Goal: Task Accomplishment & Management: Complete application form

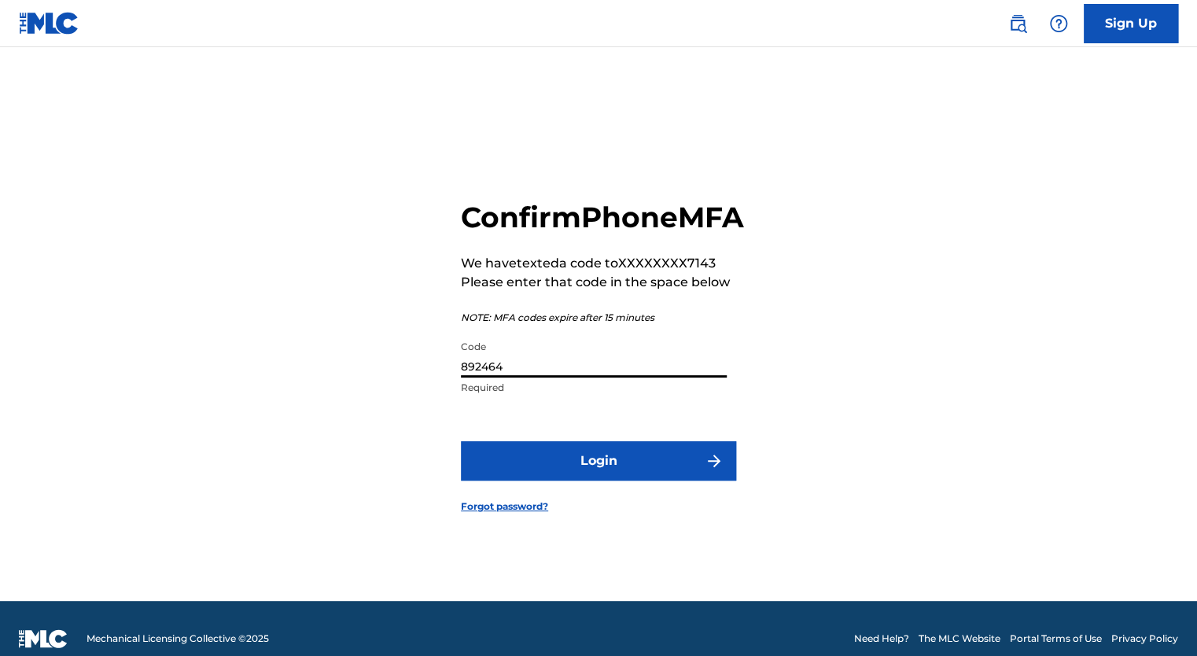
type input "892464"
click at [584, 481] on button "Login" at bounding box center [598, 460] width 275 height 39
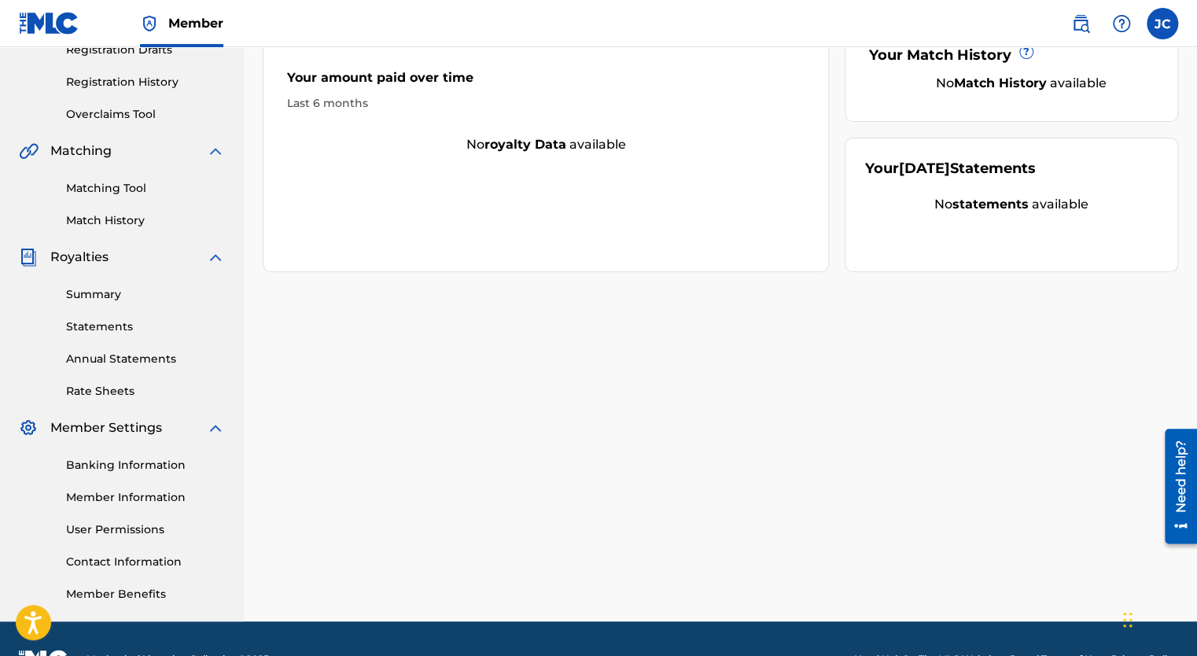
scroll to position [319, 0]
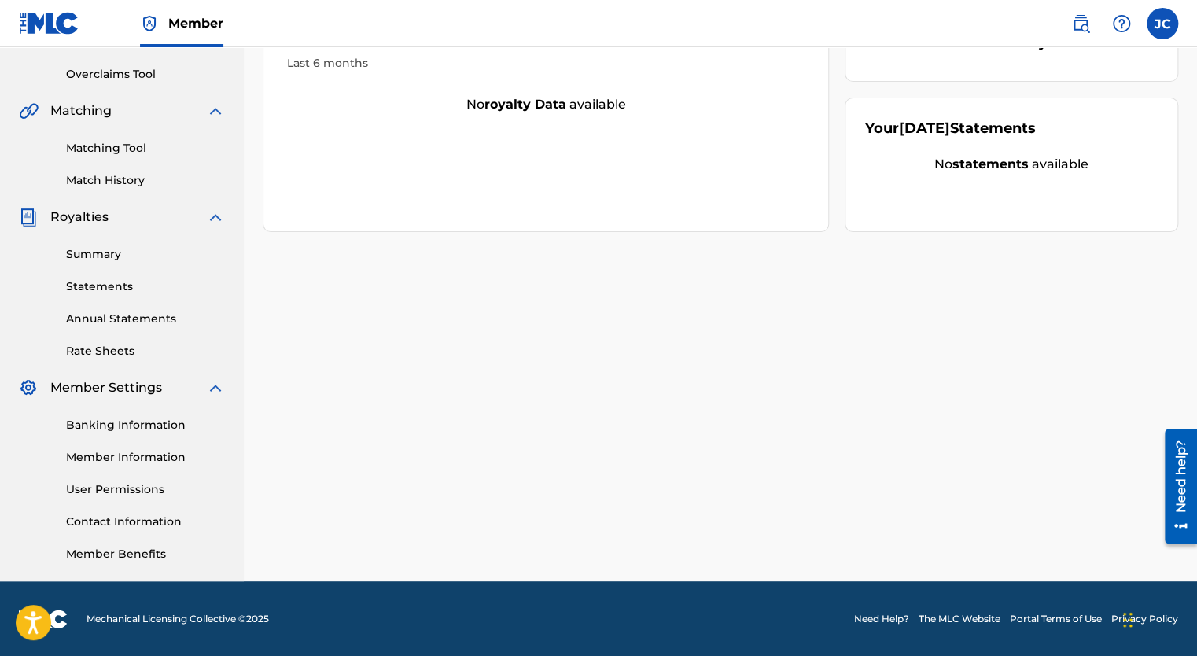
click at [143, 458] on link "Member Information" at bounding box center [145, 457] width 159 height 17
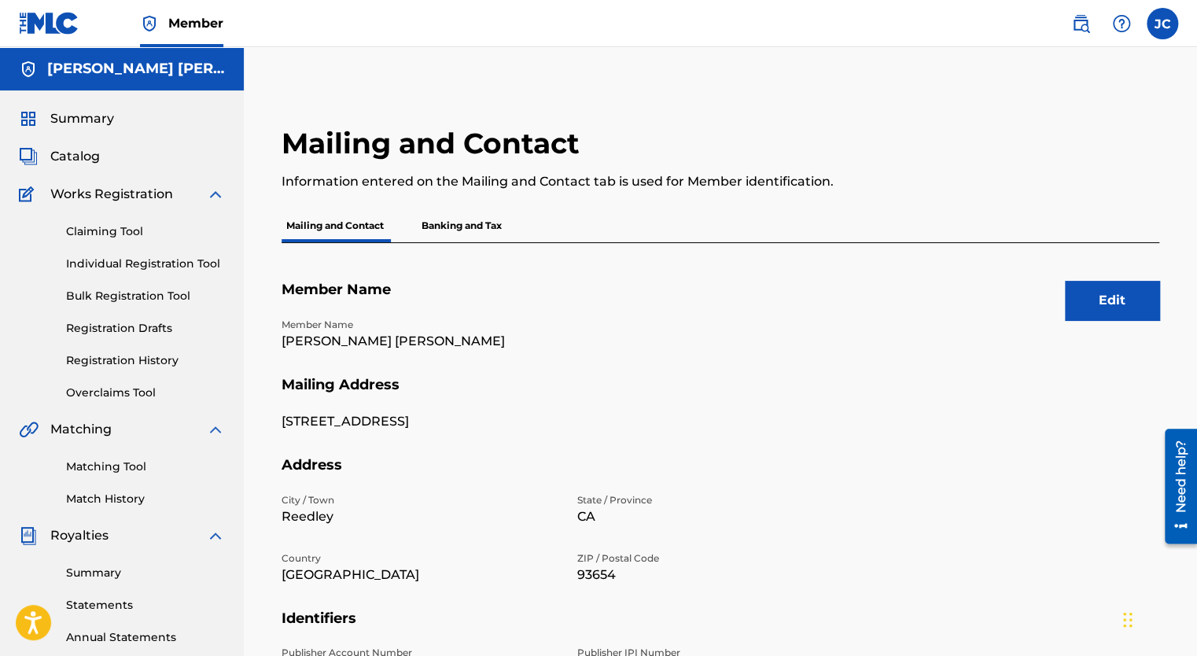
click at [419, 344] on p "[PERSON_NAME] [PERSON_NAME]" at bounding box center [420, 341] width 277 height 19
click at [1084, 312] on button "Edit" at bounding box center [1112, 300] width 94 height 39
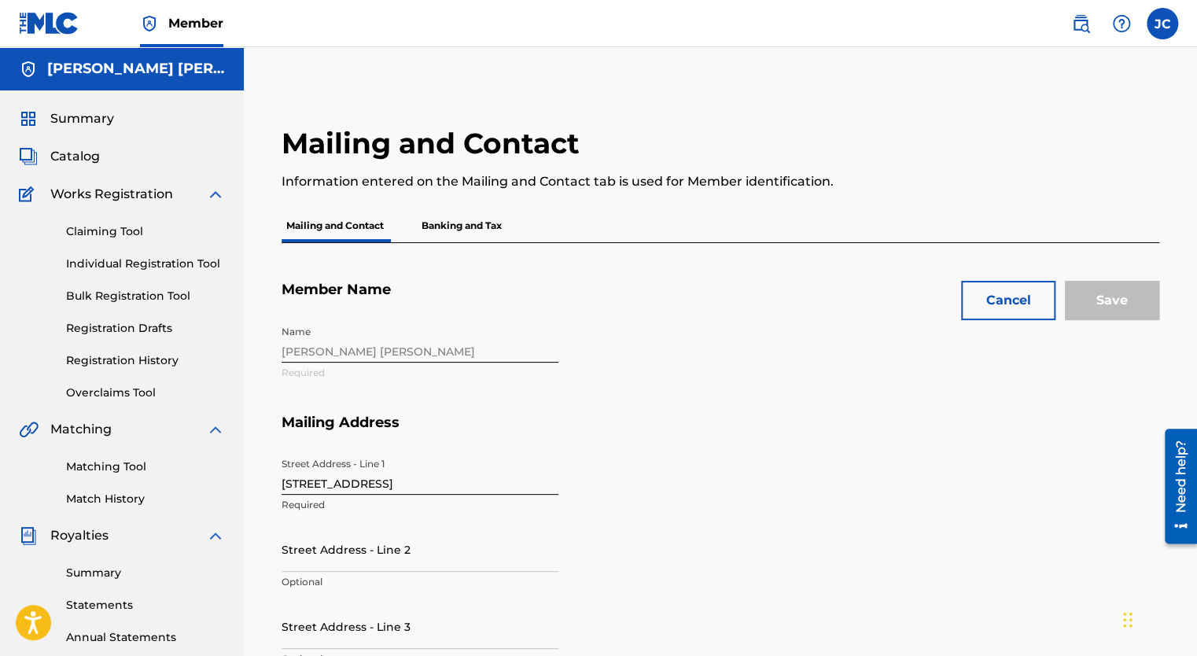
click at [413, 341] on div "Name Juan Carlos Chavez Required" at bounding box center [568, 366] width 573 height 96
click at [330, 225] on p "Mailing and Contact" at bounding box center [335, 225] width 107 height 33
click at [477, 223] on p "Banking and Tax" at bounding box center [462, 225] width 90 height 33
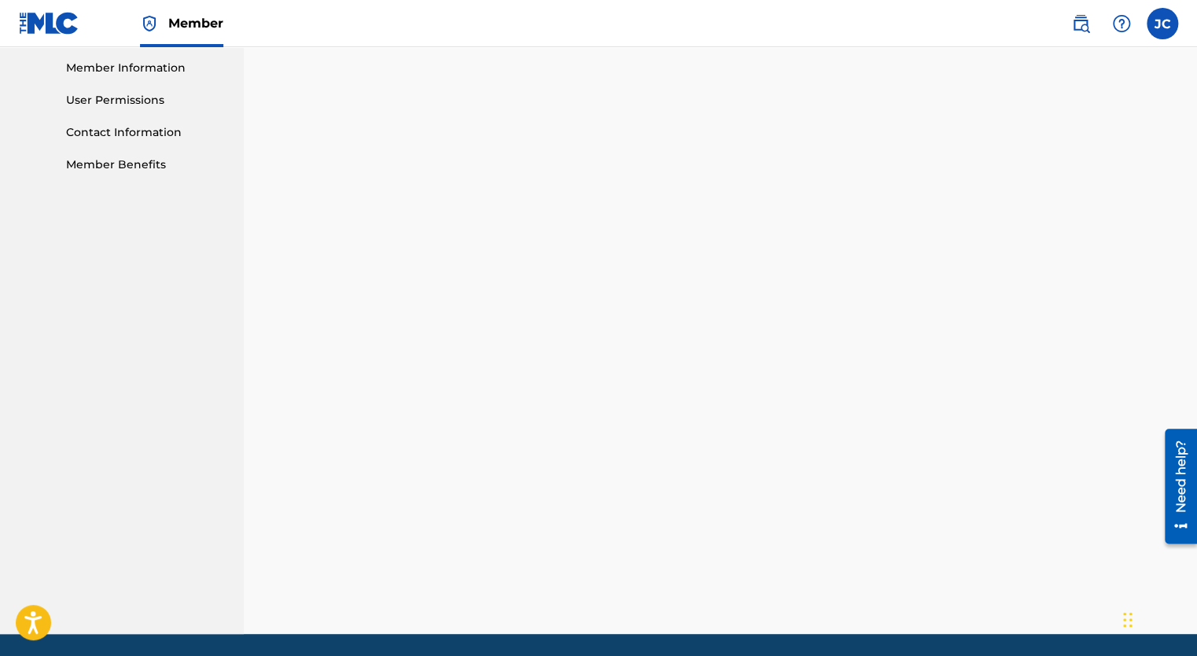
scroll to position [315, 0]
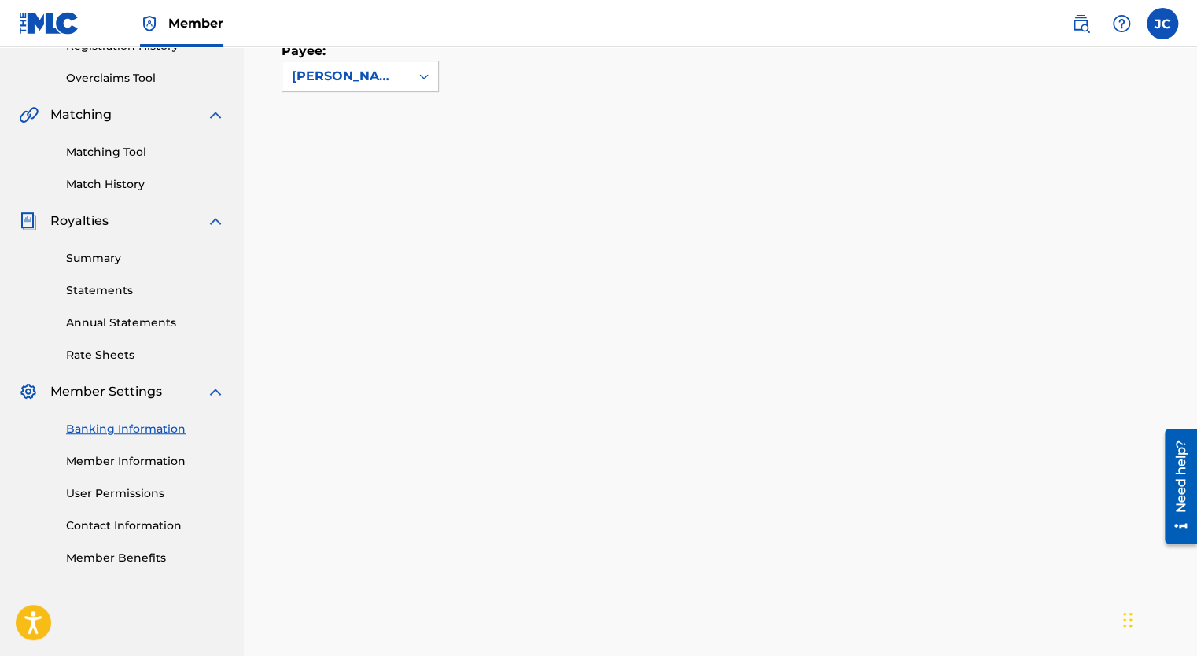
click at [135, 428] on link "Banking Information" at bounding box center [145, 429] width 159 height 17
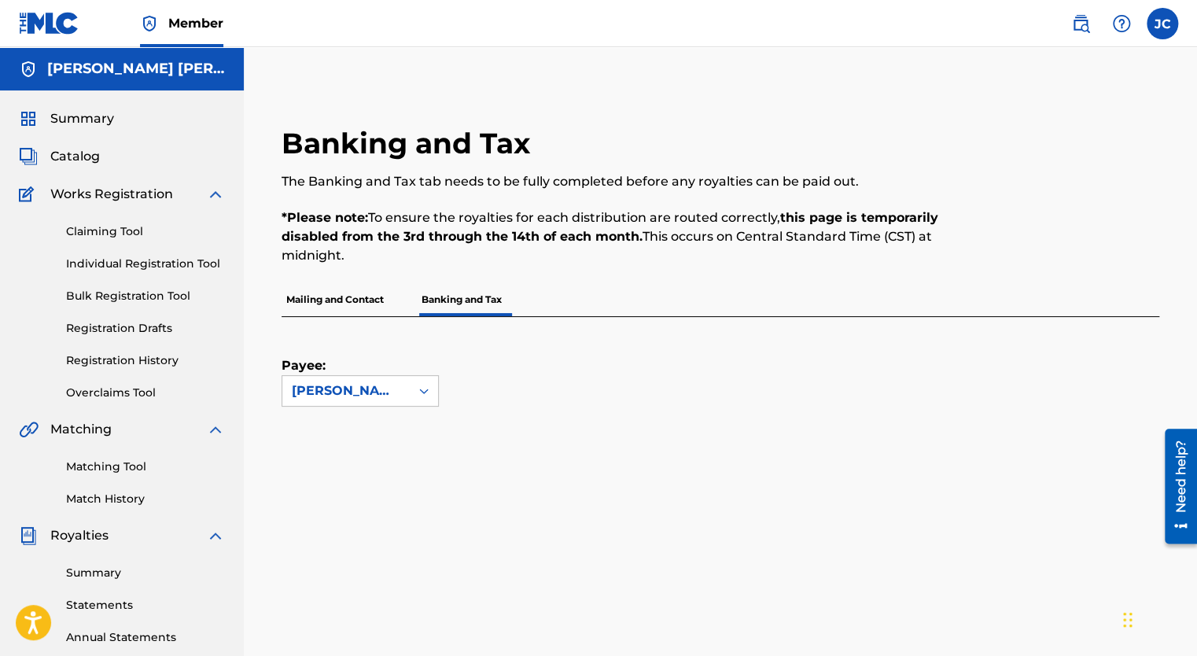
click at [1164, 21] on label at bounding box center [1162, 23] width 31 height 31
click at [1163, 24] on input "JC Juan Chavez juanchavez93648@icloud.com Notification Preferences Profile Log …" at bounding box center [1163, 24] width 0 height 0
click at [1013, 222] on p "Log out" at bounding box center [1010, 223] width 37 height 14
click at [1163, 24] on input "JC Juan Chavez juanchavez93648@icloud.com Notification Preferences Profile Log …" at bounding box center [1163, 24] width 0 height 0
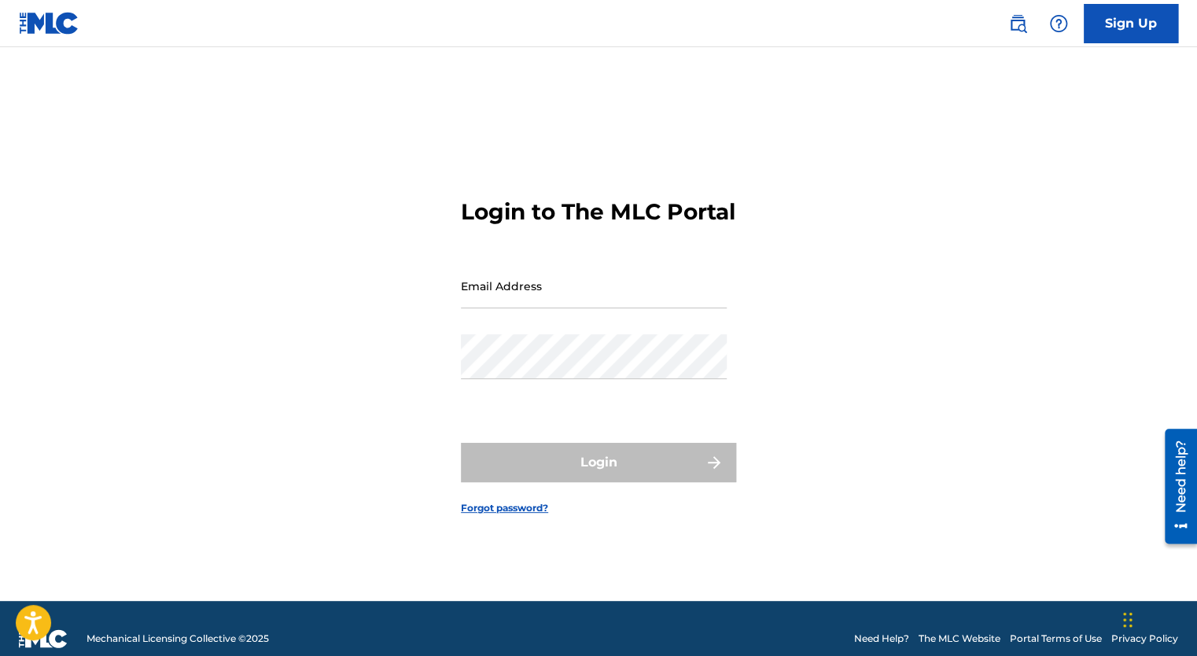
type input "Juanchavez93648@icloud.com"
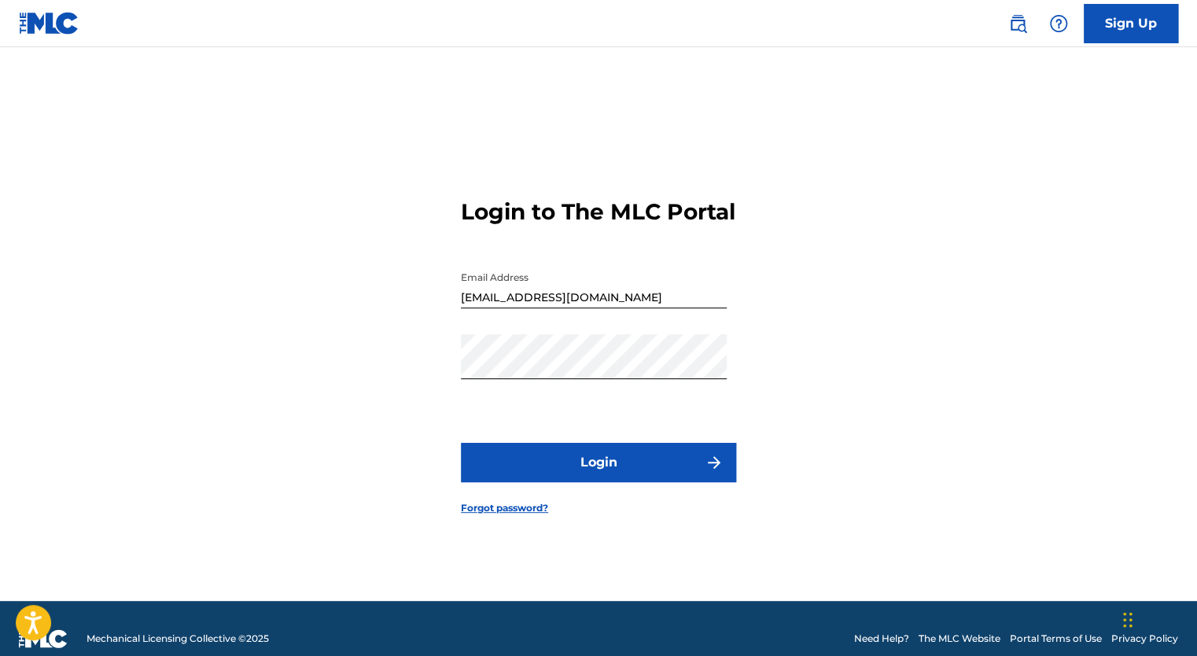
click at [1135, 28] on link "Sign Up" at bounding box center [1131, 23] width 94 height 39
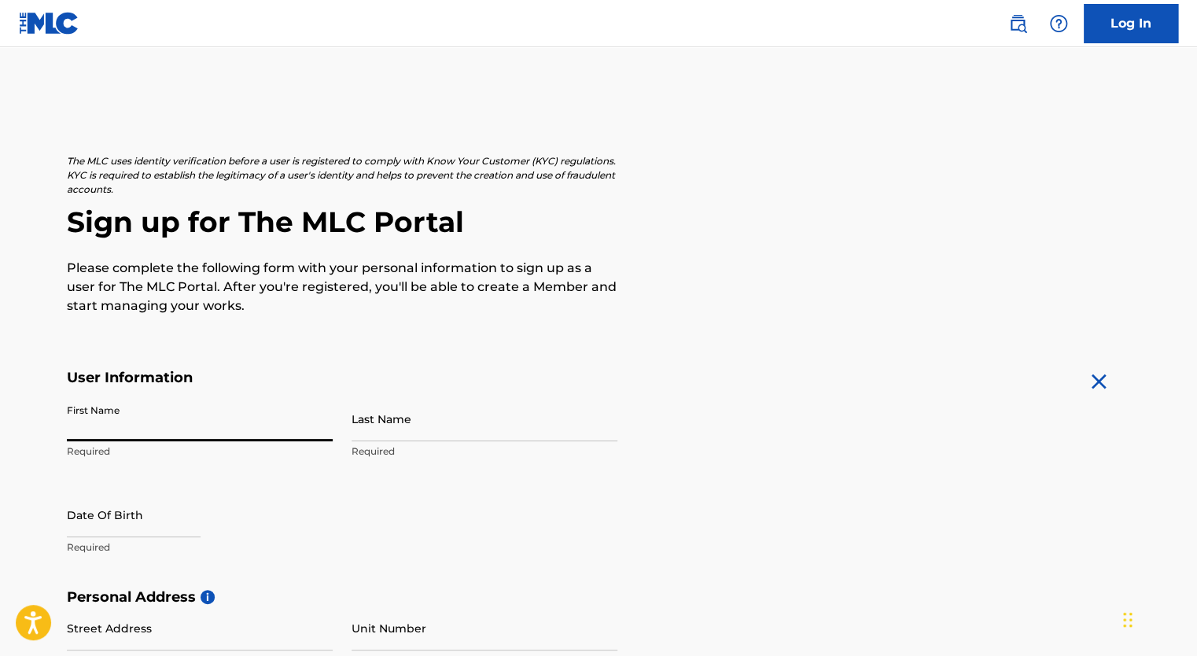
click at [205, 426] on input "First Name" at bounding box center [200, 418] width 266 height 45
click at [1145, 30] on link "Log In" at bounding box center [1131, 23] width 94 height 39
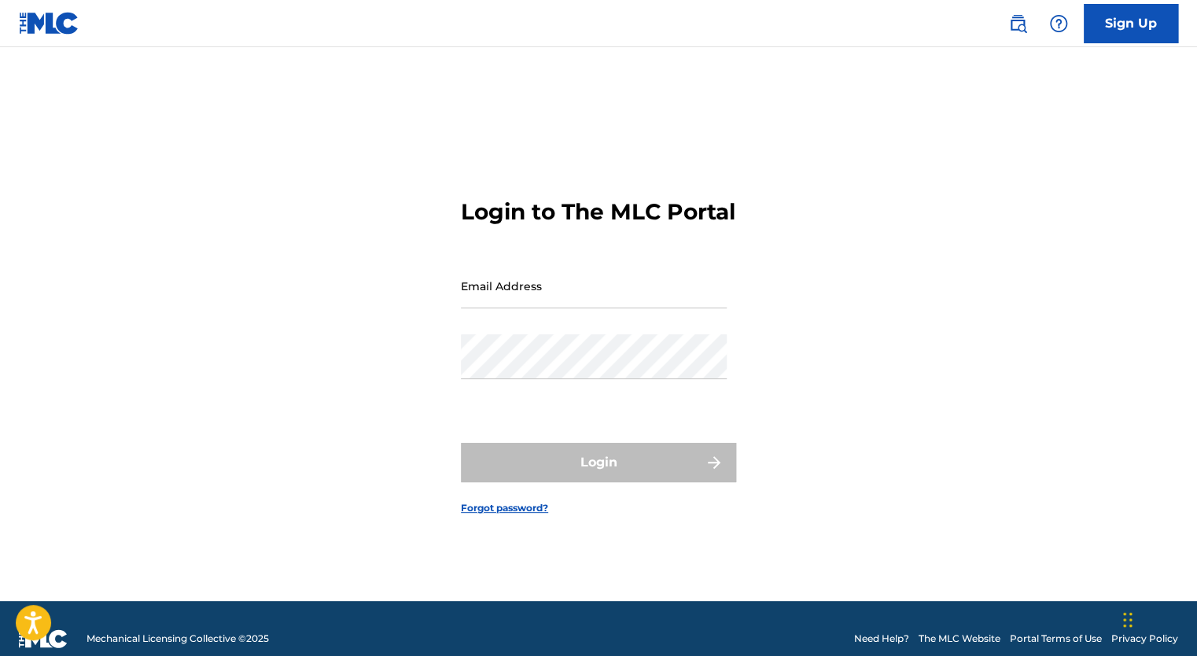
type input "Juanchavez93648@icloud.com"
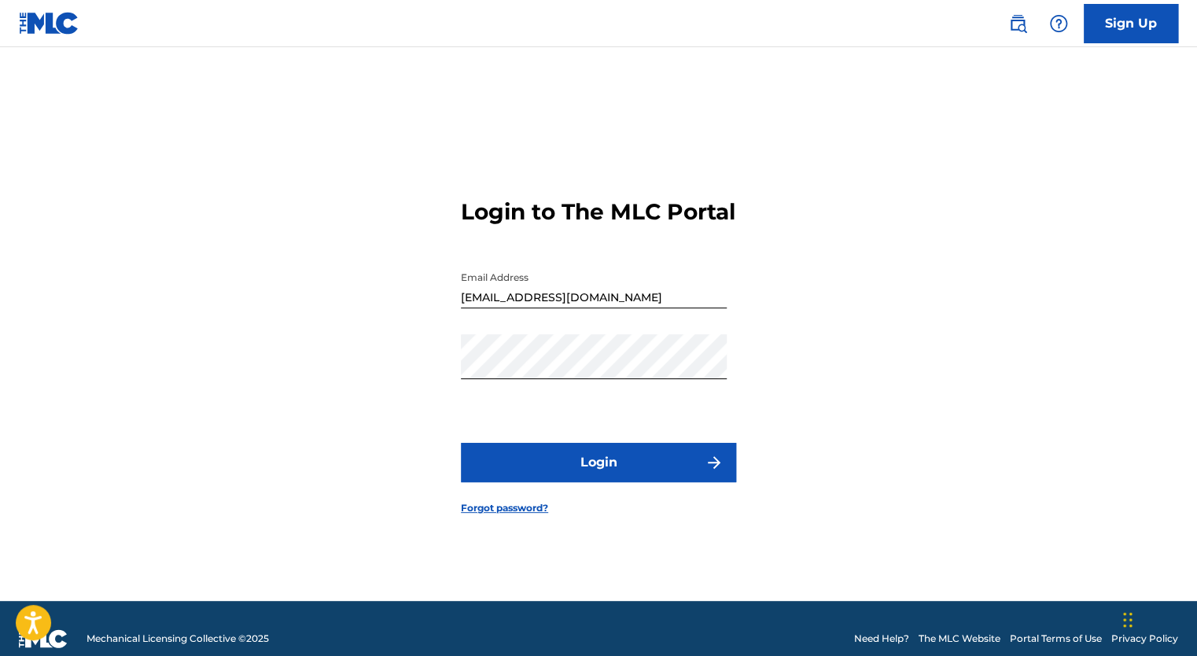
click at [576, 479] on button "Login" at bounding box center [598, 462] width 275 height 39
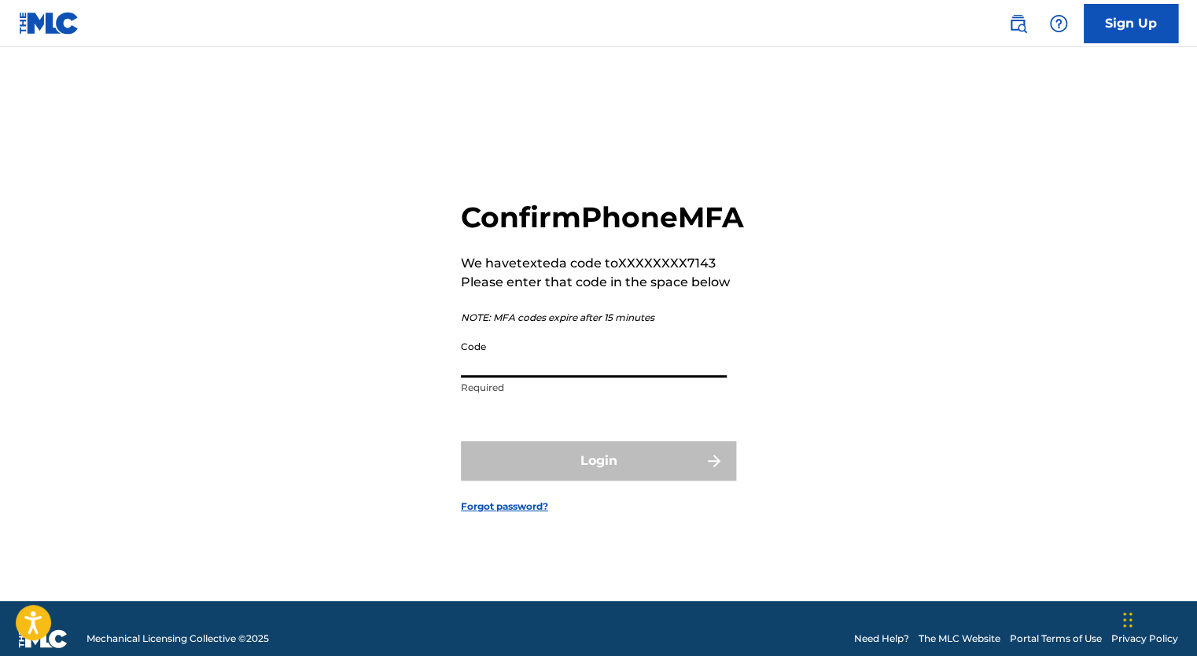
click at [538, 373] on input "Code" at bounding box center [594, 355] width 266 height 45
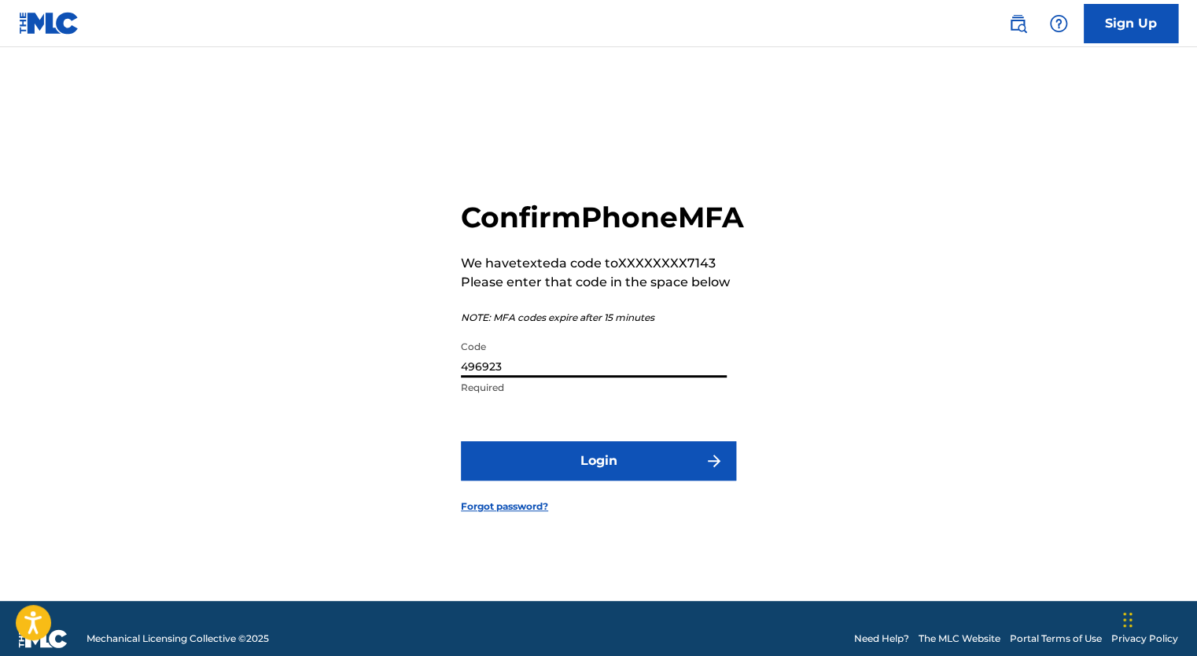
type input "496923"
click at [461, 441] on button "Login" at bounding box center [598, 460] width 275 height 39
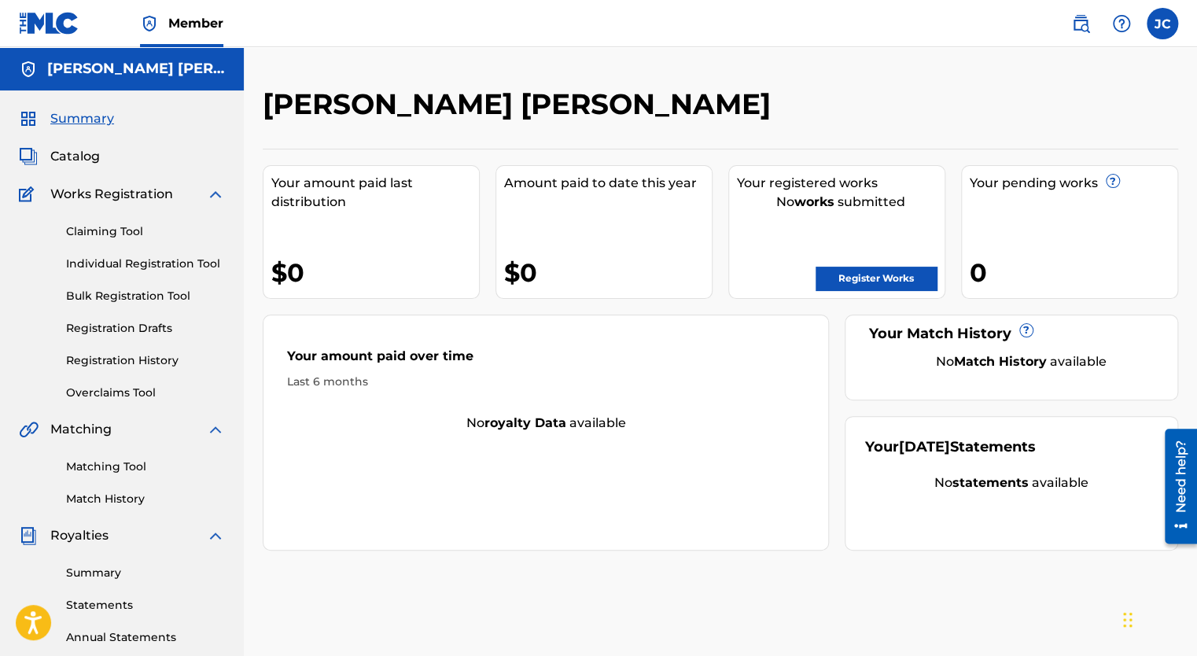
click at [67, 158] on span "Catalog" at bounding box center [75, 156] width 50 height 19
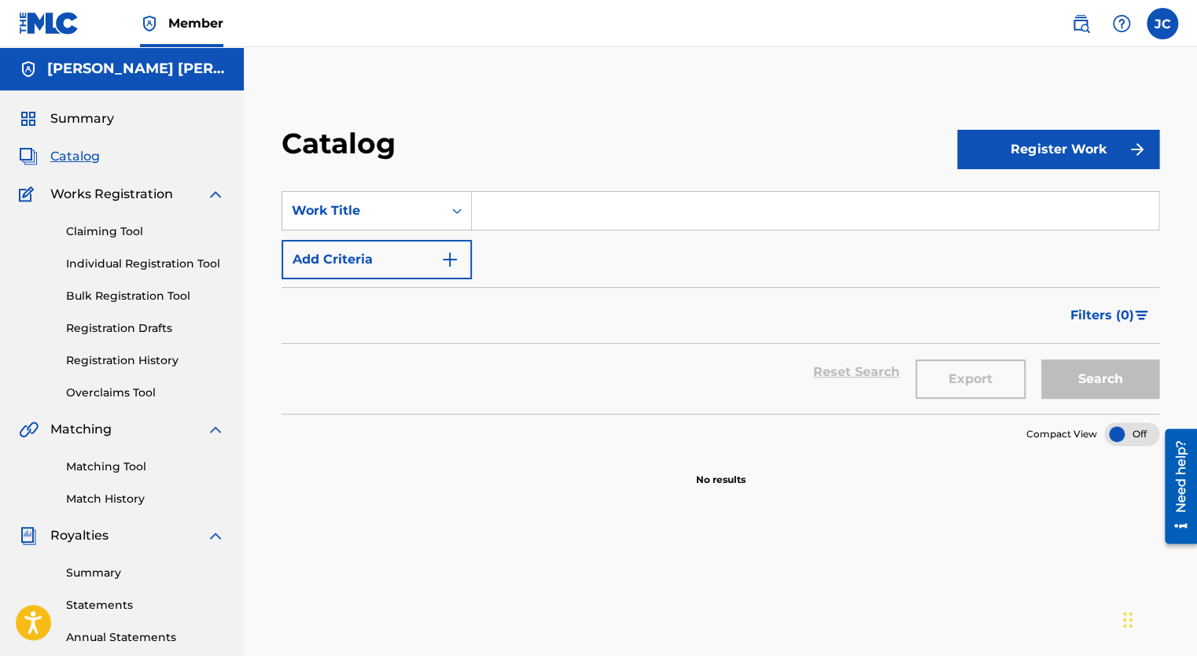
click at [513, 207] on input "Search Form" at bounding box center [815, 211] width 687 height 38
click at [1023, 155] on button "Register Work" at bounding box center [1058, 149] width 202 height 39
click at [1021, 203] on link "Individual" at bounding box center [1058, 201] width 202 height 38
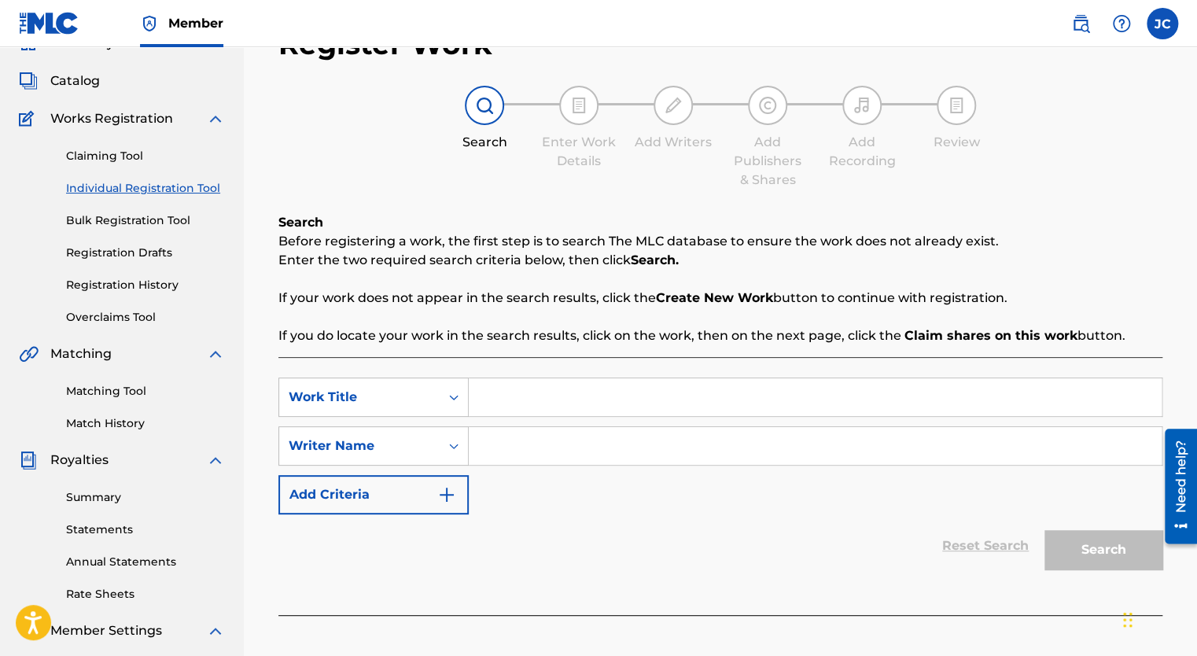
scroll to position [157, 0]
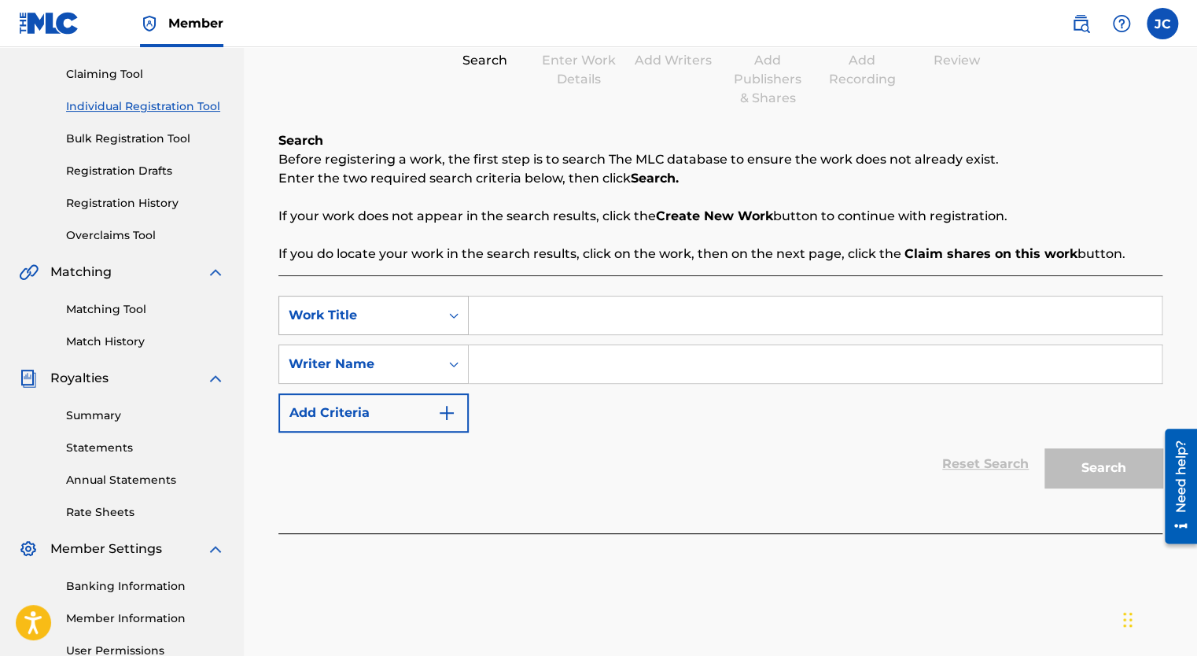
click at [459, 319] on icon "Search Form" at bounding box center [454, 316] width 16 height 16
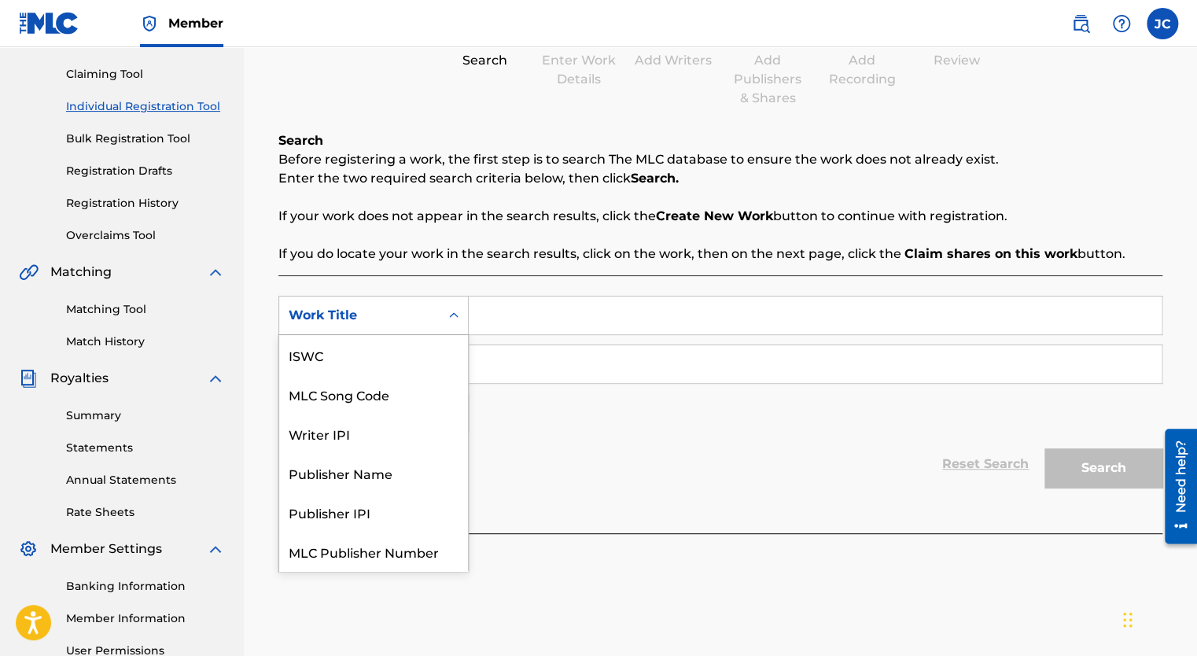
scroll to position [39, 0]
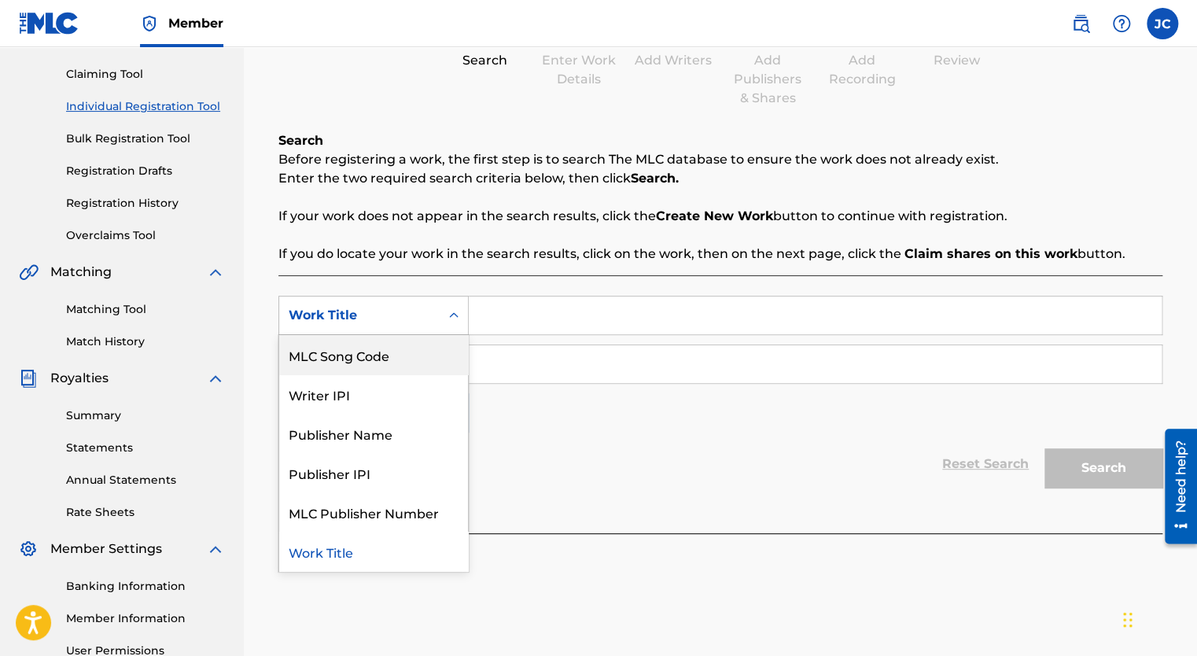
click at [459, 319] on icon "Search Form" at bounding box center [454, 316] width 16 height 16
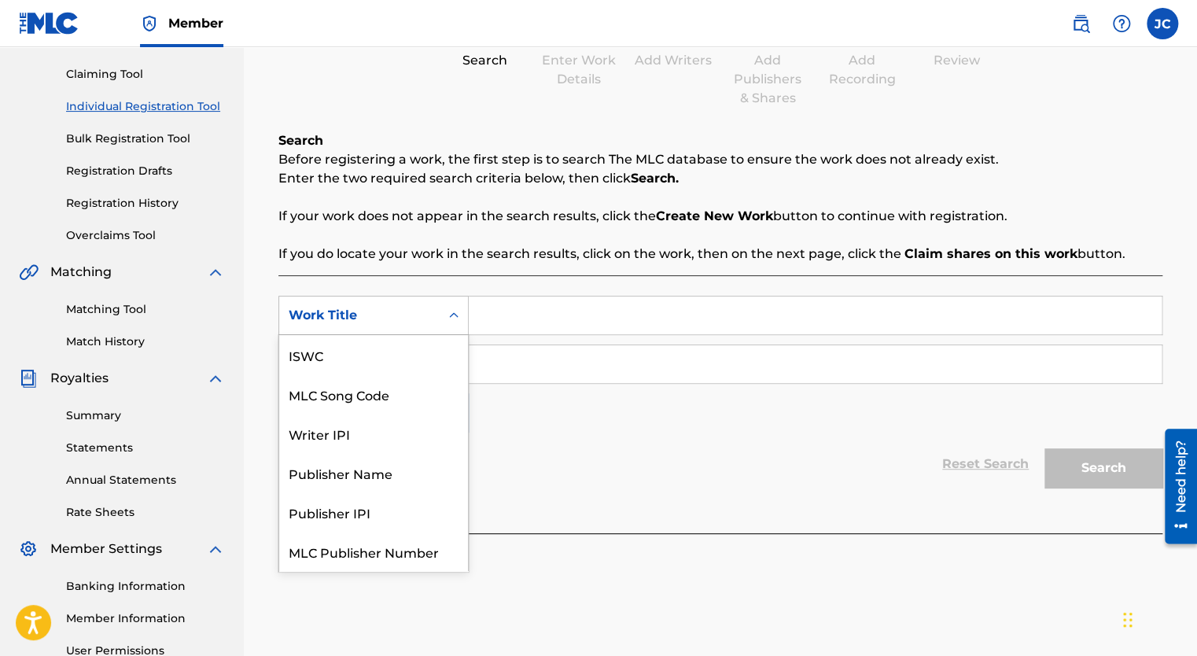
click at [459, 319] on icon "Search Form" at bounding box center [454, 316] width 16 height 16
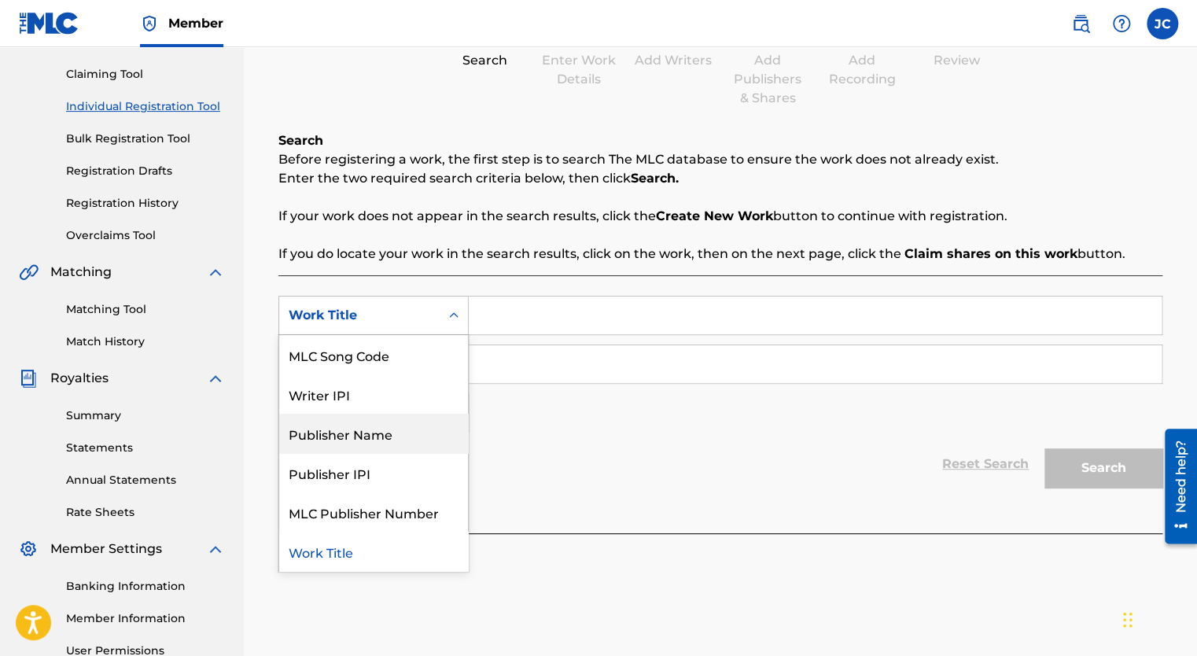
click at [377, 439] on div "Publisher Name" at bounding box center [373, 433] width 189 height 39
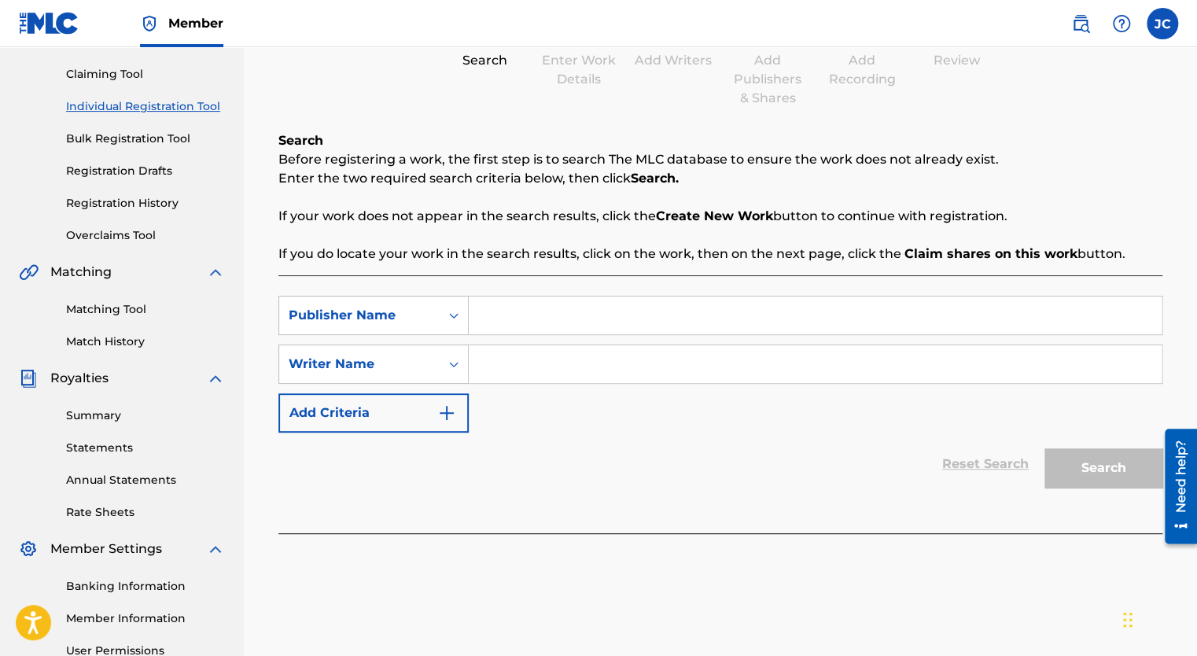
click at [569, 310] on input "Search Form" at bounding box center [815, 316] width 693 height 38
type input "High-End International Music"
click at [487, 361] on input "Search Form" at bounding box center [815, 364] width 693 height 38
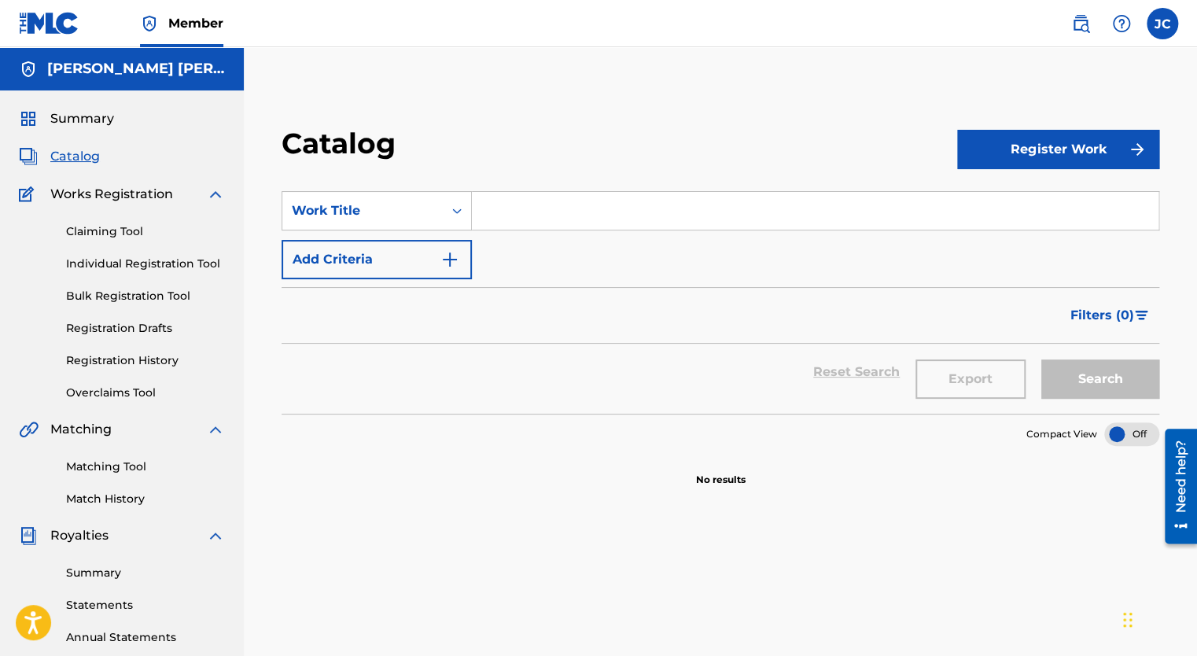
click at [535, 213] on input "Search Form" at bounding box center [815, 211] width 687 height 38
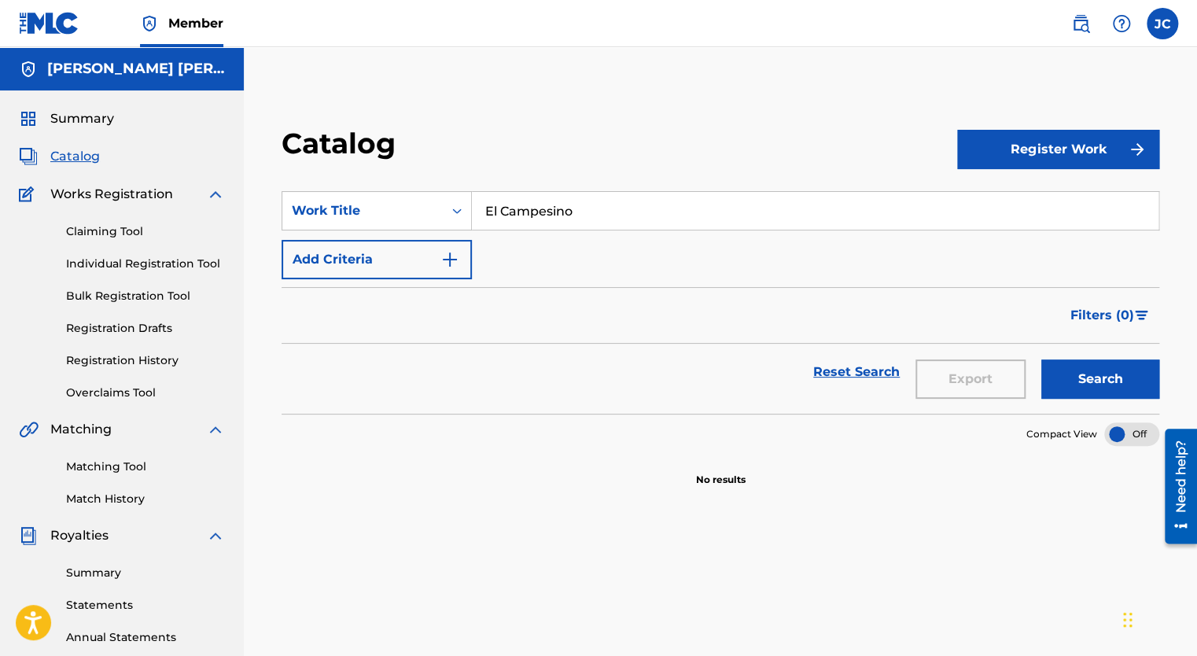
click at [1108, 381] on button "Search" at bounding box center [1101, 378] width 118 height 39
click at [216, 197] on img at bounding box center [215, 194] width 19 height 19
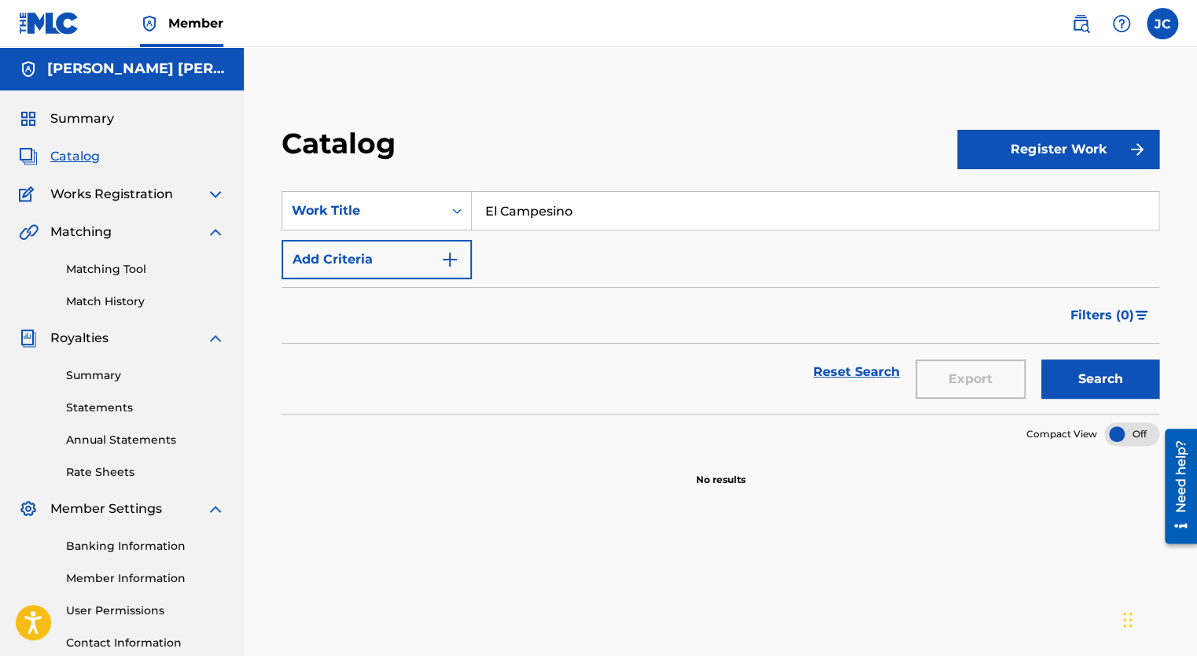
click at [600, 214] on input "El Campesino" at bounding box center [815, 211] width 687 height 38
click at [1042, 359] on button "Search" at bounding box center [1101, 378] width 118 height 39
click at [459, 219] on div "Search Form" at bounding box center [457, 211] width 28 height 28
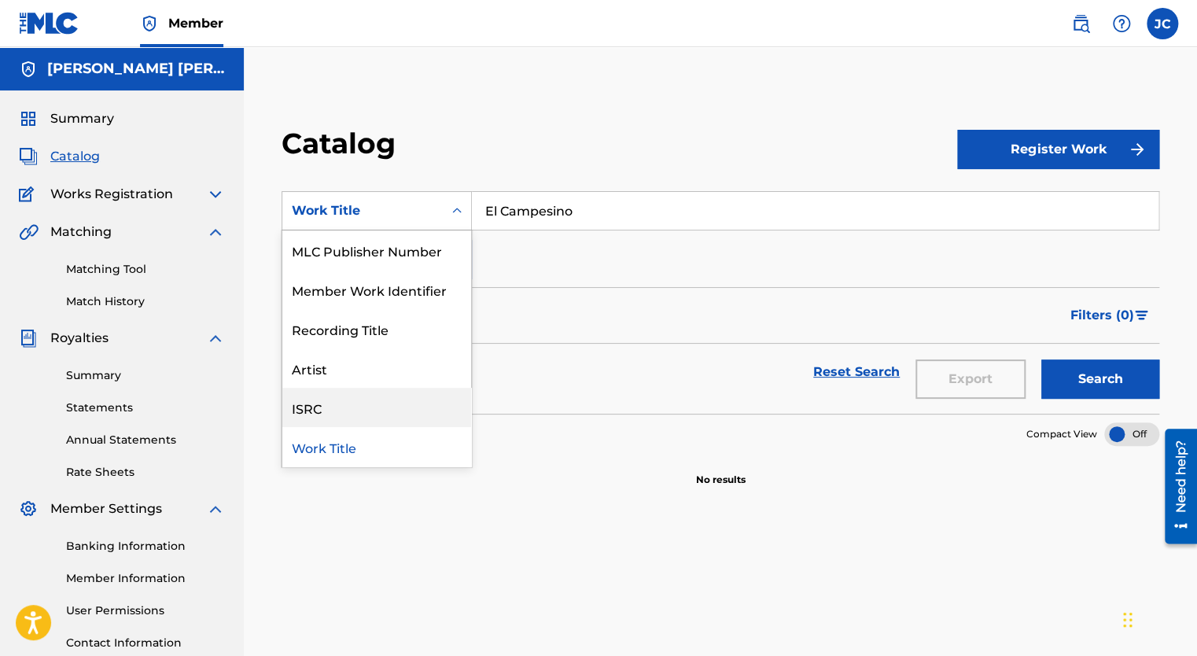
scroll to position [157, 0]
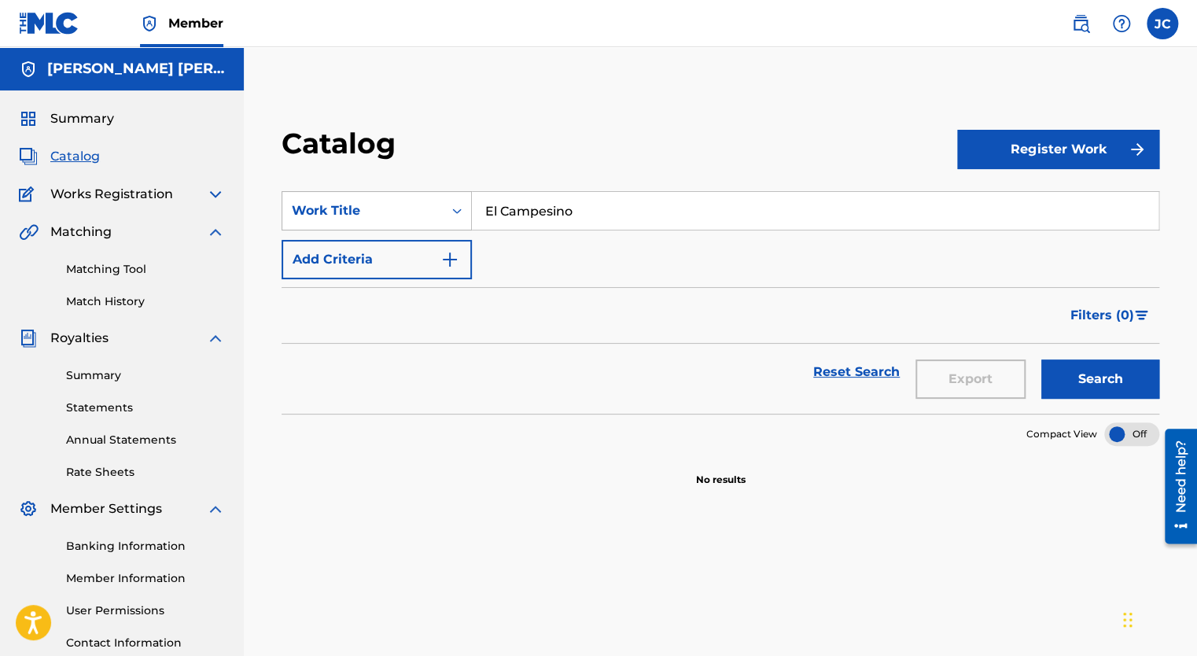
drag, startPoint x: 599, startPoint y: 212, endPoint x: 374, endPoint y: 209, distance: 225.8
click at [374, 209] on div "SearchWithCriteriad50f6afb-9d8f-4bd7-98ba-f6b8fc1f6f85 Work Title El Campesino" at bounding box center [721, 210] width 878 height 39
type input "Chavez Music INC"
click at [418, 214] on div "Work Title" at bounding box center [363, 210] width 142 height 19
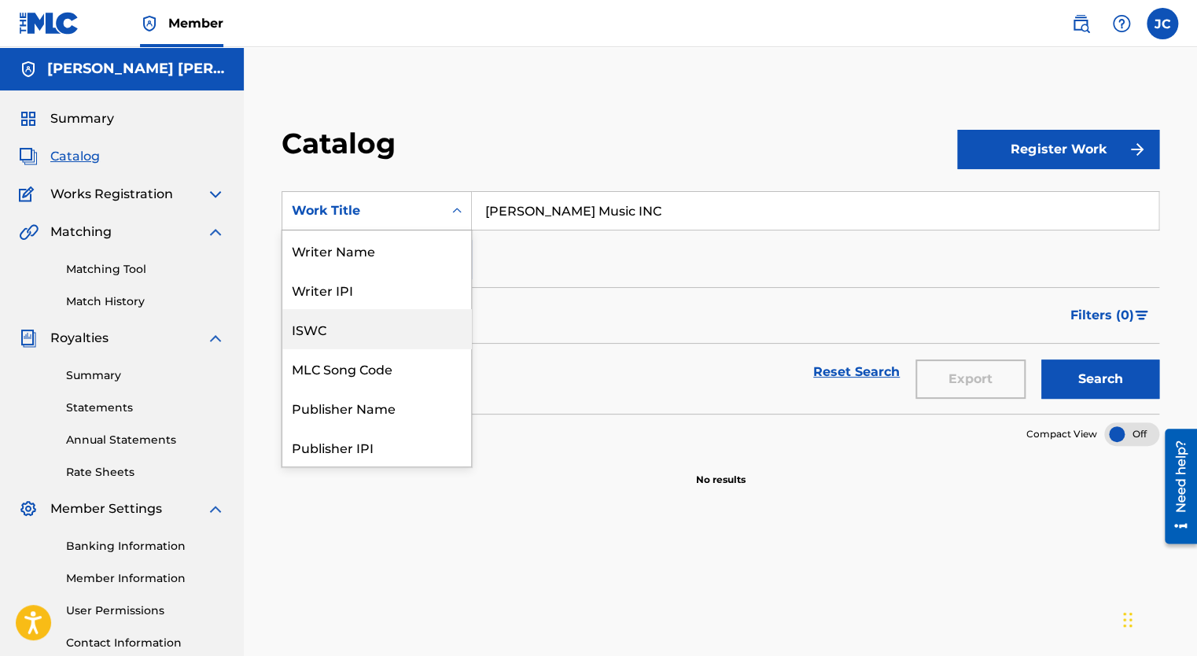
scroll to position [79, 0]
click at [370, 332] on div "Publisher Name" at bounding box center [376, 328] width 189 height 39
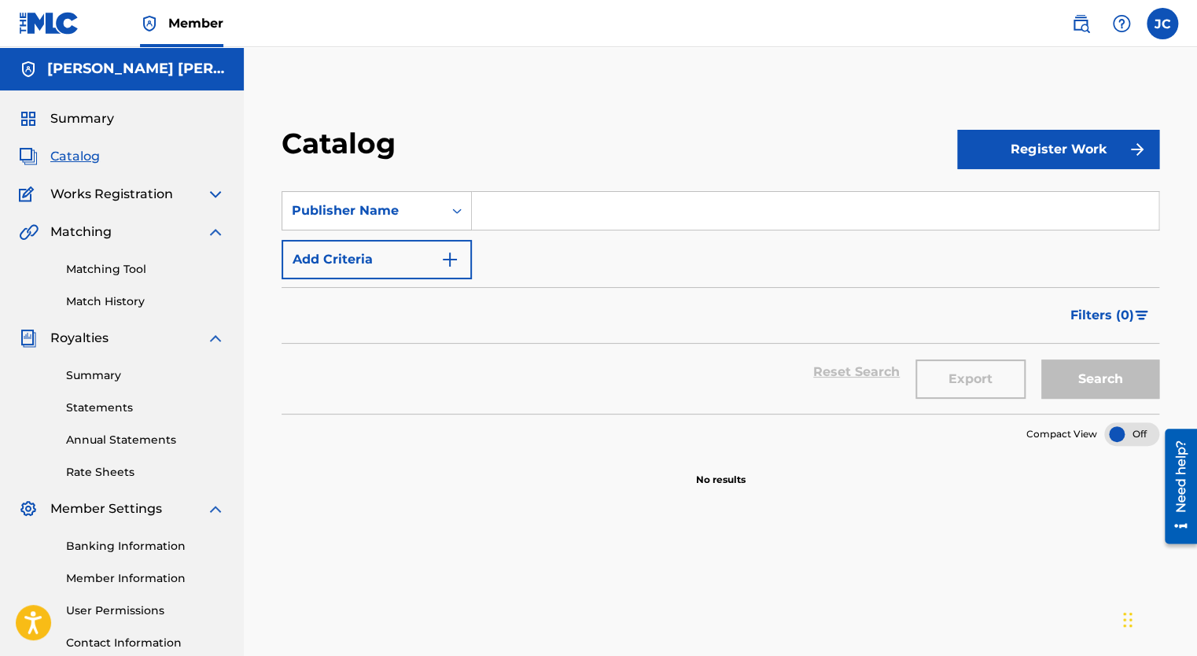
click at [547, 216] on input "Search Form" at bounding box center [815, 211] width 687 height 38
type input "M"
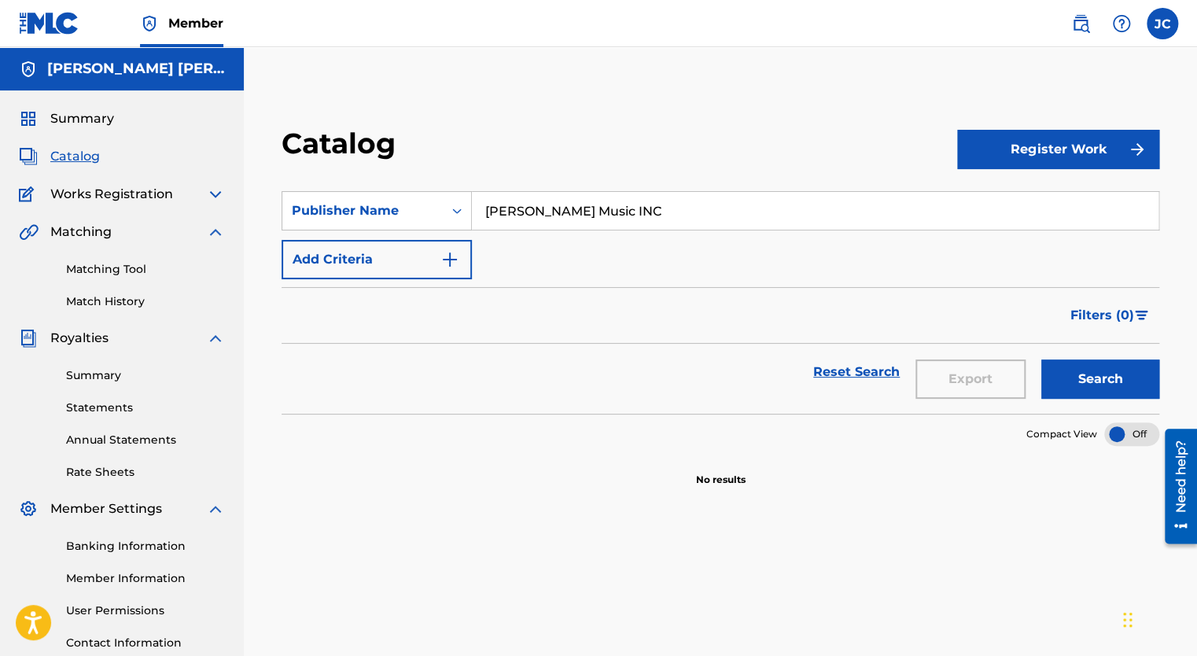
type input "Chavez Music INC"
click at [1124, 389] on button "Search" at bounding box center [1101, 378] width 118 height 39
click at [863, 379] on link "Reset Search" at bounding box center [857, 372] width 102 height 35
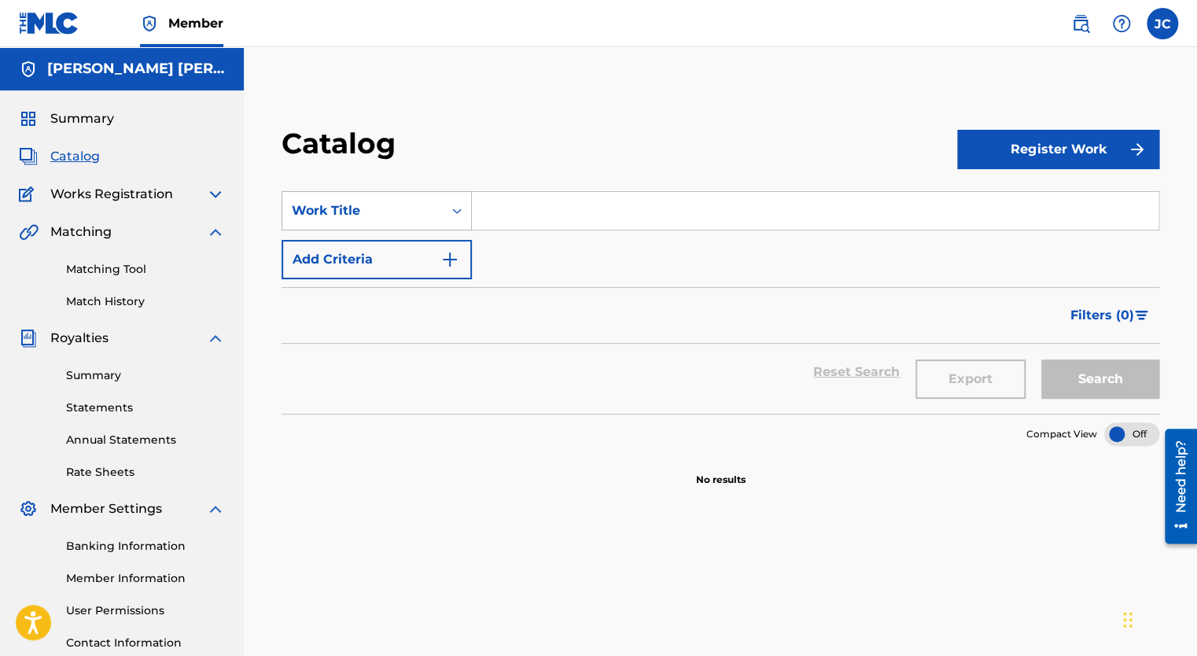
click at [456, 209] on icon "Search Form" at bounding box center [457, 211] width 16 height 16
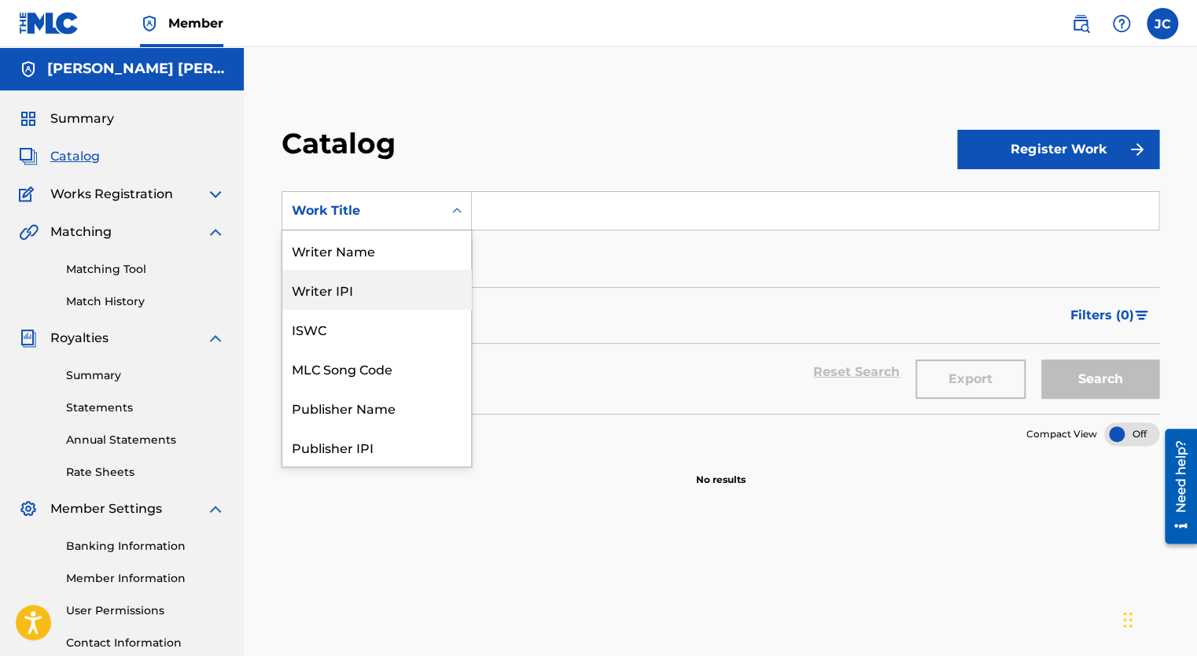
scroll to position [0, 0]
click at [364, 248] on div "Writer Name" at bounding box center [376, 249] width 189 height 39
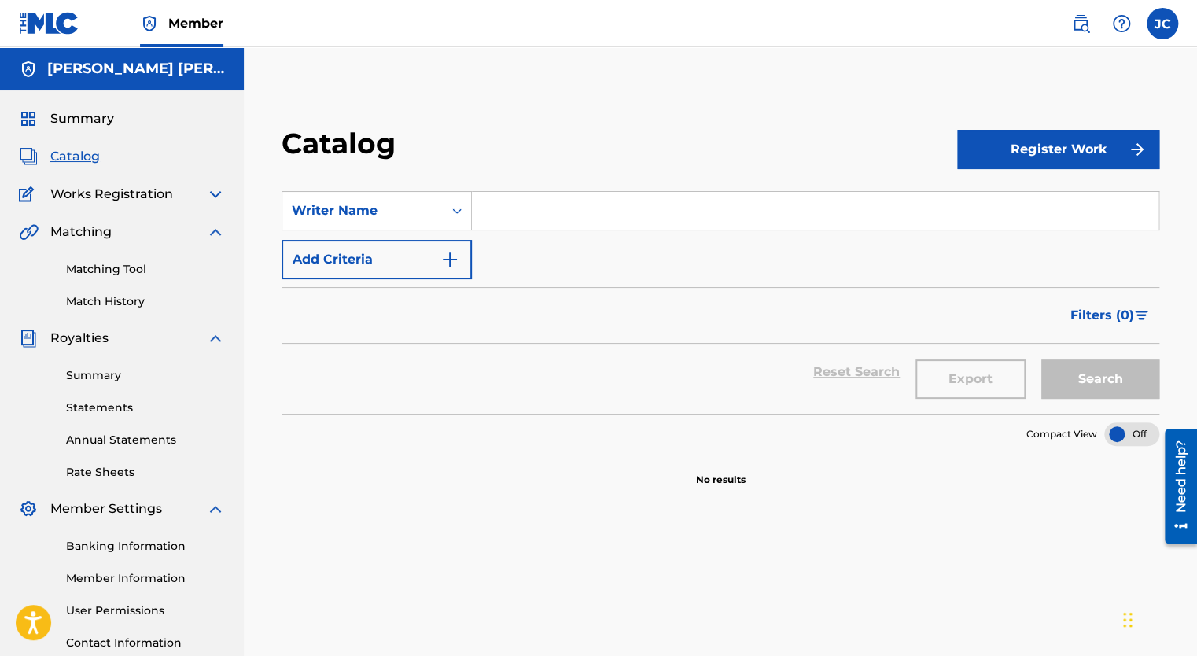
click at [551, 206] on input "Search Form" at bounding box center [815, 211] width 687 height 38
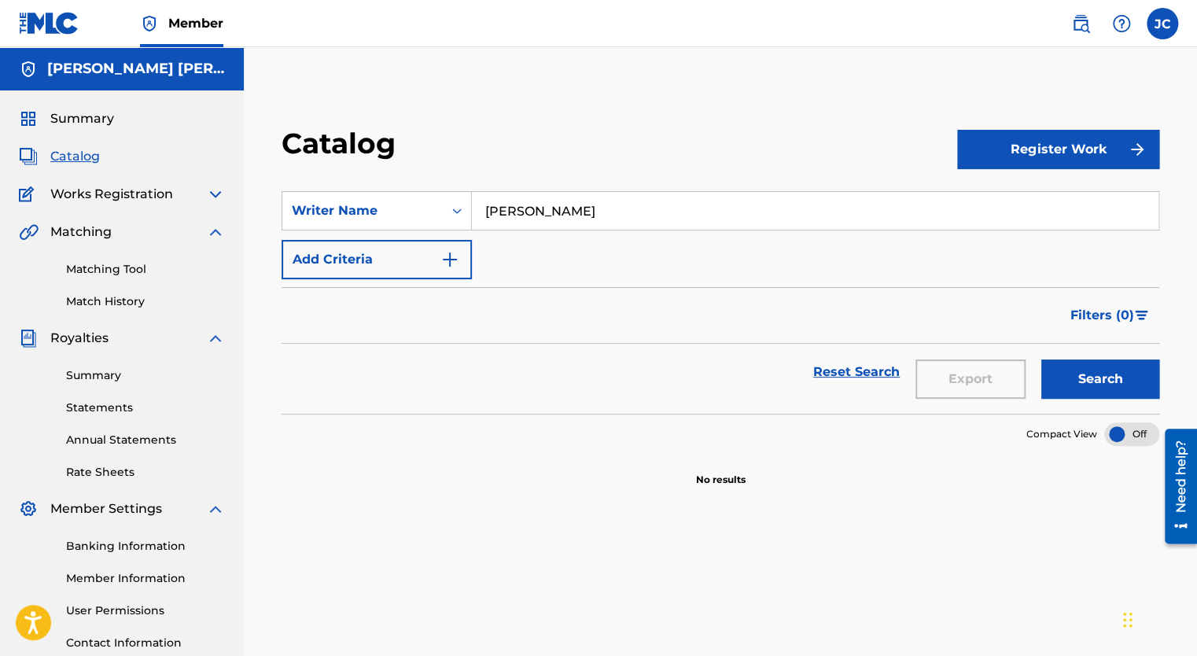
type input "Pedro Huerta"
click at [1042, 359] on button "Search" at bounding box center [1101, 378] width 118 height 39
click at [36, 24] on img at bounding box center [49, 23] width 61 height 23
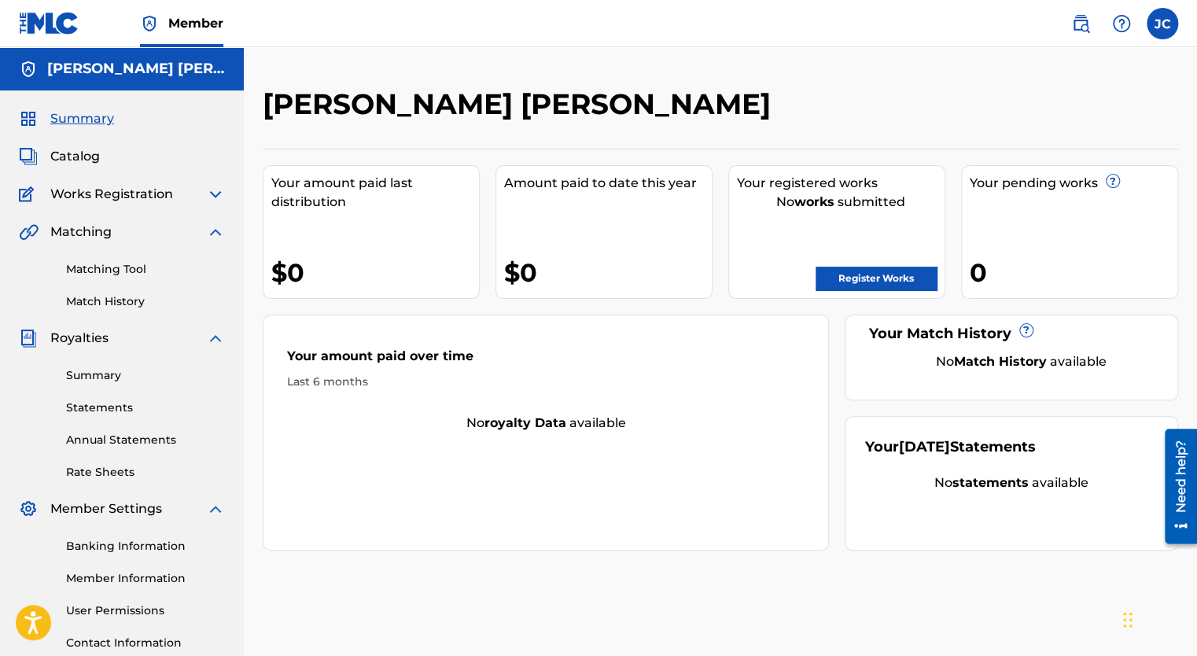
click at [853, 275] on link "Register Works" at bounding box center [876, 279] width 121 height 24
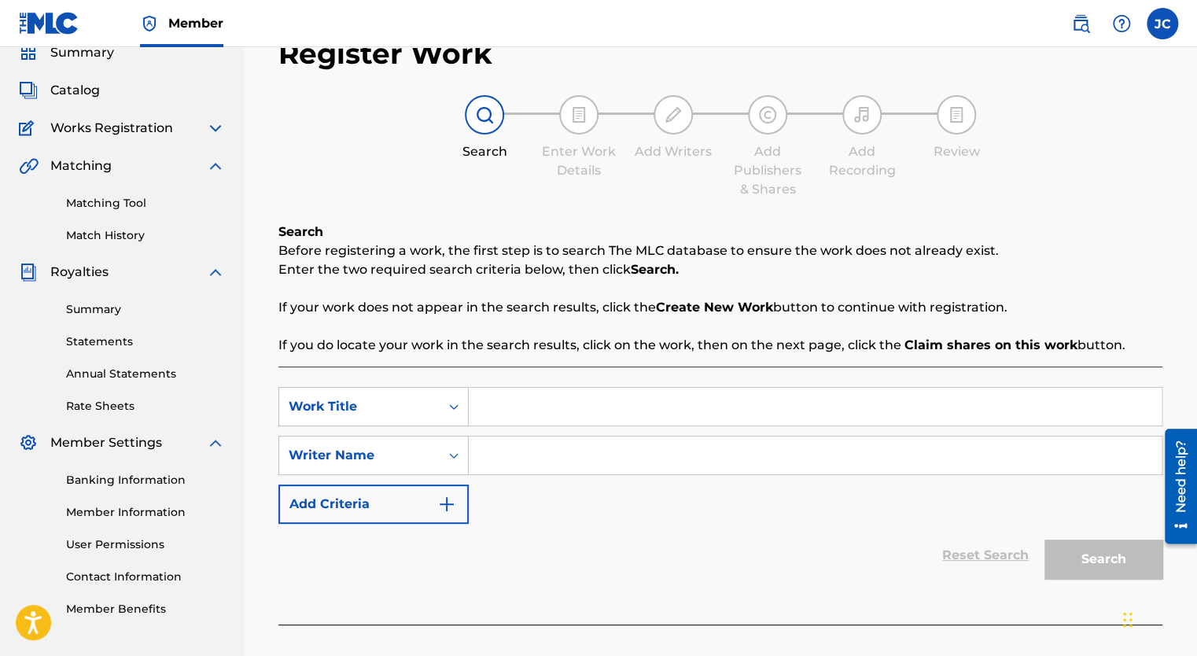
scroll to position [142, 0]
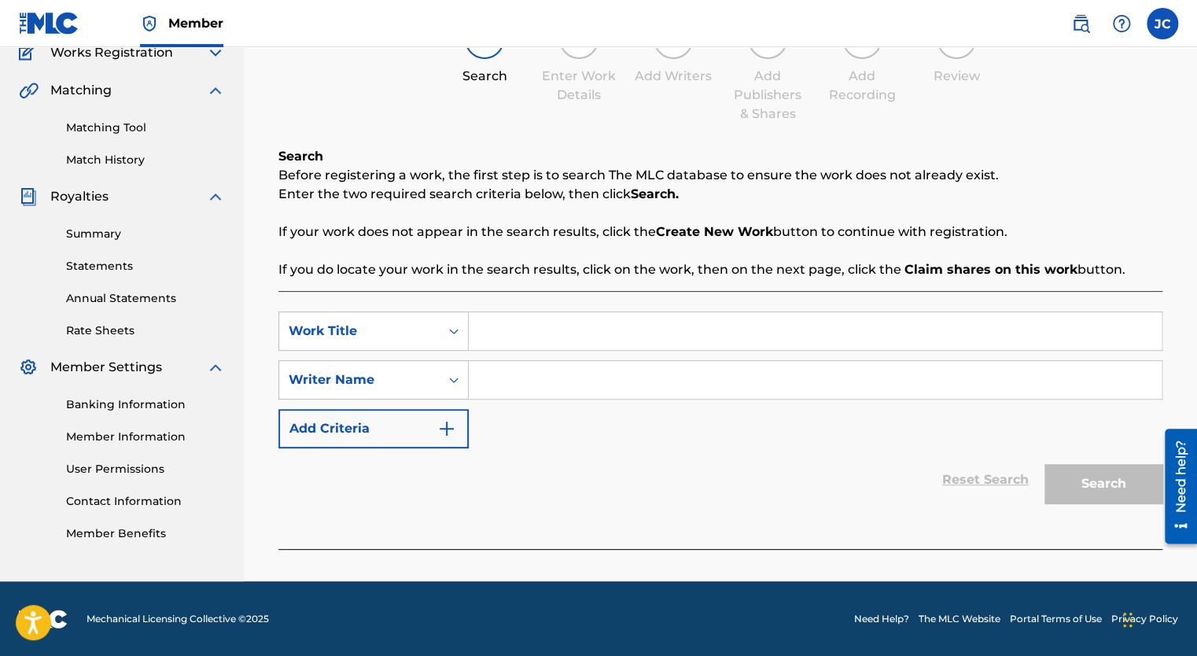
click at [551, 335] on input "Search Form" at bounding box center [815, 331] width 693 height 38
type input "El Campesino"
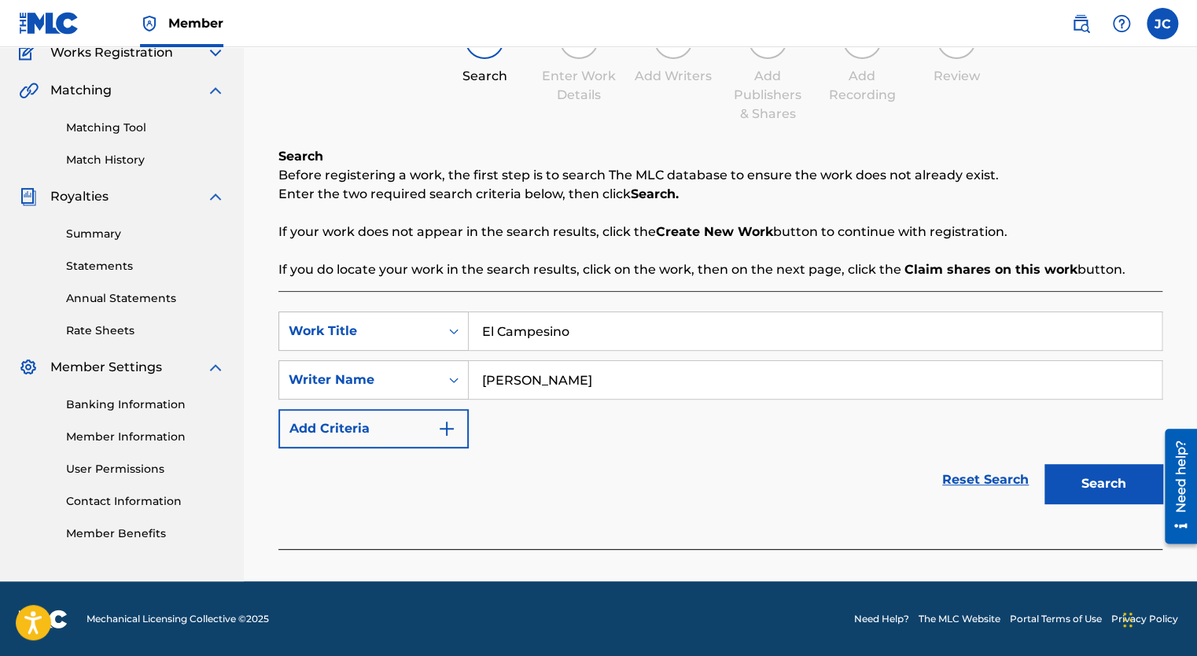
type input "Pedro Huerta"
click at [1045, 464] on button "Search" at bounding box center [1104, 483] width 118 height 39
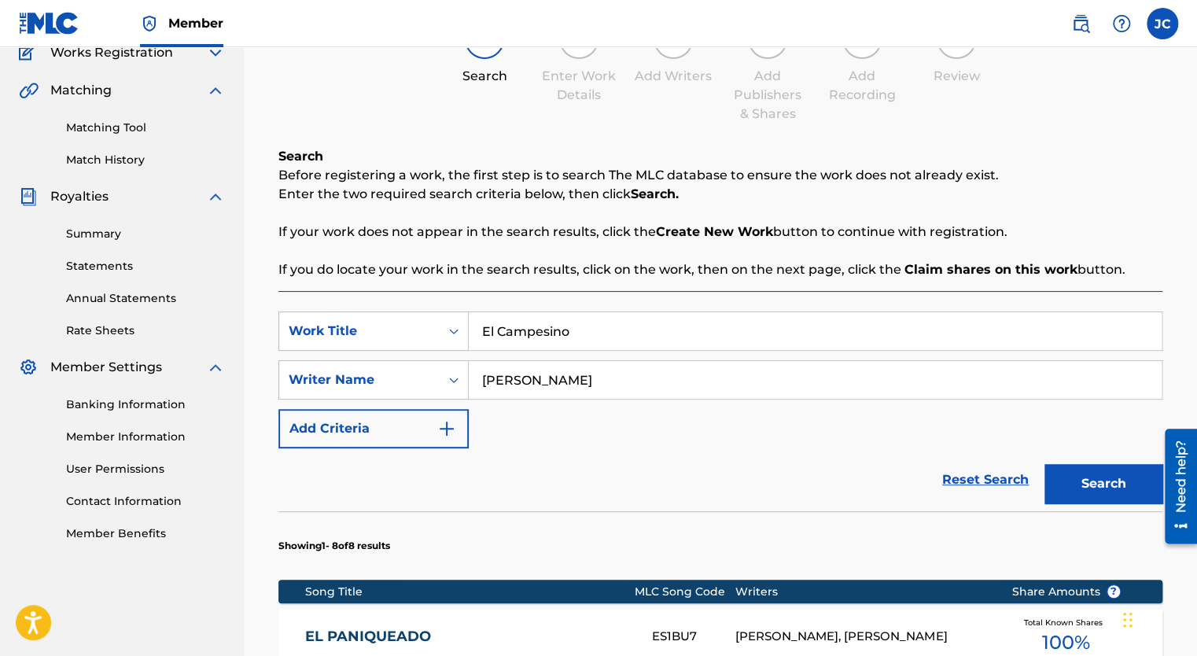
scroll to position [378, 0]
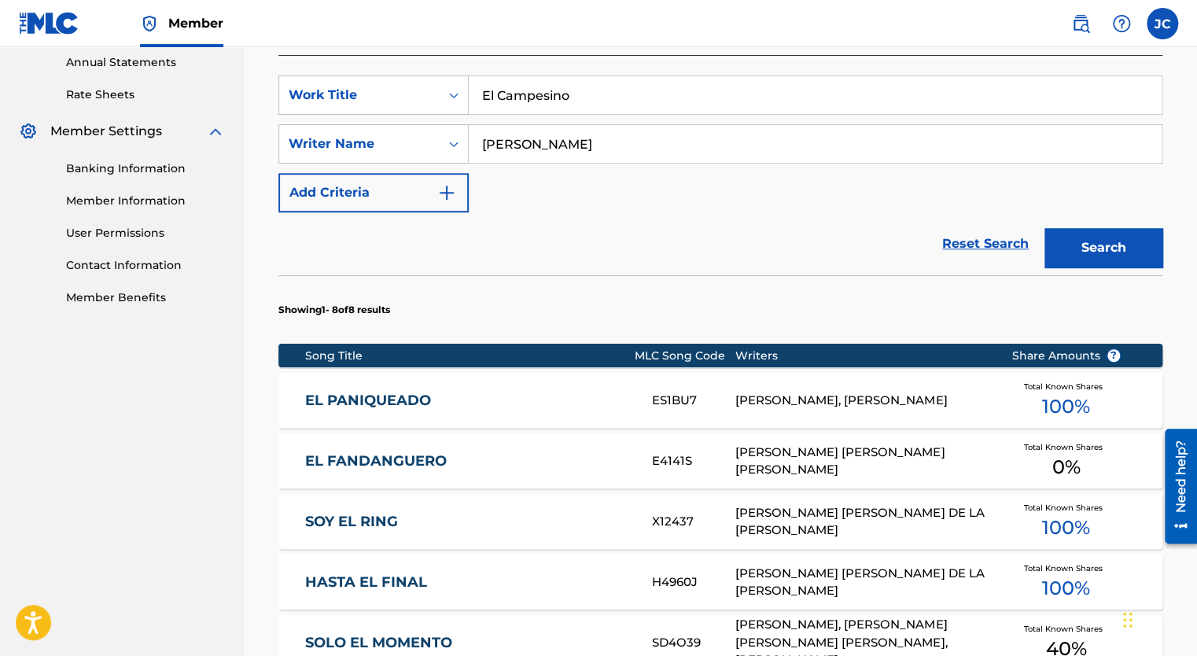
click at [348, 393] on link "EL PANIQUEADO" at bounding box center [468, 401] width 326 height 18
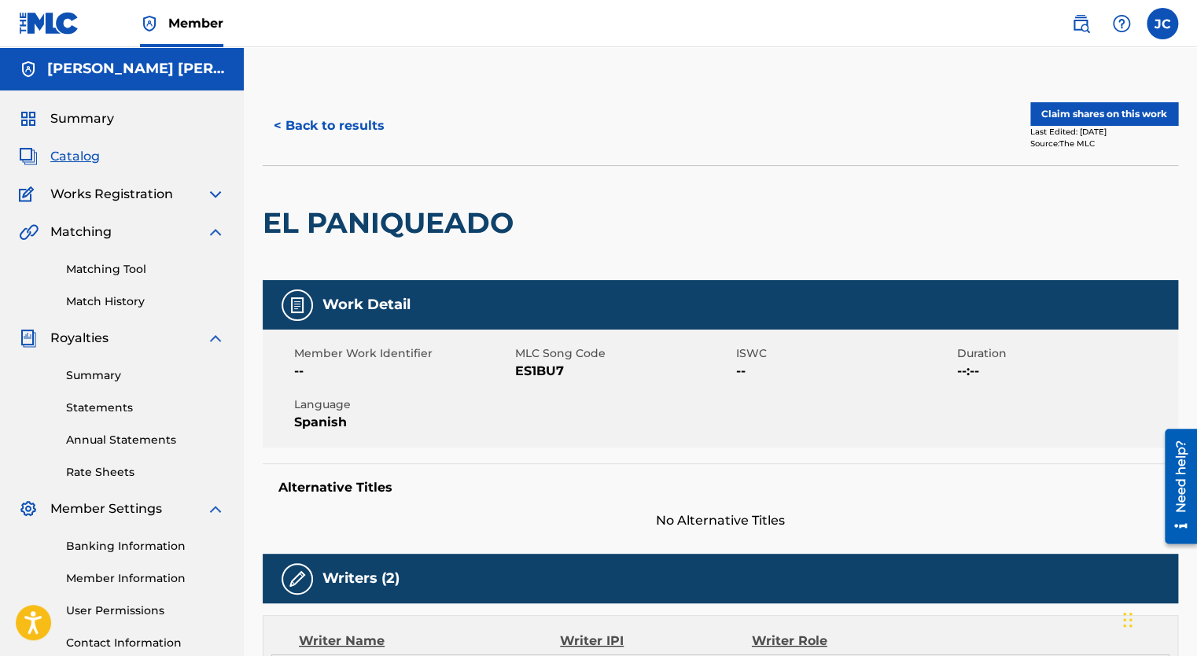
click at [39, 28] on img at bounding box center [49, 23] width 61 height 23
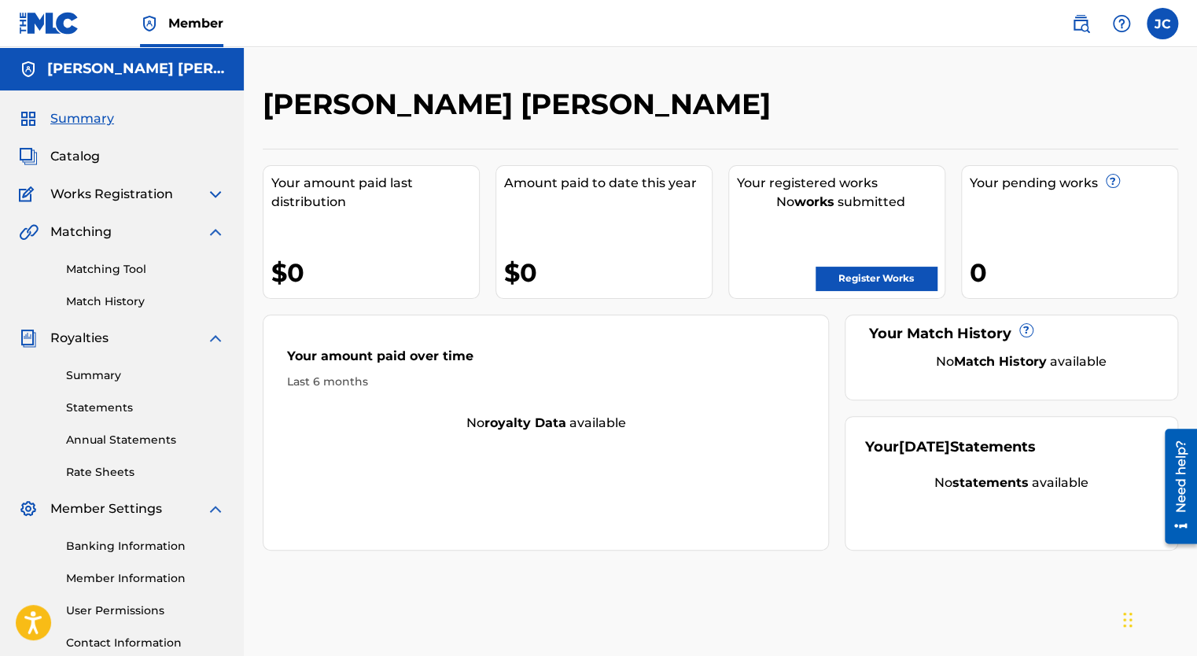
click at [906, 278] on link "Register Works" at bounding box center [876, 279] width 121 height 24
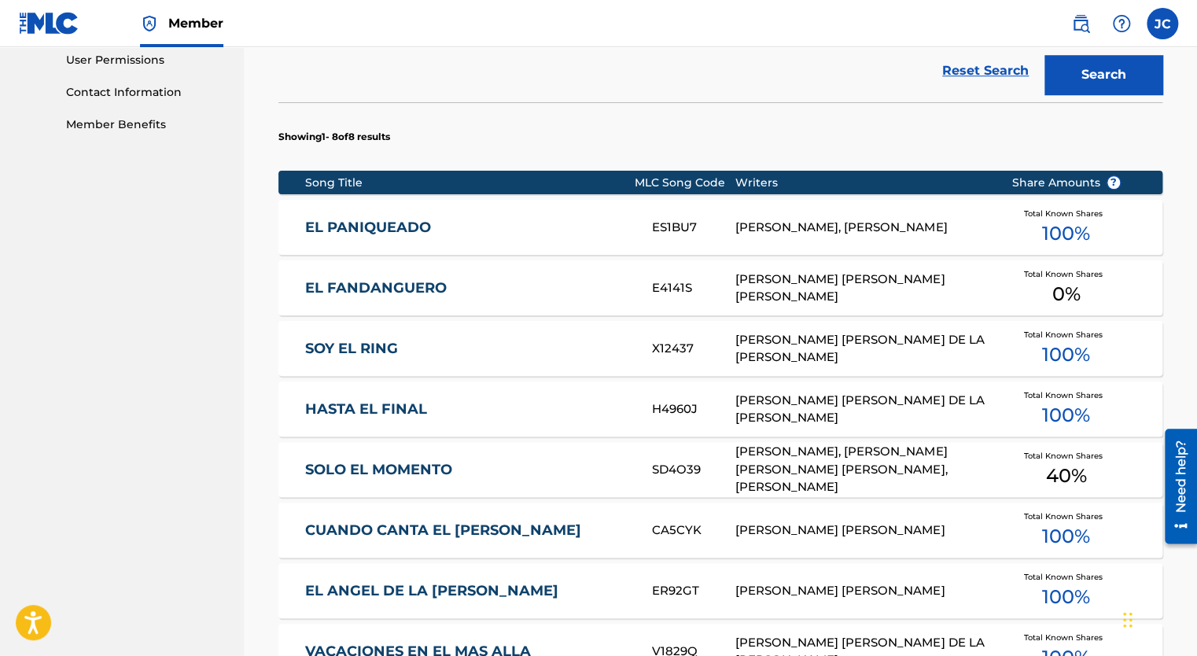
scroll to position [856, 0]
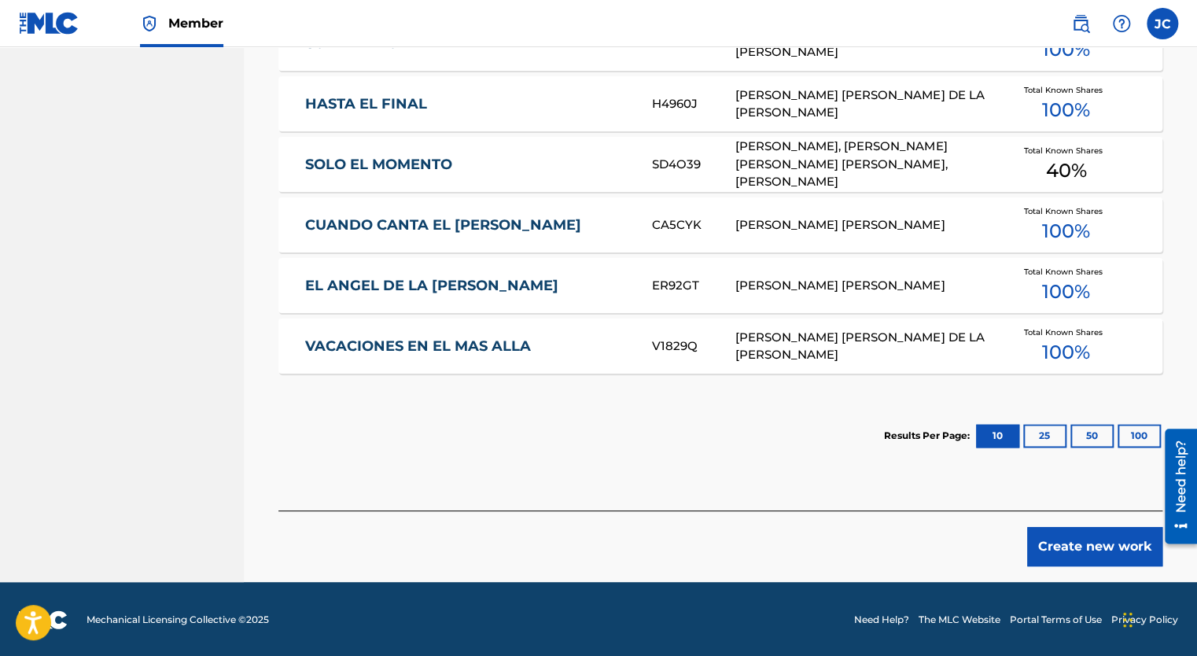
click at [1097, 553] on button "Create new work" at bounding box center [1094, 546] width 135 height 39
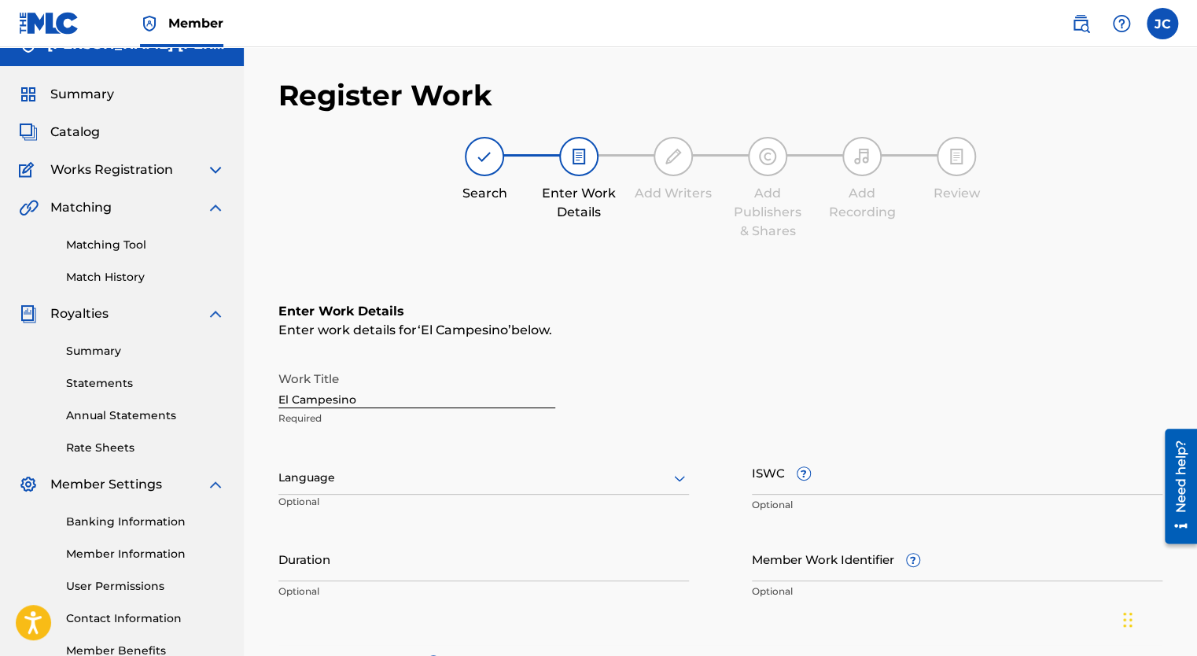
scroll to position [0, 0]
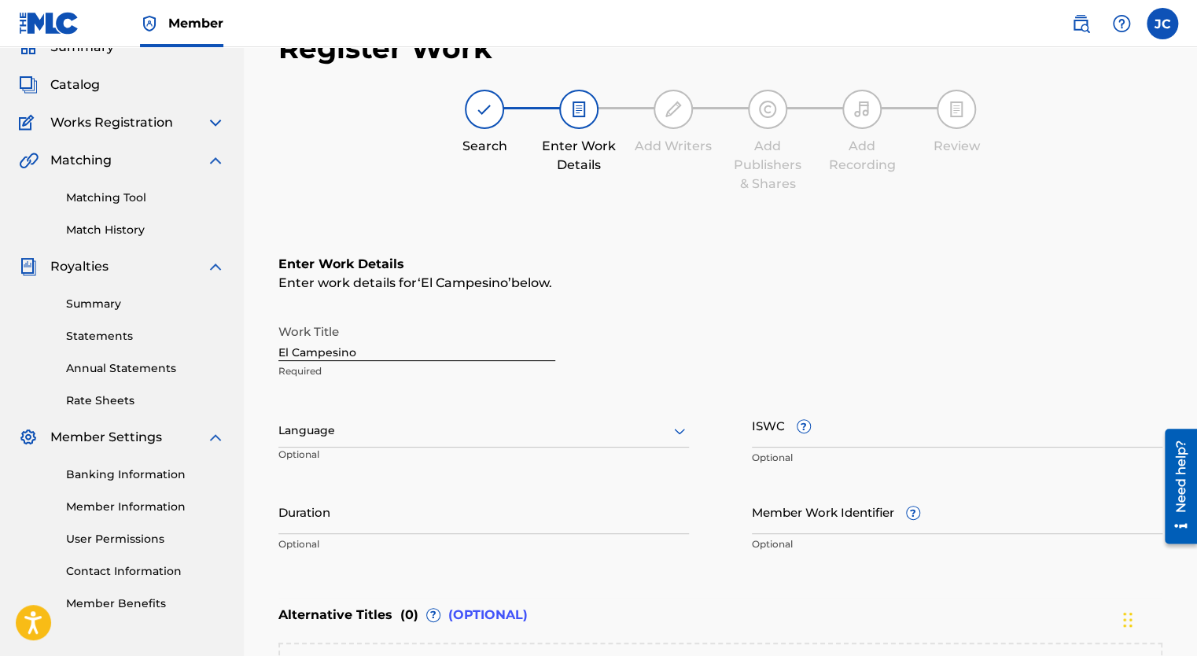
click at [439, 448] on div "Language" at bounding box center [483, 431] width 411 height 33
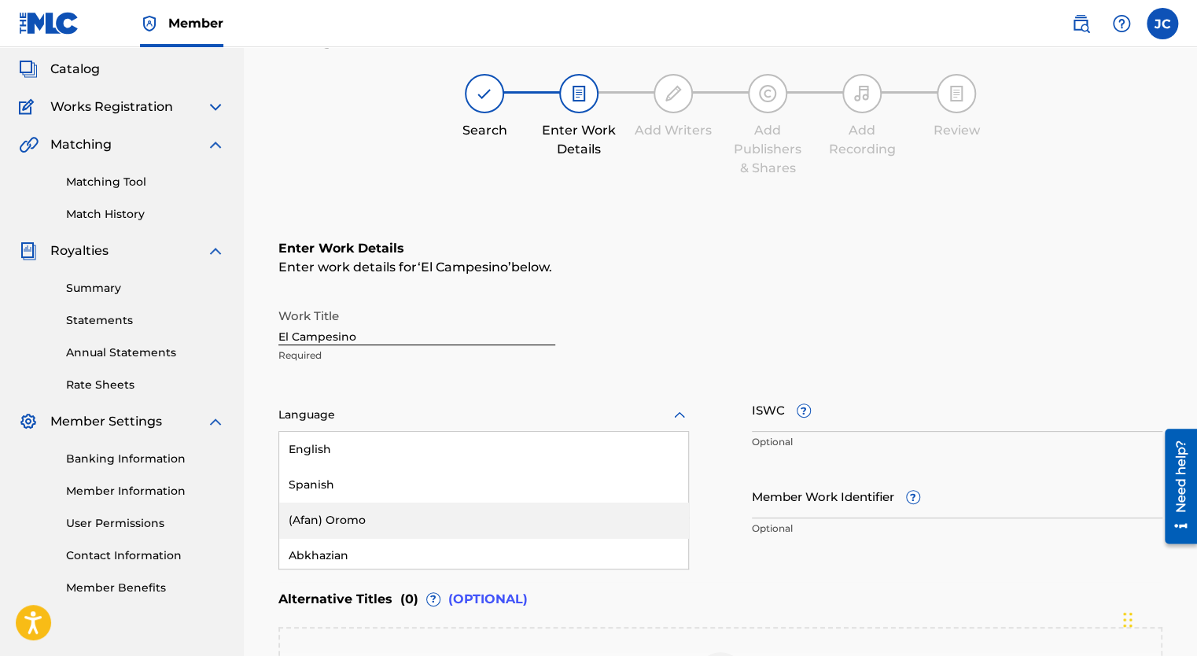
scroll to position [100, 0]
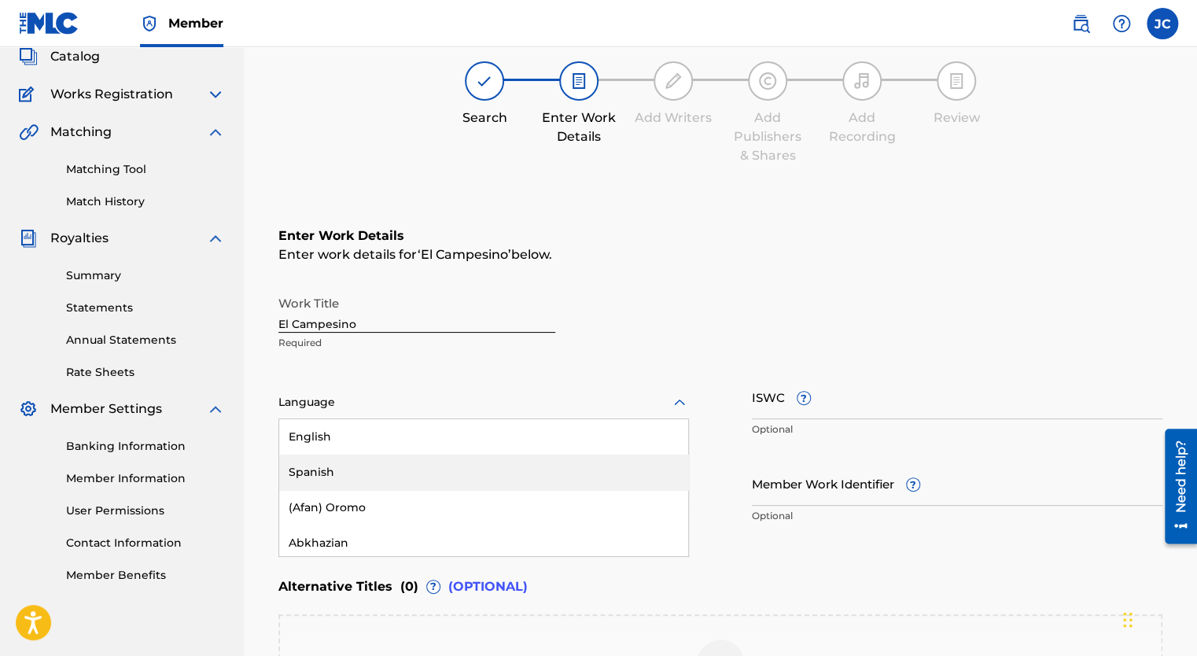
click at [312, 464] on div "Spanish" at bounding box center [483, 472] width 409 height 35
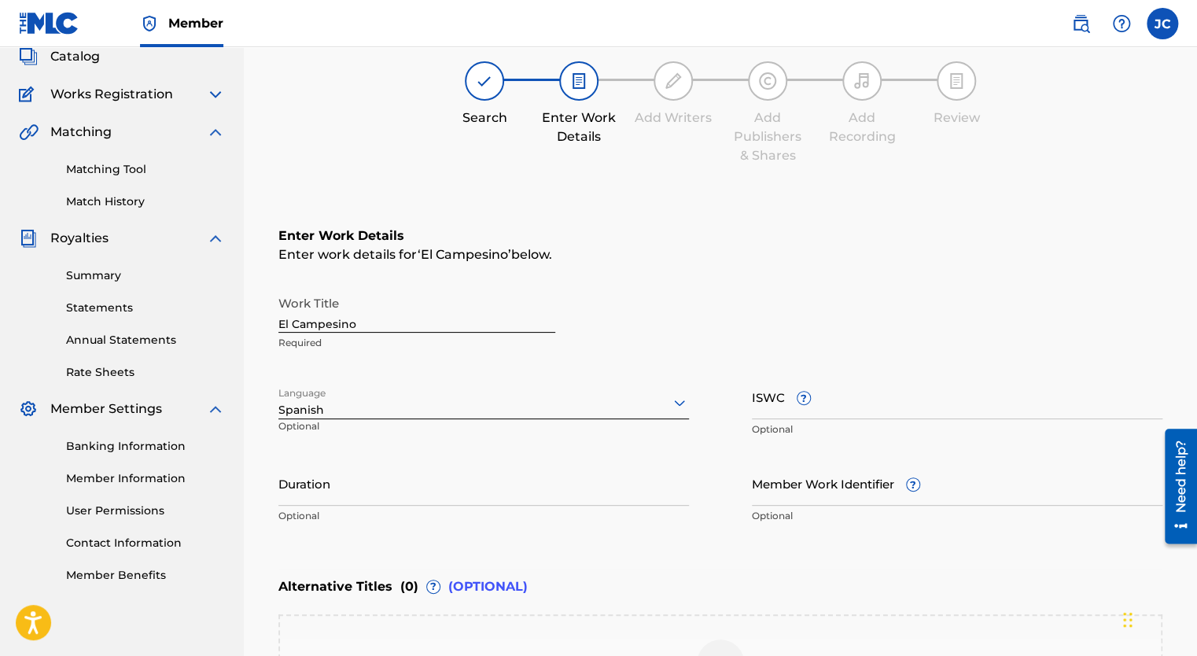
click at [375, 491] on input "Duration" at bounding box center [483, 483] width 411 height 45
type input "3"
type input "03:48"
click at [786, 488] on input "Member Work Identifier ?" at bounding box center [957, 483] width 411 height 45
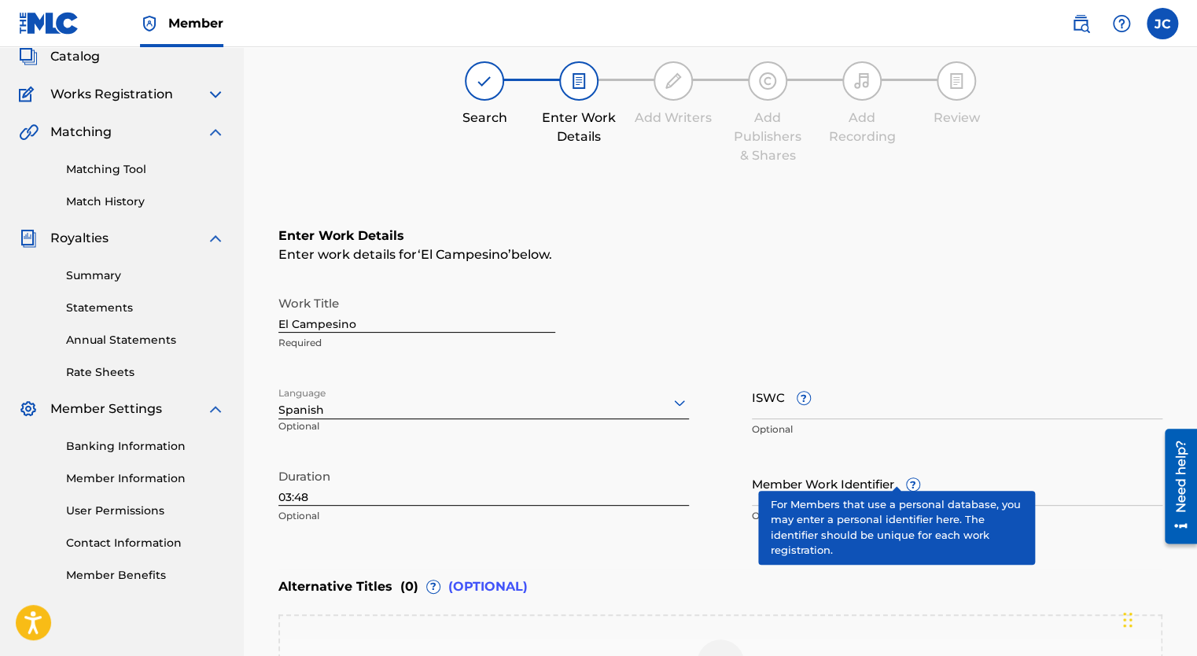
click at [906, 477] on span "?" at bounding box center [913, 484] width 14 height 14
click at [894, 477] on input "Member Work Identifier ?" at bounding box center [957, 483] width 411 height 45
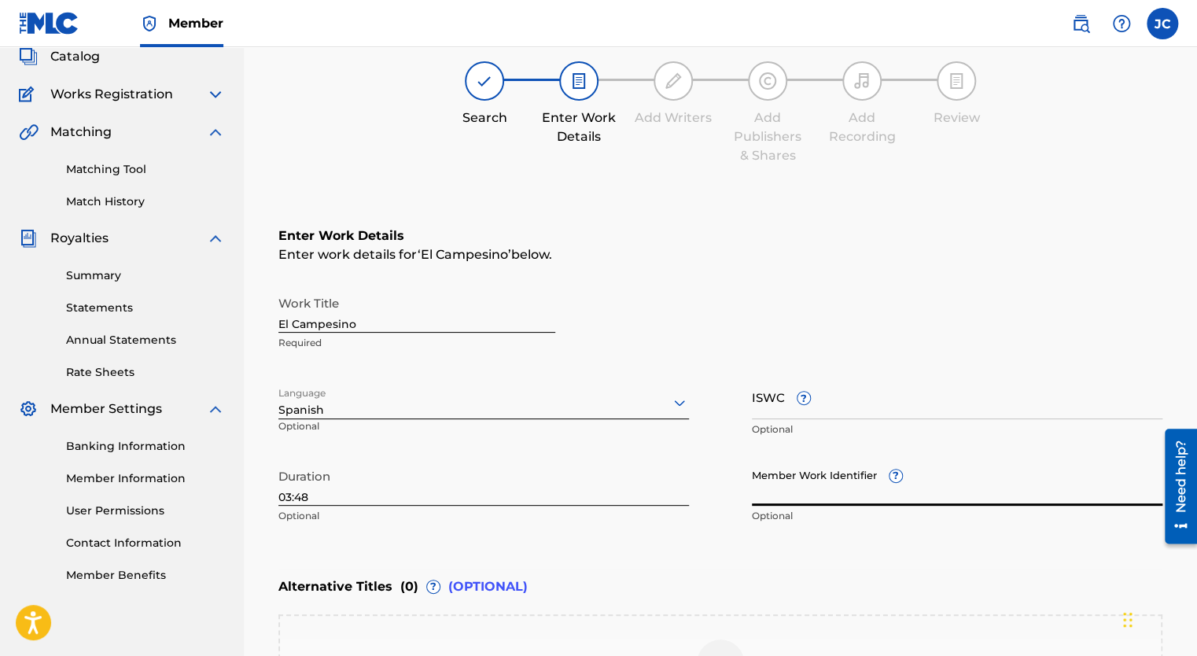
click at [894, 477] on div "Member Work Identifier ? Optional" at bounding box center [957, 496] width 411 height 71
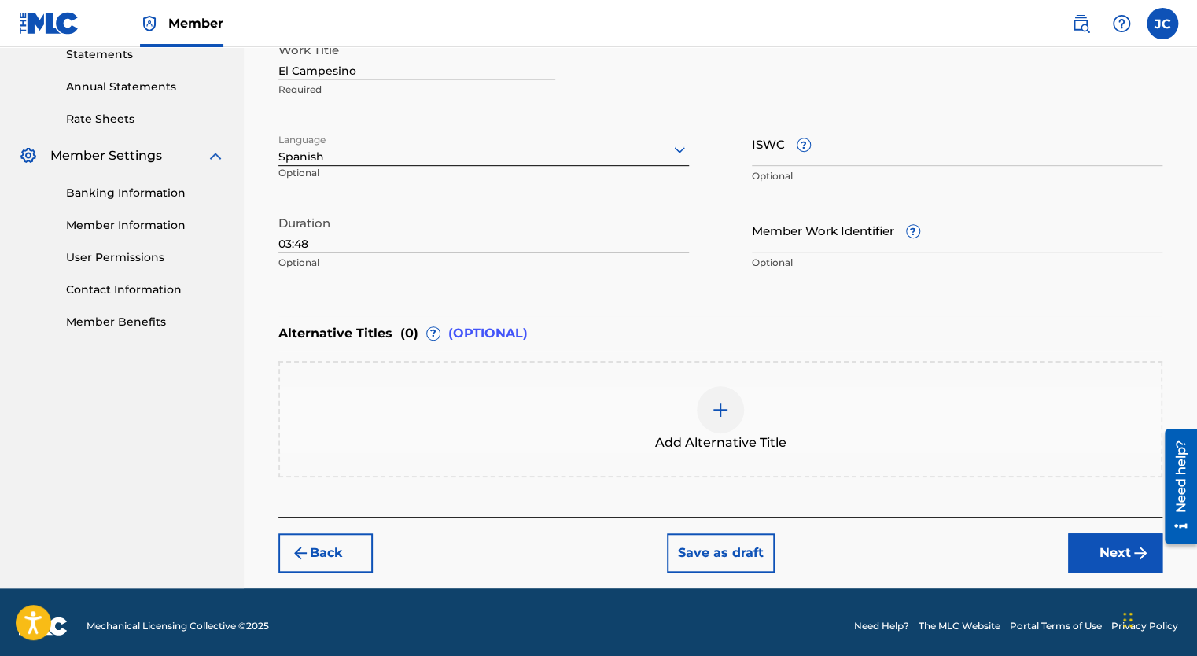
scroll to position [359, 0]
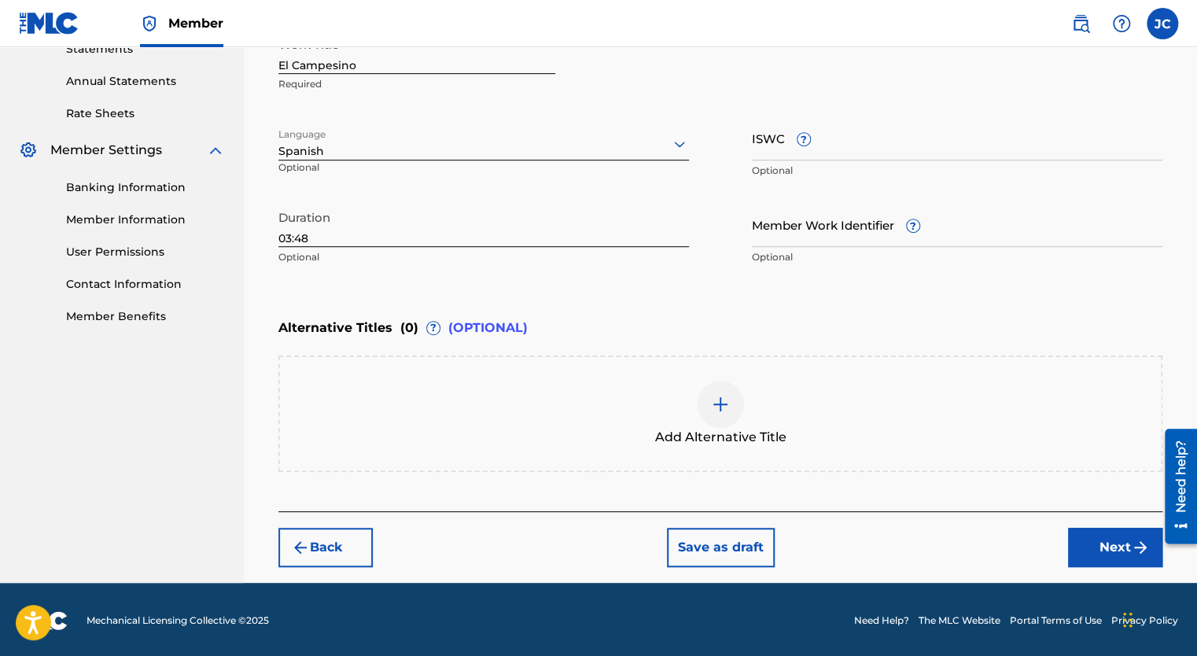
click at [1120, 544] on button "Next" at bounding box center [1115, 547] width 94 height 39
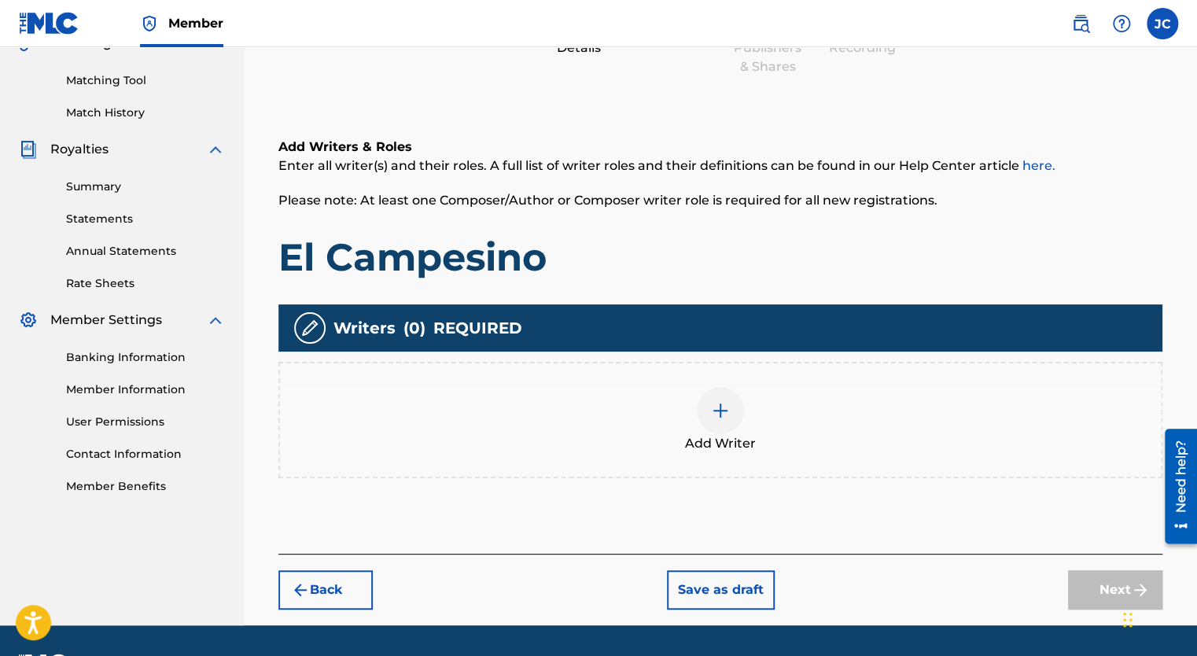
scroll to position [228, 0]
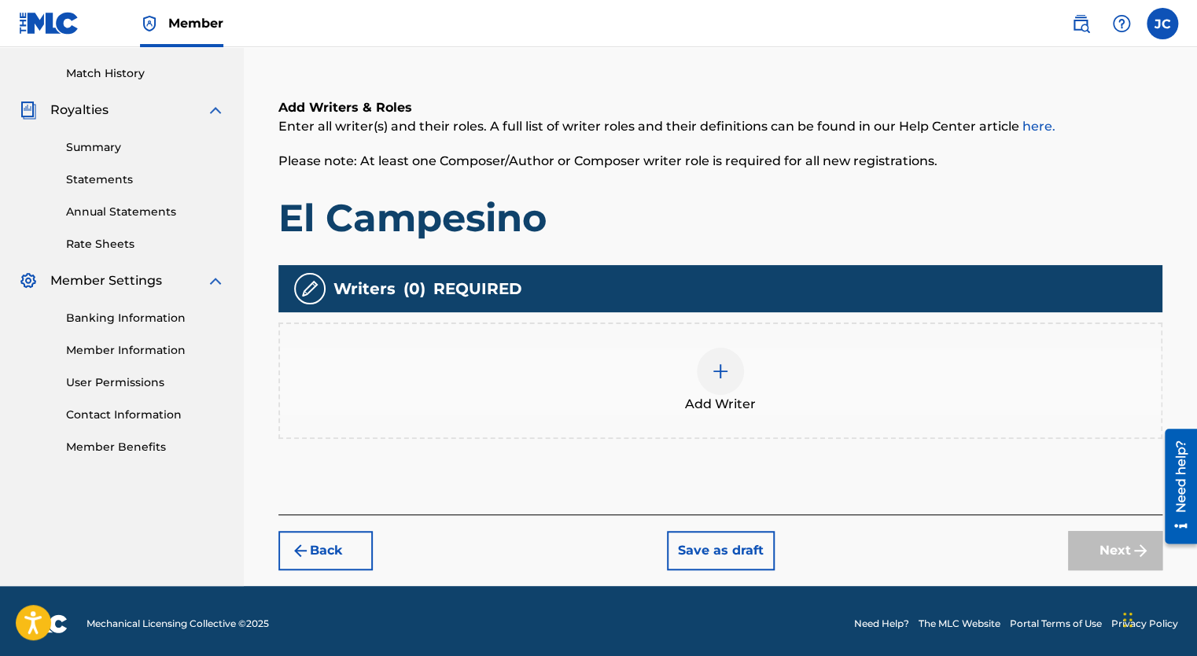
click at [719, 370] on img at bounding box center [720, 371] width 19 height 19
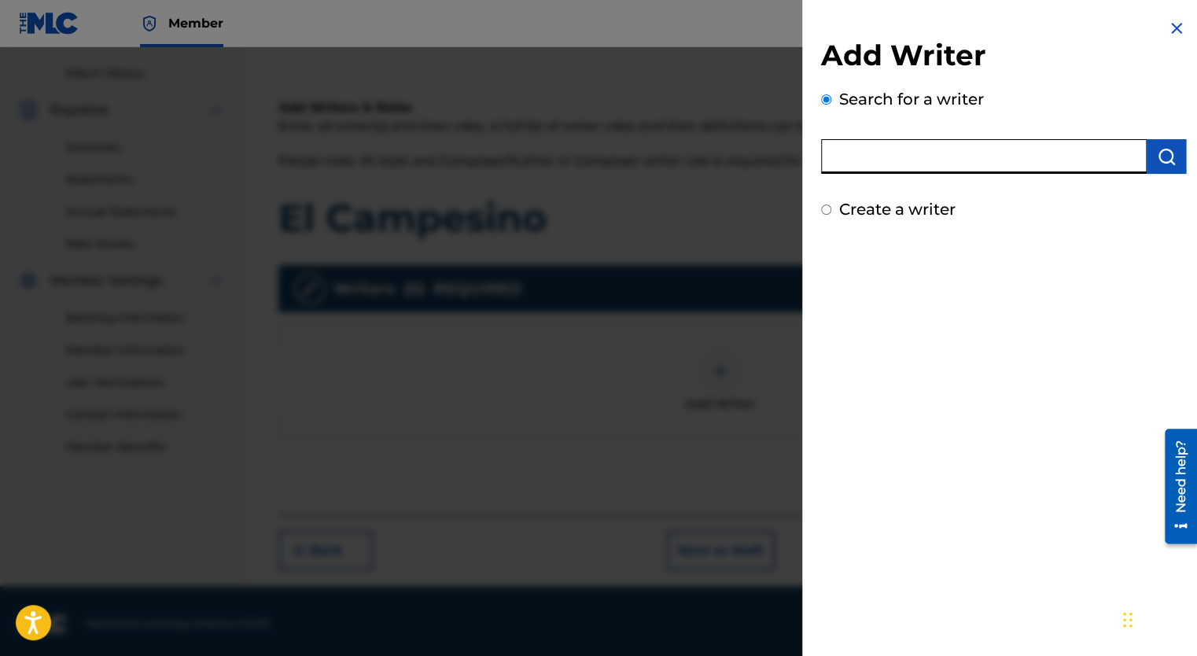
click at [887, 156] on input "text" at bounding box center [984, 156] width 326 height 35
type input "[PERSON_NAME]"
click at [1161, 153] on img "submit" at bounding box center [1166, 156] width 19 height 19
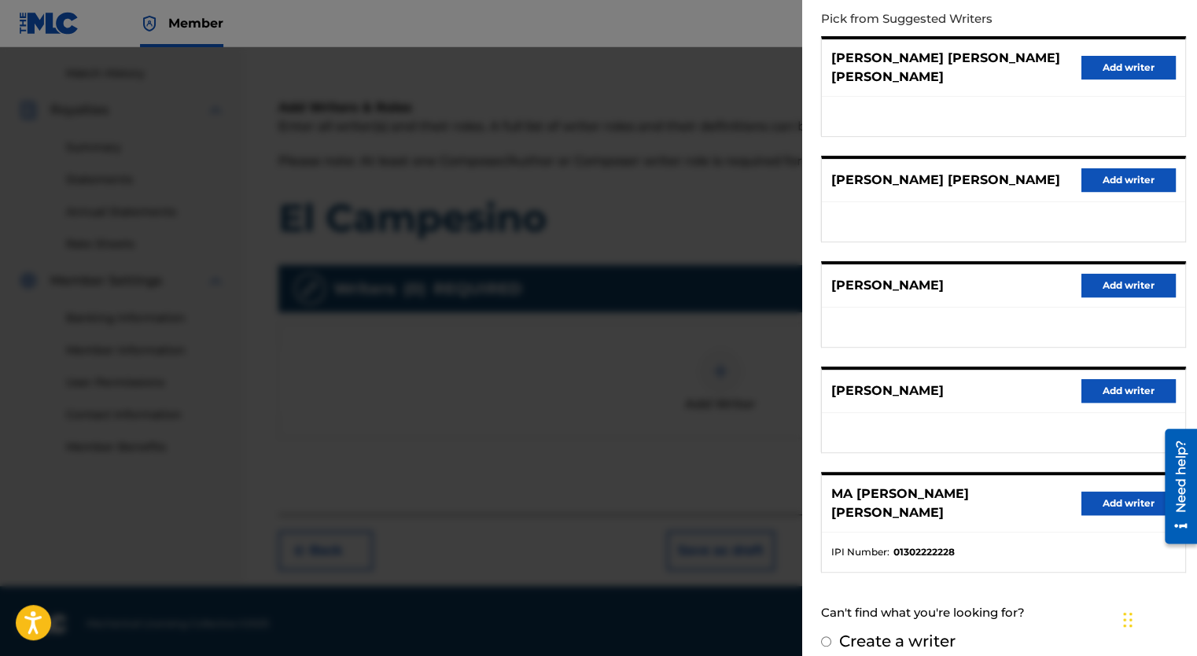
scroll to position [232, 0]
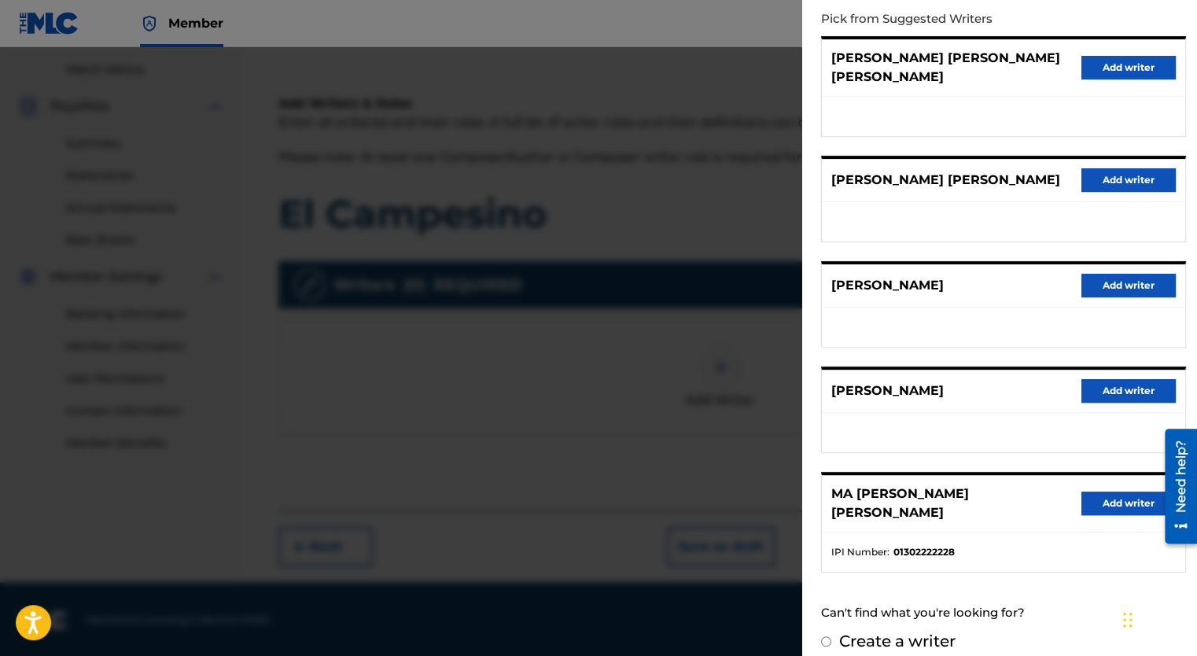
click at [897, 382] on p "[PERSON_NAME]" at bounding box center [887, 391] width 112 height 19
click at [991, 377] on div "VERONICA PORTILLO Add writer" at bounding box center [1003, 391] width 363 height 43
click at [990, 396] on div "VERONICA PORTILLO Add writer" at bounding box center [1003, 410] width 365 height 87
click at [990, 413] on ul at bounding box center [1003, 432] width 363 height 39
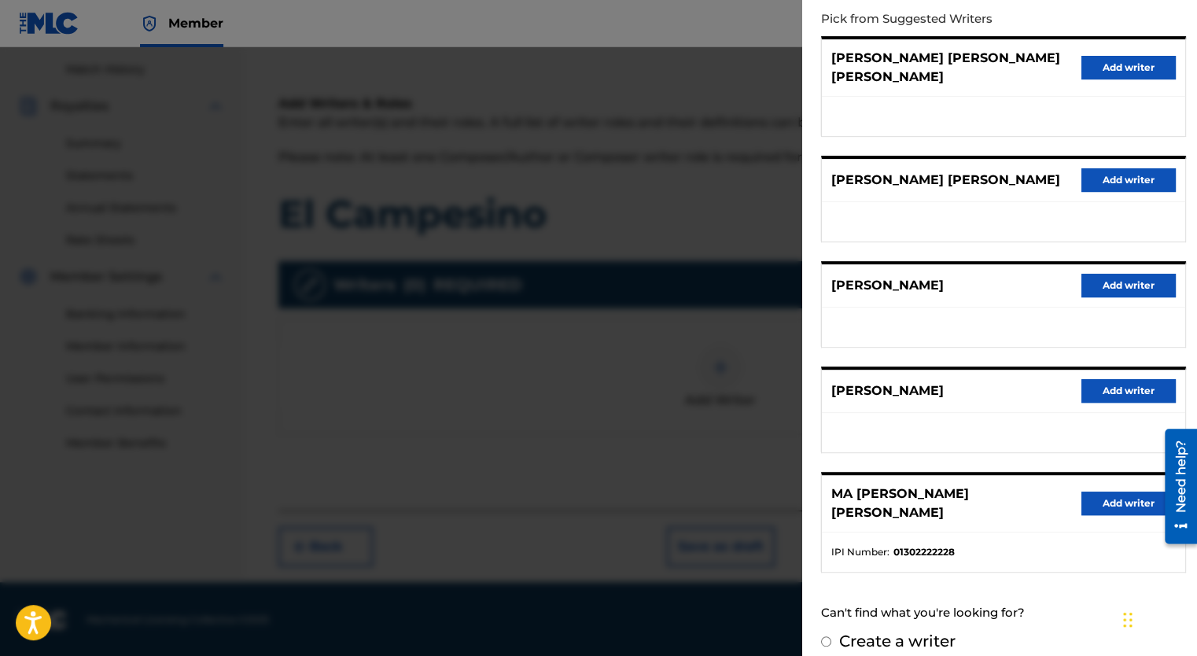
click at [1106, 379] on button "Add writer" at bounding box center [1129, 391] width 94 height 24
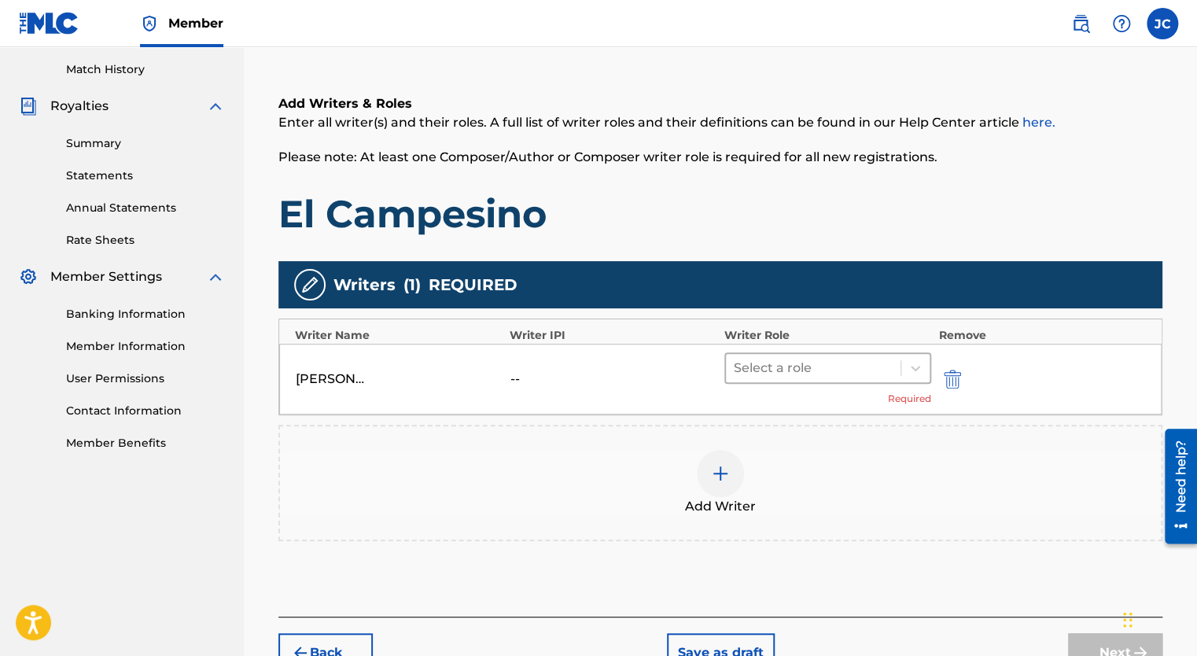
click at [818, 370] on div at bounding box center [813, 368] width 159 height 22
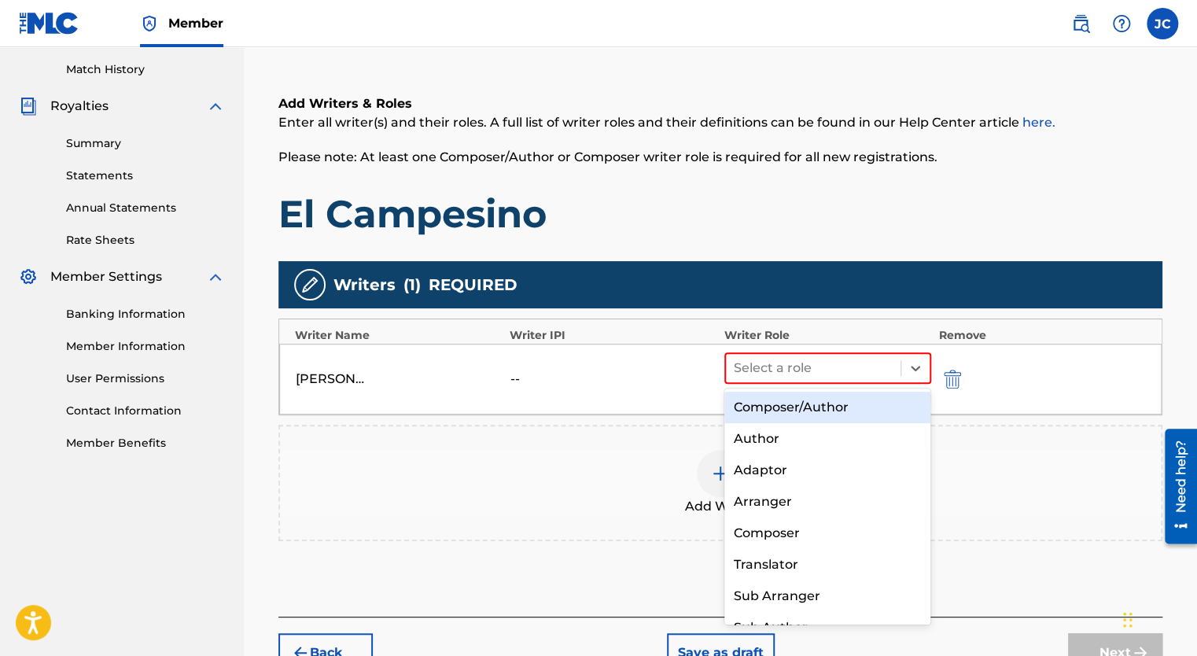
click at [831, 407] on div "Composer/Author" at bounding box center [827, 407] width 207 height 31
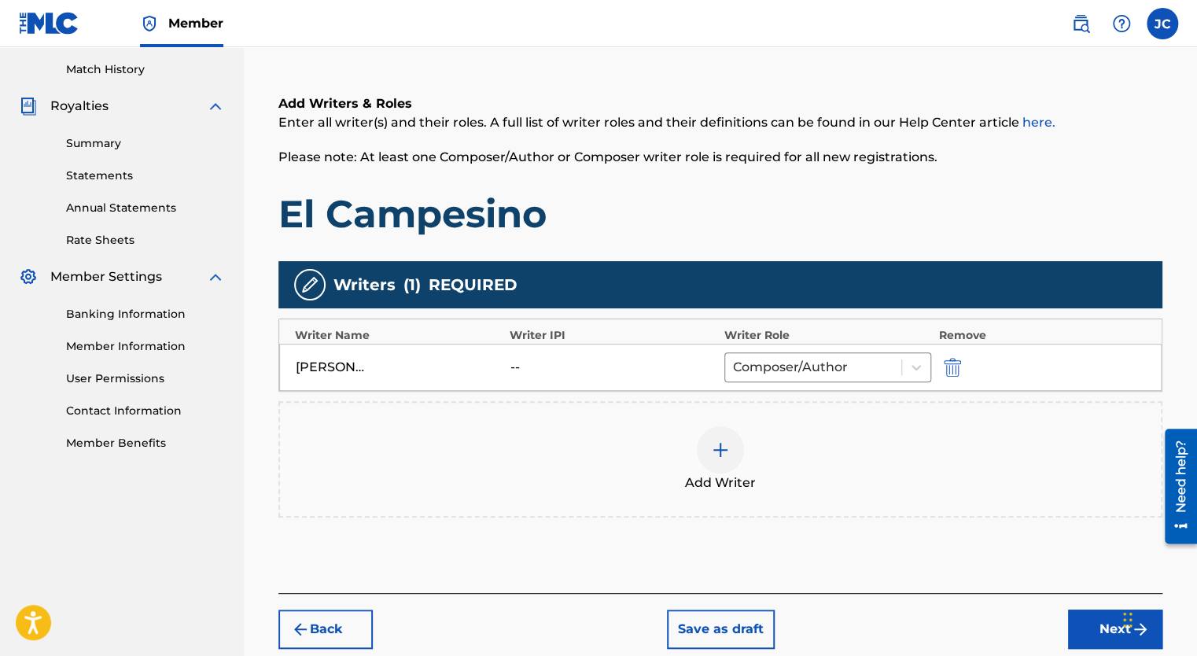
click at [953, 367] on img "submit" at bounding box center [952, 367] width 17 height 19
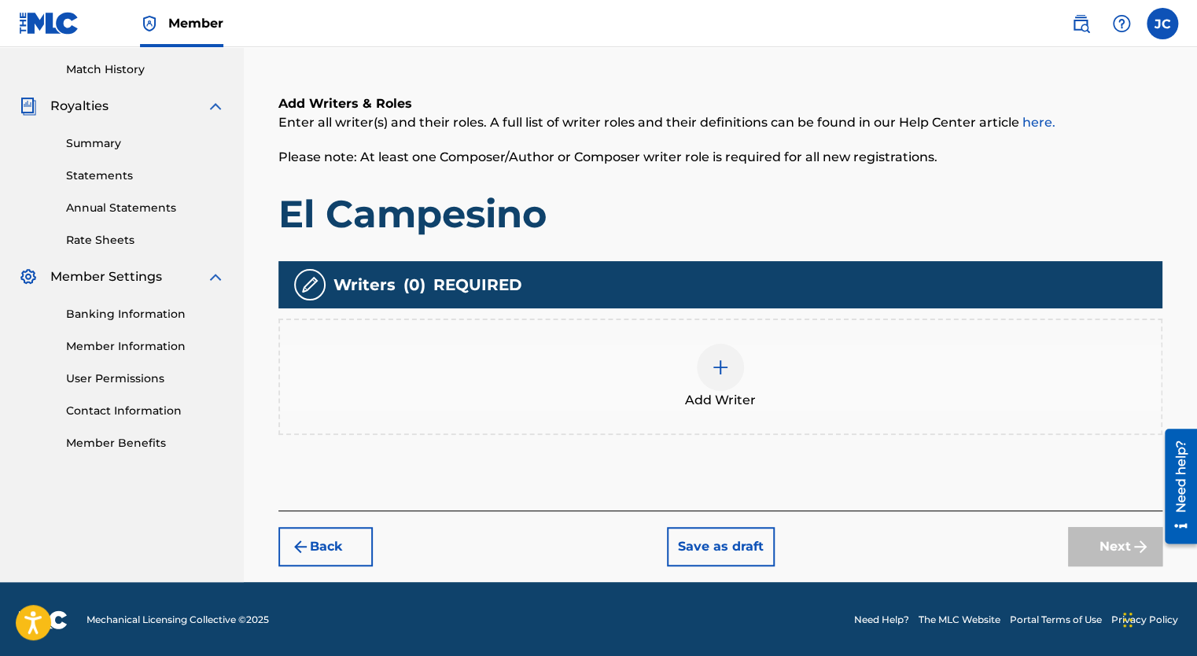
click at [728, 369] on img at bounding box center [720, 367] width 19 height 19
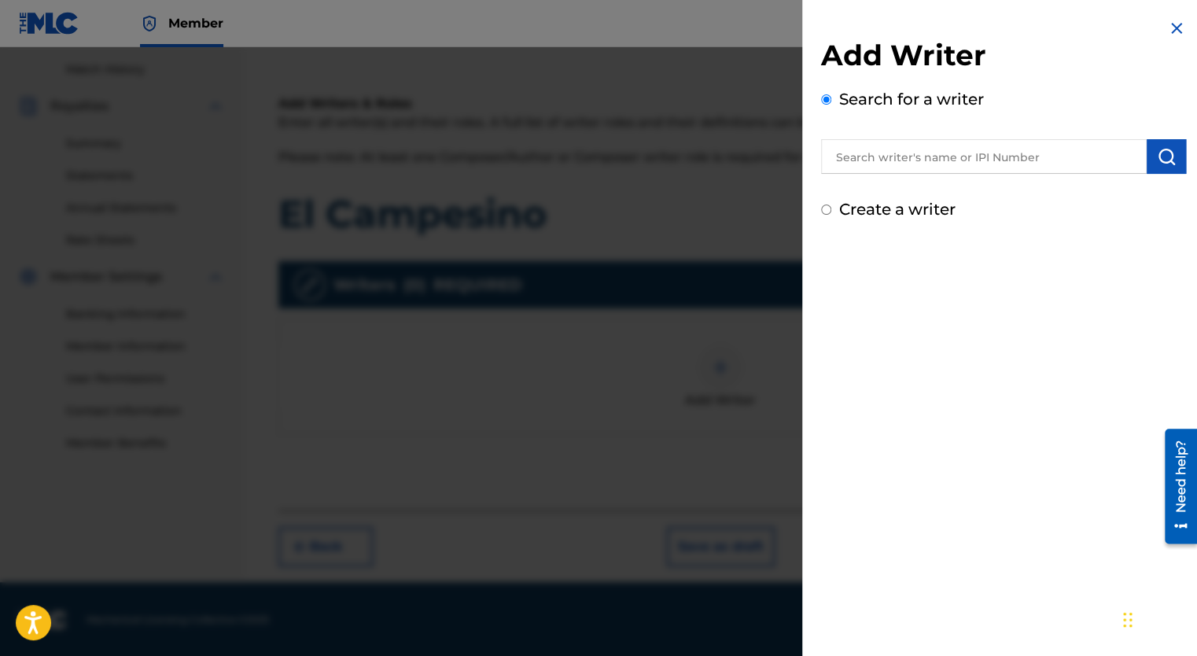
click at [825, 209] on input "Create a writer" at bounding box center [826, 210] width 10 height 10
radio input "false"
radio input "true"
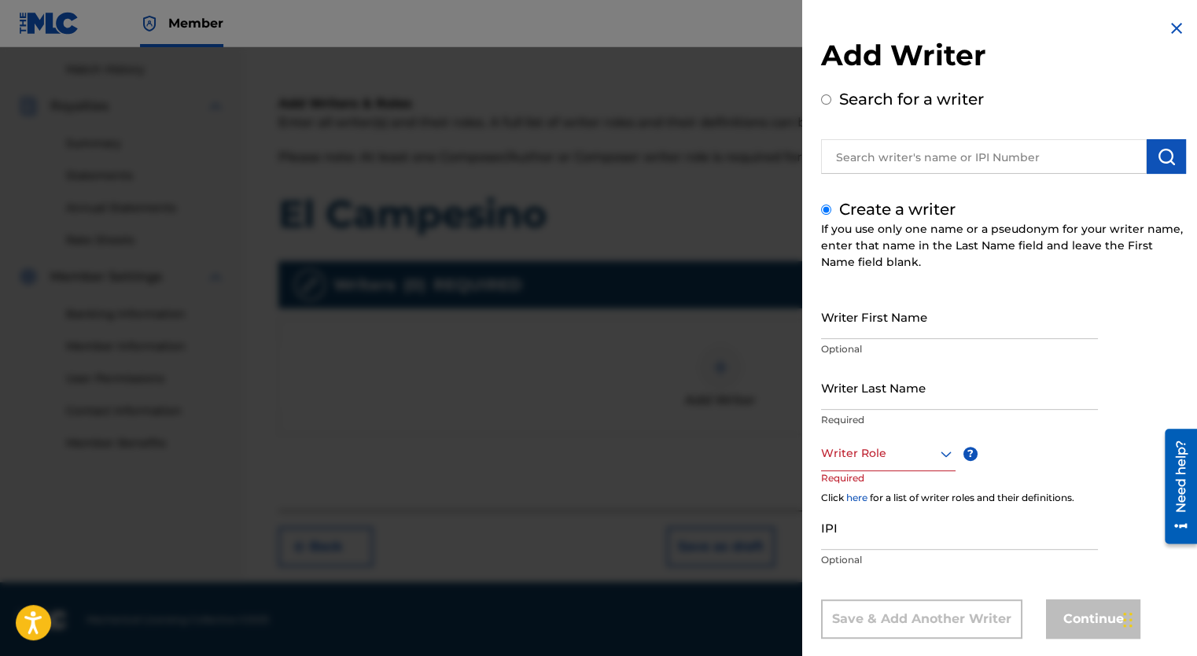
click at [868, 330] on input "Writer First Name" at bounding box center [959, 316] width 277 height 45
type input "[PERSON_NAME]"
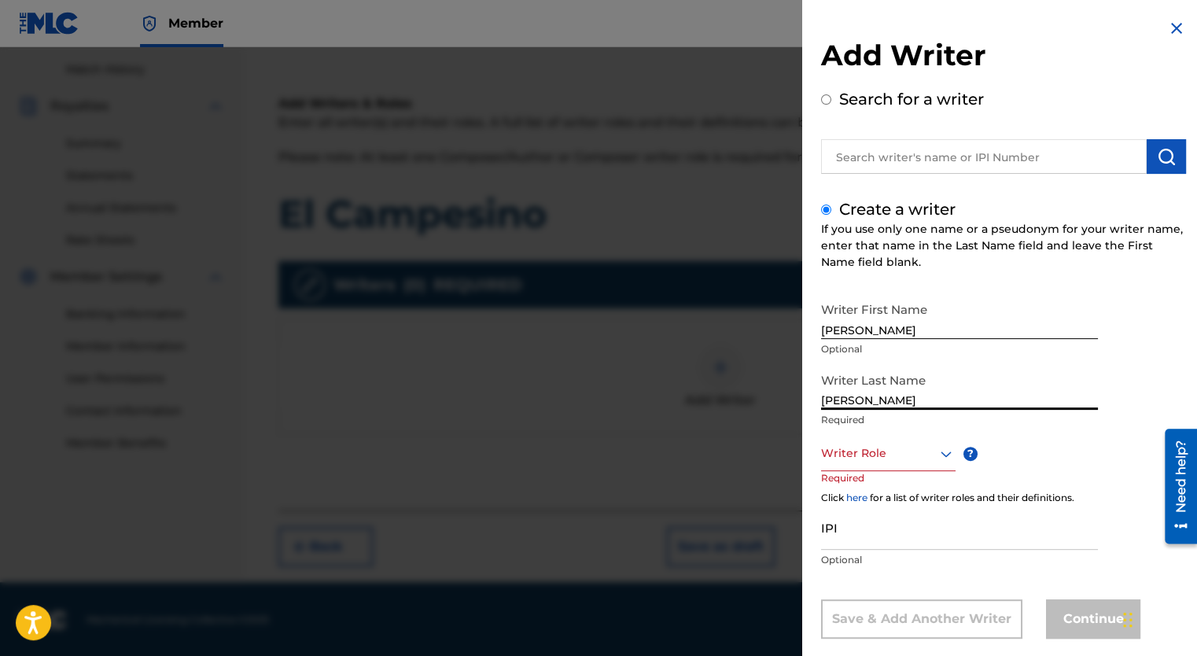
type input "Portillo"
click at [947, 455] on div "Writer Role" at bounding box center [888, 453] width 135 height 35
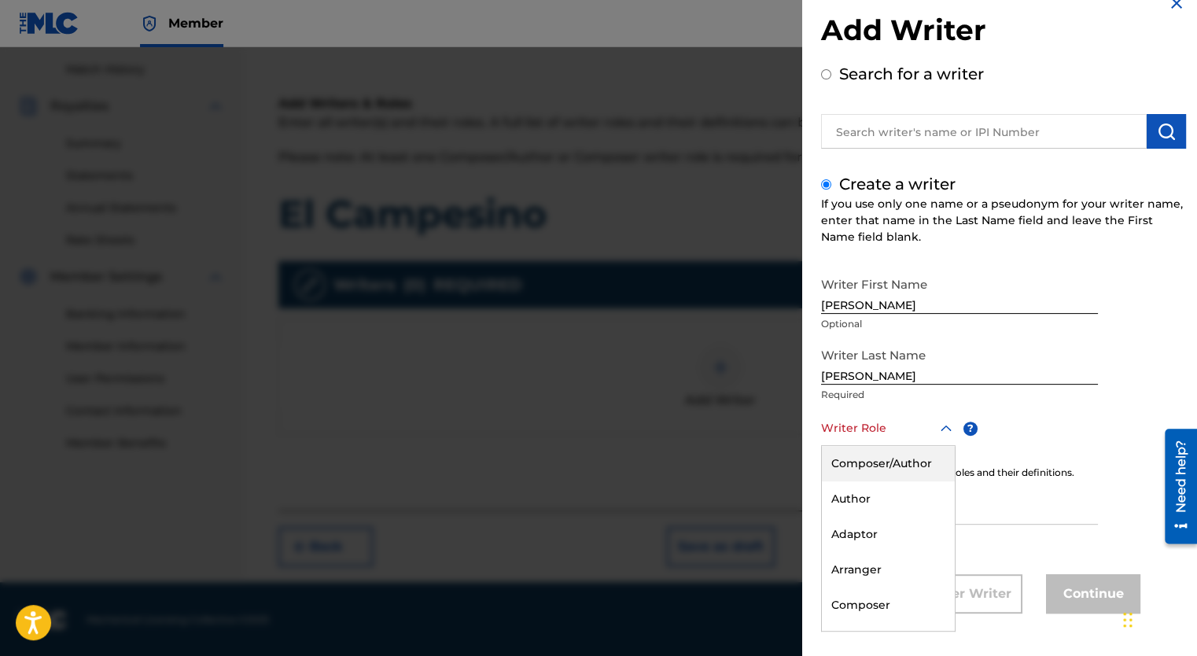
click at [864, 461] on div "Composer/Author" at bounding box center [888, 463] width 133 height 35
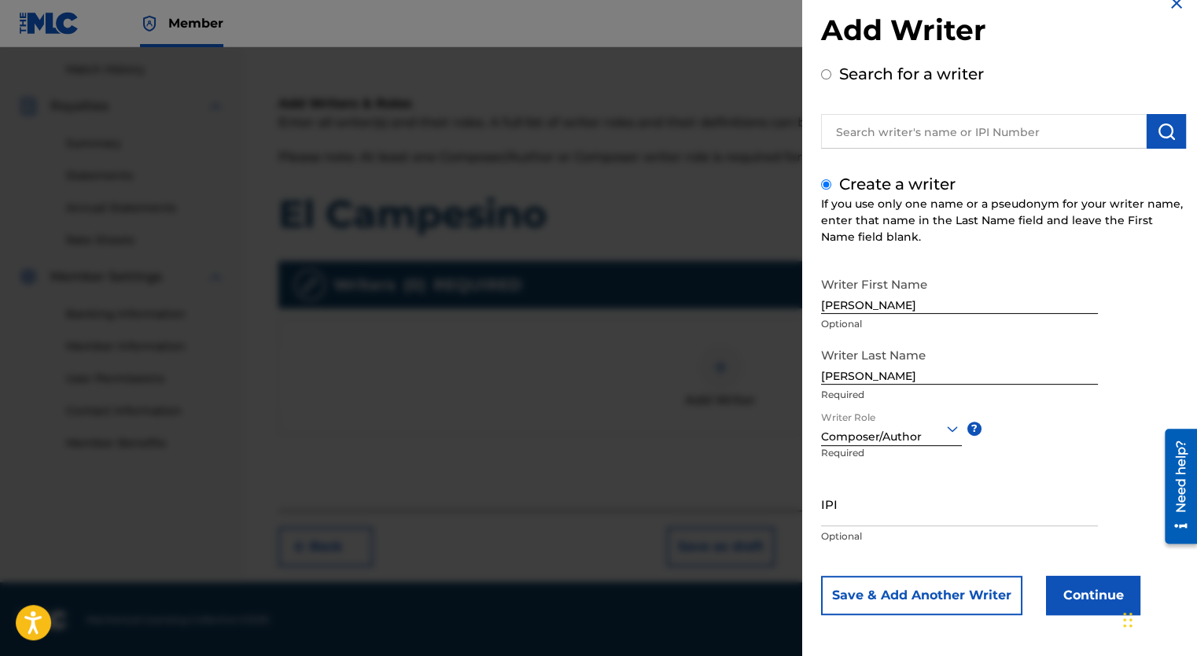
click at [858, 512] on input "IPI" at bounding box center [959, 503] width 277 height 45
paste input "1302222228"
type input "1302222228"
click at [1091, 595] on button "Continue" at bounding box center [1093, 595] width 94 height 39
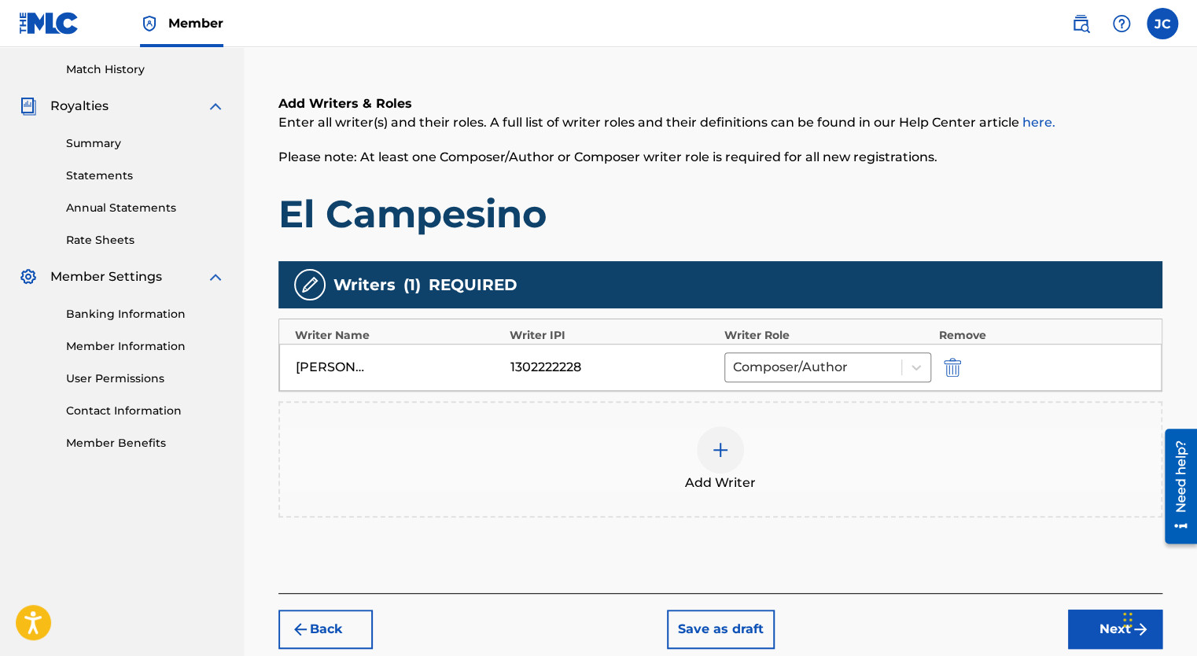
click at [730, 451] on div at bounding box center [720, 449] width 47 height 47
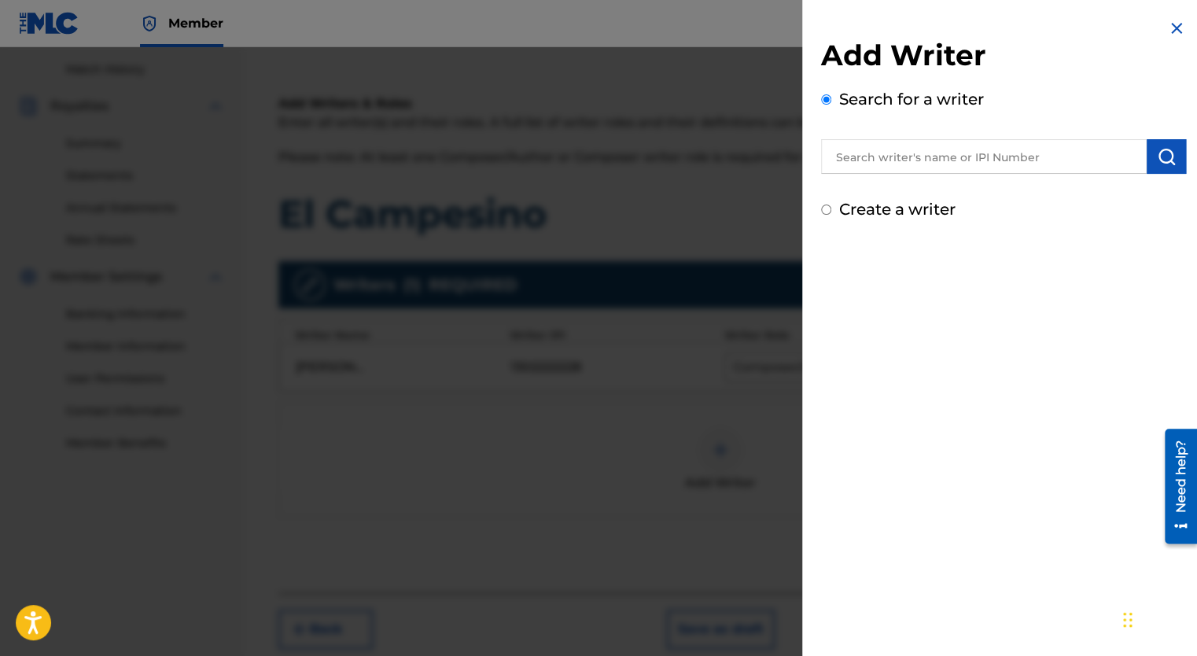
click at [828, 206] on input "Create a writer" at bounding box center [826, 210] width 10 height 10
radio input "false"
radio input "true"
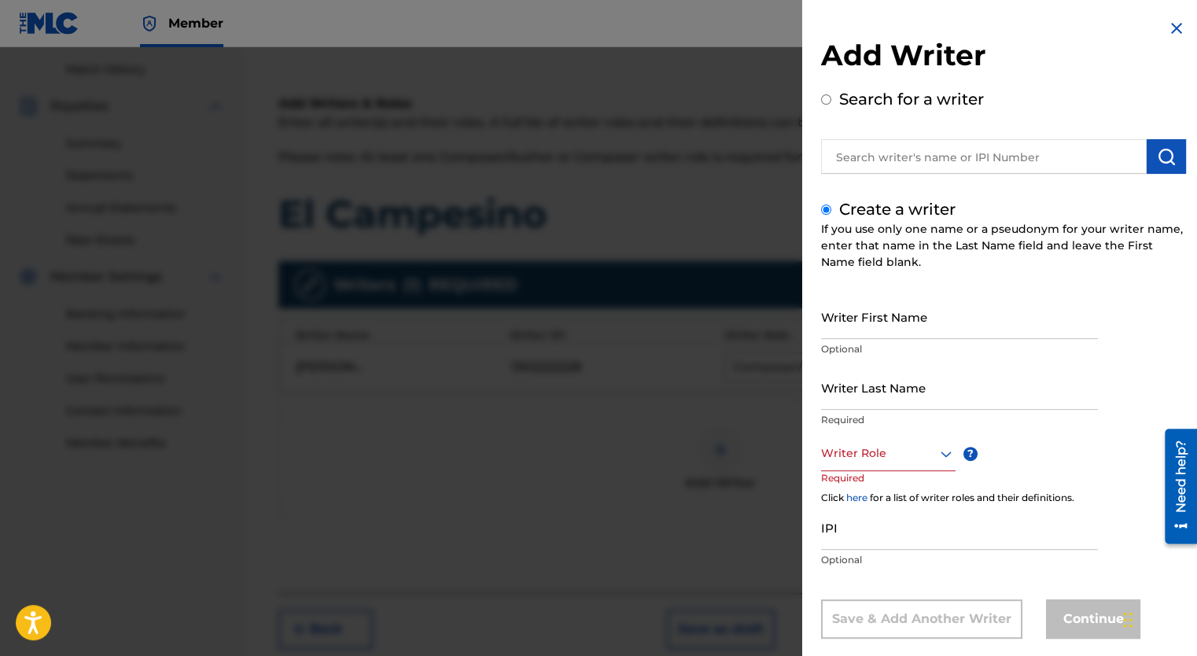
click at [875, 359] on div "Writer First Name Optional" at bounding box center [959, 329] width 277 height 71
click at [859, 354] on p "Optional" at bounding box center [959, 349] width 277 height 14
click at [846, 350] on p "Optional" at bounding box center [959, 349] width 277 height 14
click at [846, 334] on input "Writer First Name" at bounding box center [959, 316] width 277 height 45
type input "[PERSON_NAME]"
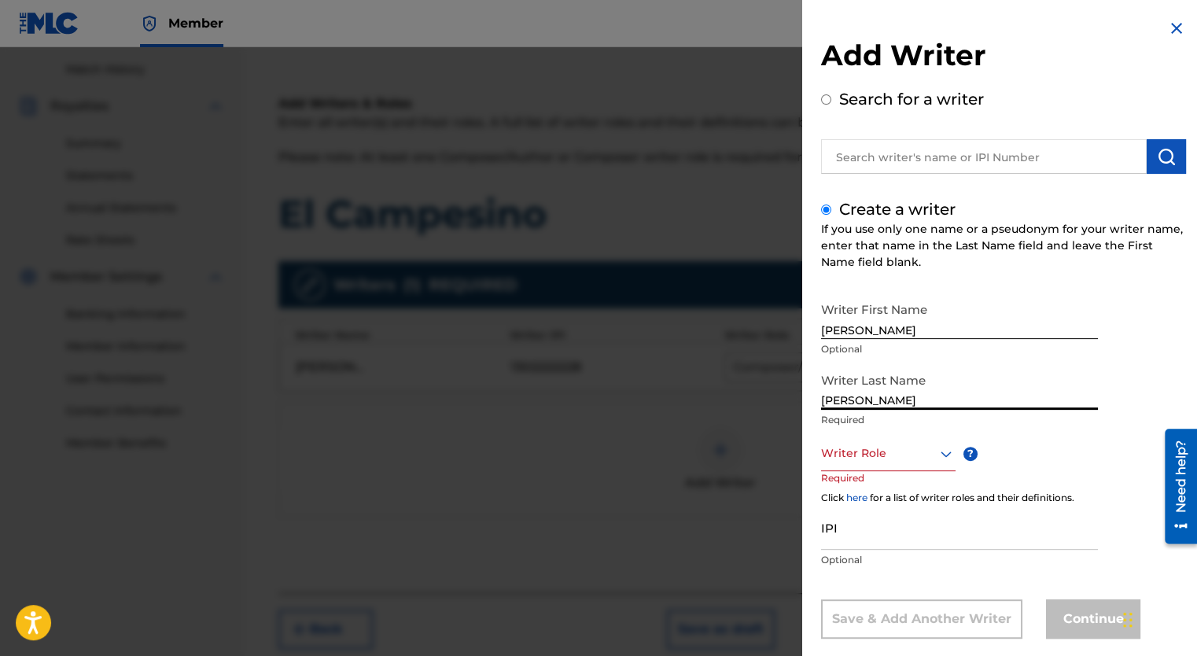
type input "[PERSON_NAME]"
click at [868, 329] on input "[PERSON_NAME]" at bounding box center [959, 316] width 277 height 45
type input "[PERSON_NAME] [PERSON_NAME]"
click at [937, 456] on div "Writer Role" at bounding box center [888, 453] width 135 height 35
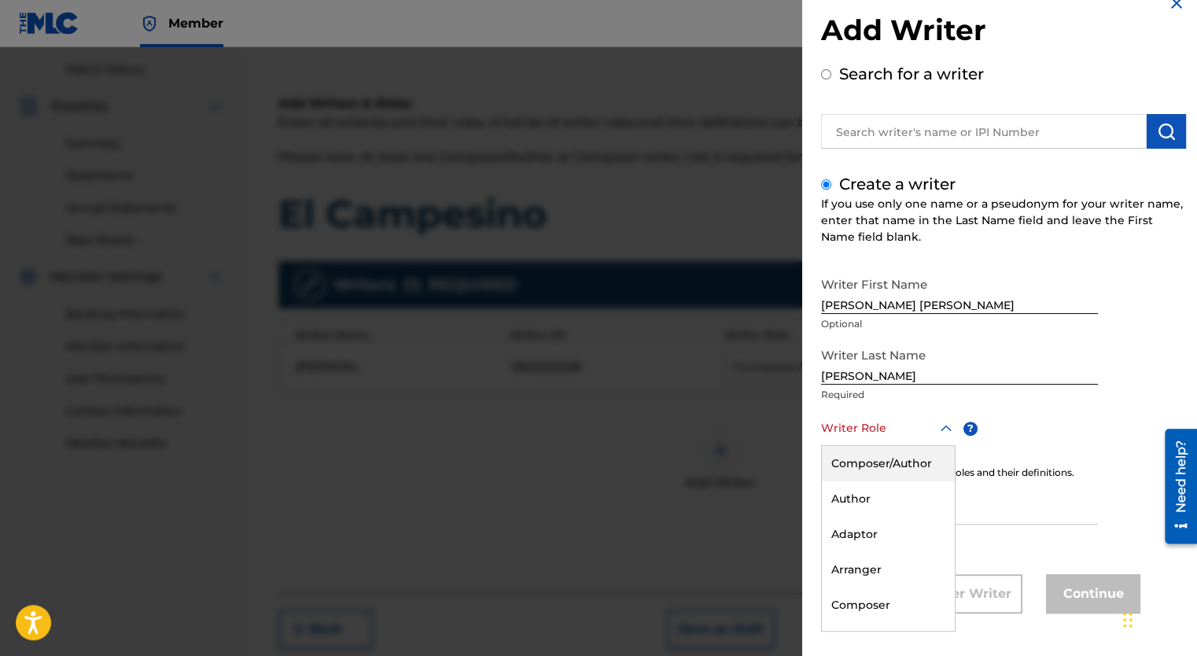
click at [897, 470] on div "Composer/Author" at bounding box center [888, 463] width 133 height 35
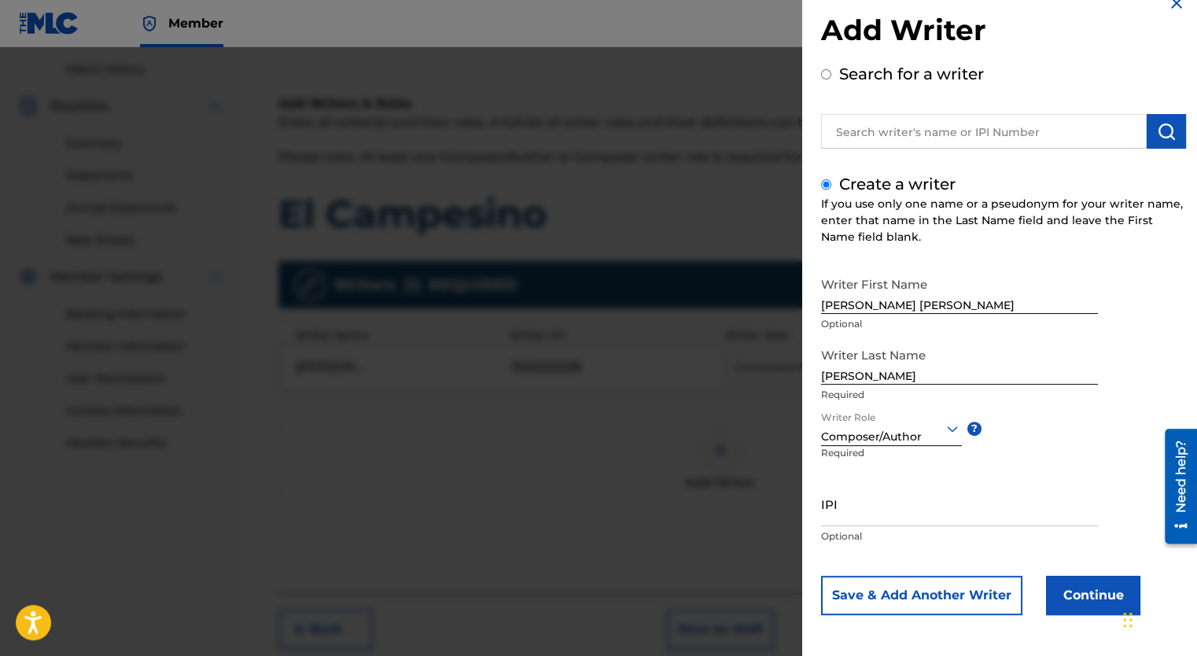
click at [872, 516] on input "IPI" at bounding box center [959, 503] width 277 height 45
paste input "00665759199"
type input "00665759199"
click at [1095, 587] on button "Continue" at bounding box center [1093, 595] width 94 height 39
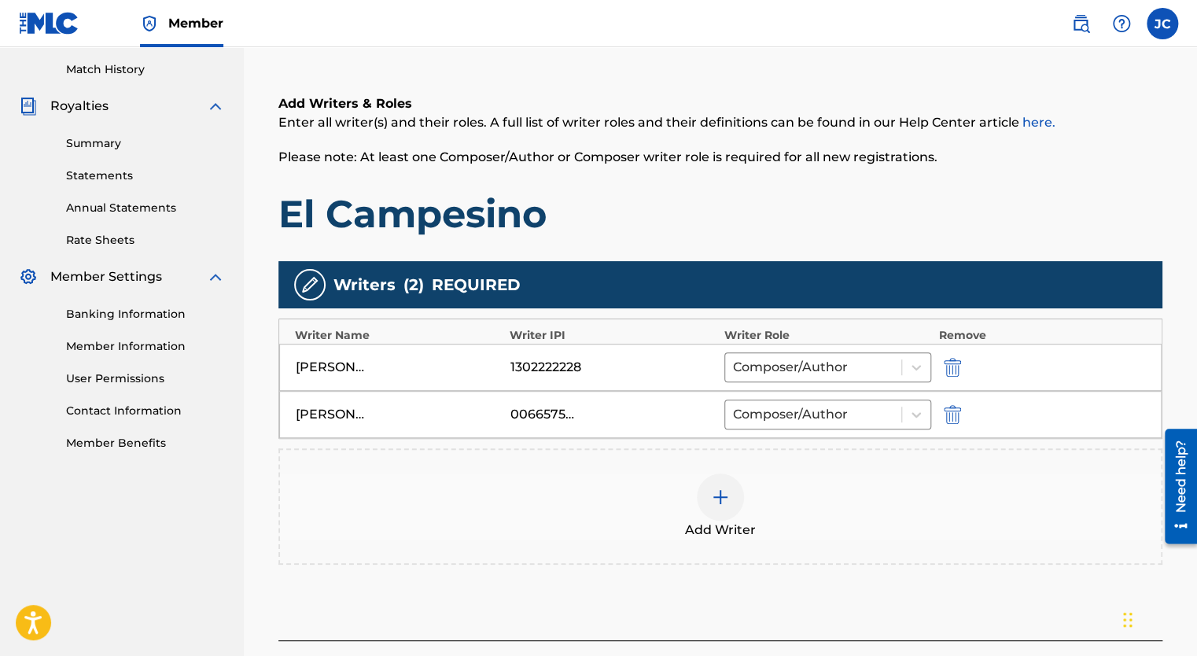
click at [132, 407] on link "Contact Information" at bounding box center [145, 411] width 159 height 17
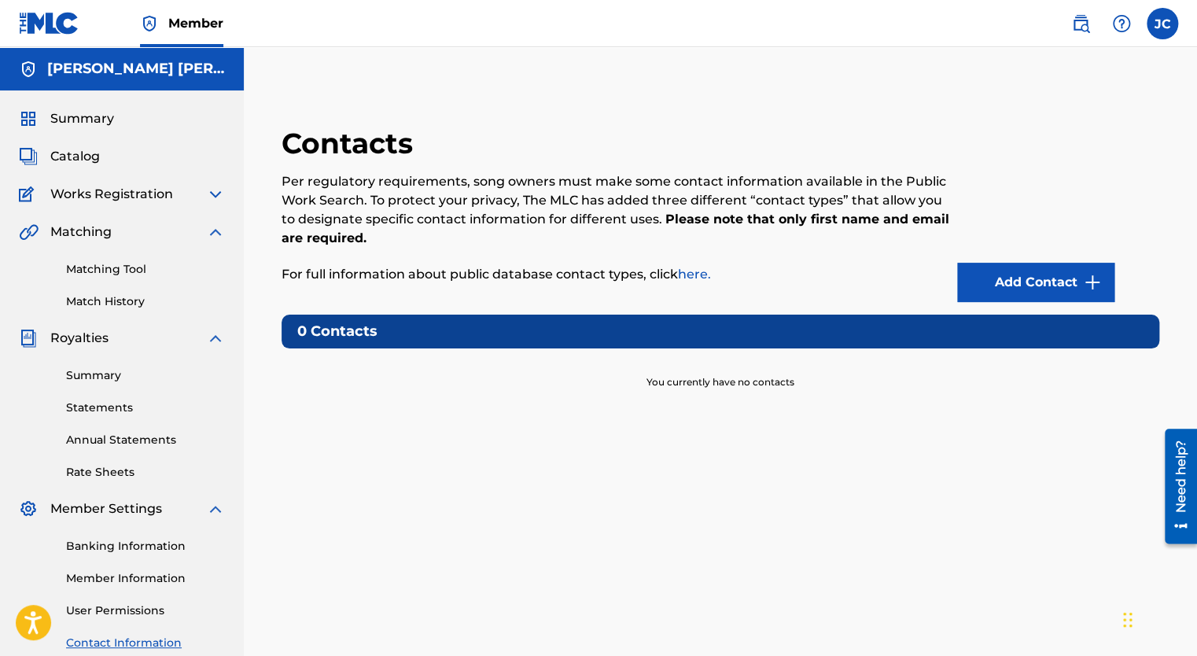
click at [85, 194] on span "Works Registration" at bounding box center [111, 194] width 123 height 19
click at [227, 194] on div "Summary Catalog Works Registration Claiming Tool Individual Registration Tool B…" at bounding box center [122, 396] width 244 height 612
click at [216, 194] on img at bounding box center [215, 194] width 19 height 19
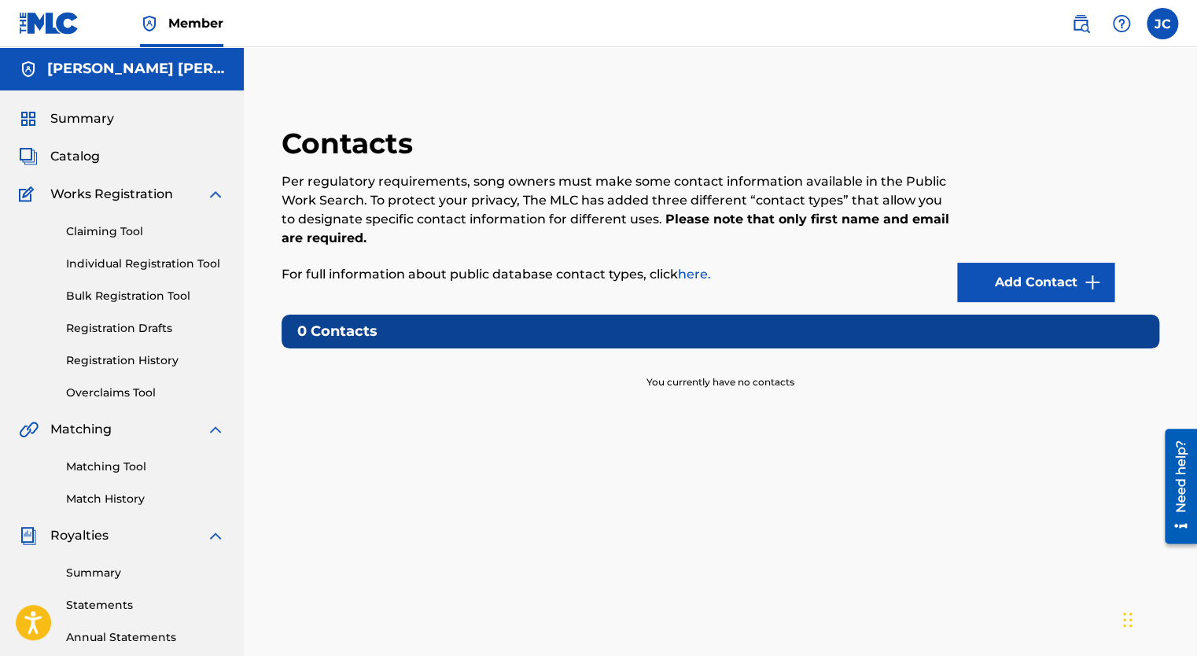
click at [111, 198] on span "Works Registration" at bounding box center [111, 194] width 123 height 19
click at [58, 28] on img at bounding box center [49, 23] width 61 height 23
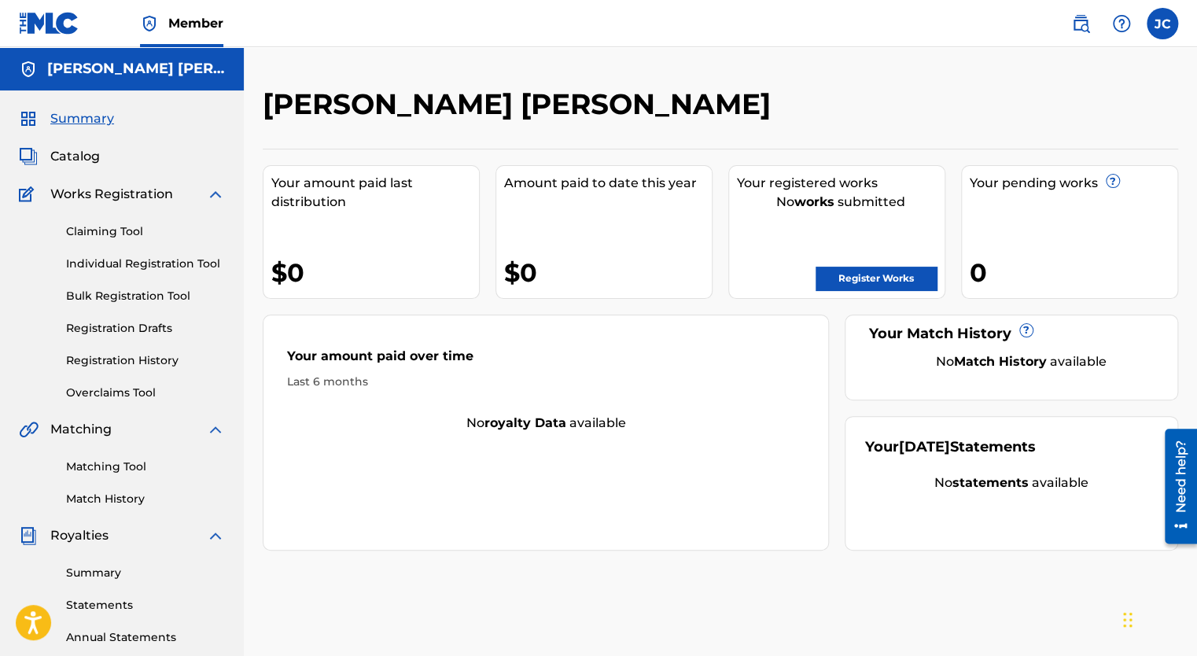
click at [44, 18] on img at bounding box center [49, 23] width 61 height 23
click at [871, 272] on link "Register Works" at bounding box center [876, 279] width 121 height 24
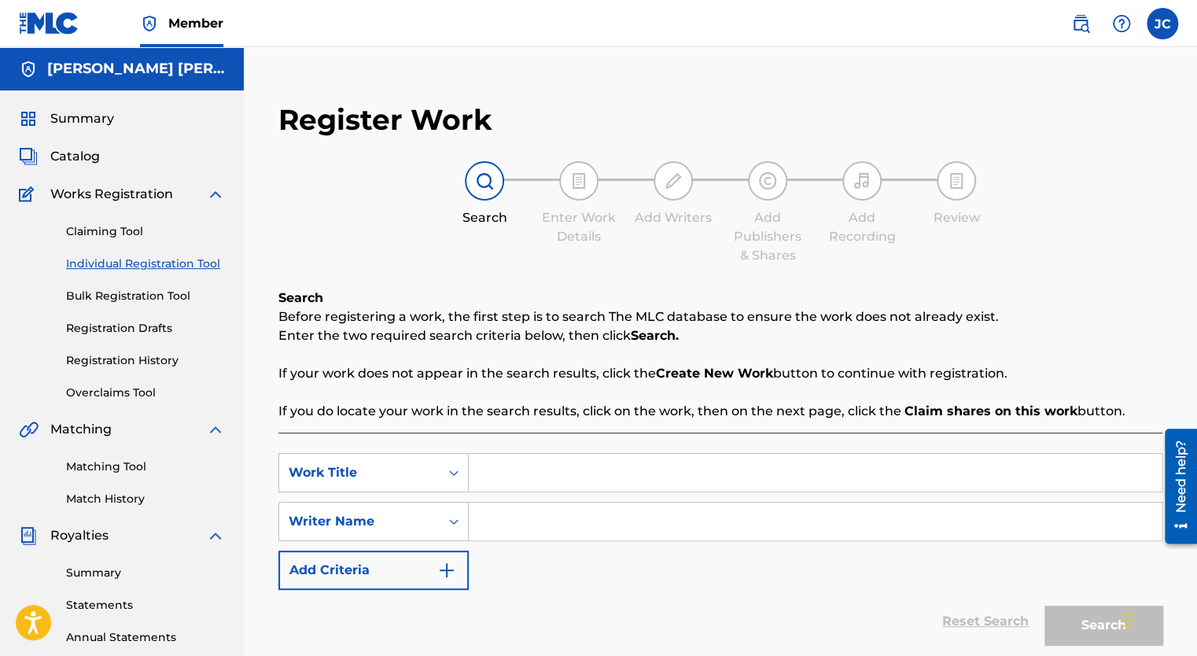
click at [507, 470] on input "Search Form" at bounding box center [815, 473] width 693 height 38
type input "El Campesino"
click at [523, 536] on input "Search Form" at bounding box center [815, 522] width 693 height 38
click at [520, 527] on input "Search Form" at bounding box center [815, 522] width 693 height 38
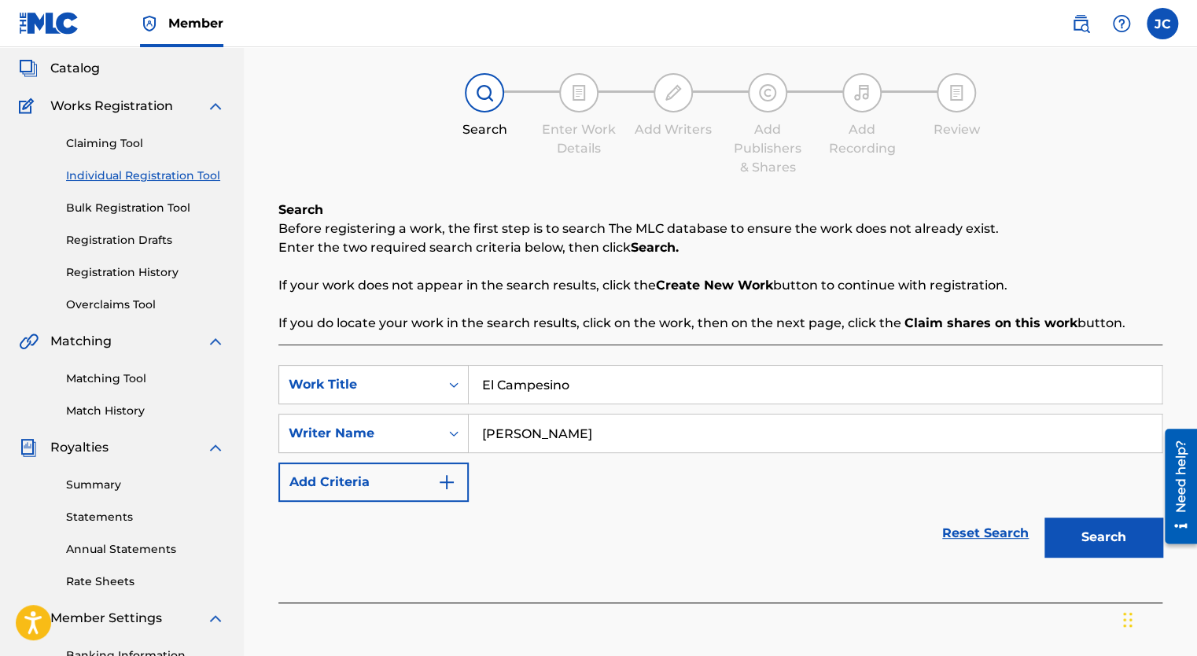
scroll to position [157, 0]
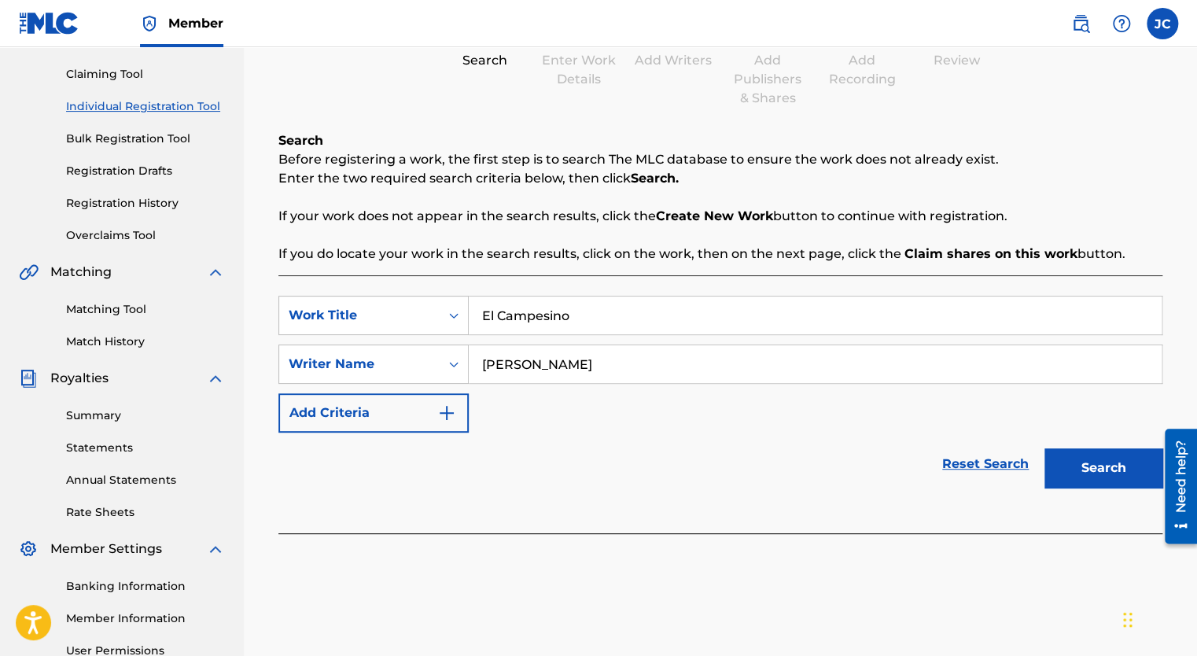
type input "[PERSON_NAME]"
click at [1092, 460] on button "Search" at bounding box center [1104, 467] width 118 height 39
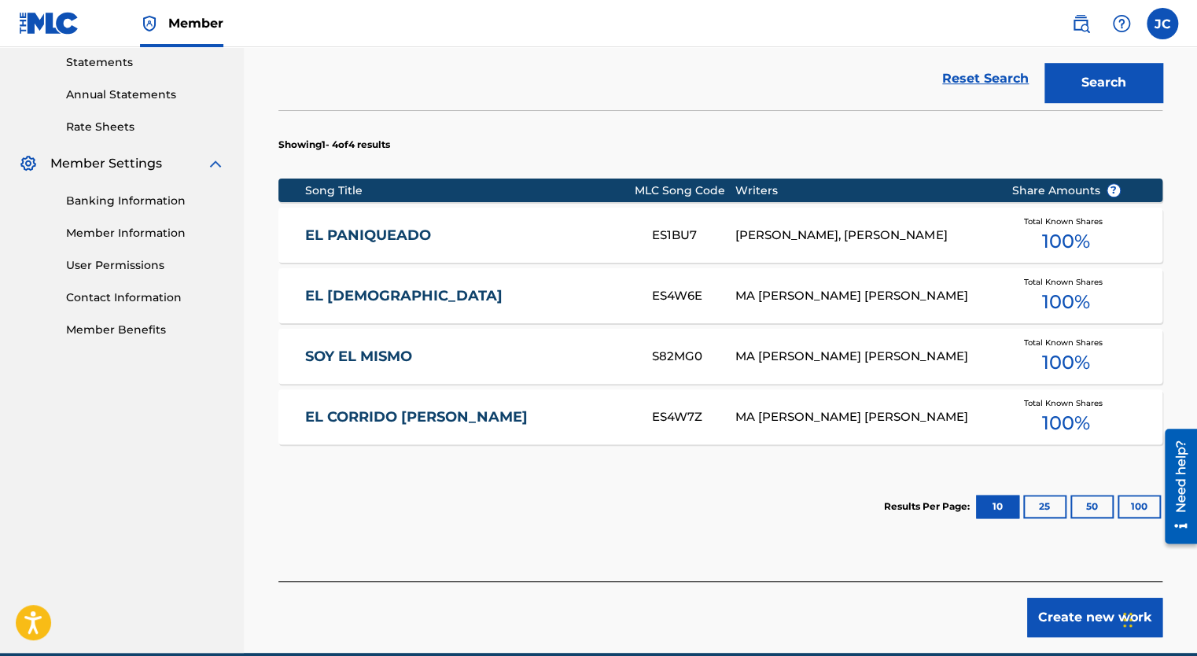
scroll to position [614, 0]
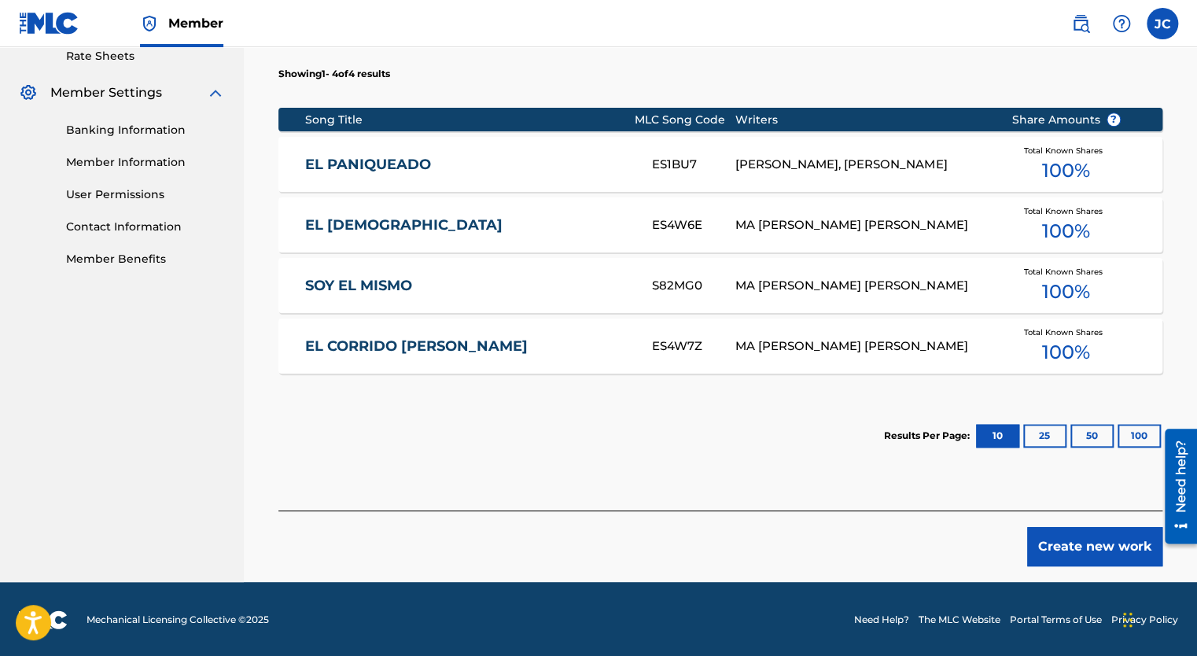
click at [1078, 550] on button "Create new work" at bounding box center [1094, 546] width 135 height 39
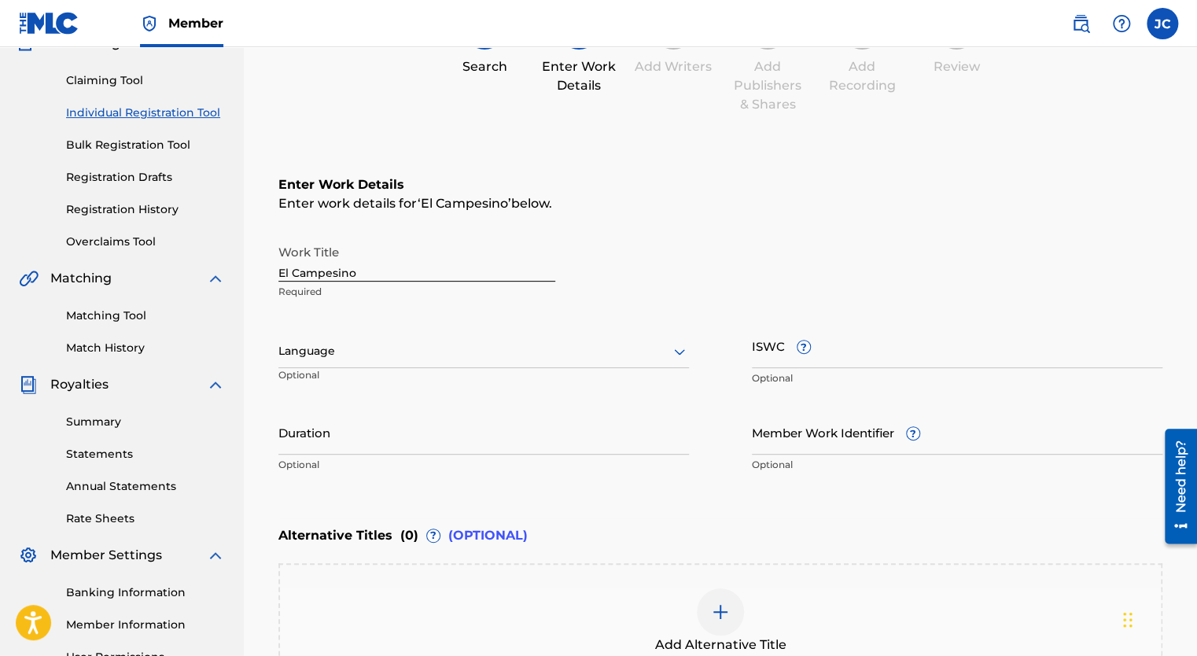
scroll to position [44, 0]
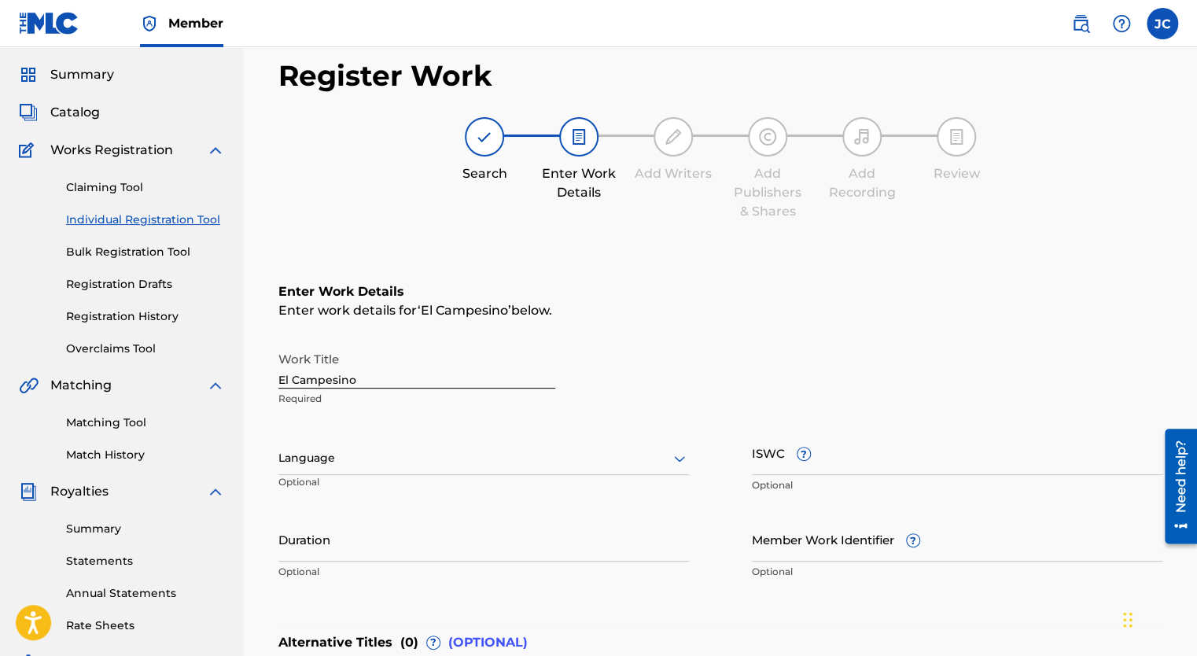
click at [349, 461] on div "Language" at bounding box center [483, 458] width 411 height 33
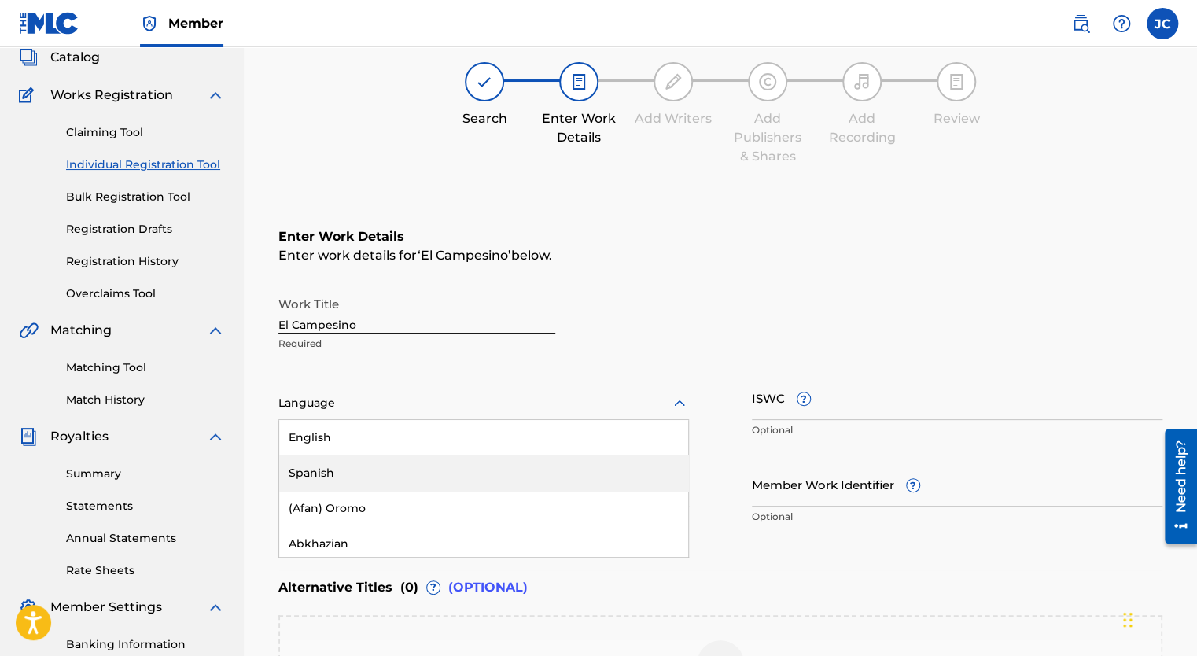
scroll to position [100, 0]
click at [335, 472] on div "Spanish" at bounding box center [483, 472] width 409 height 35
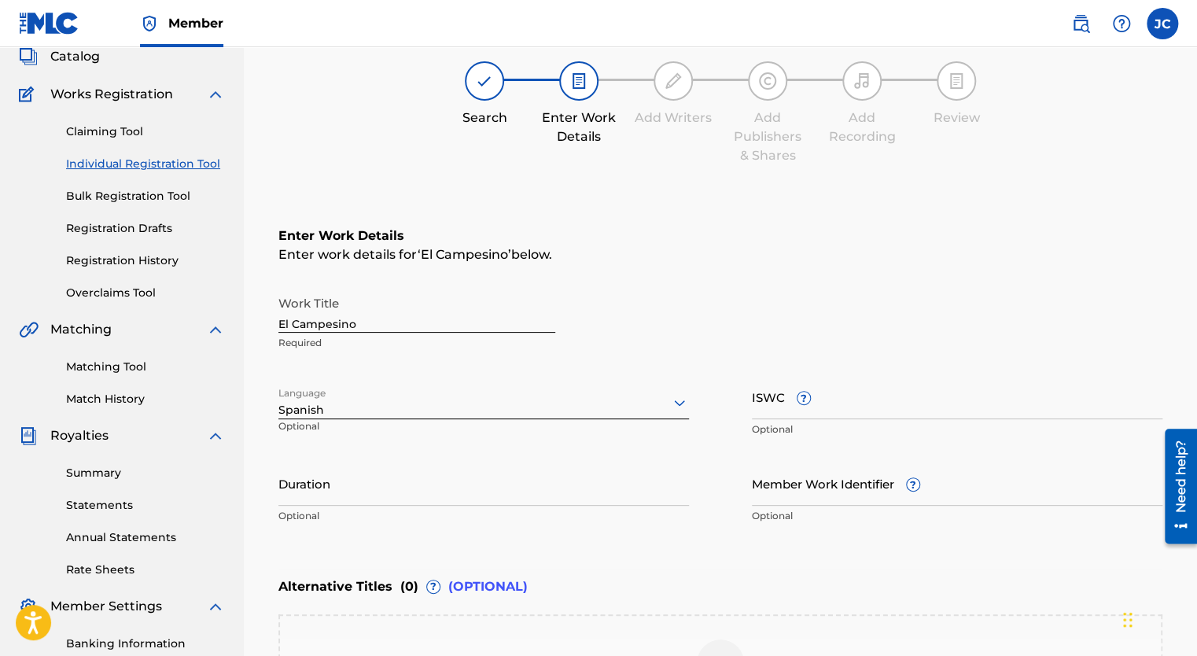
click at [346, 492] on input "Duration" at bounding box center [483, 483] width 411 height 45
type input "03:48"
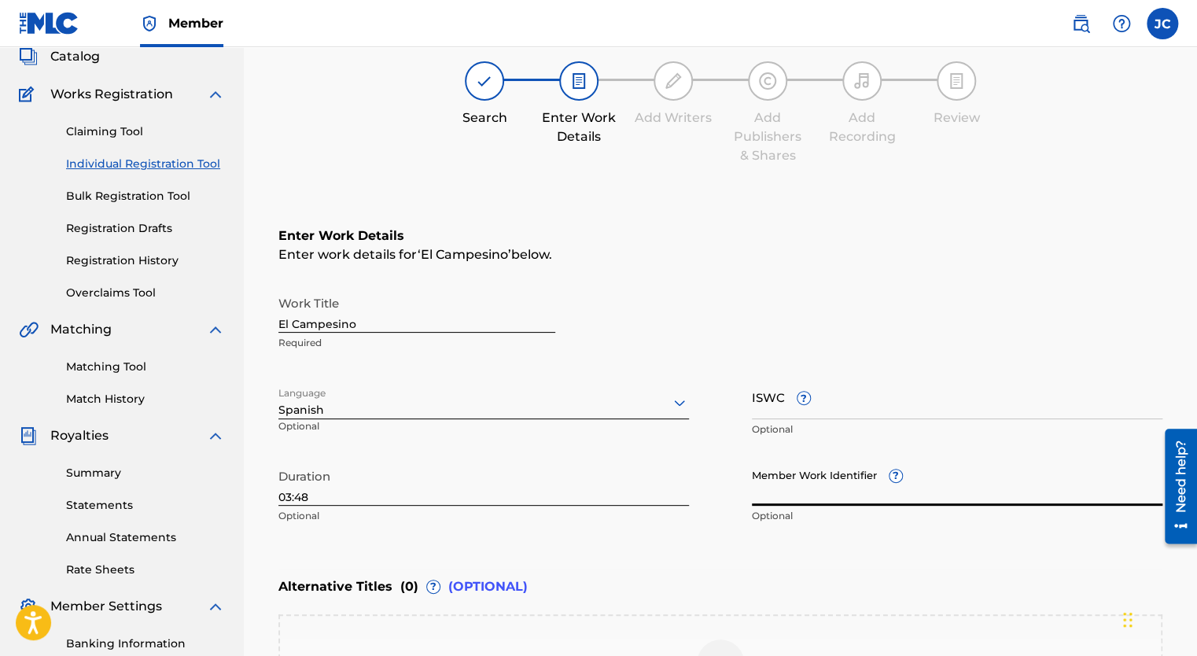
click at [825, 500] on input "Member Work Identifier ?" at bounding box center [957, 483] width 411 height 45
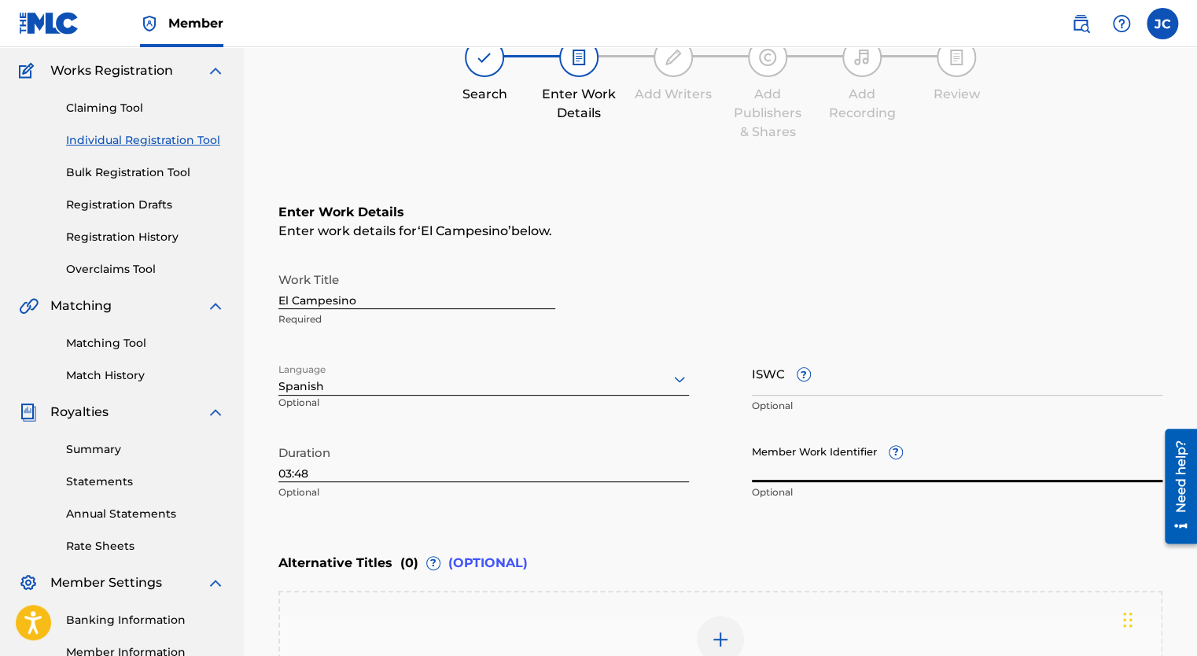
scroll to position [336, 0]
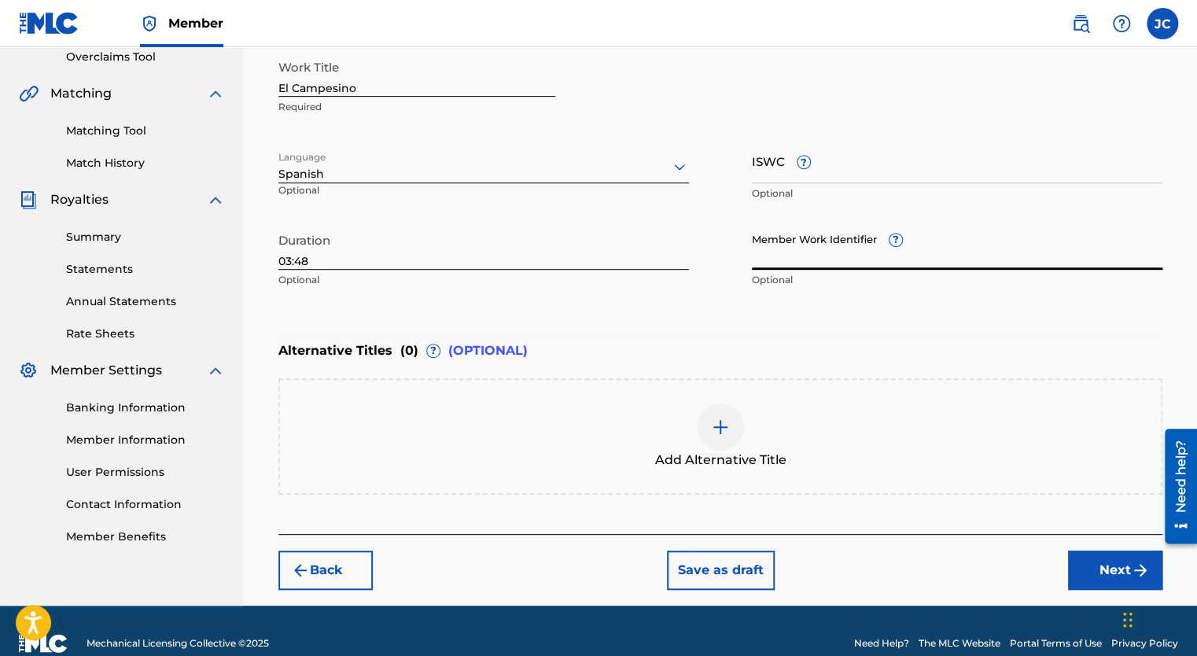
click at [1111, 569] on button "Next" at bounding box center [1115, 570] width 94 height 39
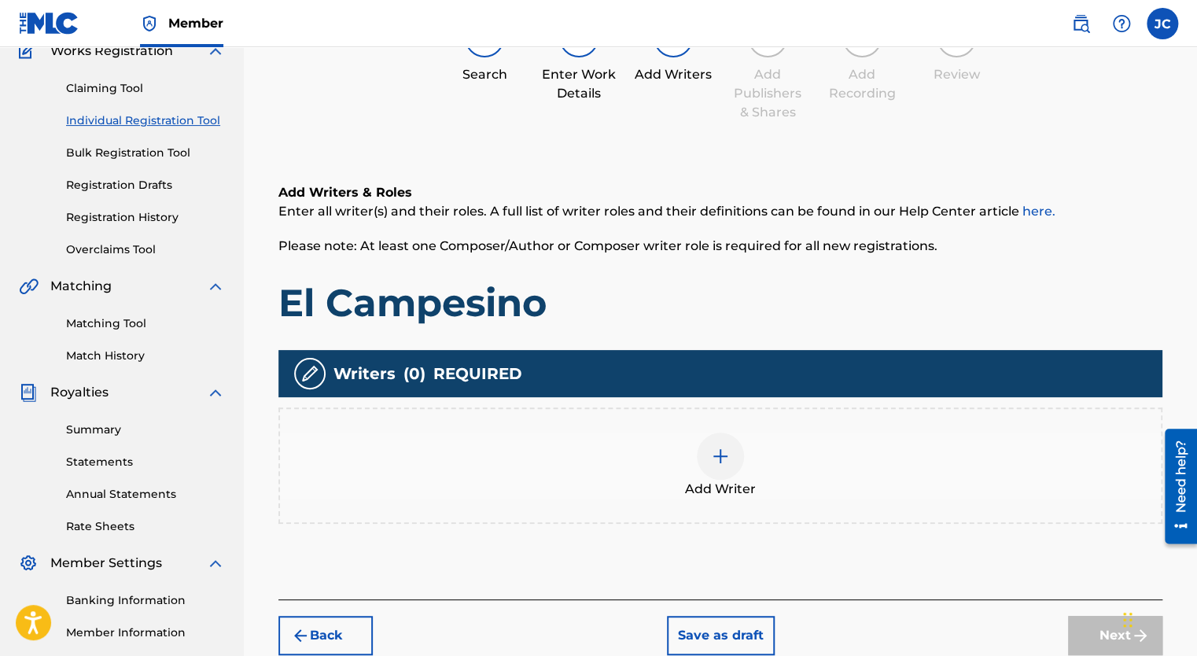
scroll to position [228, 0]
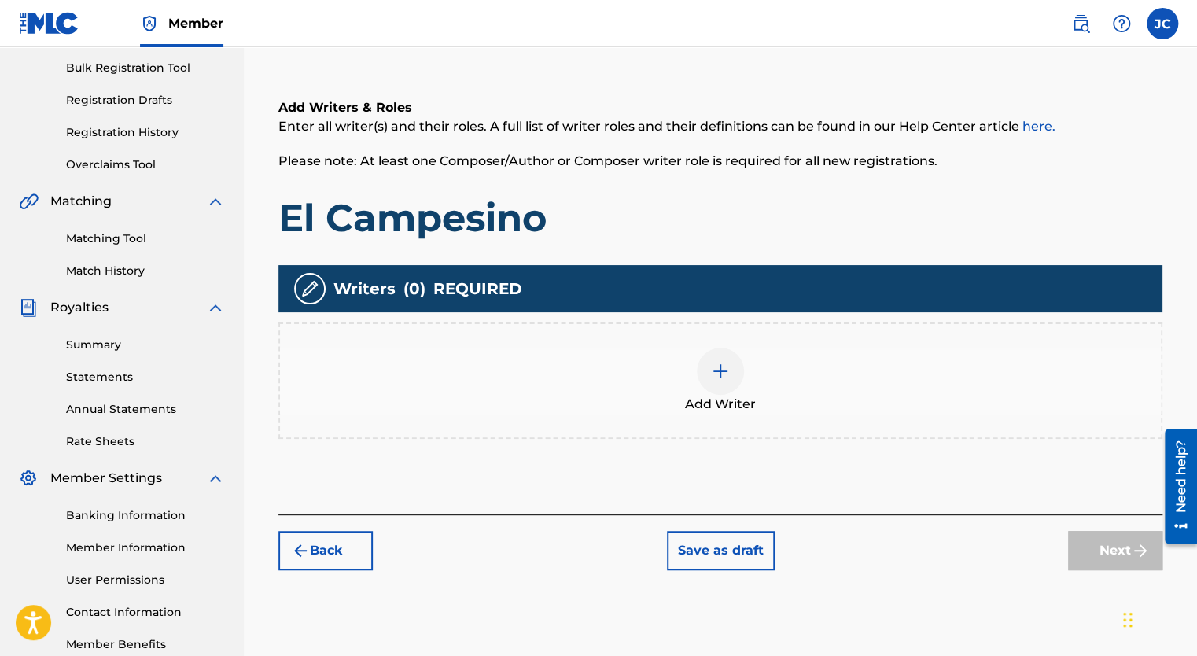
click at [711, 368] on img at bounding box center [720, 371] width 19 height 19
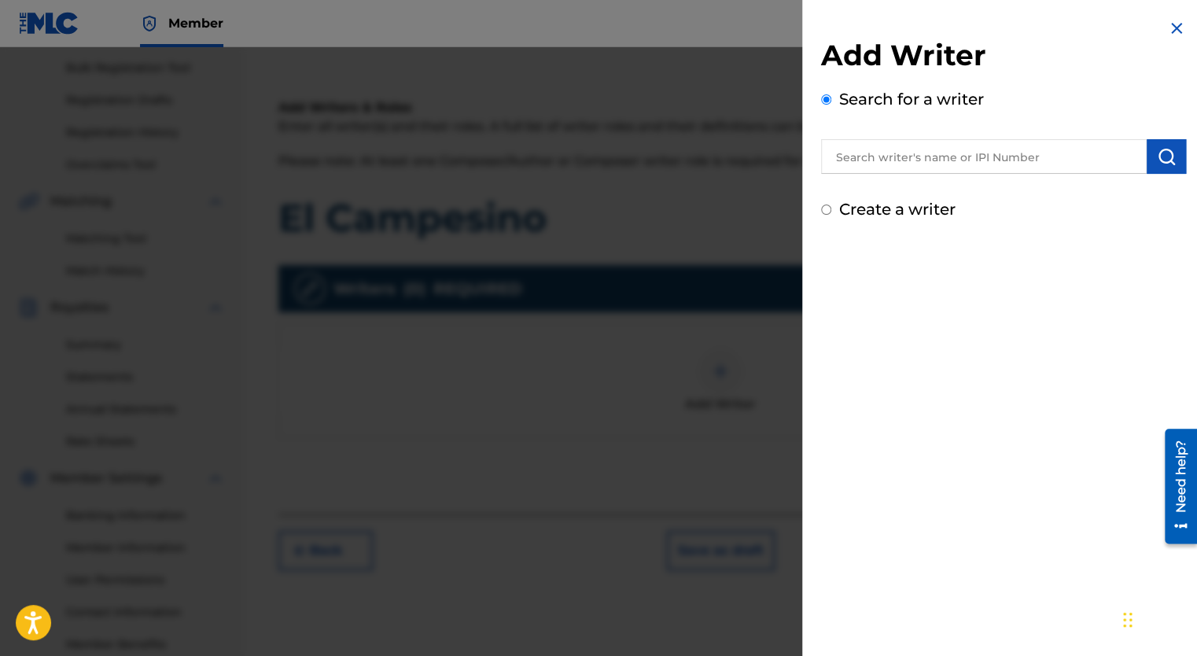
click at [863, 161] on input "text" at bounding box center [984, 156] width 326 height 35
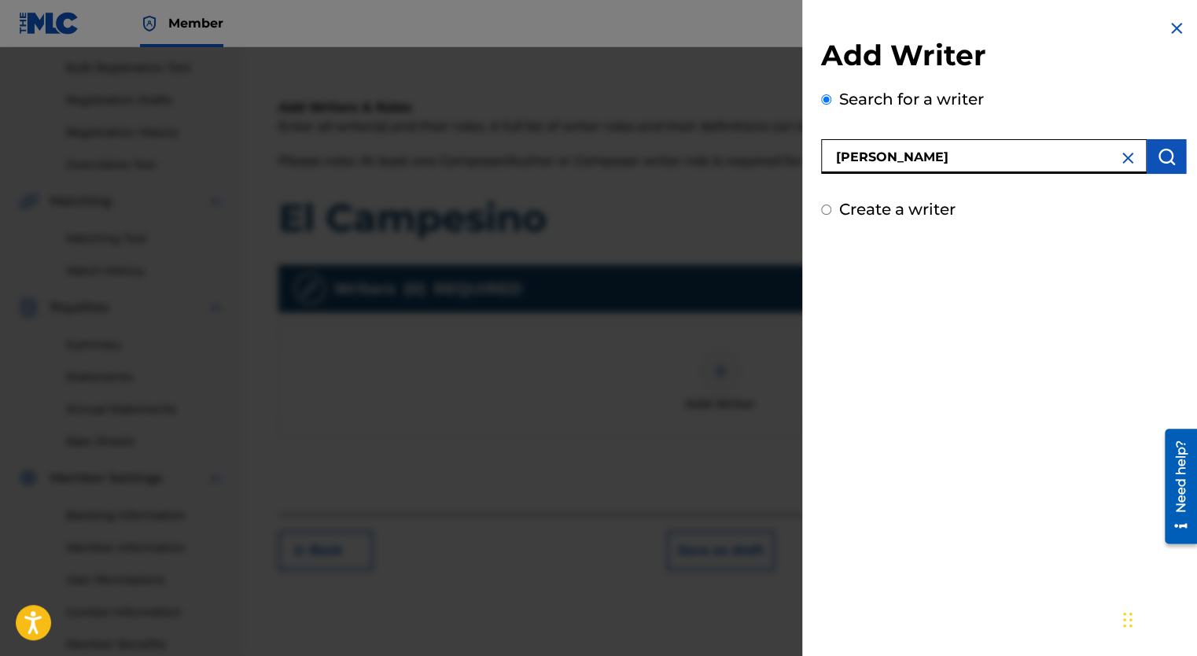
type input "[PERSON_NAME]"
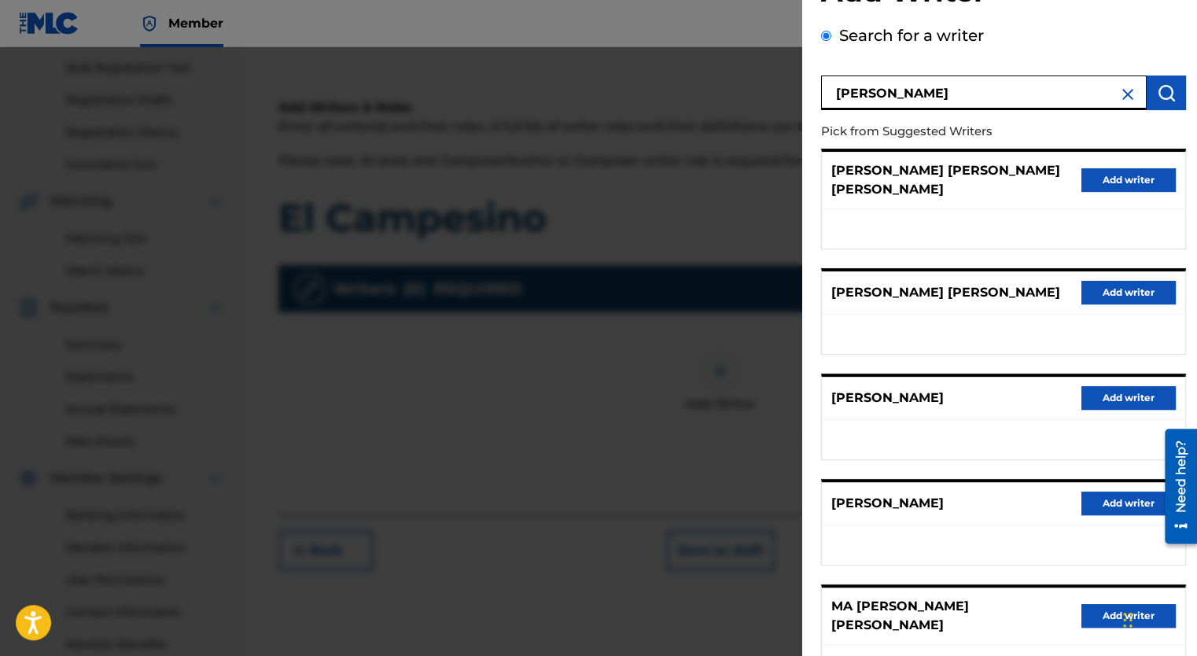
scroll to position [157, 0]
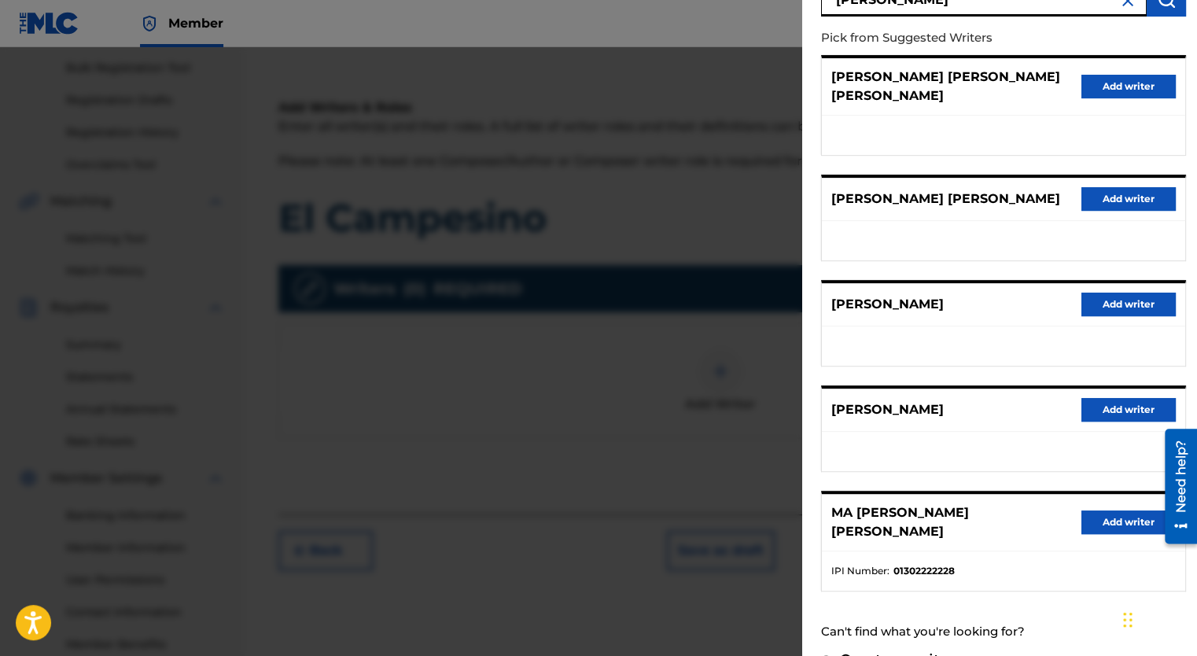
click at [1103, 511] on button "Add writer" at bounding box center [1129, 523] width 94 height 24
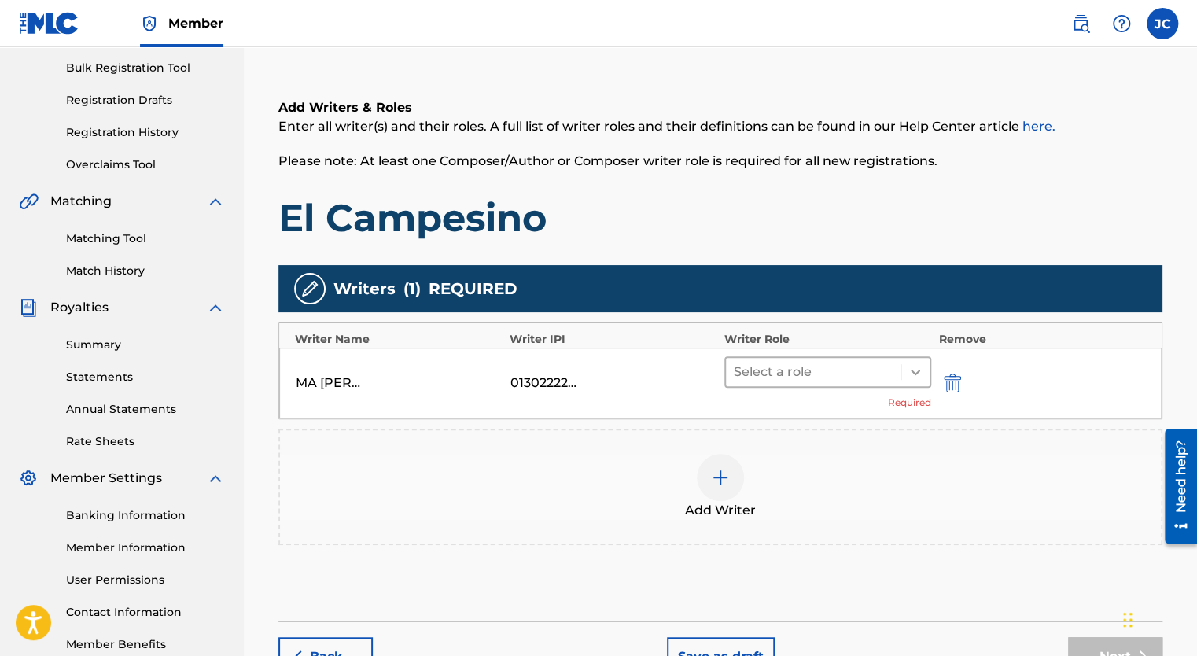
click at [902, 378] on div at bounding box center [915, 372] width 28 height 28
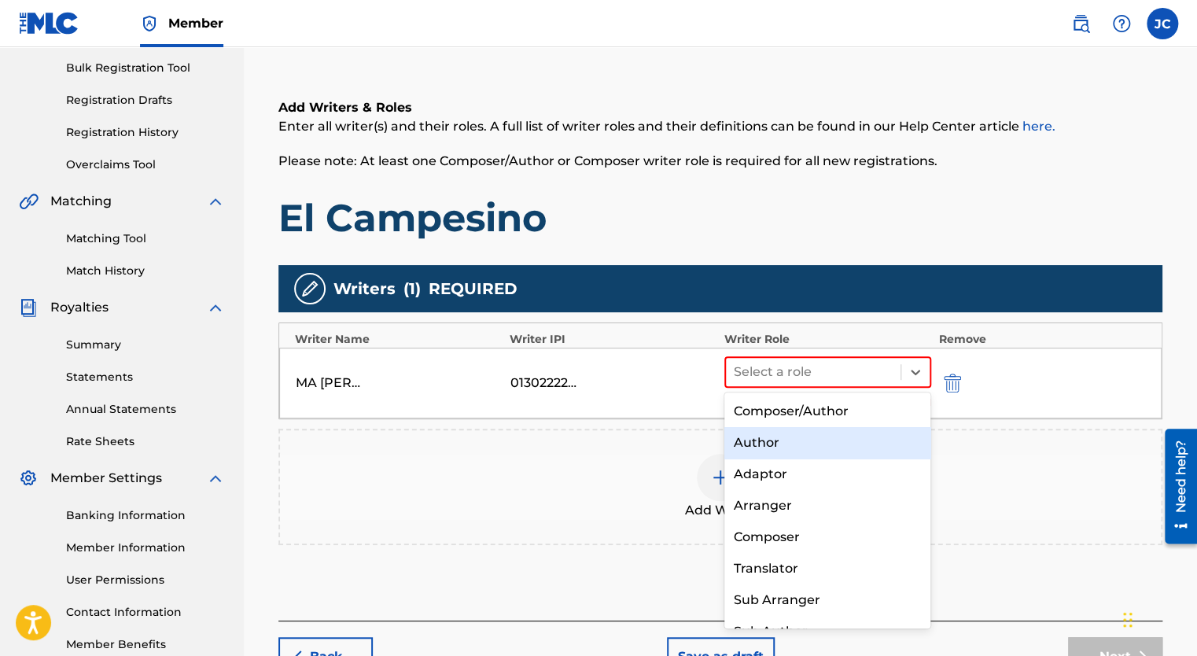
click at [768, 438] on div "Author" at bounding box center [827, 442] width 207 height 31
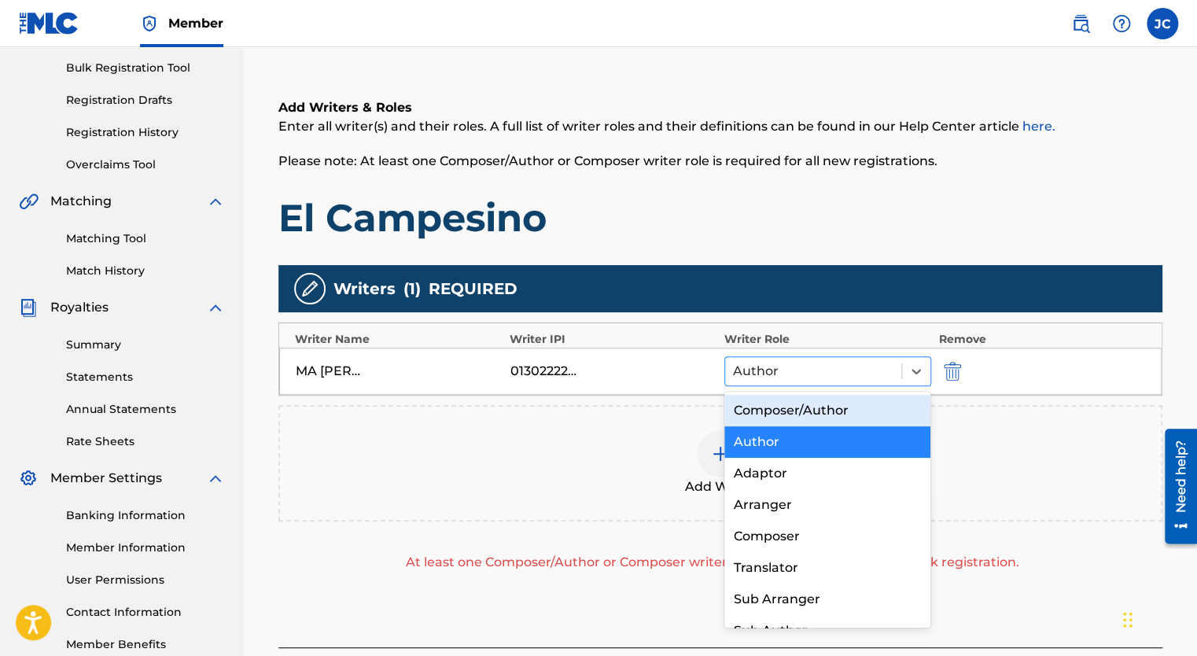
click at [855, 377] on div at bounding box center [813, 371] width 160 height 22
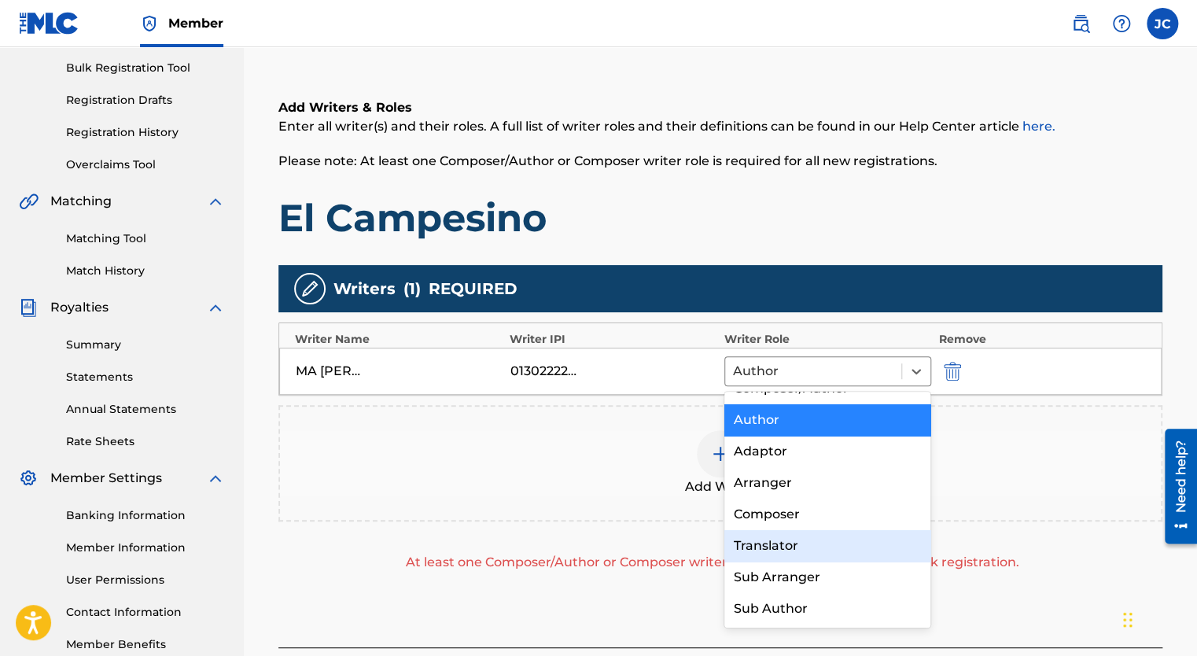
scroll to position [0, 0]
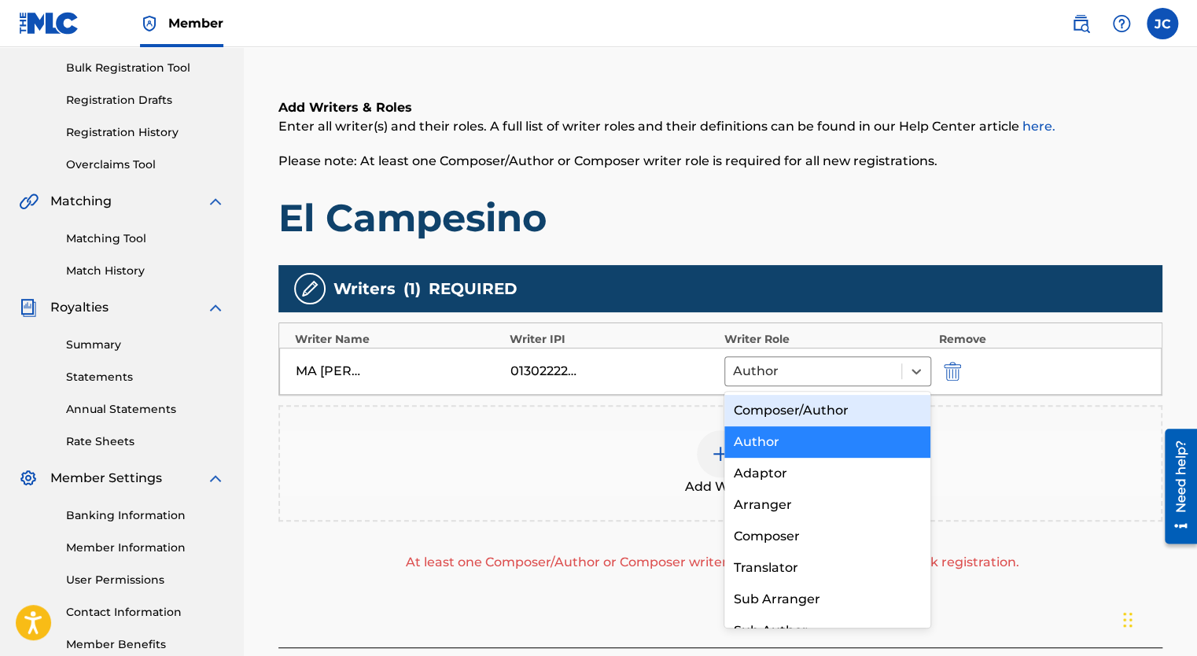
click at [809, 411] on div "Composer/Author" at bounding box center [827, 410] width 207 height 31
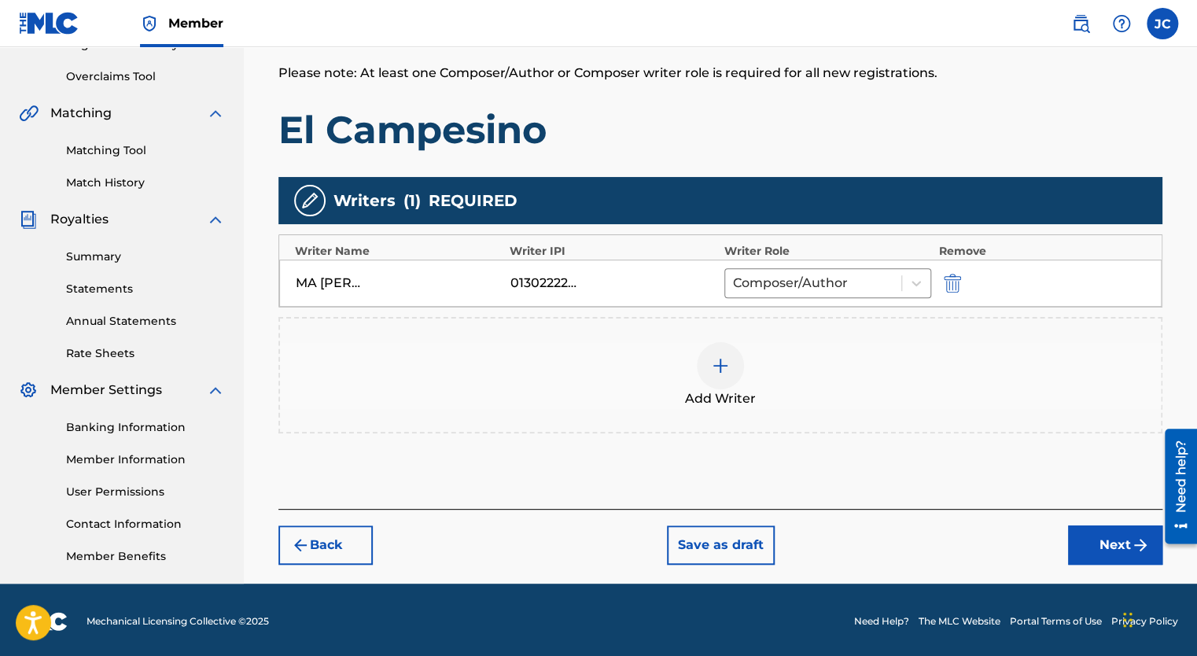
scroll to position [319, 0]
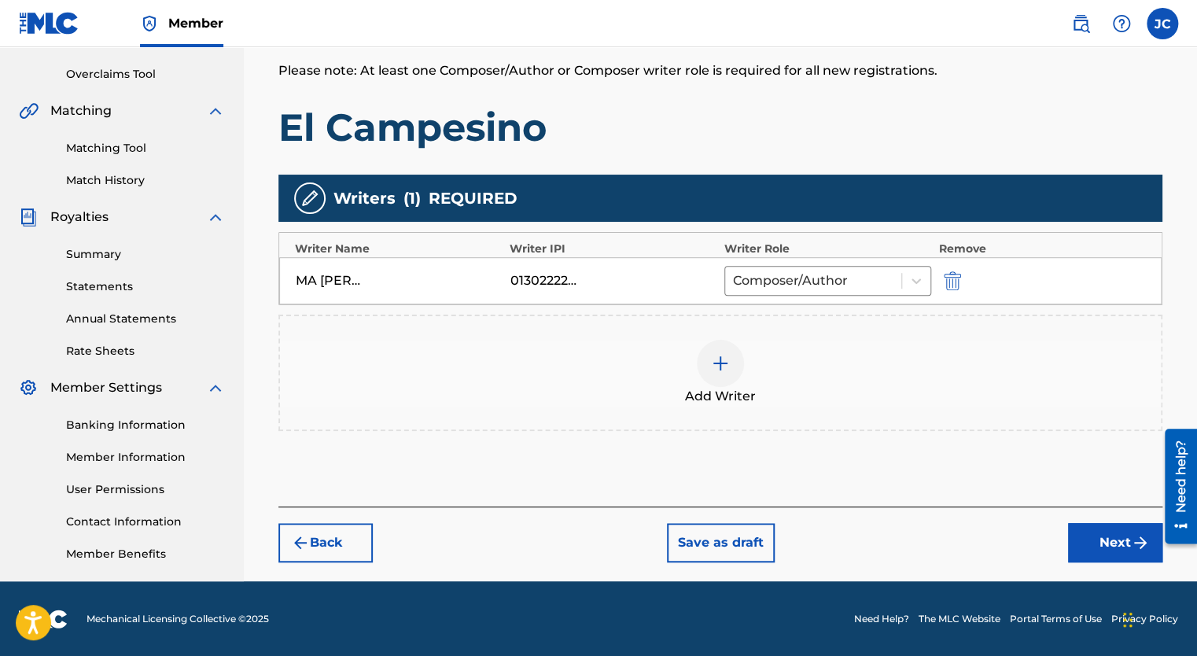
click at [1104, 529] on button "Next" at bounding box center [1115, 542] width 94 height 39
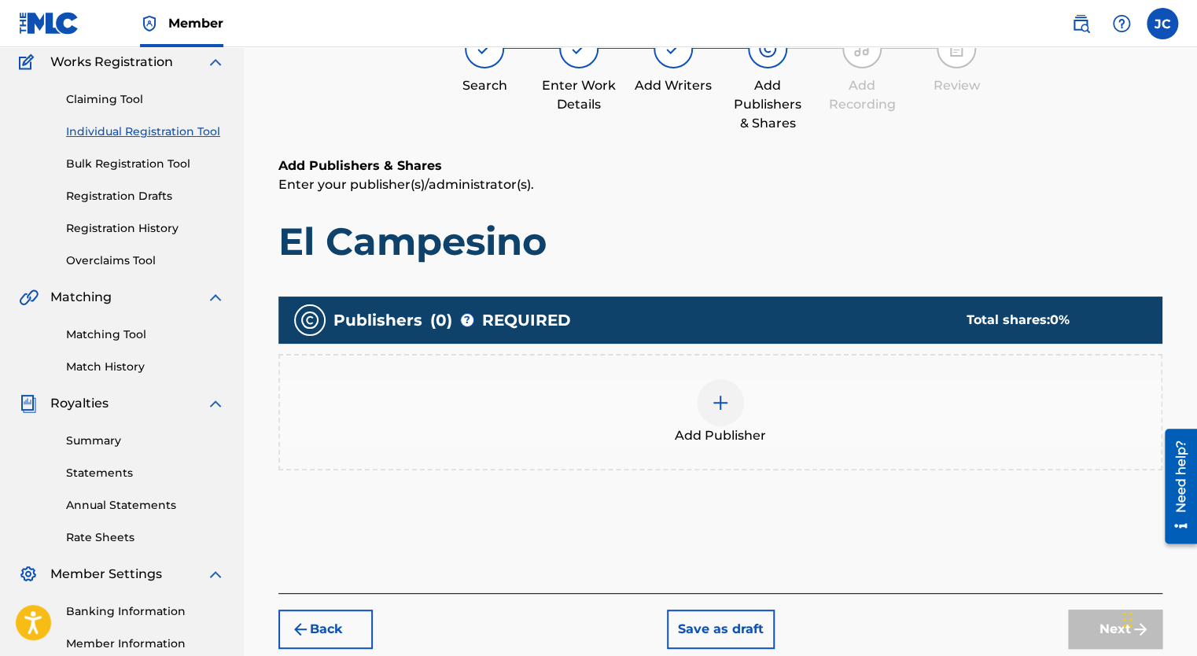
scroll to position [71, 0]
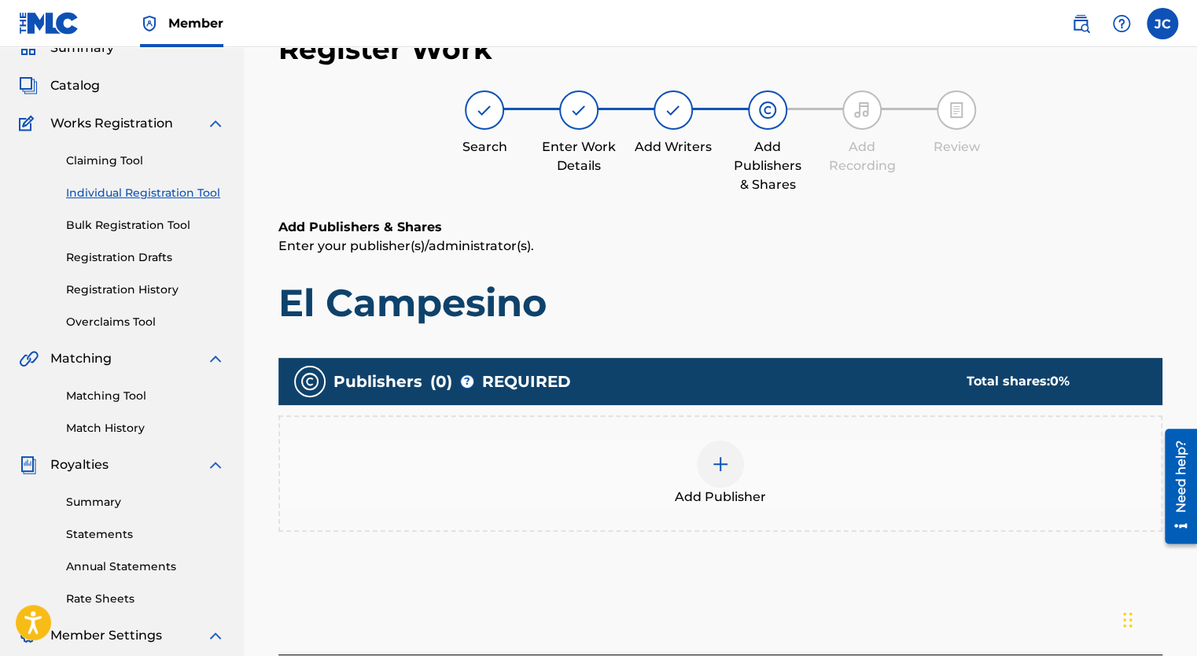
click at [717, 460] on img at bounding box center [720, 464] width 19 height 19
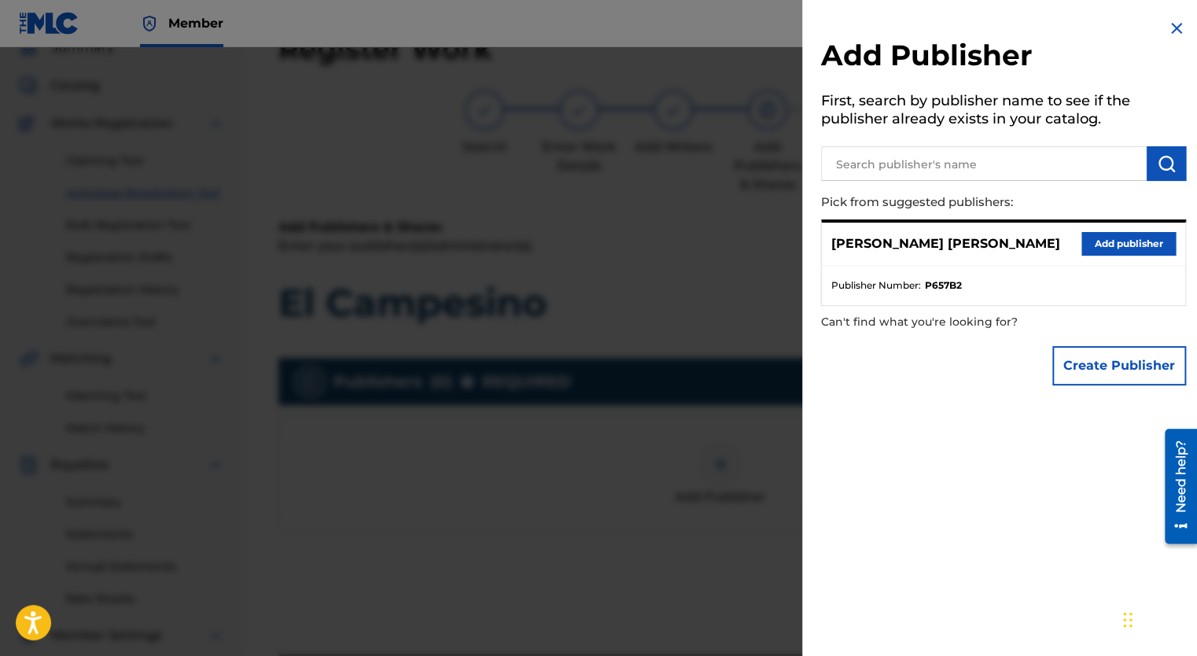
click at [1098, 358] on button "Create Publisher" at bounding box center [1120, 365] width 134 height 39
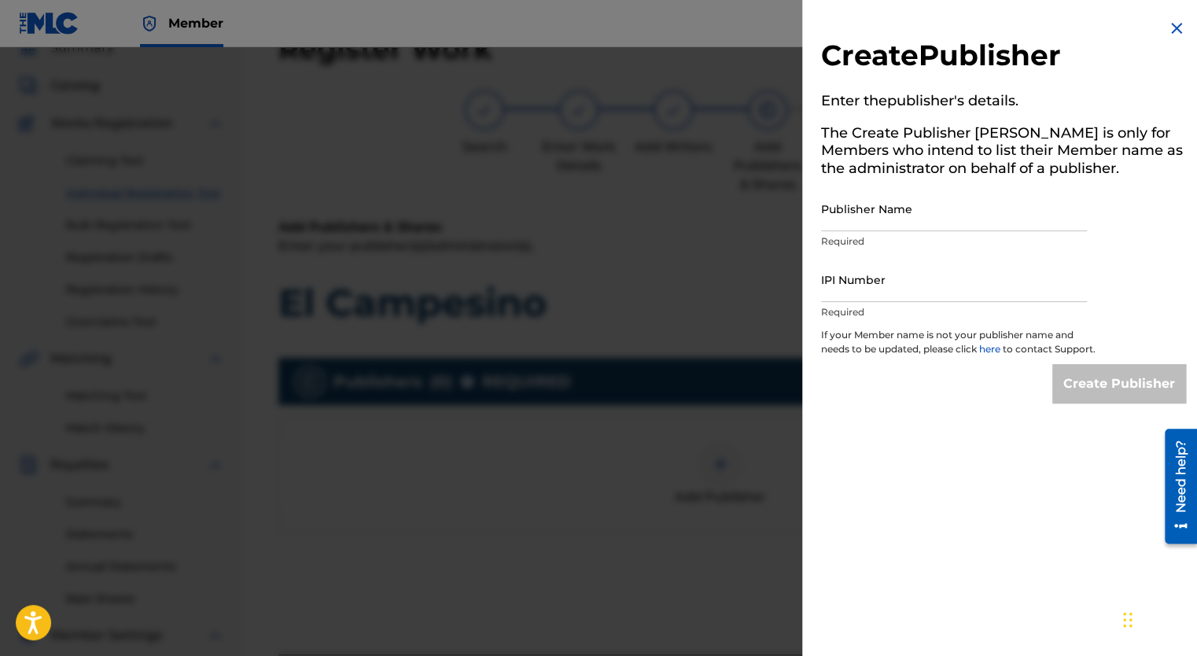
click at [868, 219] on input "Publisher Name" at bounding box center [954, 208] width 266 height 45
type input "High-End International Music"
click at [875, 288] on input "IPI Number" at bounding box center [954, 279] width 266 height 45
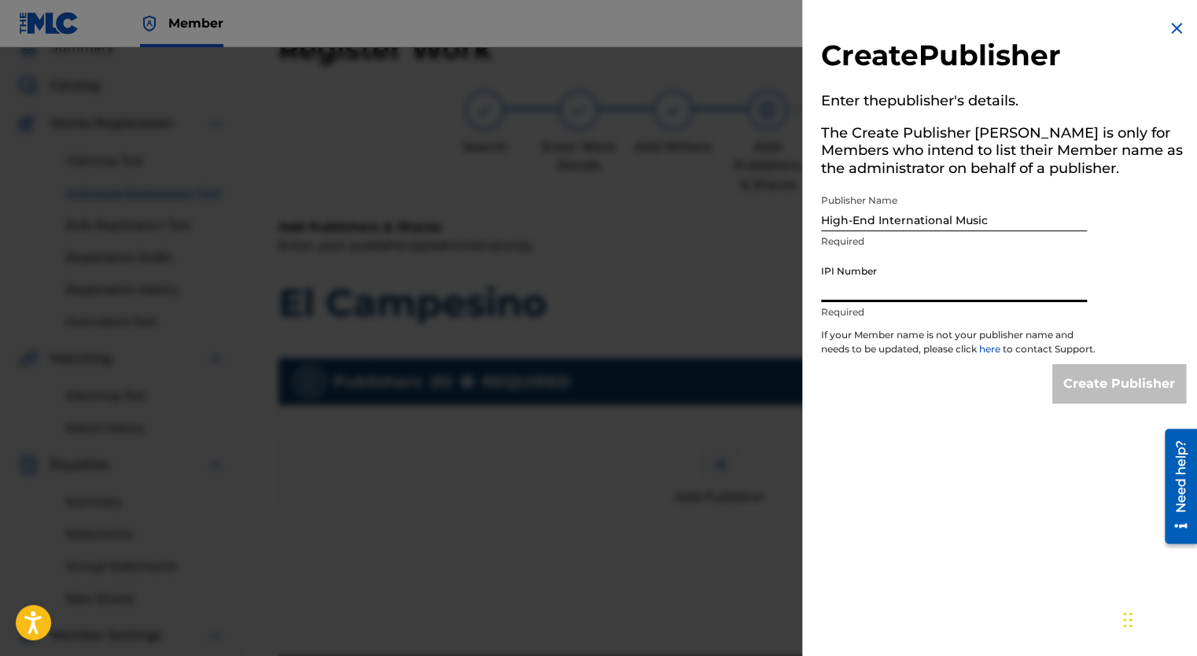
paste input "00772700638"
type input "00772700638"
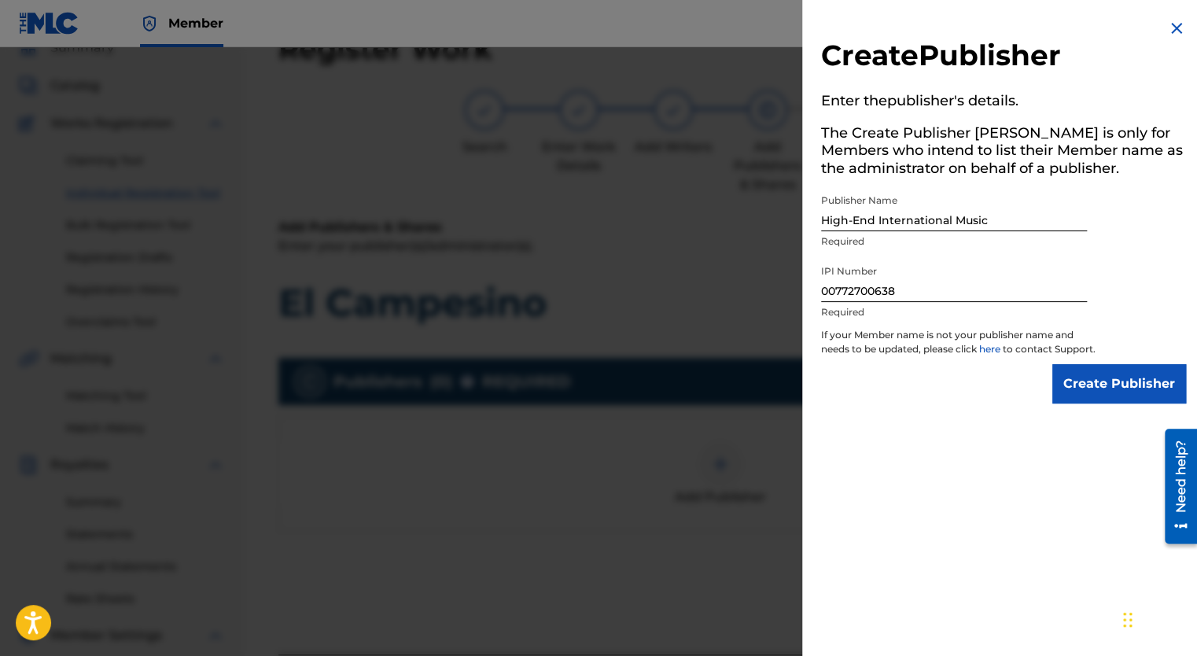
click at [1105, 396] on input "Create Publisher" at bounding box center [1120, 383] width 134 height 39
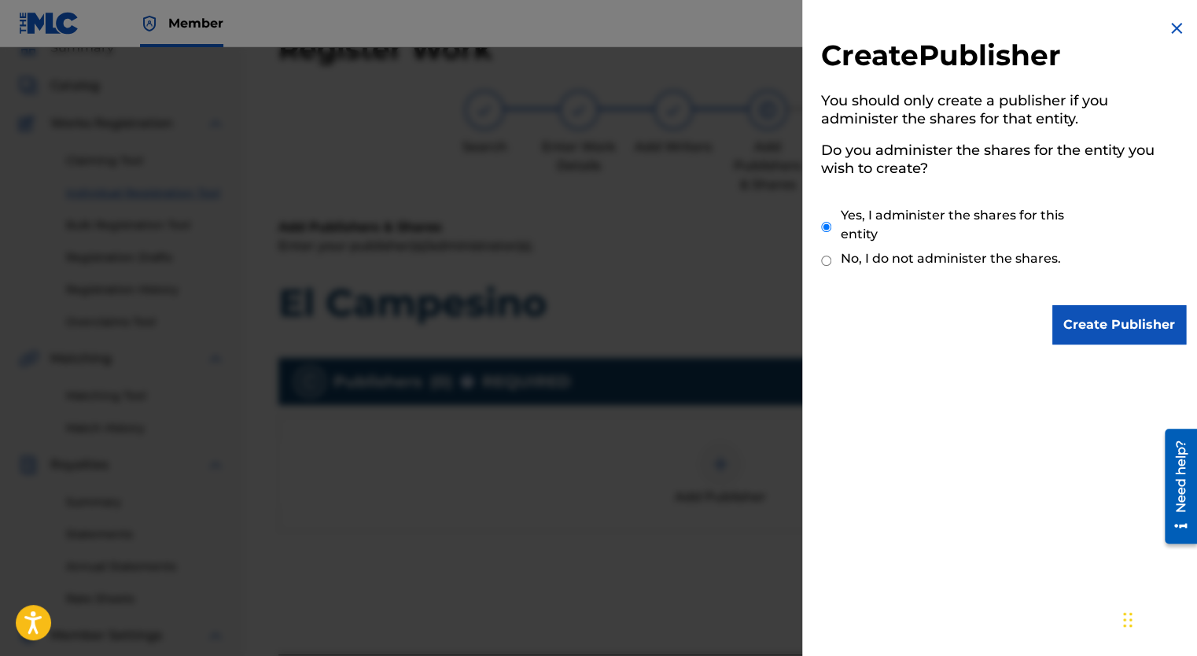
click at [1104, 326] on input "Create Publisher" at bounding box center [1120, 324] width 134 height 39
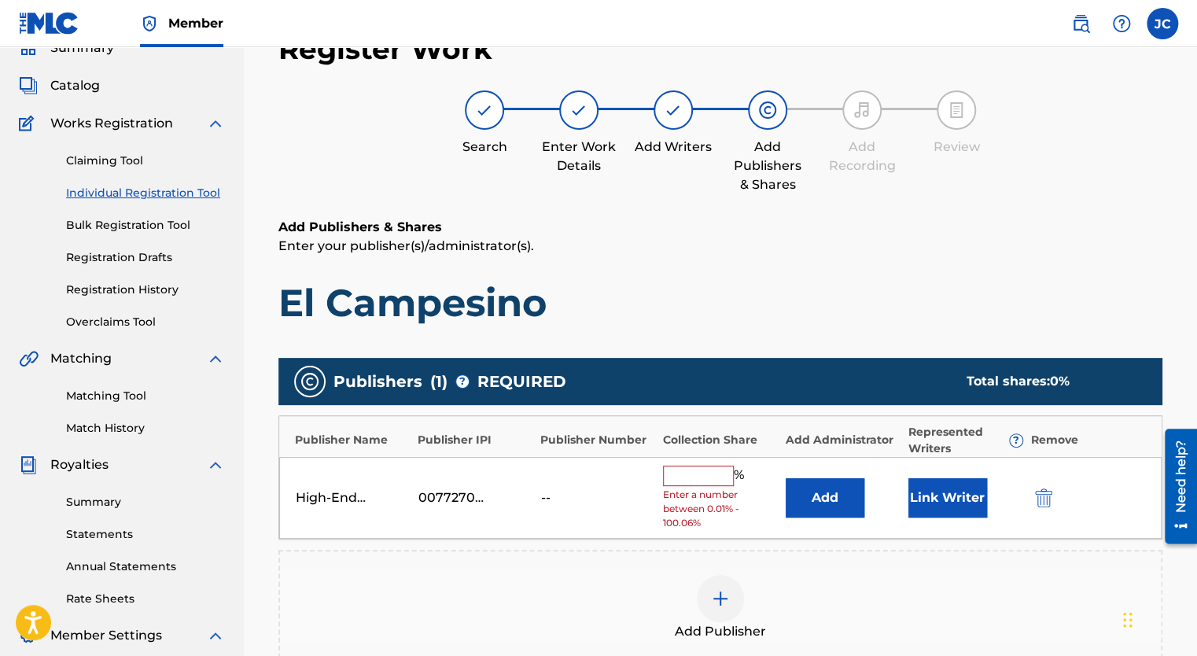
click at [699, 479] on input "text" at bounding box center [698, 476] width 71 height 20
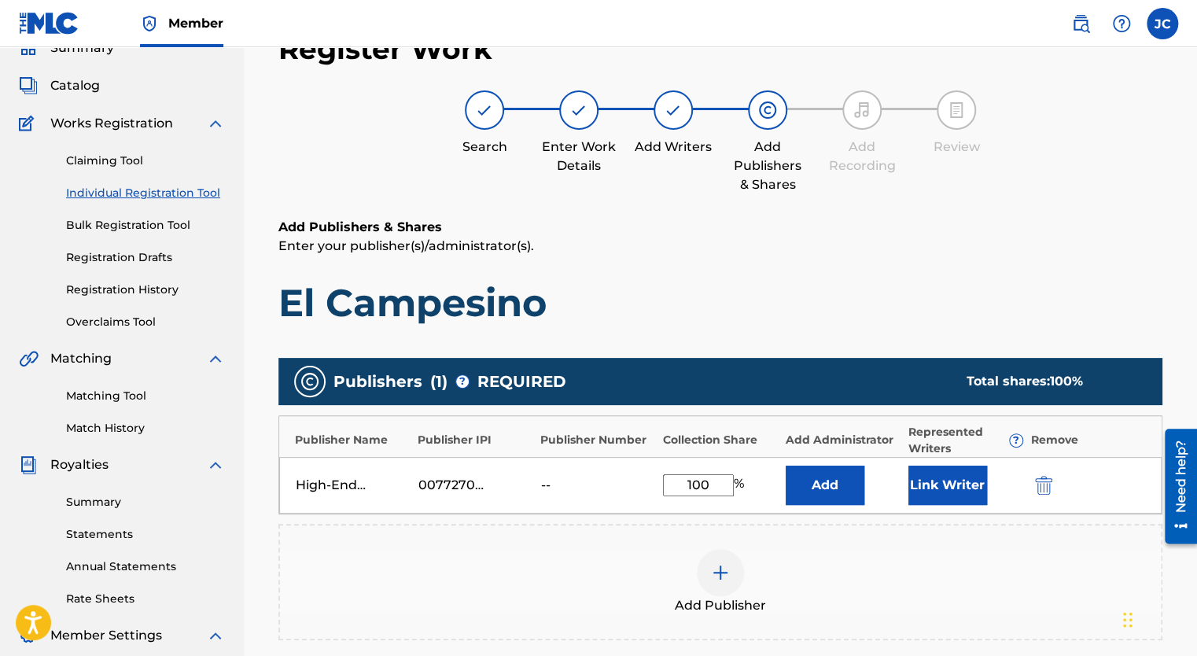
type input "100"
click at [837, 488] on button "Add" at bounding box center [825, 485] width 79 height 39
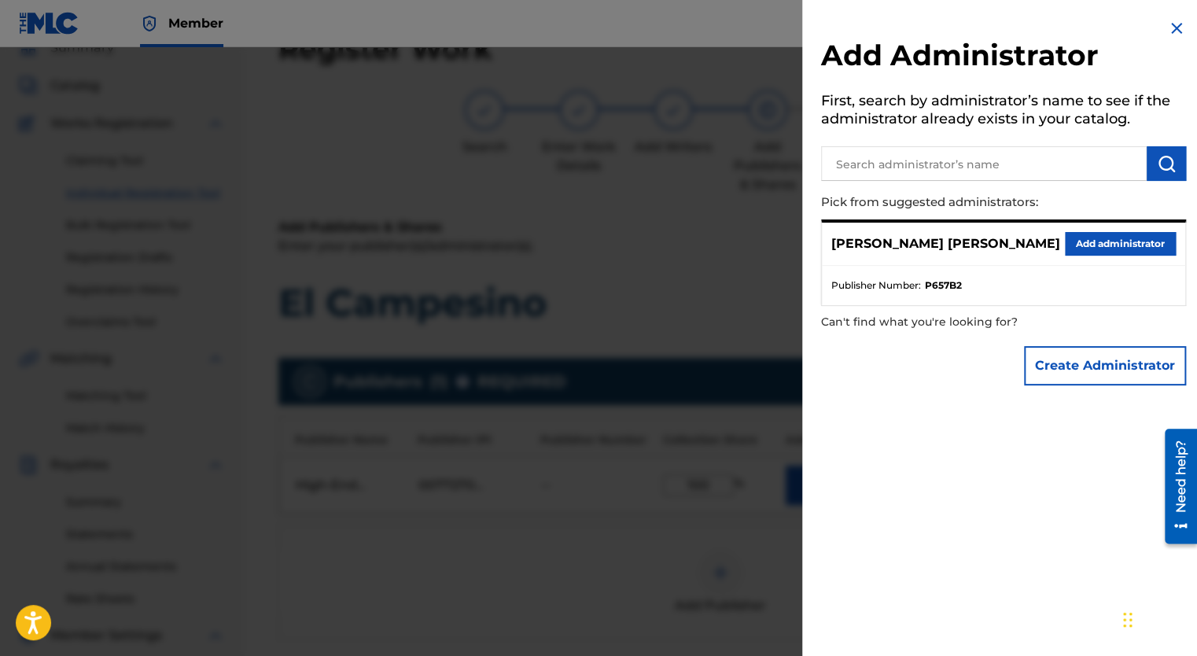
click at [1093, 238] on button "Add administrator" at bounding box center [1120, 244] width 111 height 24
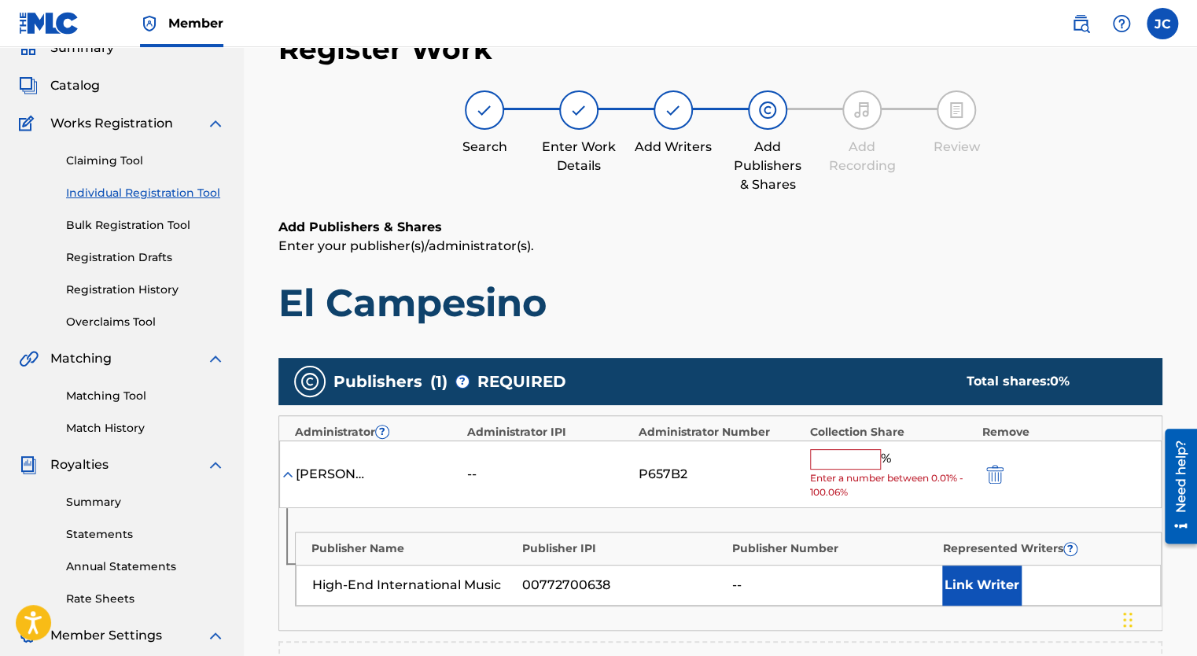
click at [856, 455] on input "text" at bounding box center [845, 459] width 71 height 20
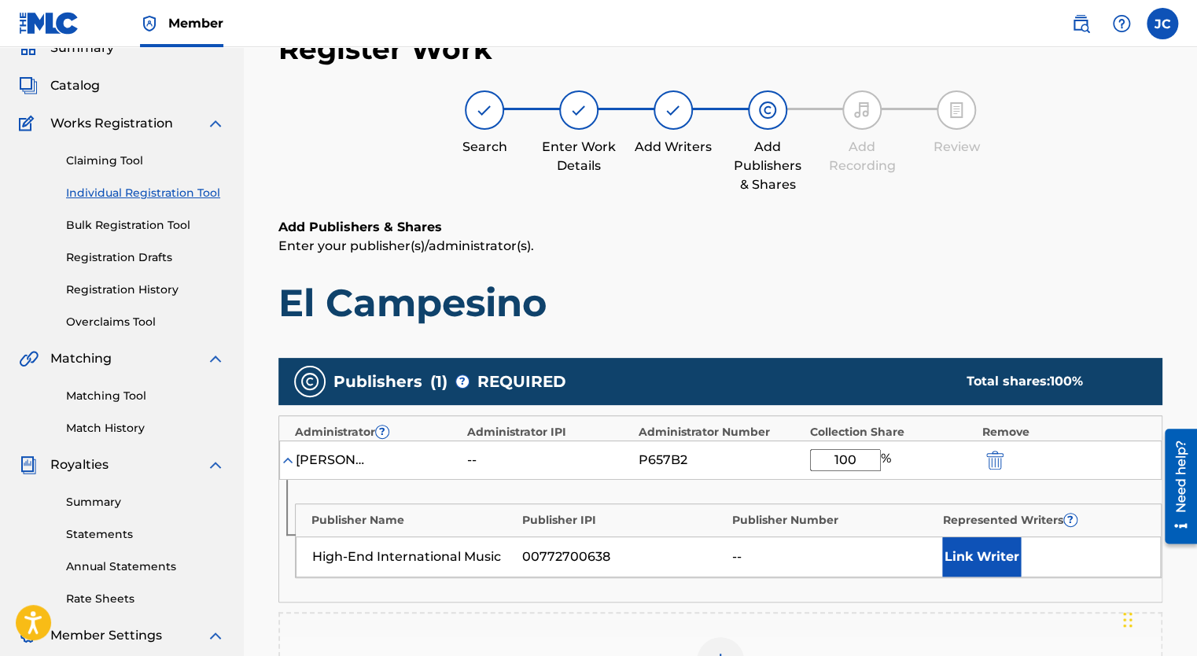
type input "100"
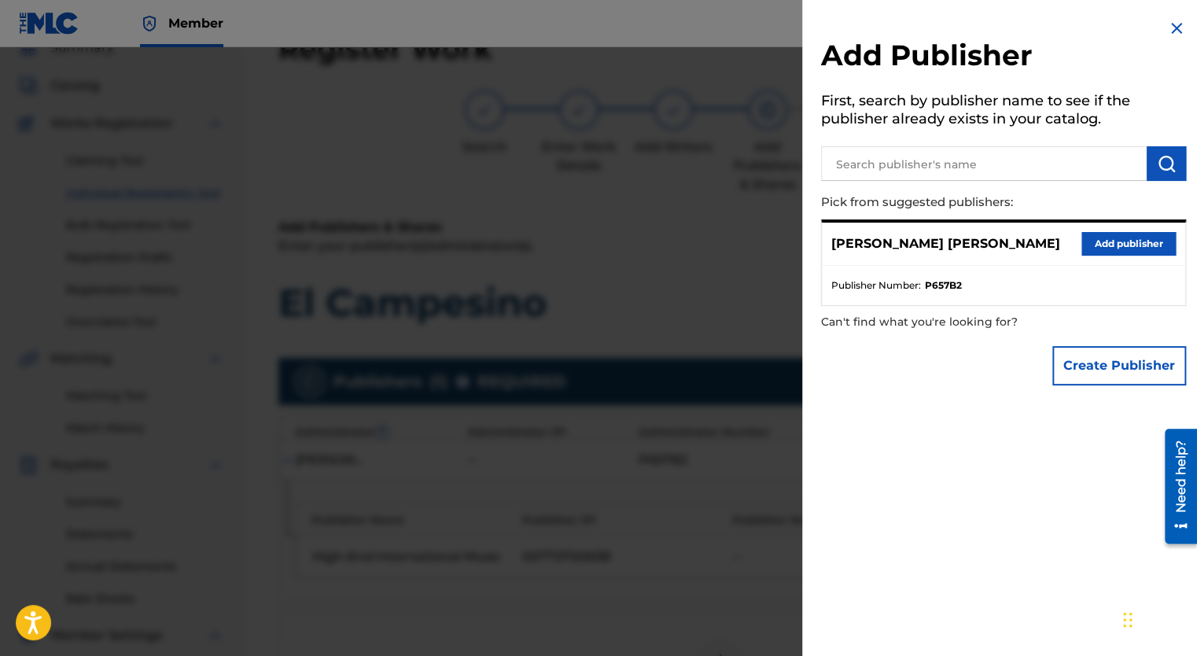
click at [1175, 32] on img at bounding box center [1176, 28] width 19 height 19
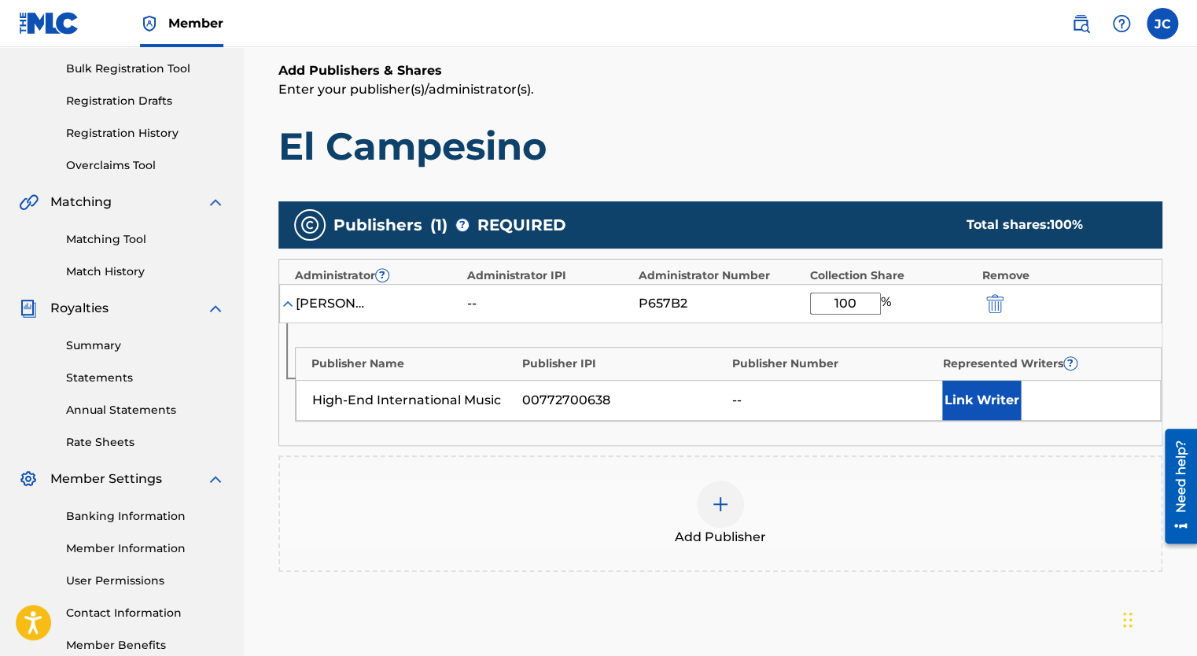
scroll to position [228, 0]
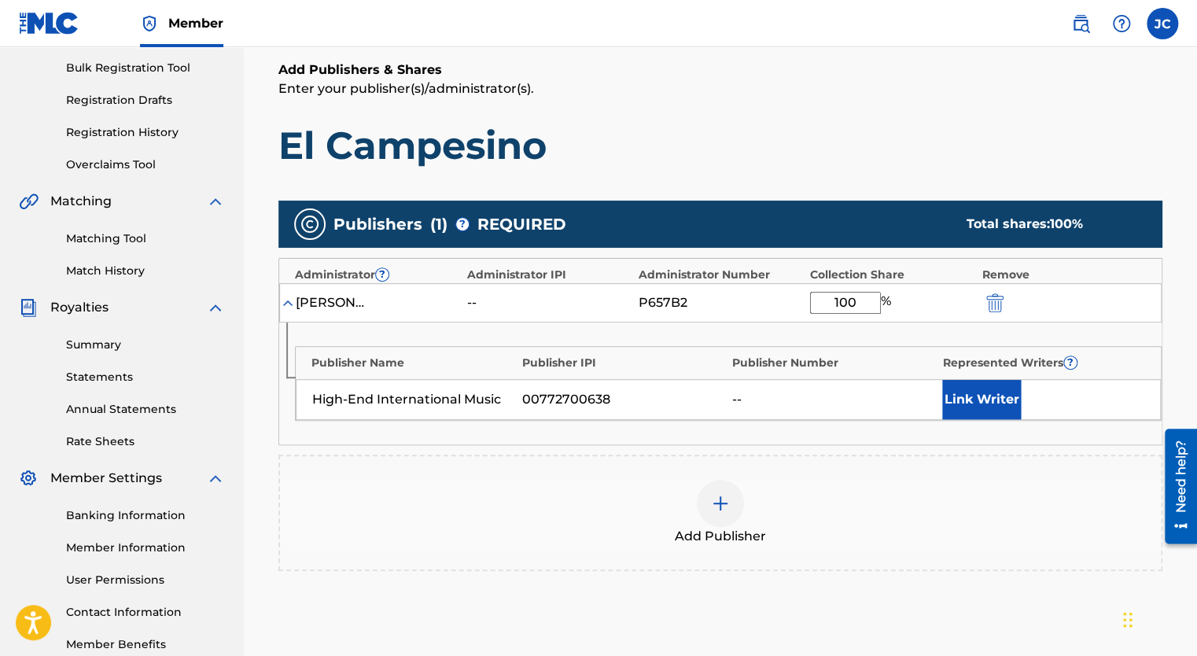
click at [739, 379] on div "High-End International Music 00772700638 -- Link Writer" at bounding box center [728, 399] width 865 height 41
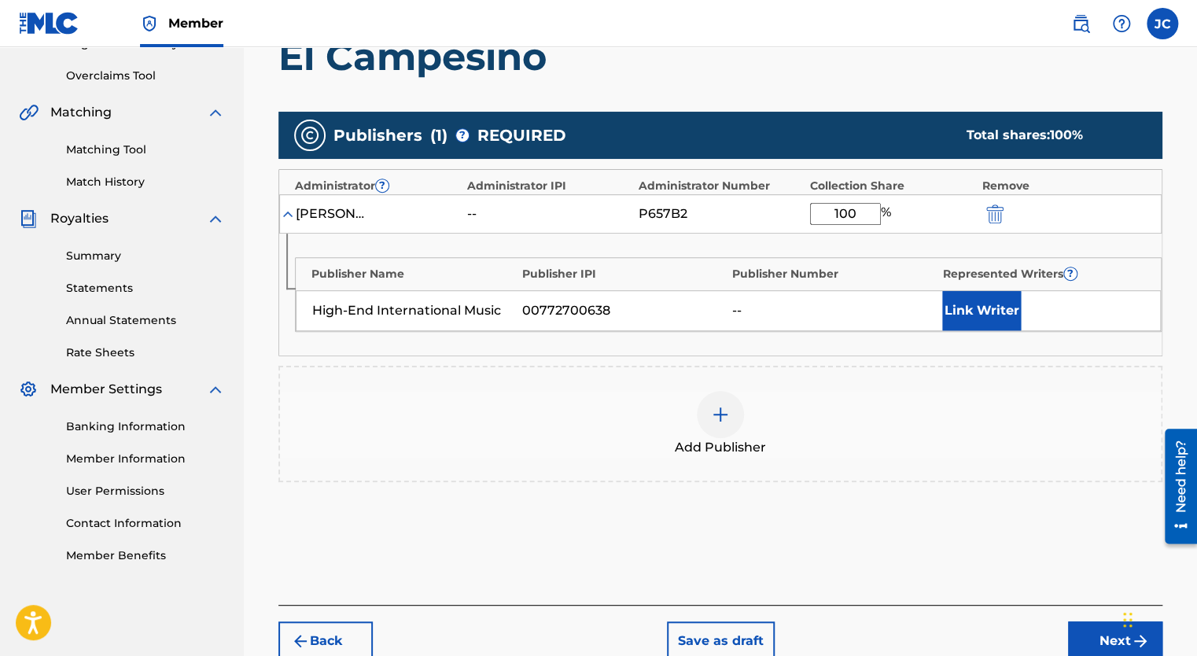
scroll to position [253, 0]
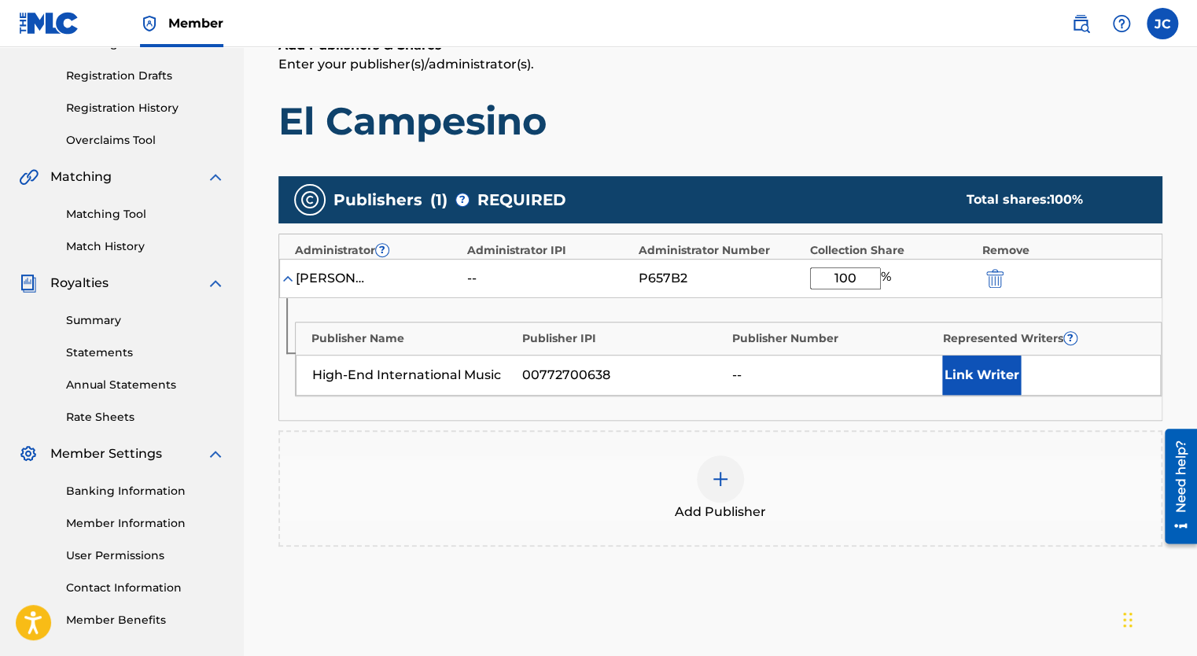
click at [977, 376] on button "Link Writer" at bounding box center [981, 375] width 79 height 39
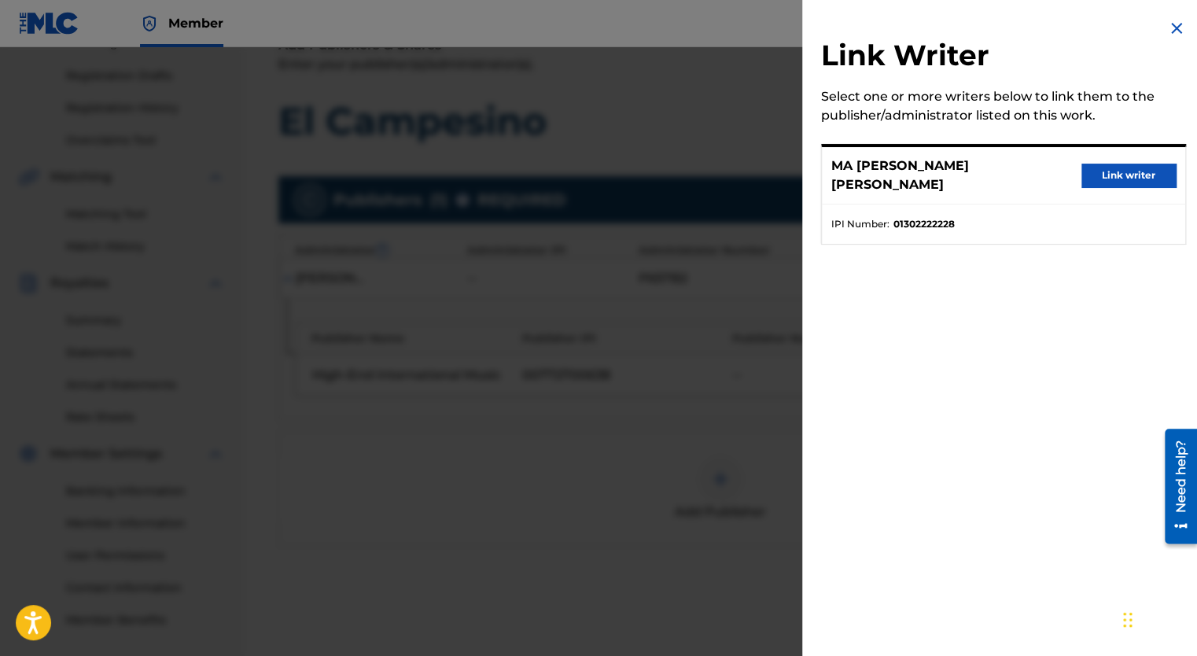
click at [1103, 173] on button "Link writer" at bounding box center [1129, 176] width 94 height 24
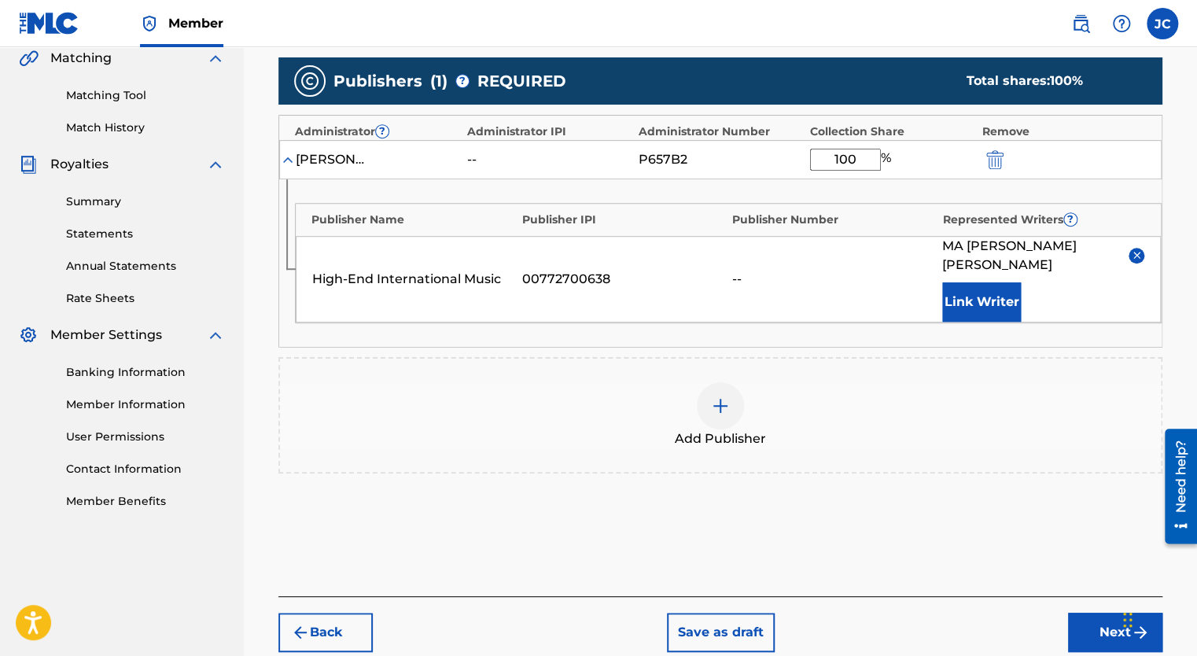
scroll to position [410, 0]
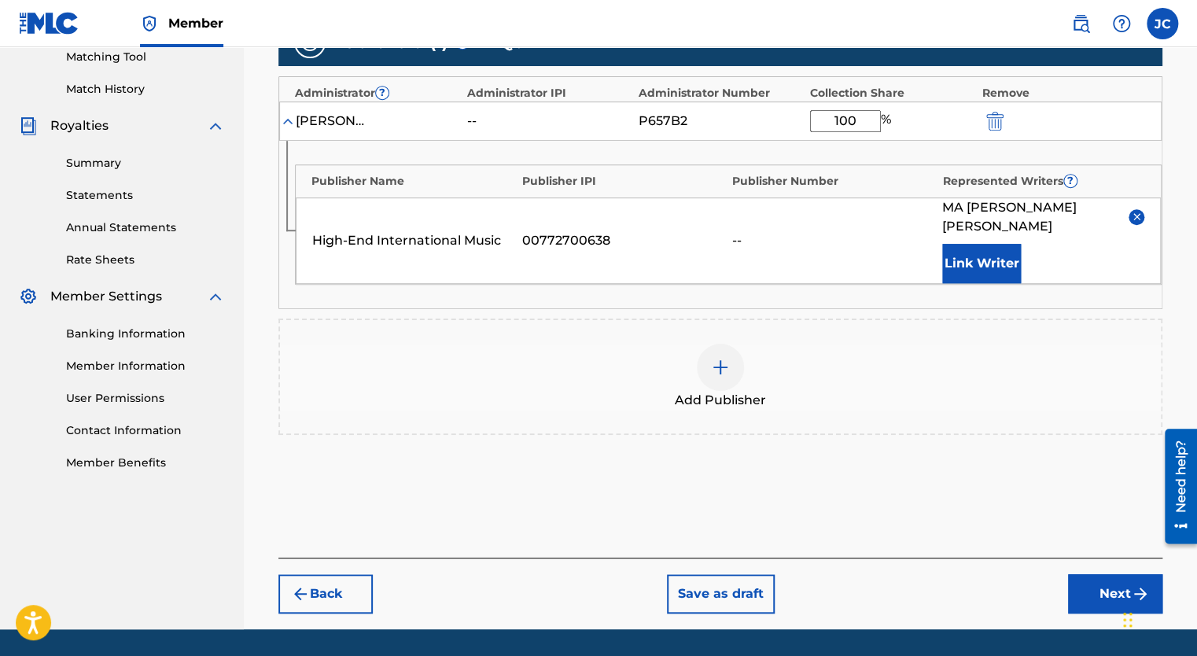
click at [991, 118] on img "submit" at bounding box center [994, 121] width 17 height 19
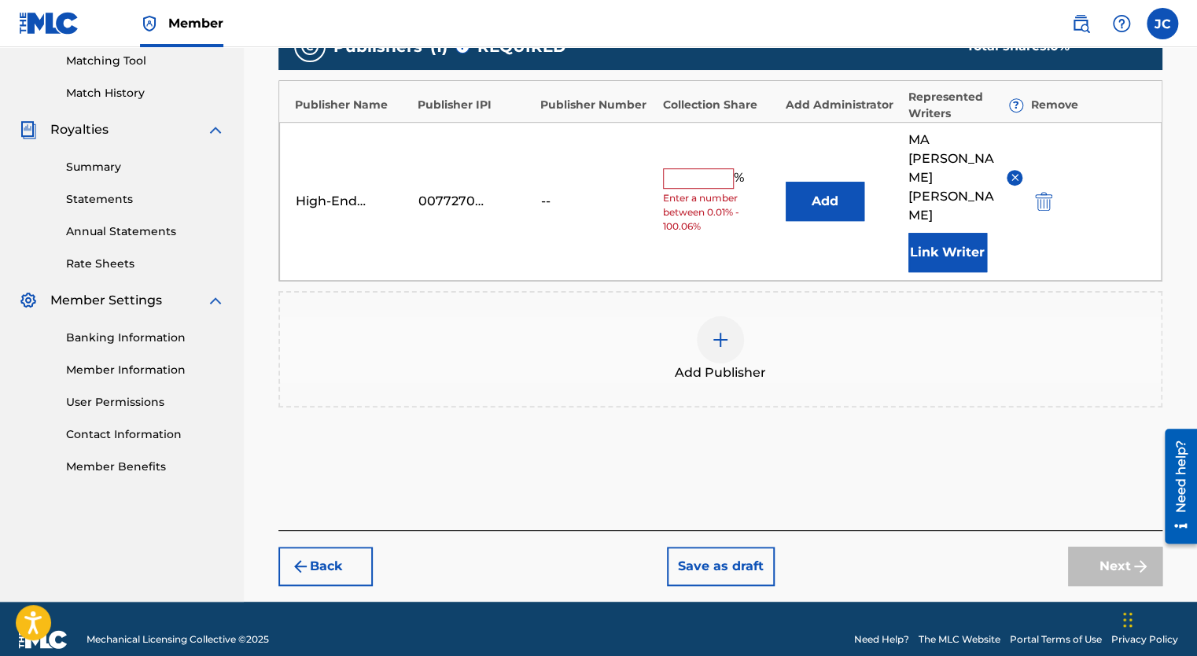
click at [692, 168] on input "text" at bounding box center [698, 178] width 71 height 20
type input "100"
click at [1117, 547] on button "Next" at bounding box center [1115, 566] width 94 height 39
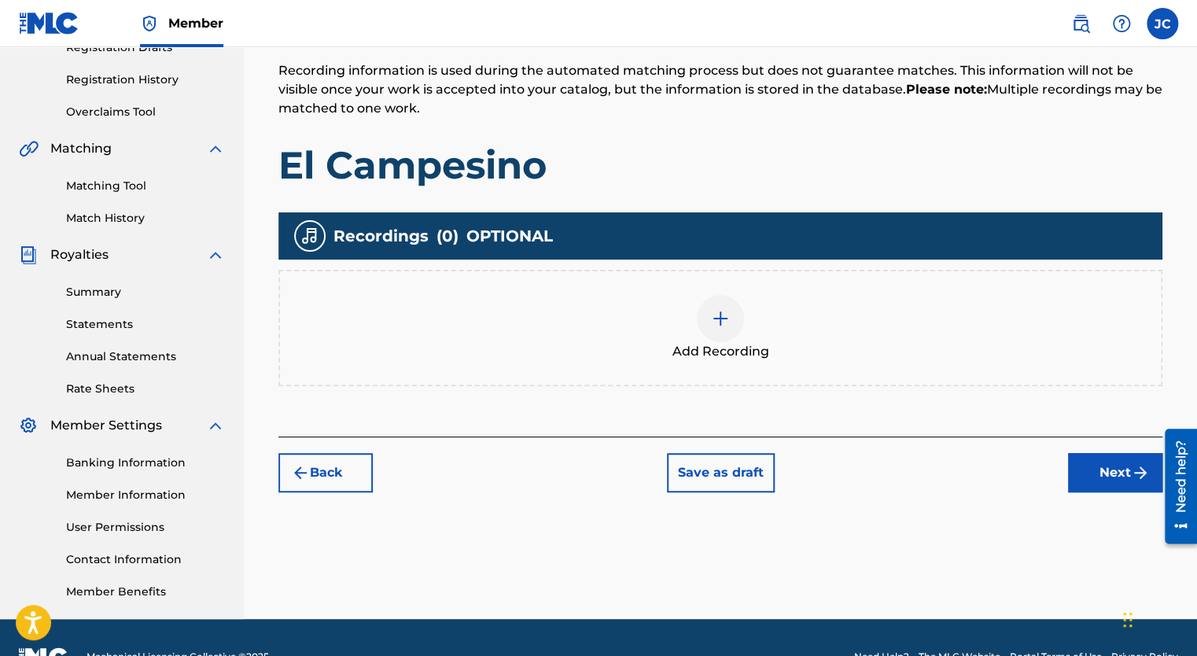
scroll to position [307, 0]
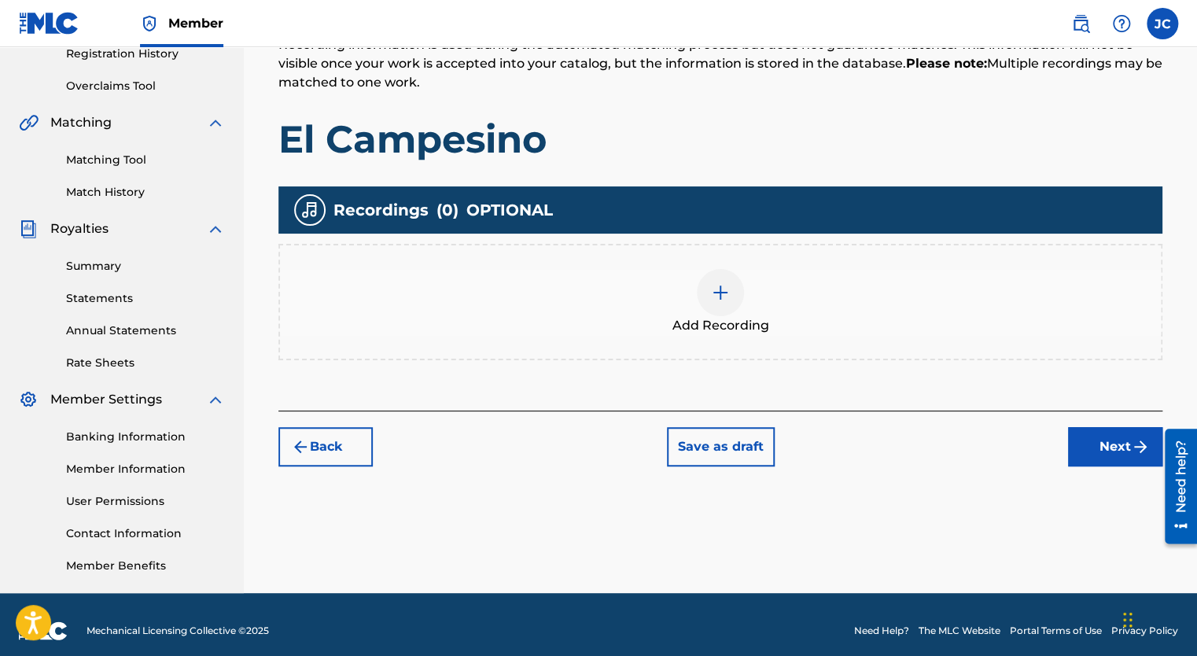
click at [723, 308] on div at bounding box center [720, 292] width 47 height 47
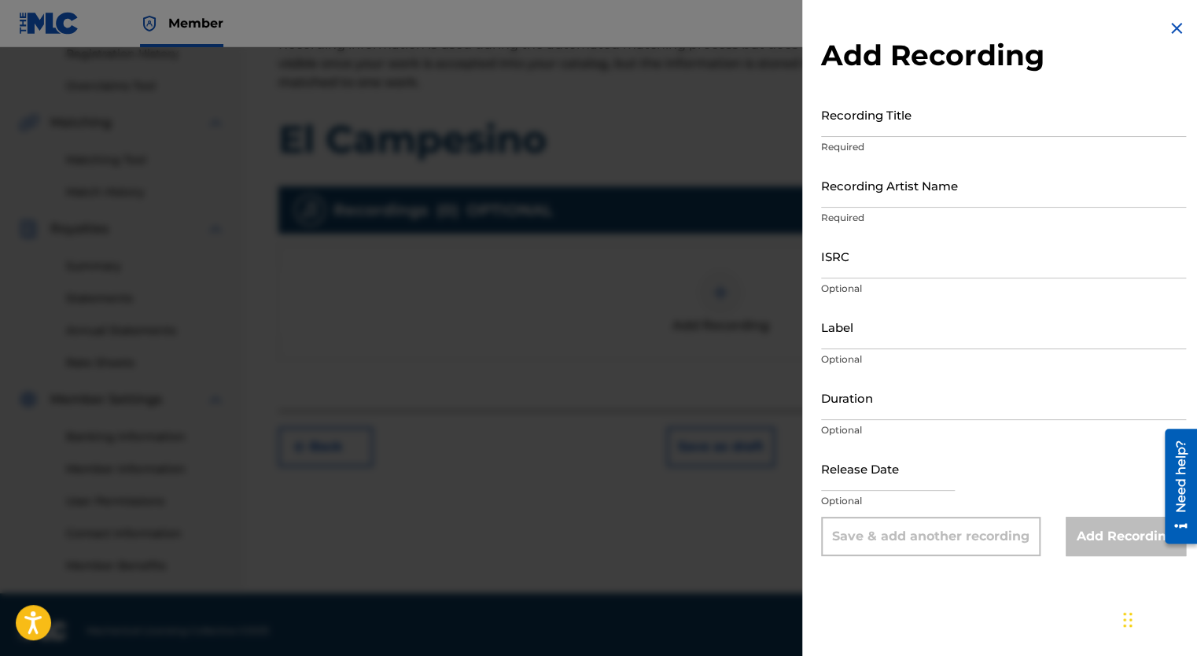
click at [915, 130] on input "Recording Title" at bounding box center [1003, 114] width 365 height 45
type input "El Campesino"
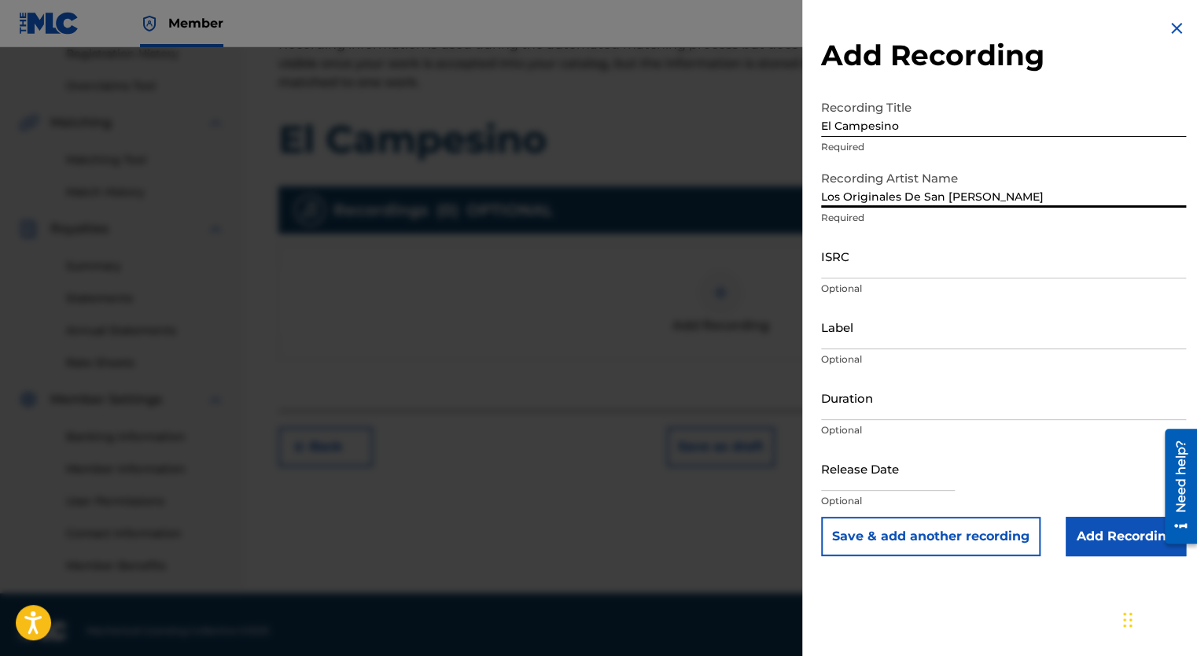
type input "Los Originales De San [PERSON_NAME]"
click at [986, 187] on input "Los Originales De San [PERSON_NAME]" at bounding box center [1003, 185] width 365 height 45
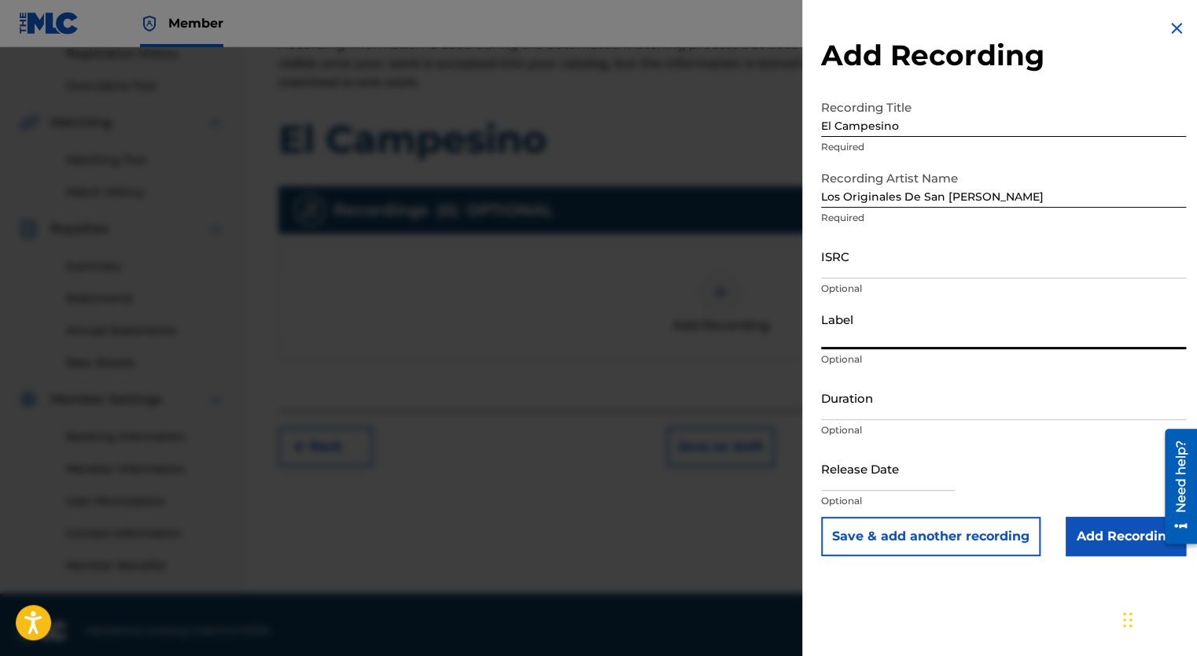
click at [1078, 345] on input "Label" at bounding box center [1003, 326] width 365 height 45
click at [892, 267] on input "ISRC" at bounding box center [1003, 256] width 365 height 45
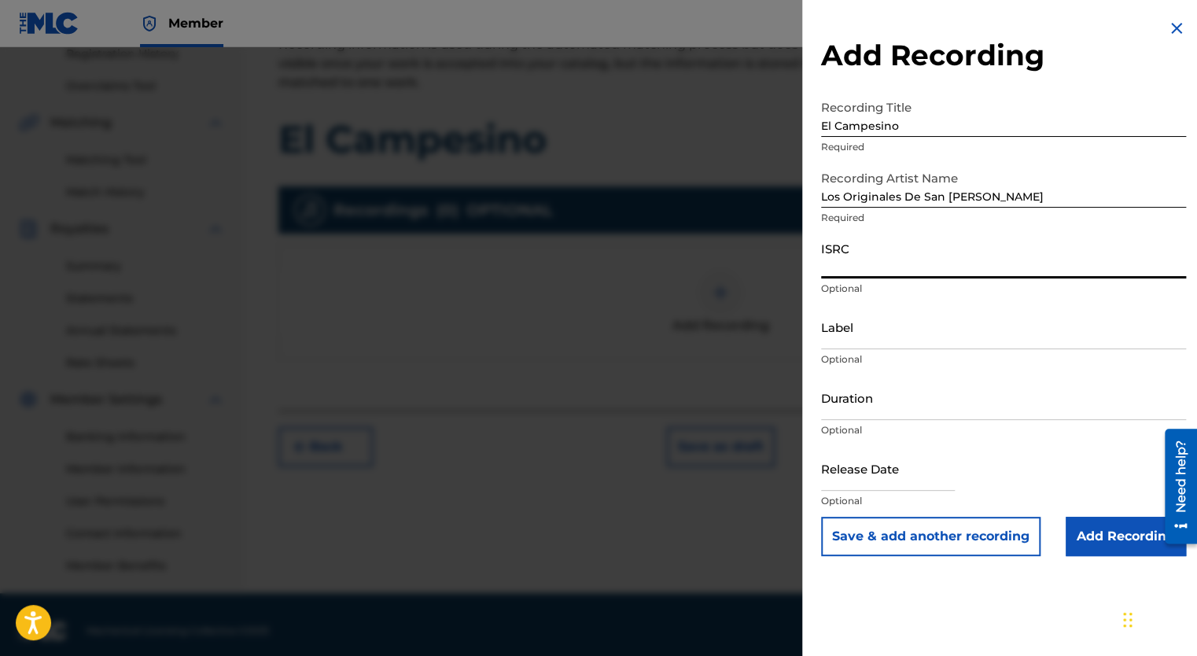
click at [862, 344] on input "Label" at bounding box center [1003, 326] width 365 height 45
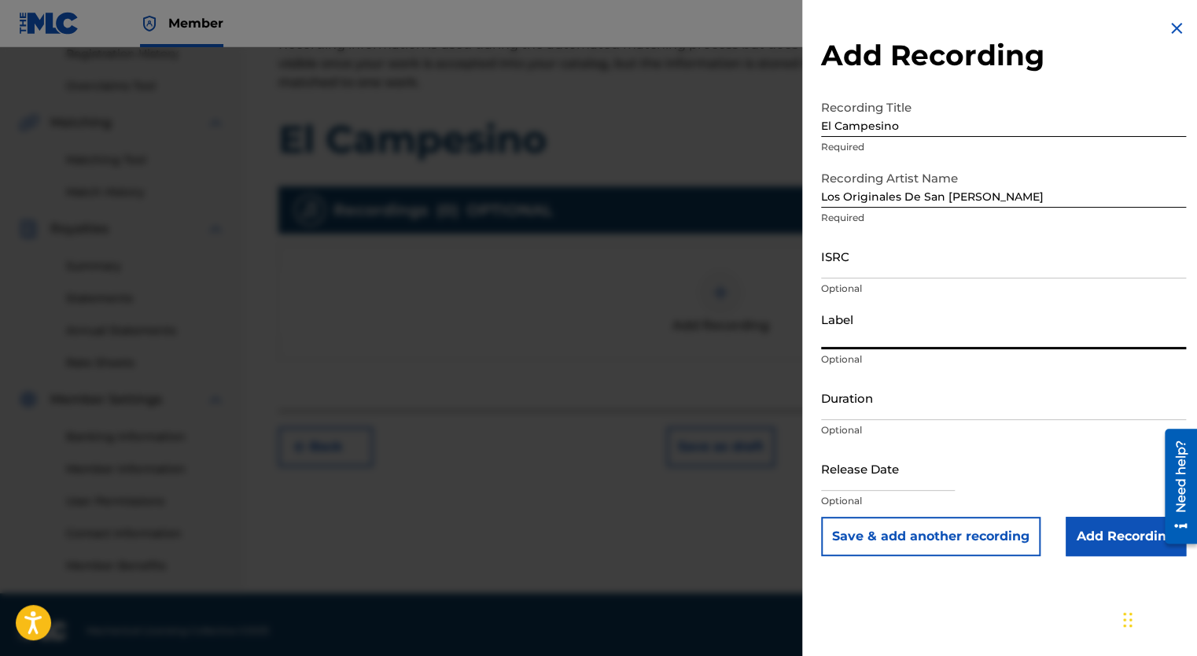
click at [2, 448] on div at bounding box center [598, 375] width 1197 height 656
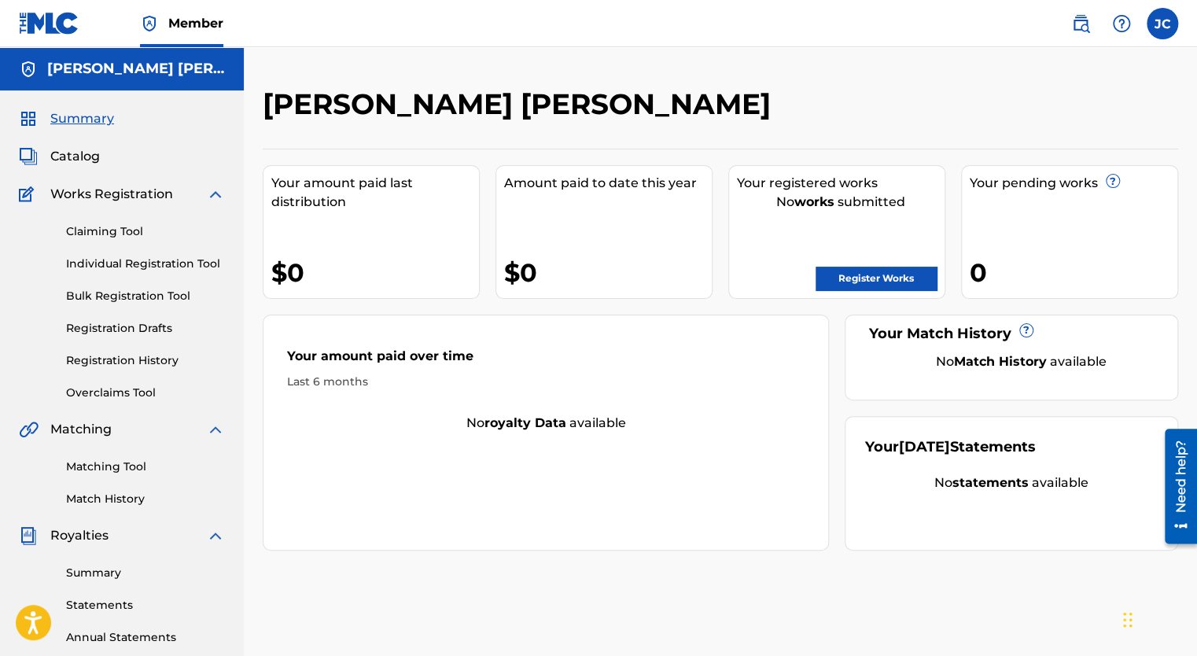
scroll to position [307, 0]
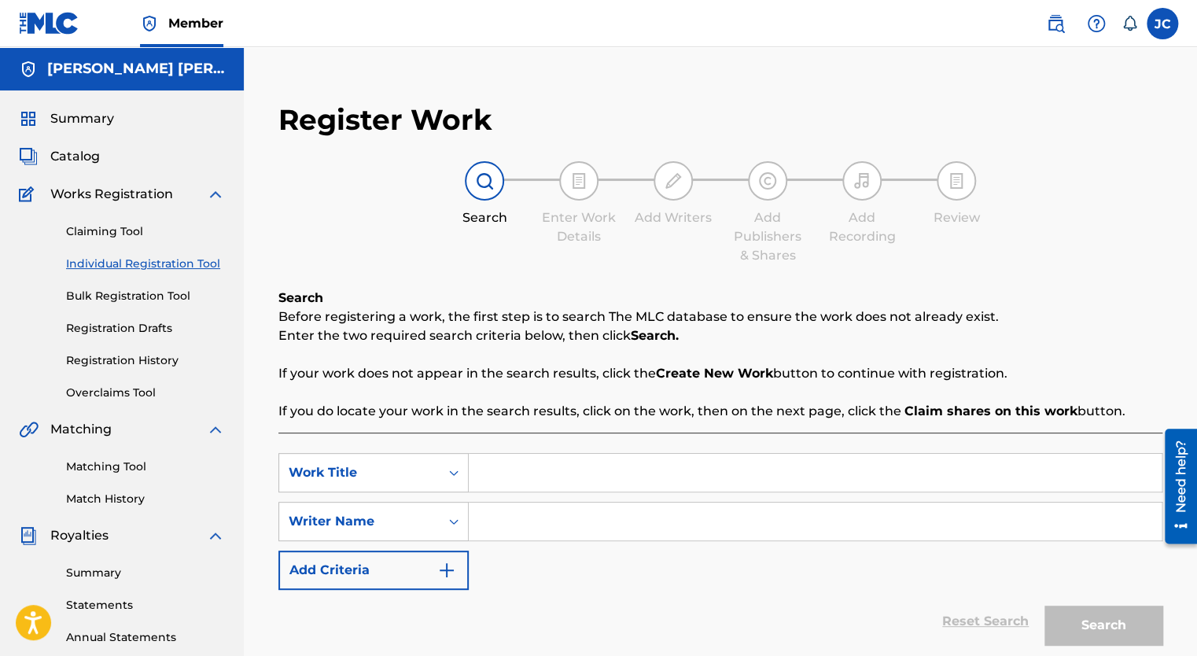
click at [88, 156] on span "Catalog" at bounding box center [75, 156] width 50 height 19
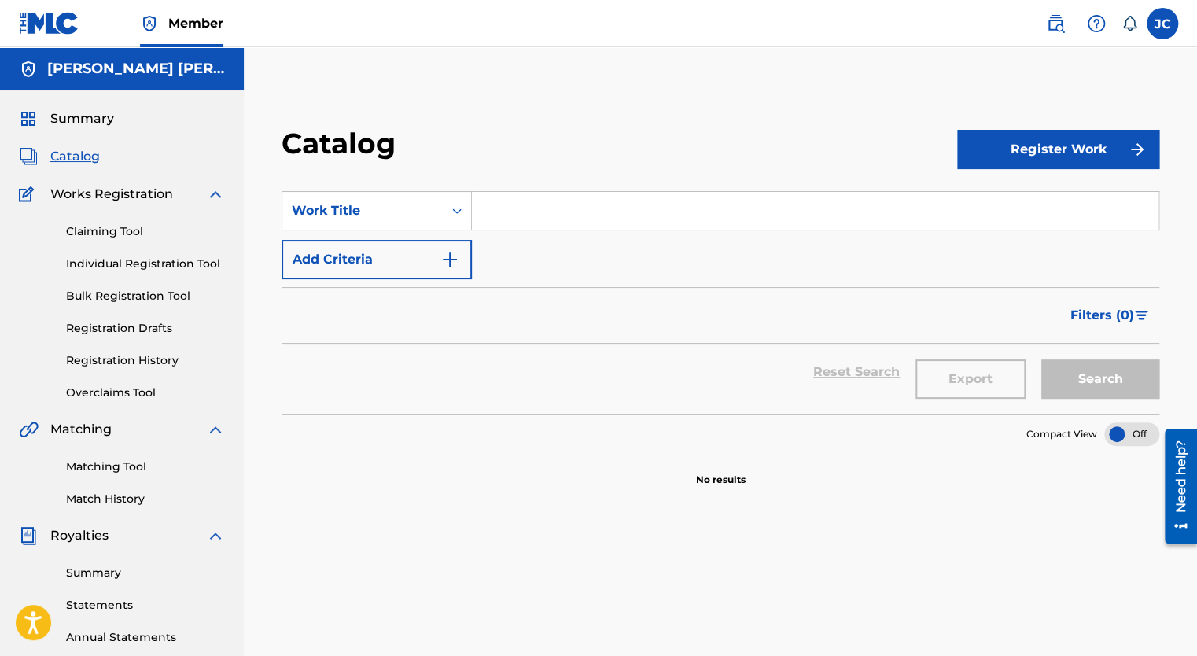
click at [1084, 143] on button "Register Work" at bounding box center [1058, 149] width 202 height 39
click at [911, 115] on div "Catalog Register Work Individual By File Upload SearchWithCriteriaeba980b5-f7d5…" at bounding box center [720, 493] width 953 height 813
click at [48, 24] on img at bounding box center [49, 23] width 61 height 23
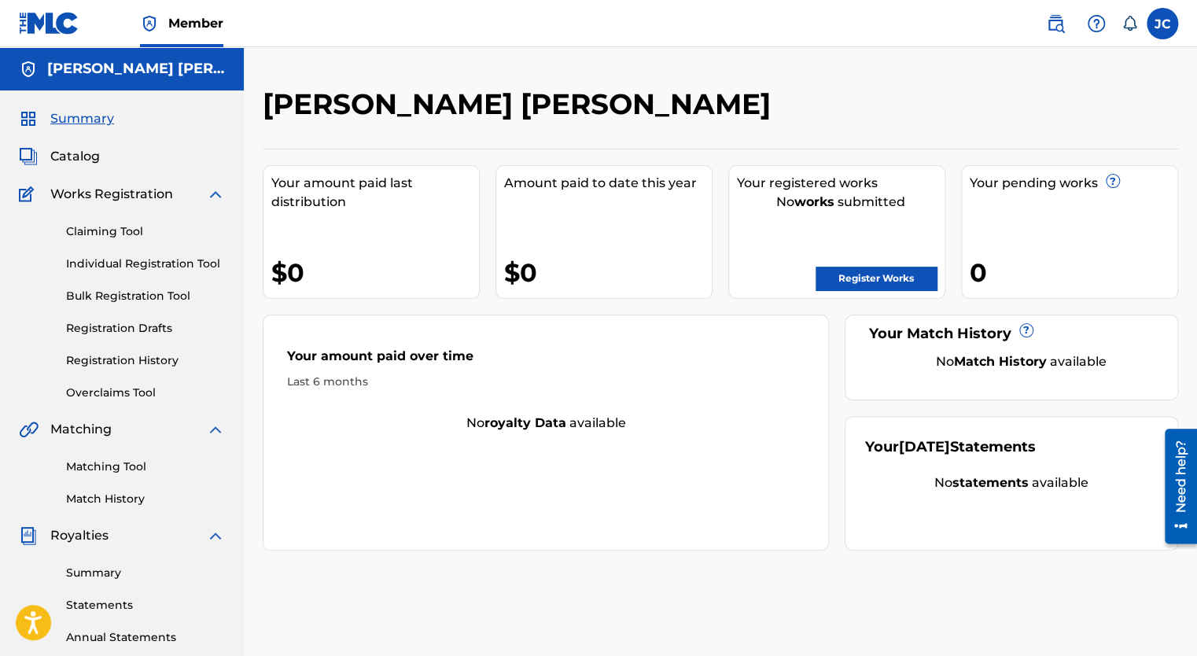
click at [894, 276] on link "Register Works" at bounding box center [876, 279] width 121 height 24
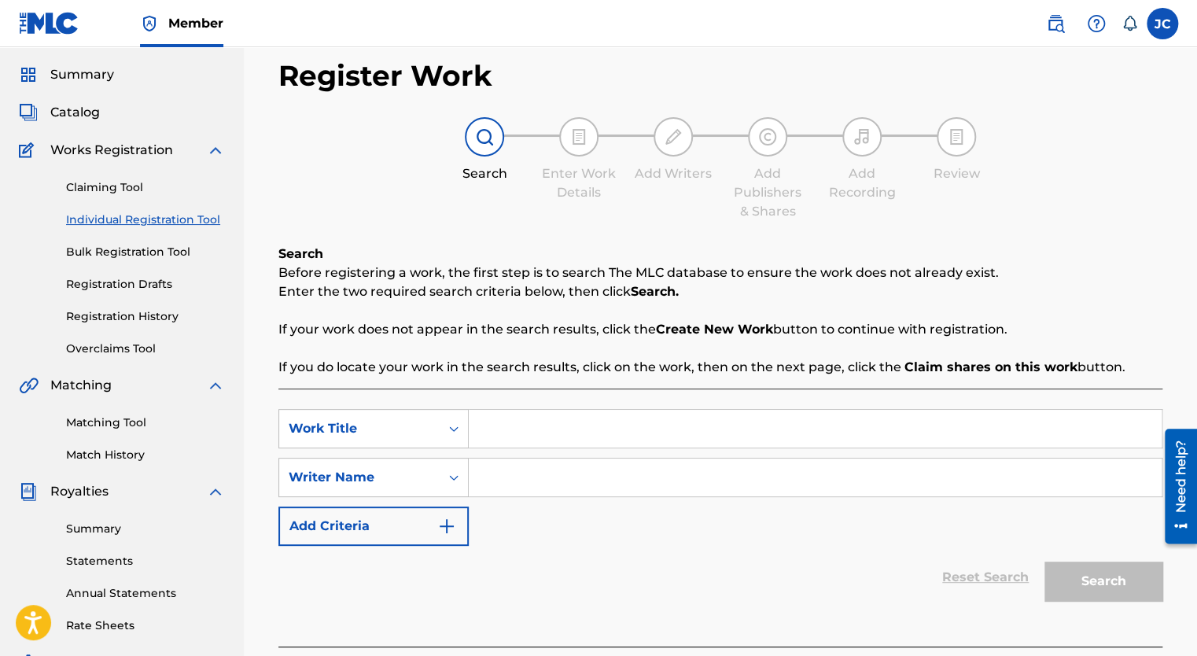
scroll to position [315, 0]
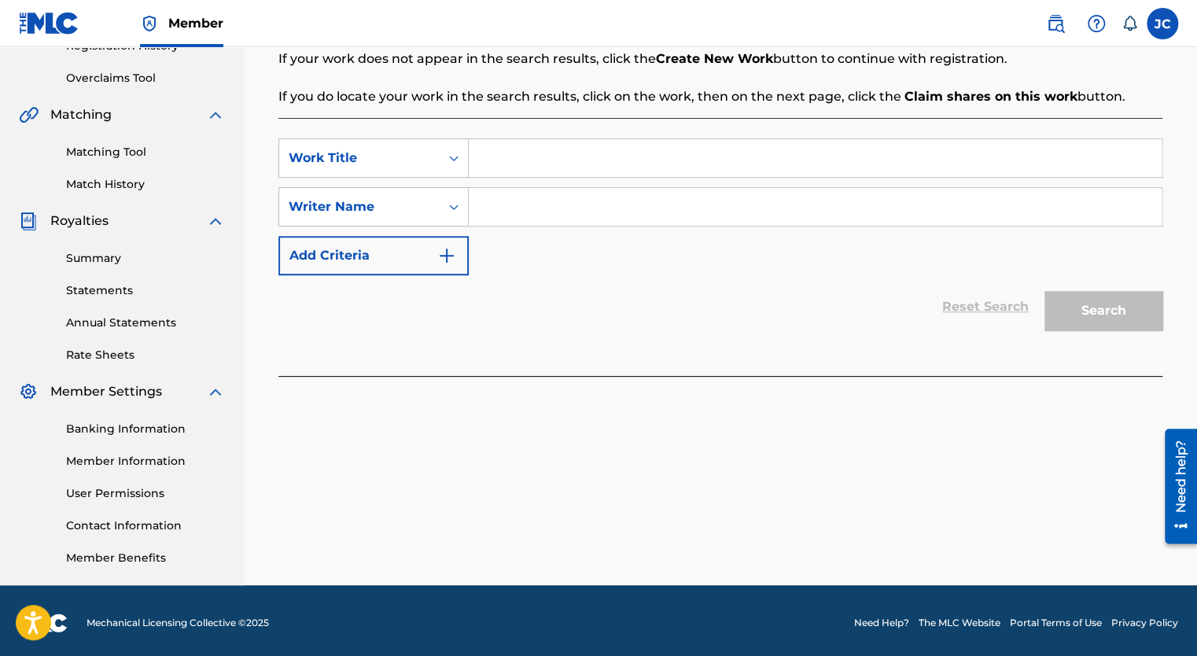
click at [661, 149] on input "Search Form" at bounding box center [815, 158] width 693 height 38
type input "El Campesino"
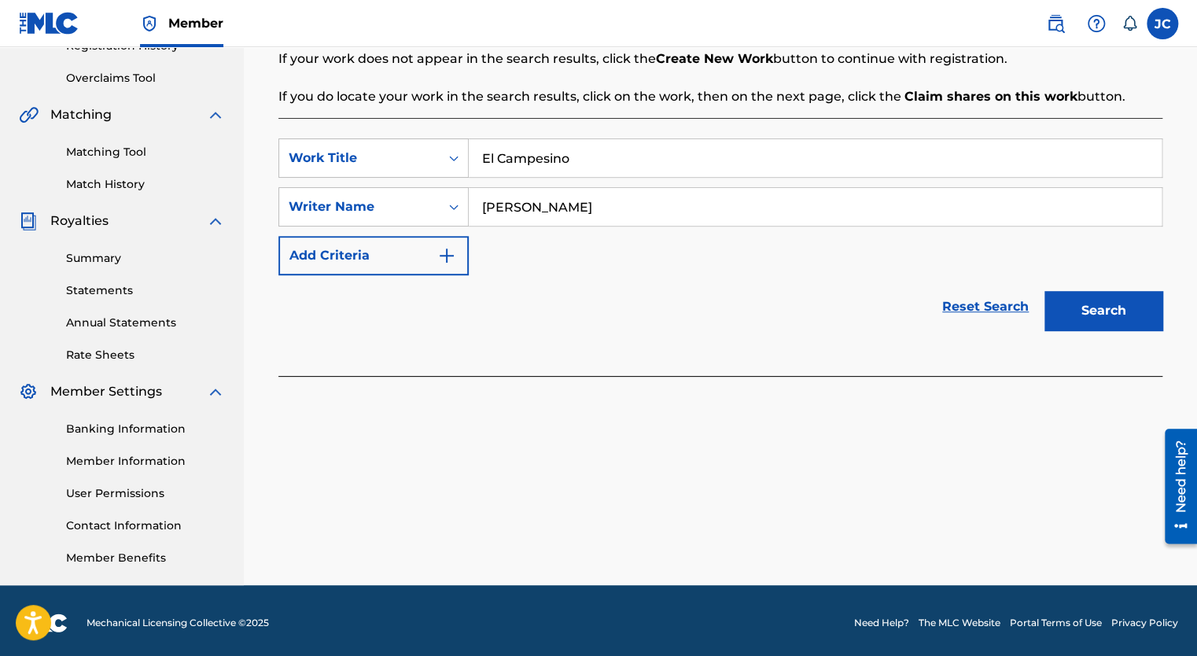
type input "[PERSON_NAME]"
click at [1045, 291] on button "Search" at bounding box center [1104, 310] width 118 height 39
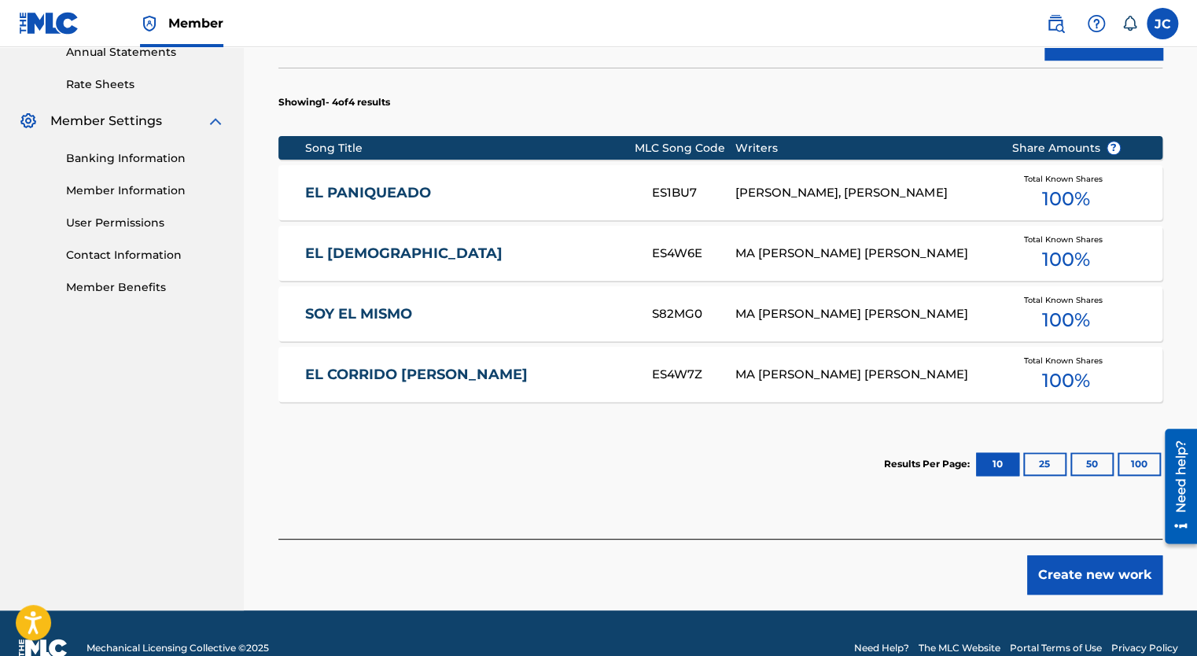
scroll to position [614, 0]
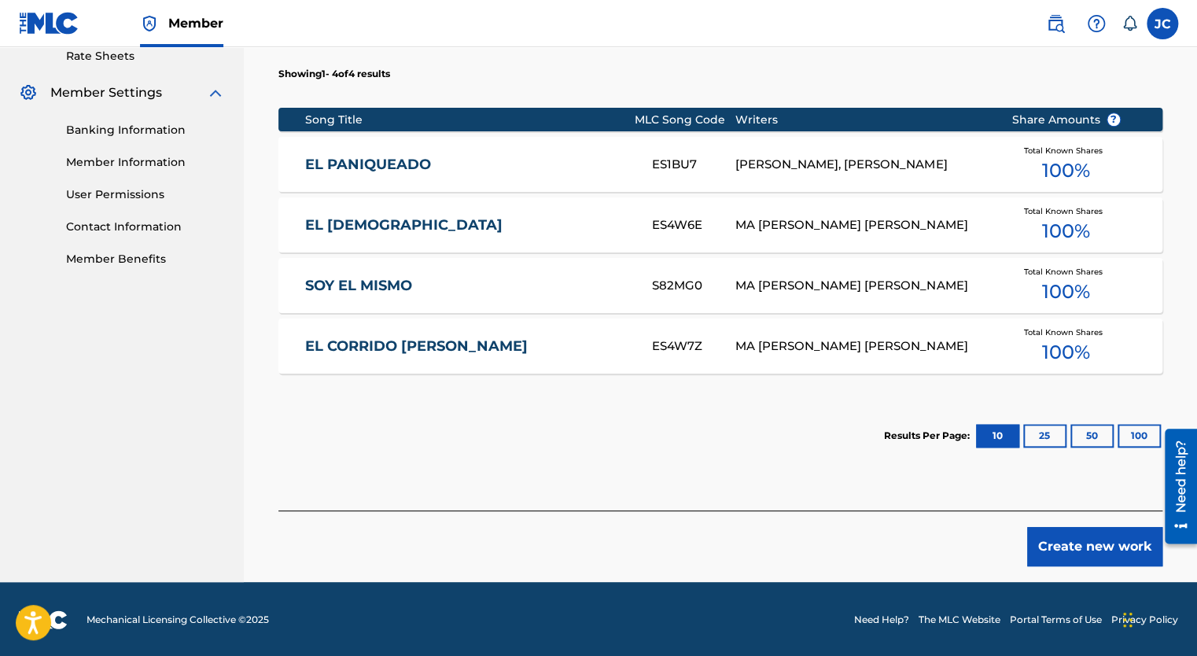
click at [1117, 549] on button "Create new work" at bounding box center [1094, 546] width 135 height 39
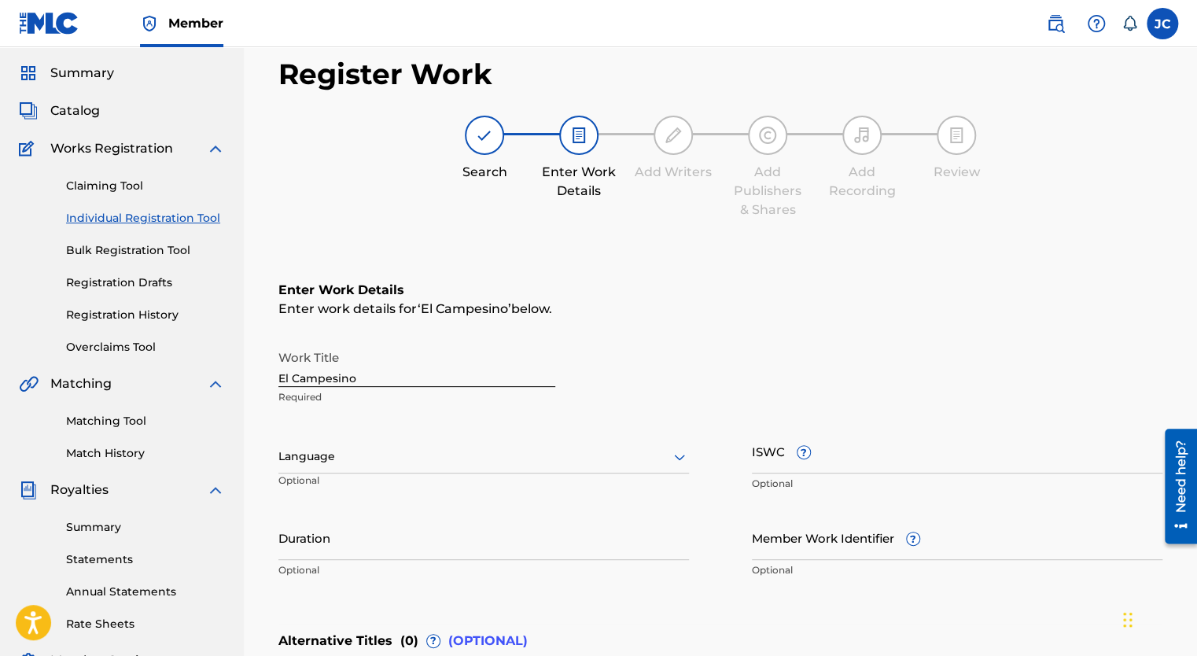
scroll to position [123, 0]
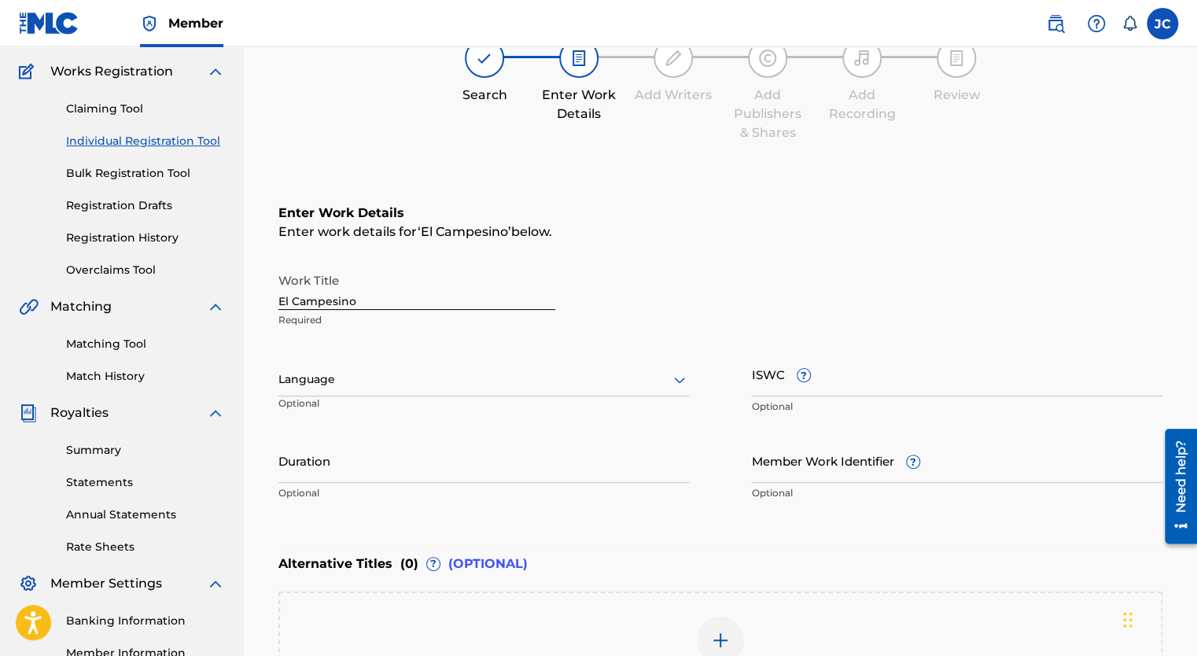
click at [329, 387] on div at bounding box center [483, 380] width 411 height 20
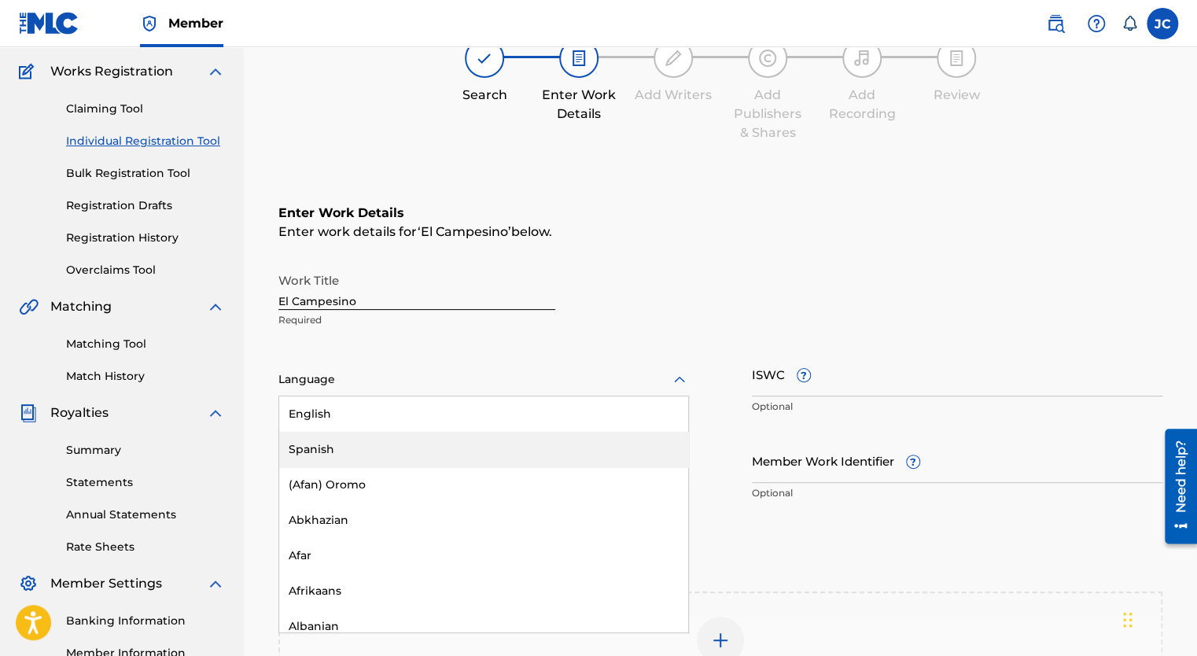
click at [326, 443] on div "Spanish" at bounding box center [483, 449] width 409 height 35
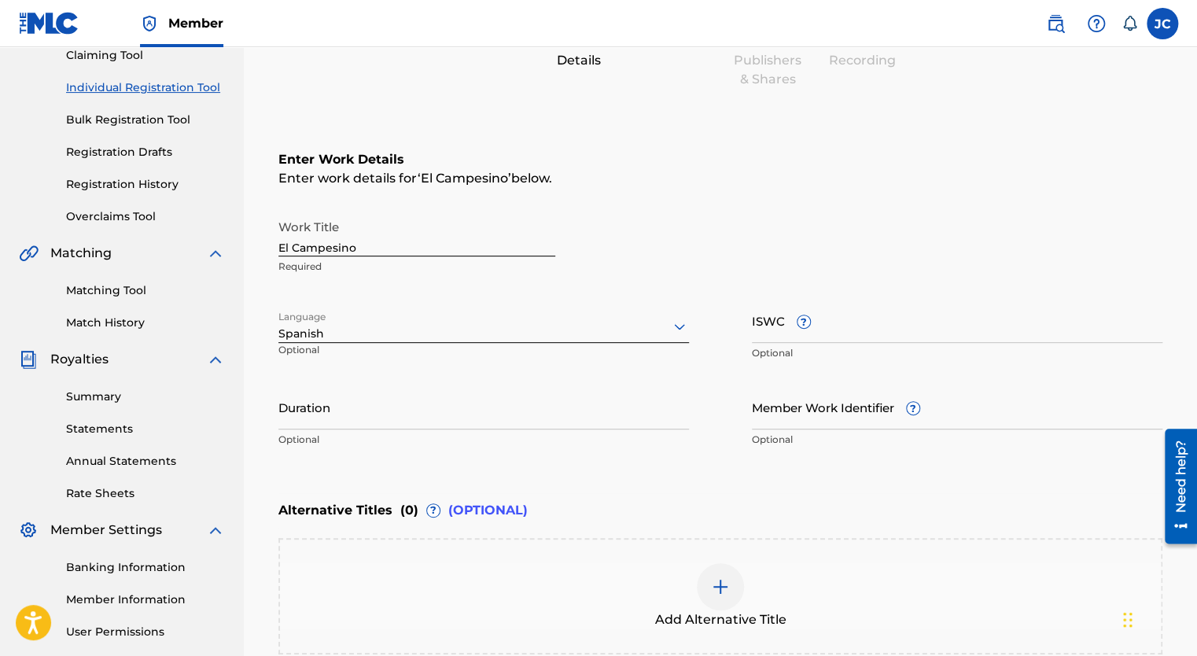
scroll to position [201, 0]
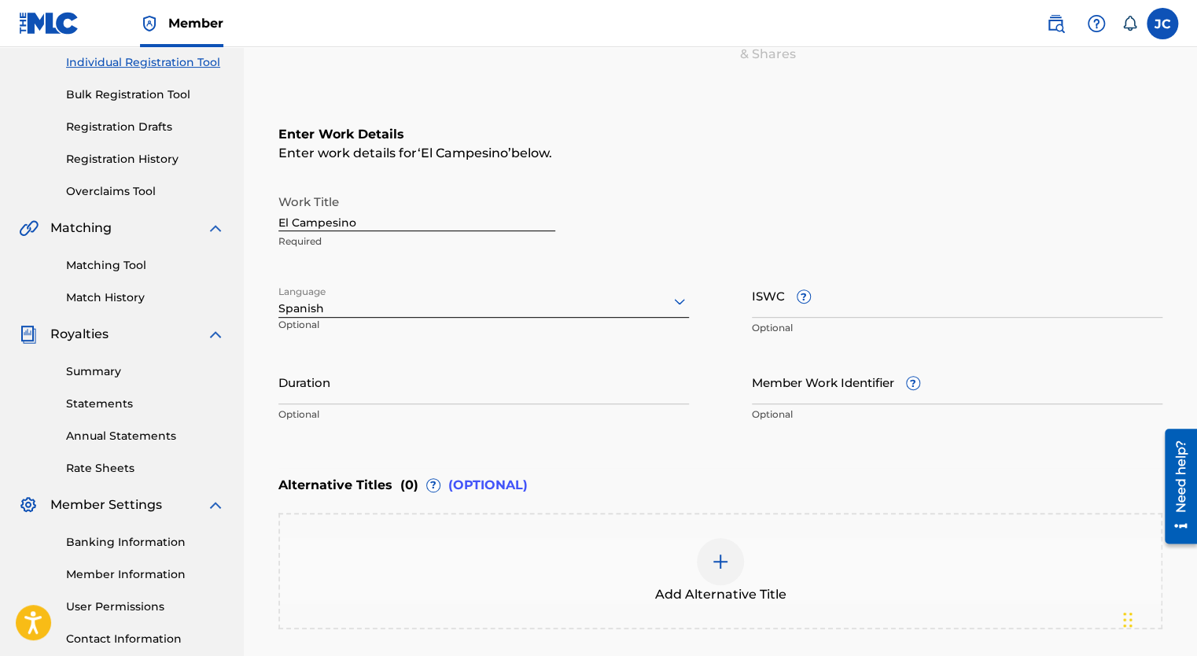
click at [337, 381] on input "Duration" at bounding box center [483, 381] width 411 height 45
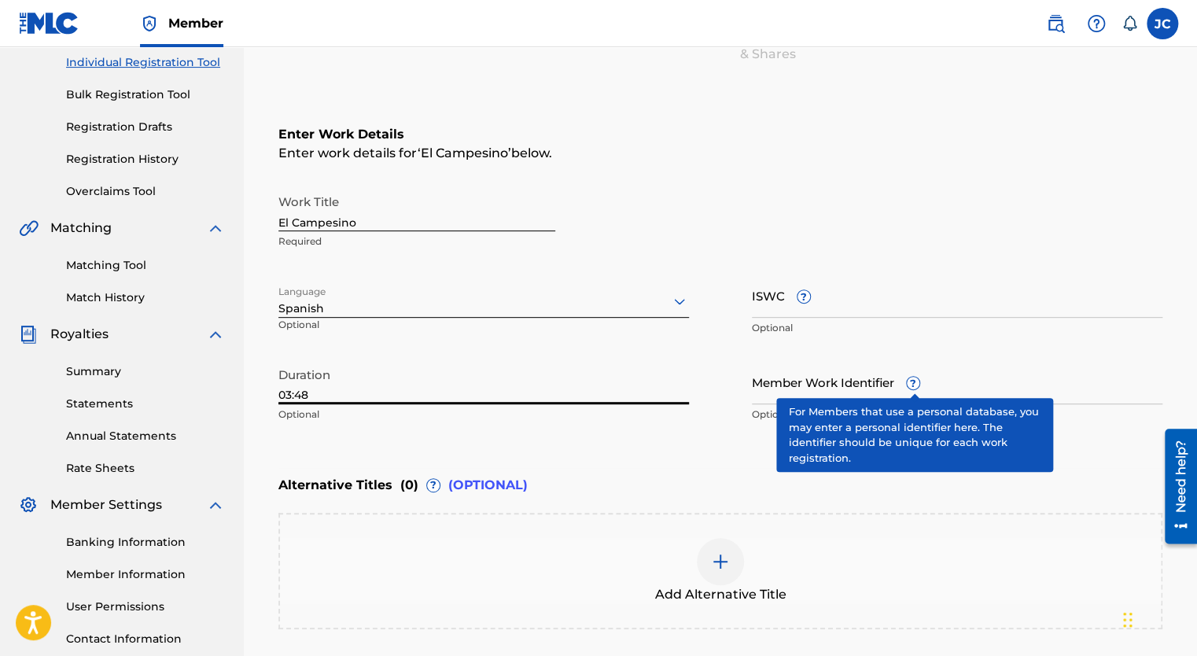
type input "03:48"
click at [914, 387] on span "?" at bounding box center [913, 383] width 13 height 13
click at [914, 387] on input "Member Work Identifier ?" at bounding box center [957, 381] width 411 height 45
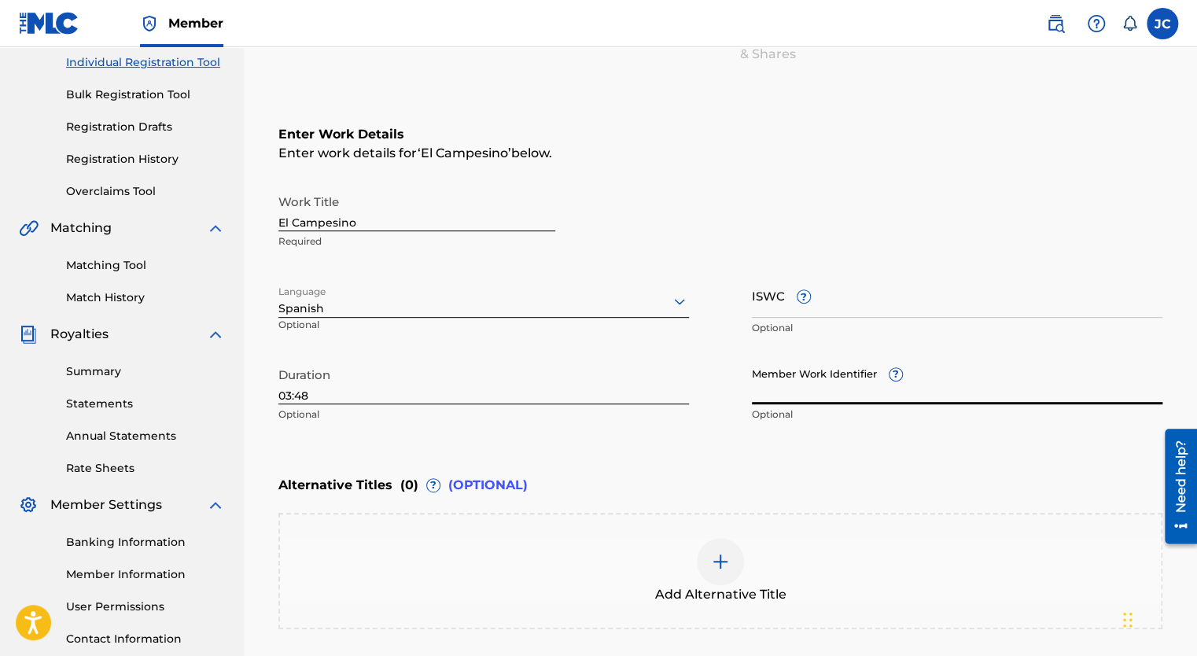
click at [632, 443] on div "Enter Work Details Enter work details for ‘ El Campesino ’ below. Work Title El…" at bounding box center [720, 277] width 884 height 381
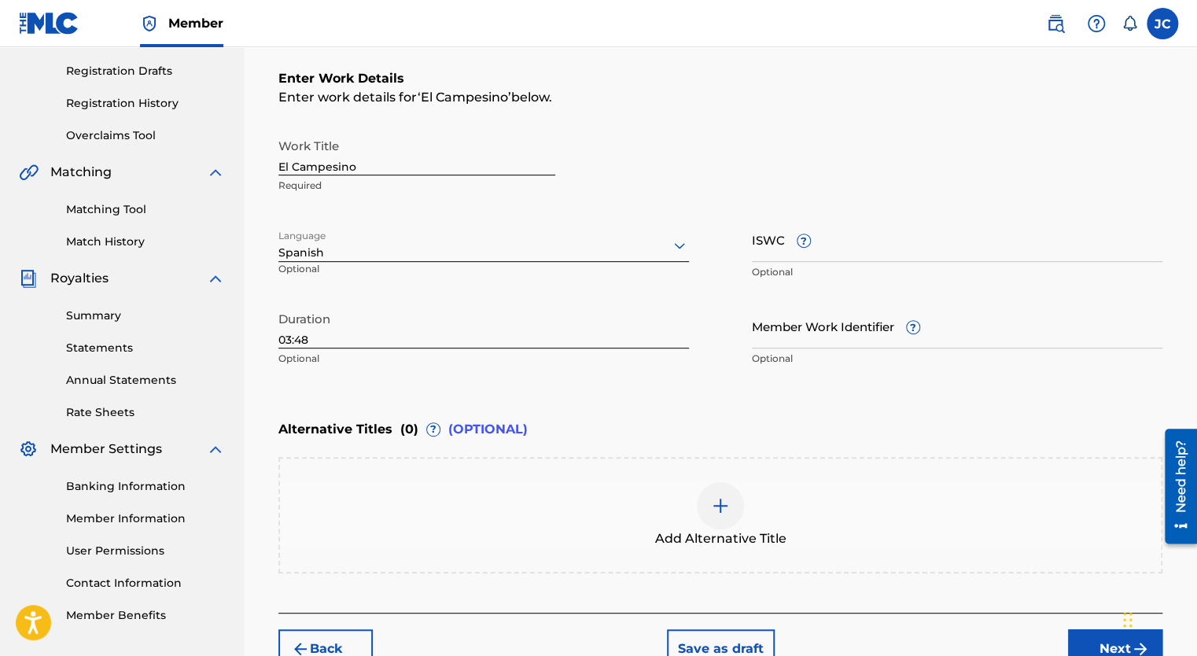
scroll to position [280, 0]
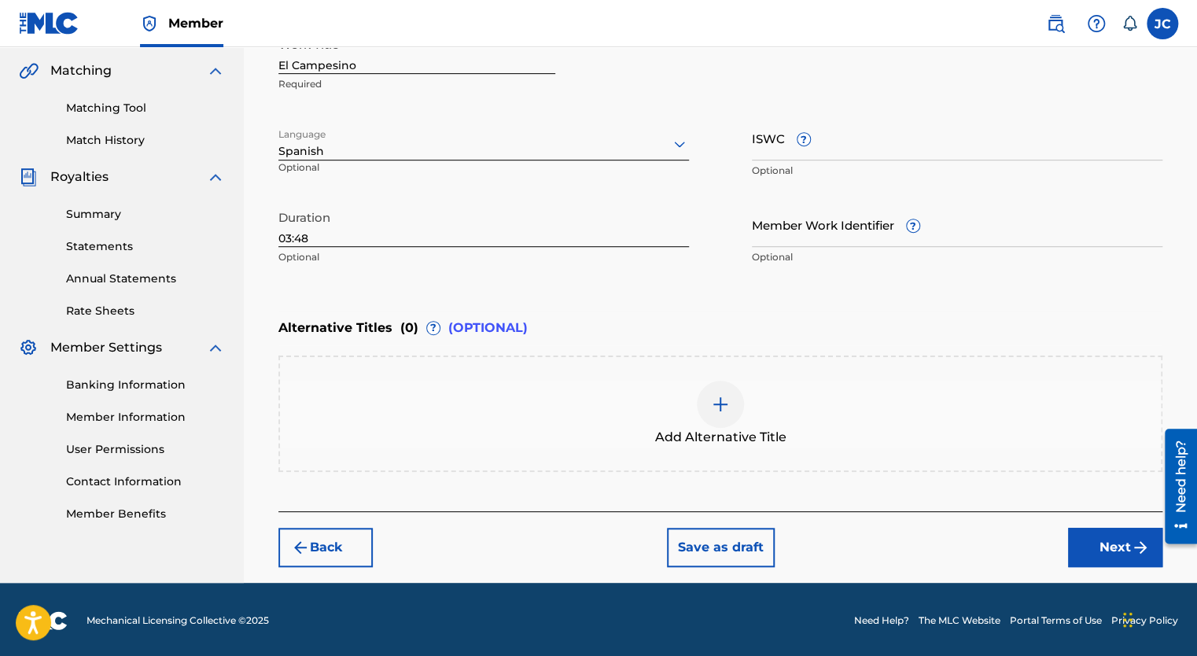
click at [1091, 540] on button "Next" at bounding box center [1115, 547] width 94 height 39
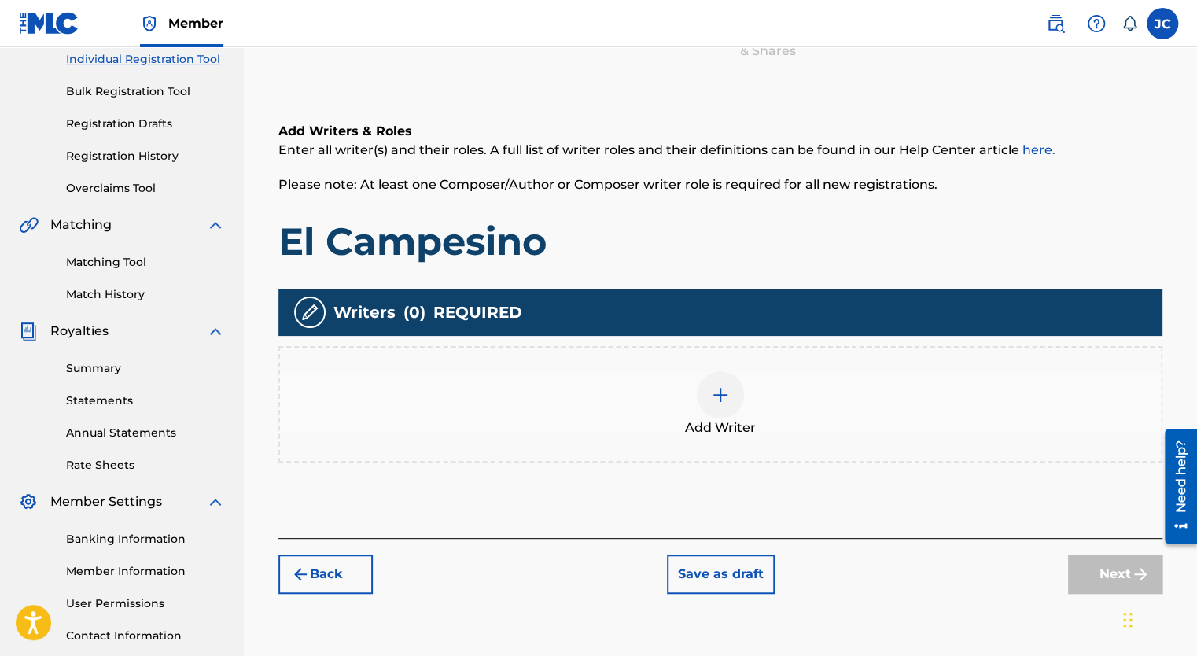
scroll to position [307, 0]
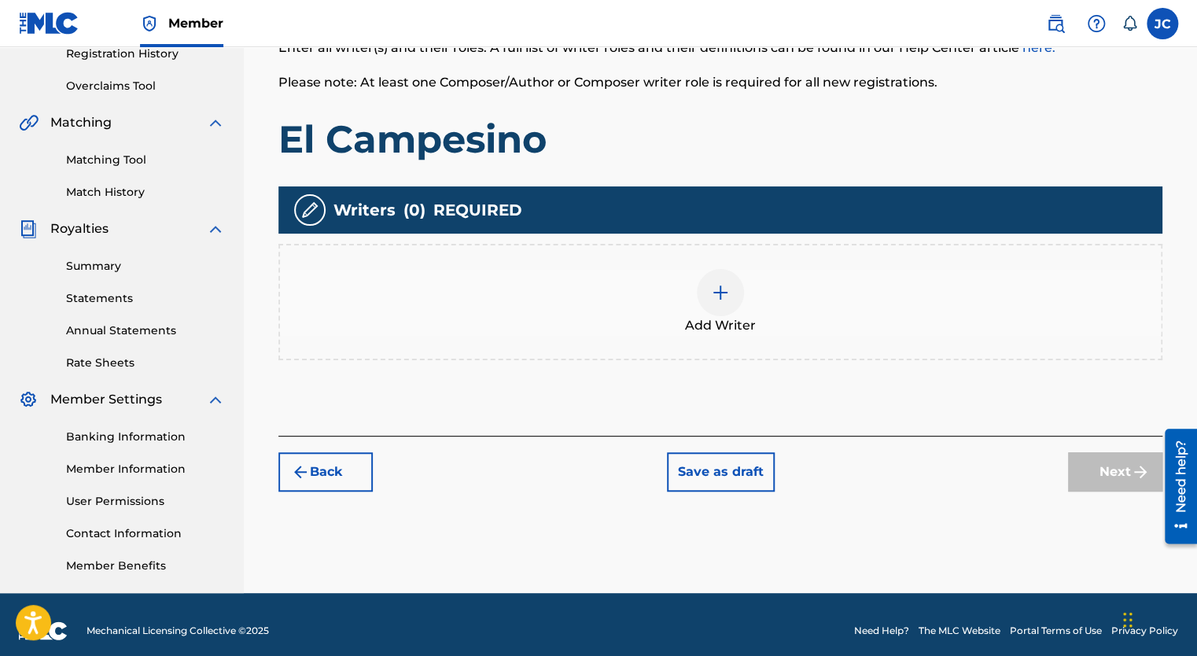
click at [722, 308] on div at bounding box center [720, 292] width 47 height 47
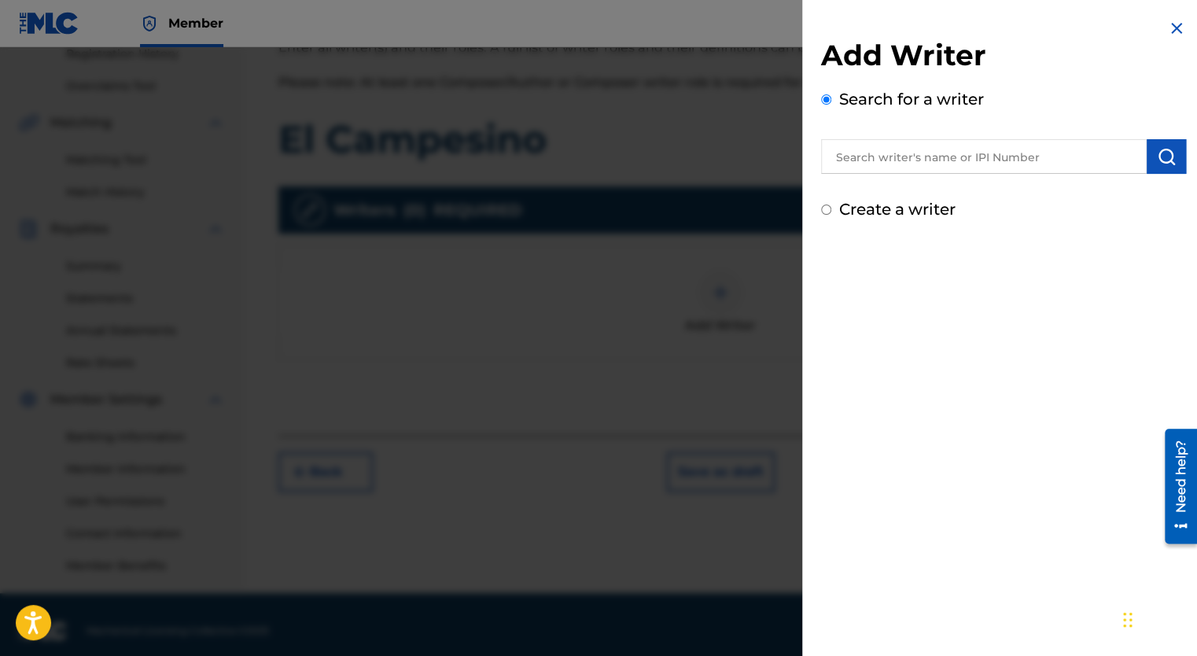
click at [926, 156] on input "text" at bounding box center [984, 156] width 326 height 35
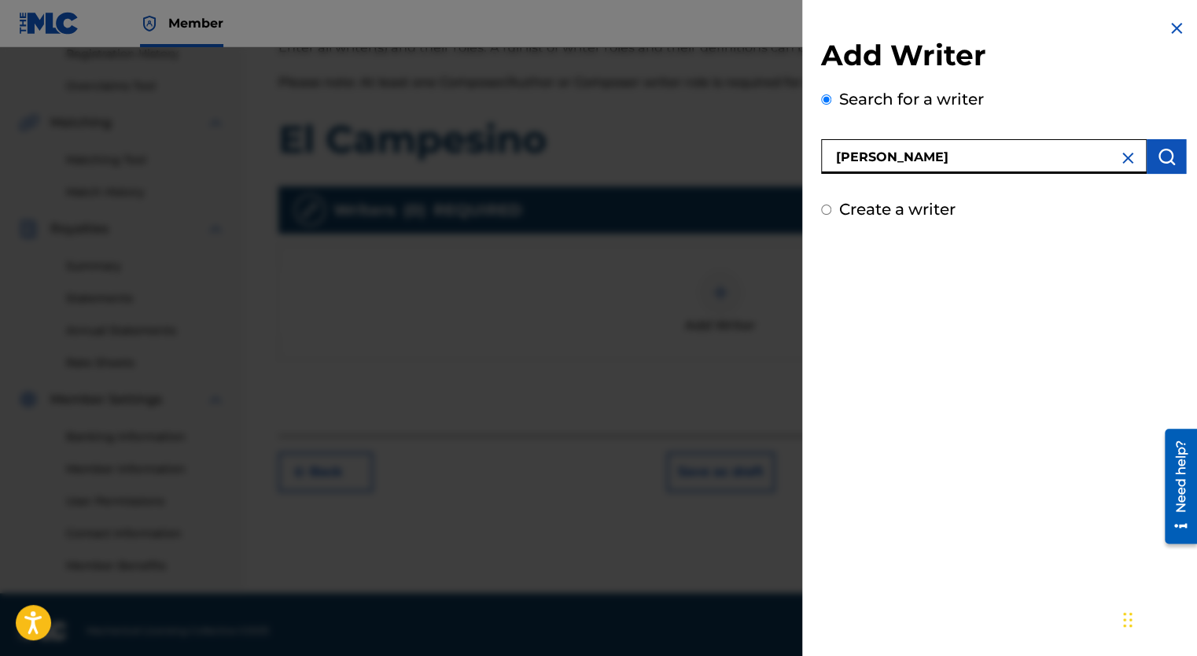
type input "[PERSON_NAME]"
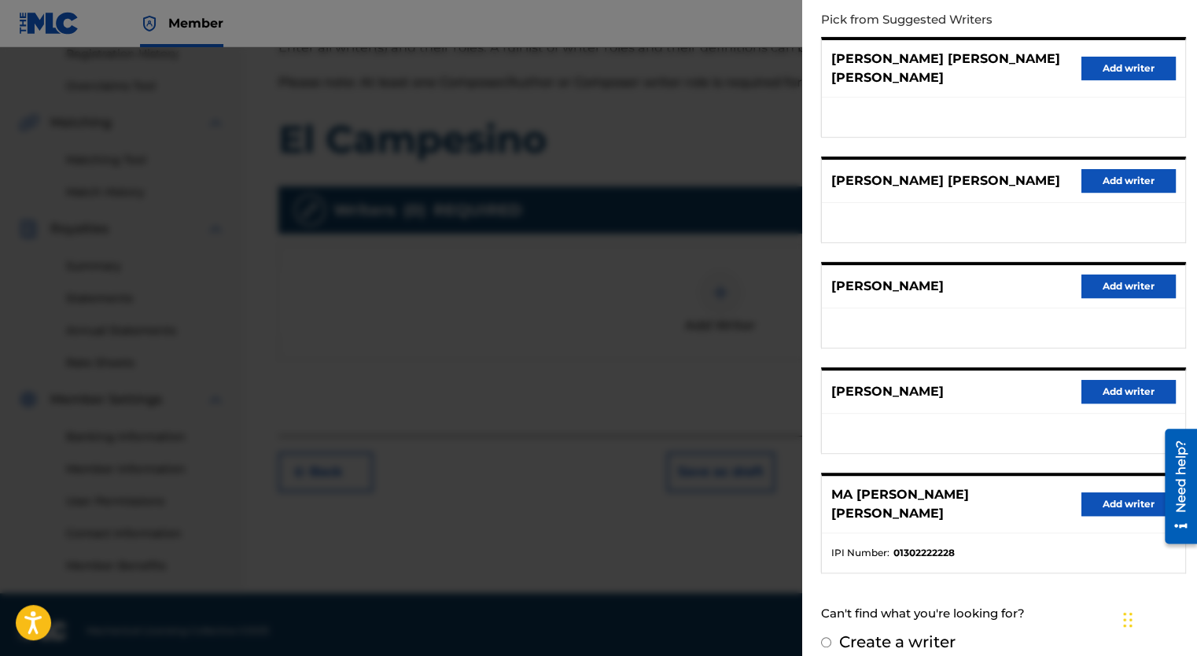
scroll to position [176, 0]
click at [1098, 492] on button "Add writer" at bounding box center [1129, 504] width 94 height 24
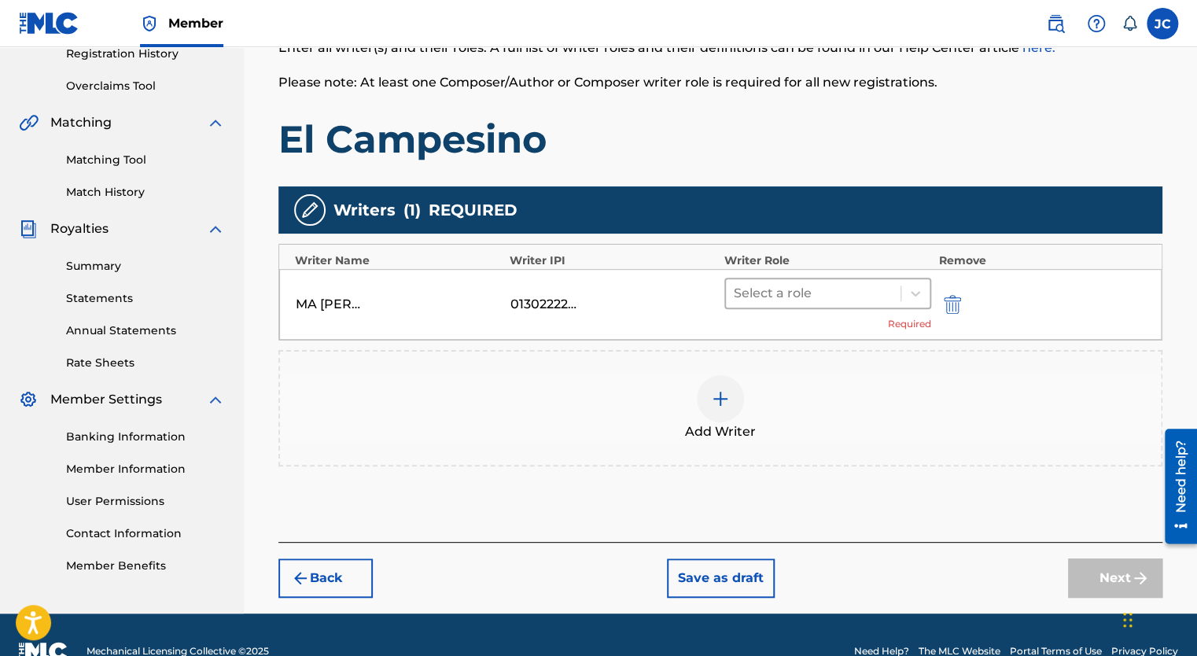
click at [758, 286] on div at bounding box center [813, 293] width 159 height 22
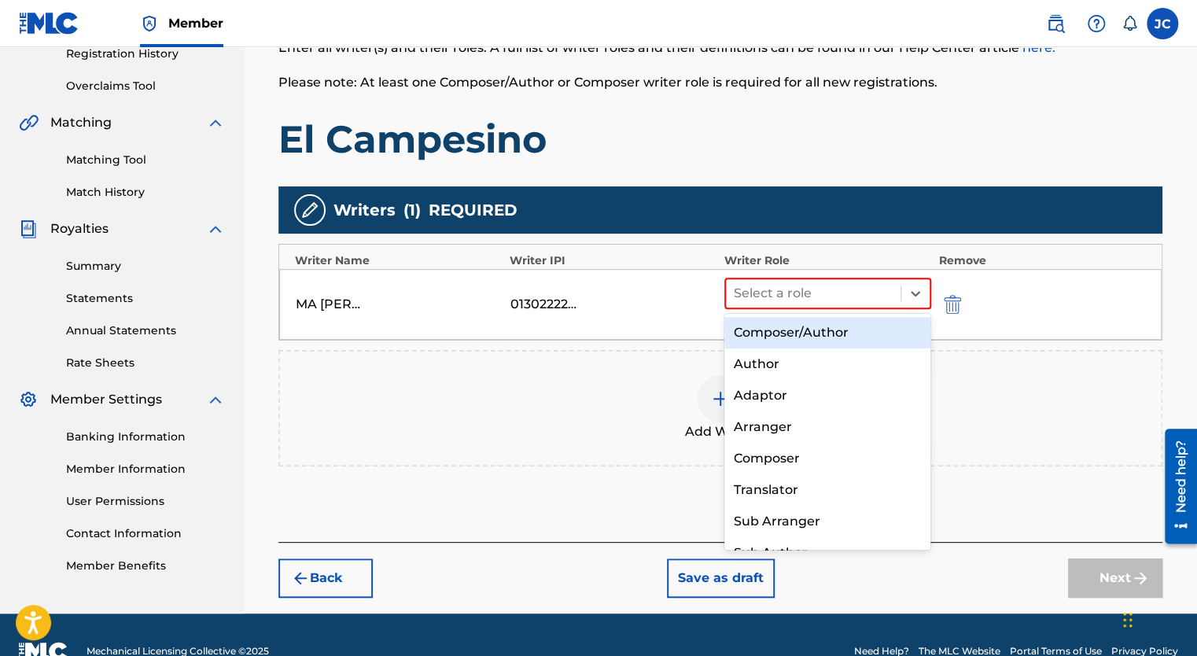
click at [782, 328] on div "Composer/Author" at bounding box center [827, 332] width 207 height 31
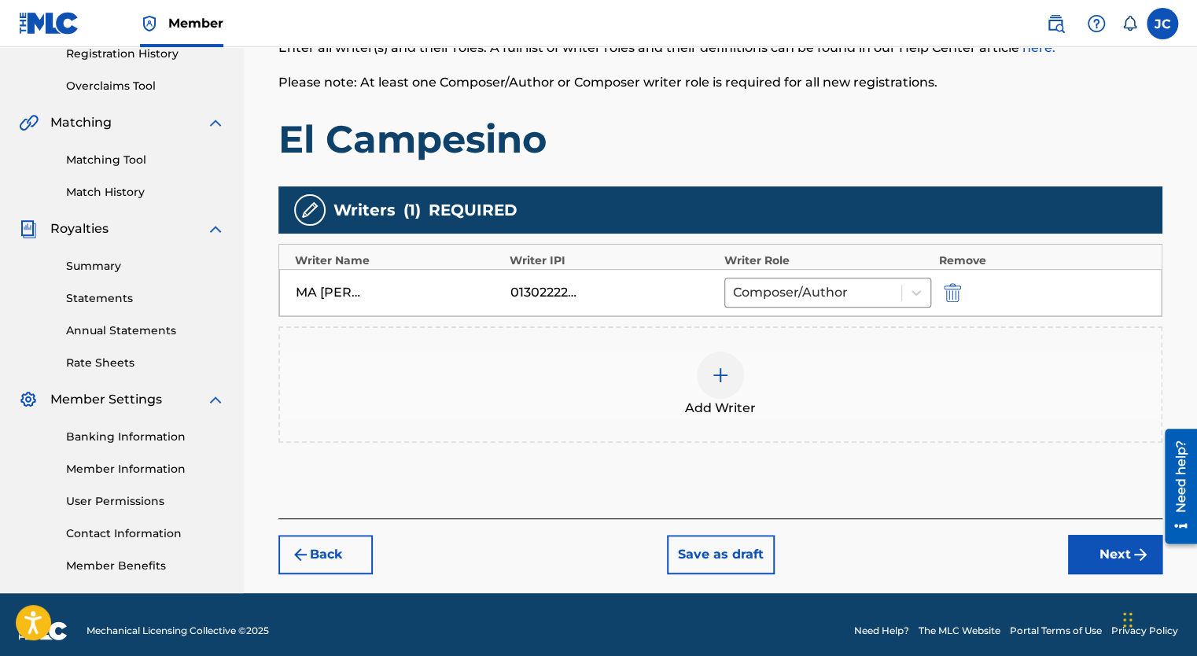
click at [1093, 553] on button "Next" at bounding box center [1115, 554] width 94 height 39
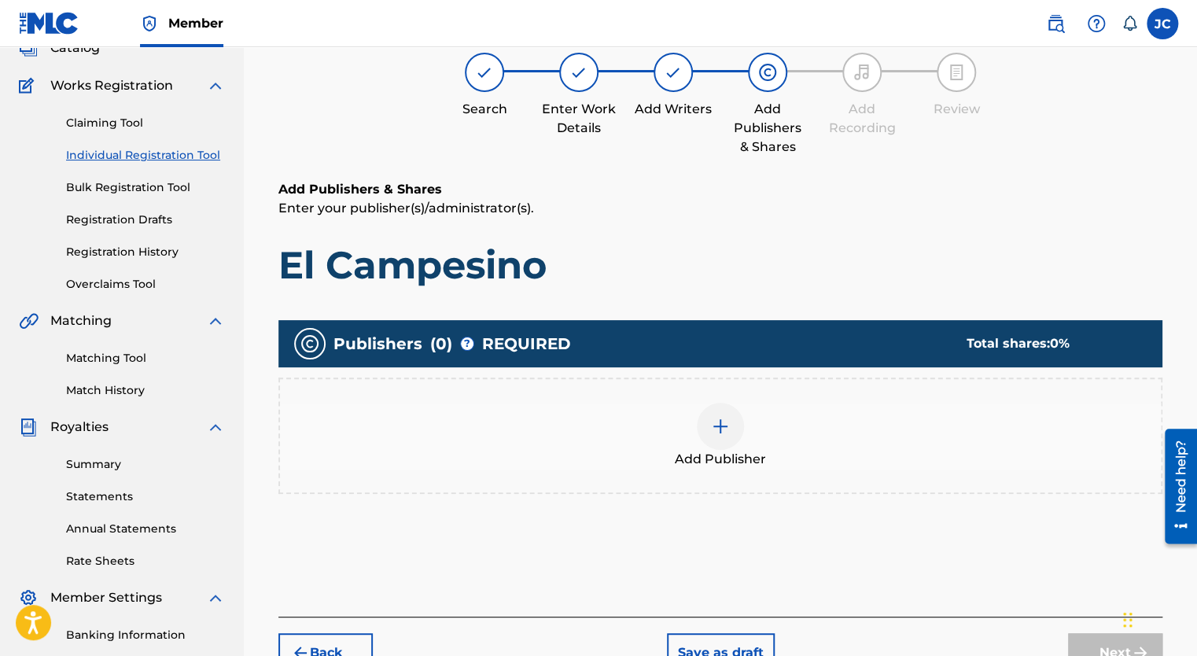
scroll to position [71, 0]
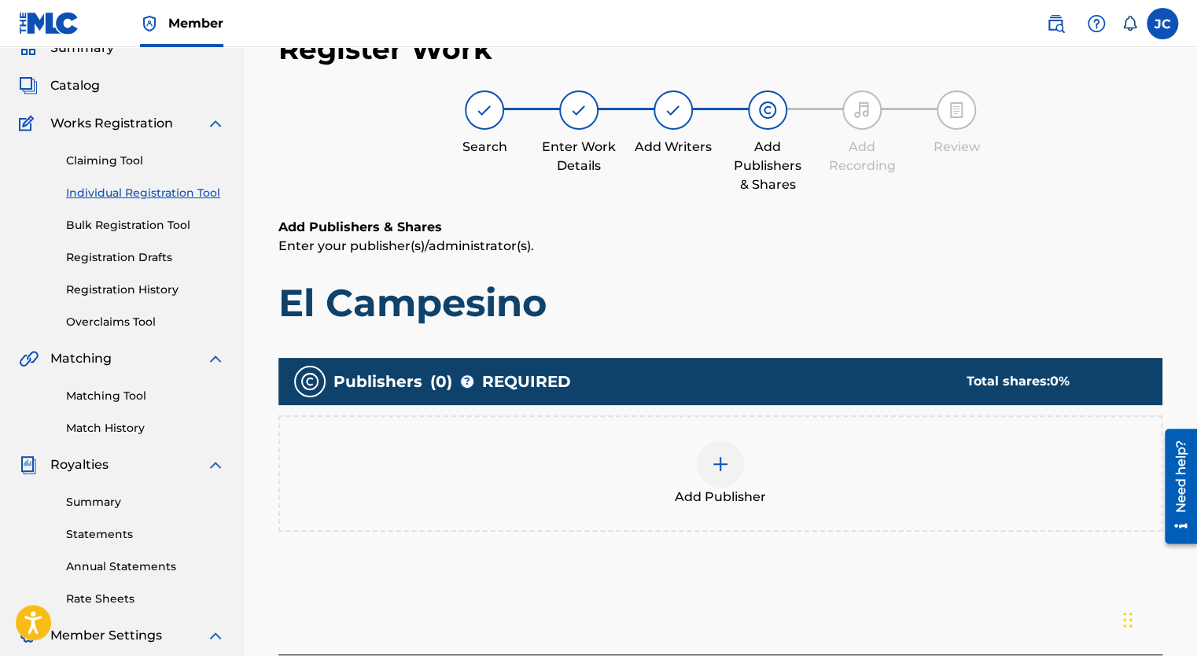
click at [721, 464] on img at bounding box center [720, 464] width 19 height 19
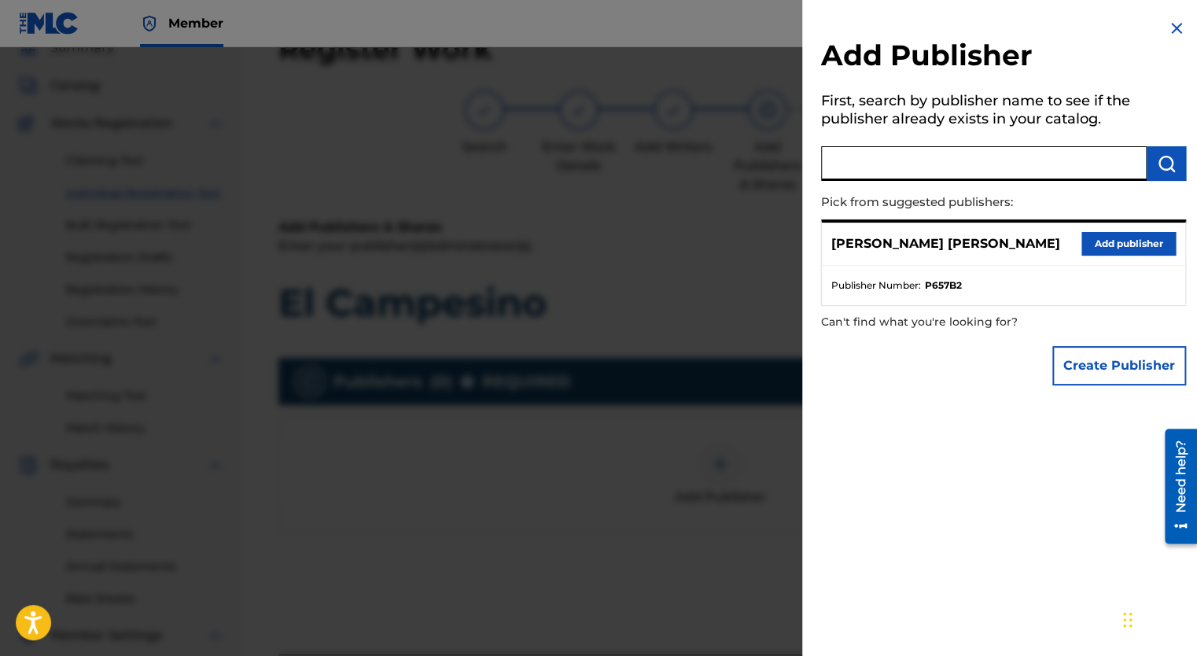
click at [905, 168] on input "text" at bounding box center [984, 163] width 326 height 35
click at [1073, 374] on button "Create Publisher" at bounding box center [1120, 365] width 134 height 39
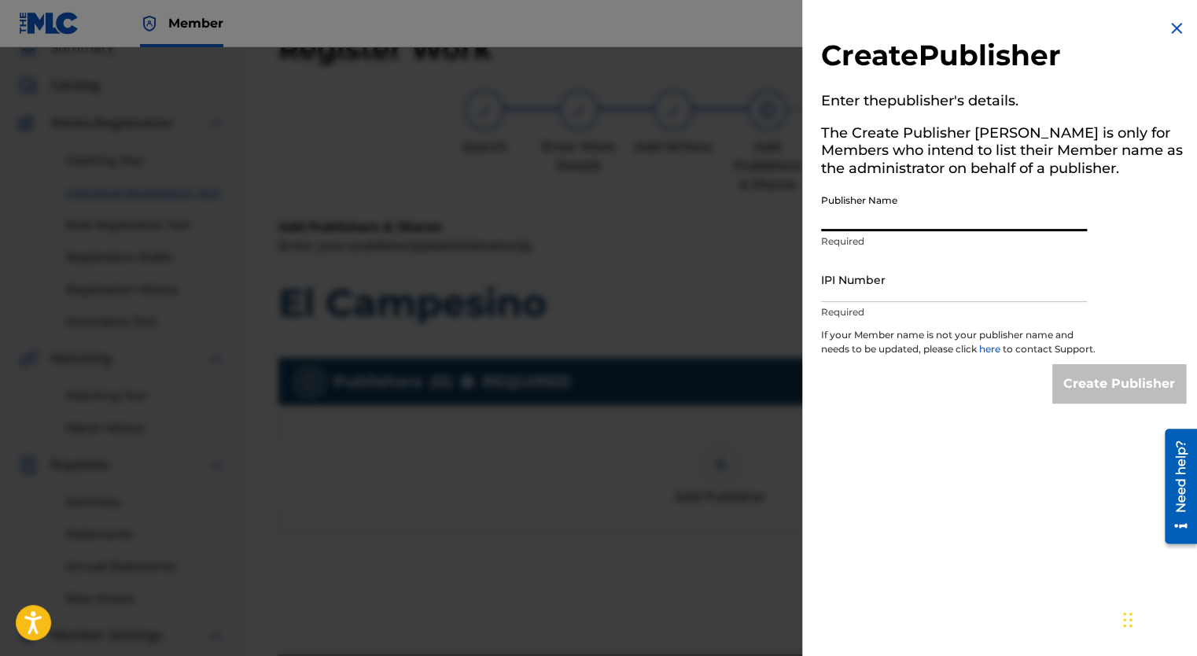
click at [888, 223] on input "Publisher Name" at bounding box center [954, 208] width 266 height 45
type input "High-End International Music"
type input "00772700638"
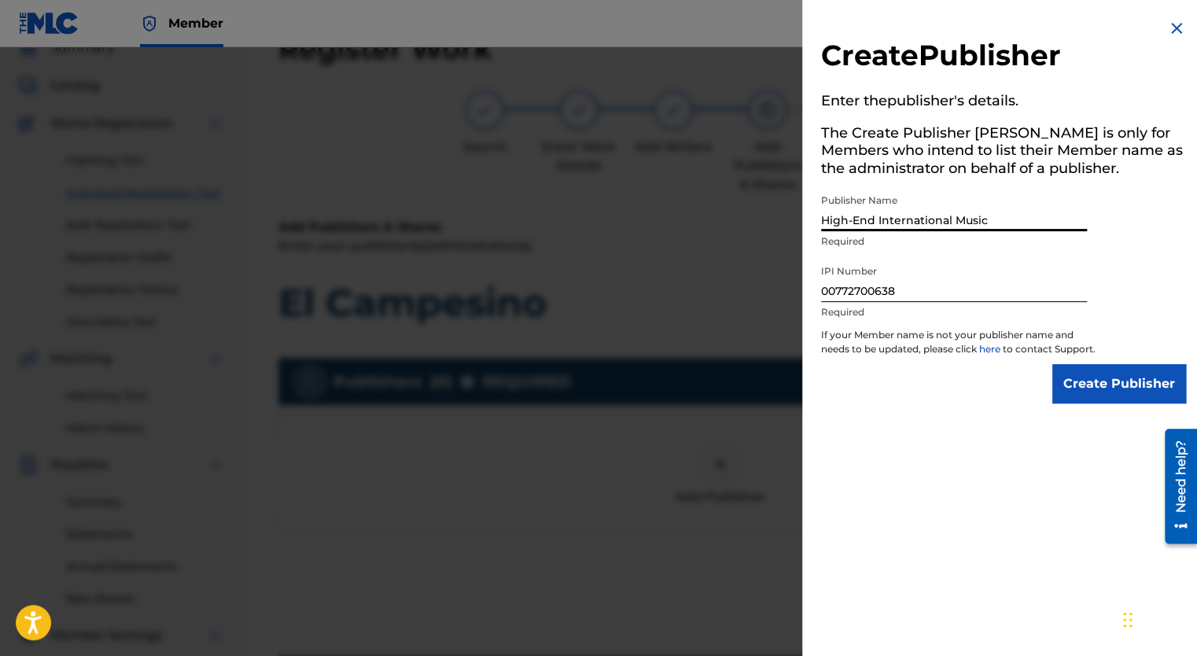
click at [1084, 388] on input "Create Publisher" at bounding box center [1120, 383] width 134 height 39
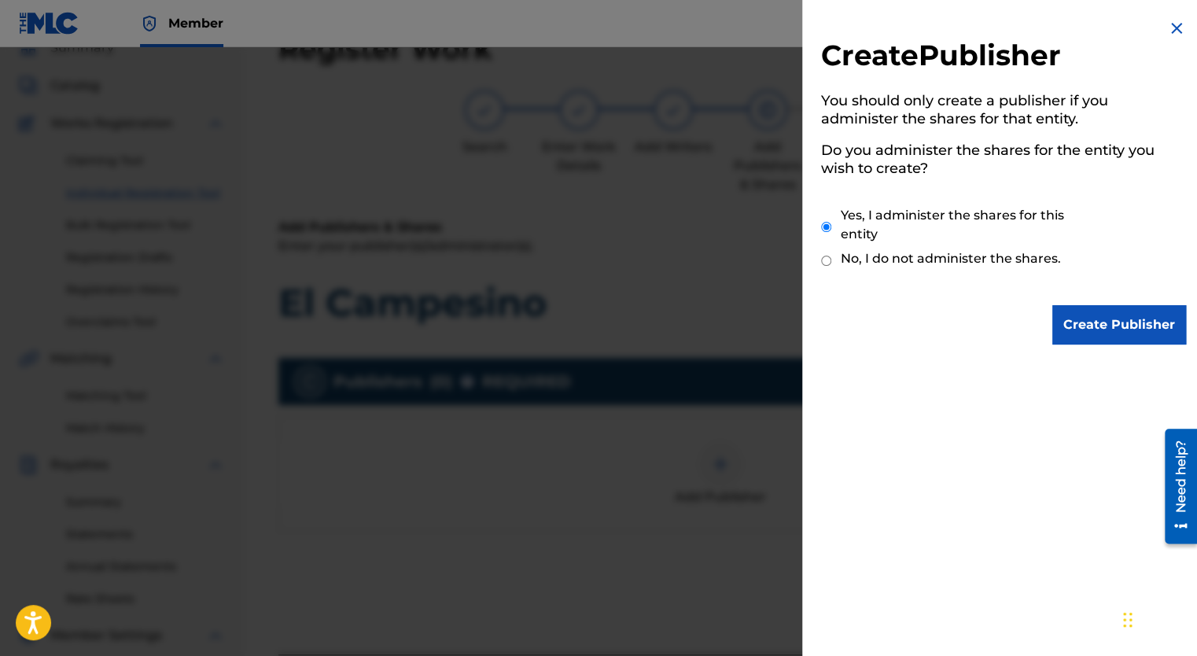
click at [1075, 330] on input "Create Publisher" at bounding box center [1120, 324] width 134 height 39
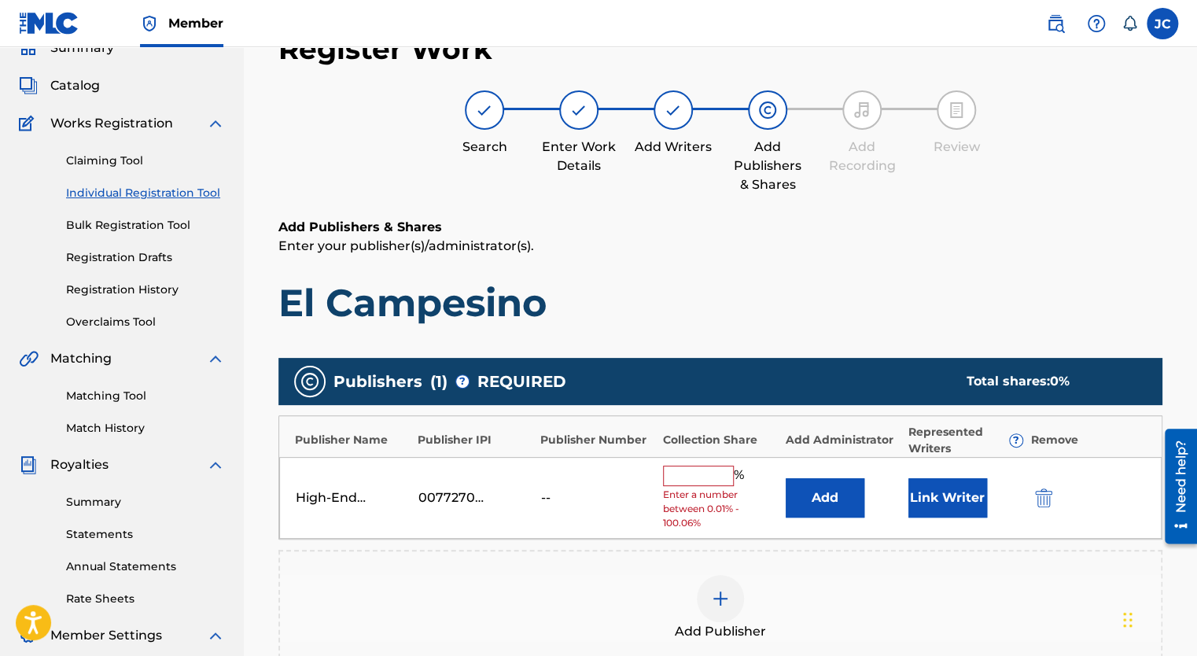
click at [713, 467] on input "text" at bounding box center [698, 476] width 71 height 20
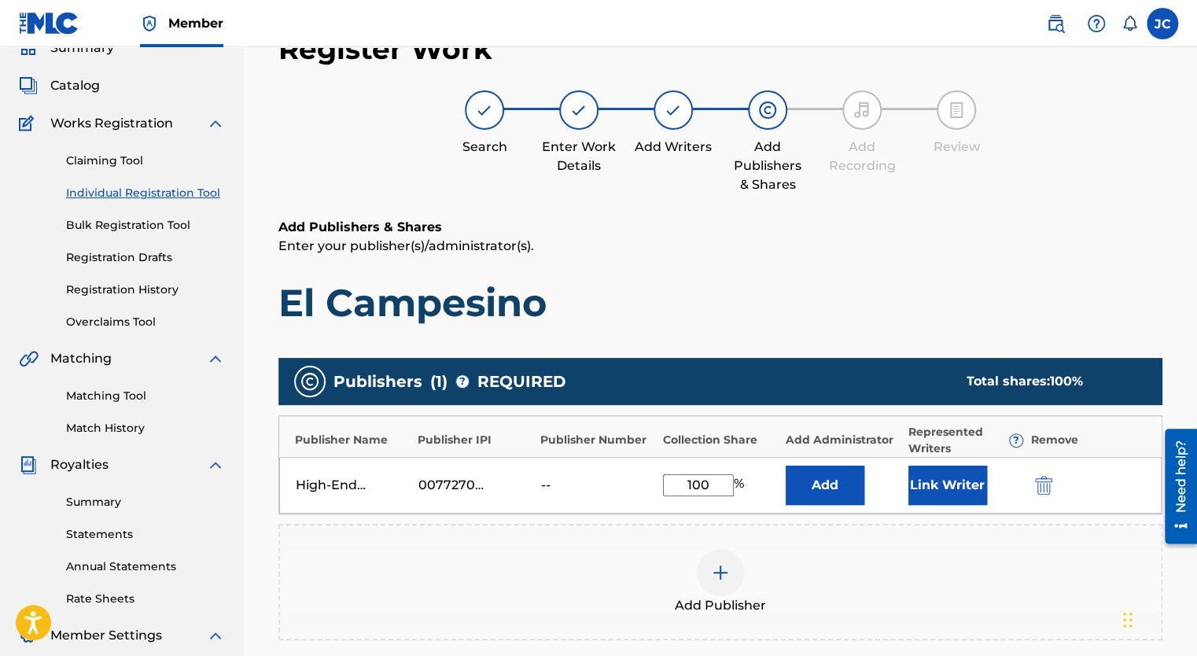
scroll to position [0, 0]
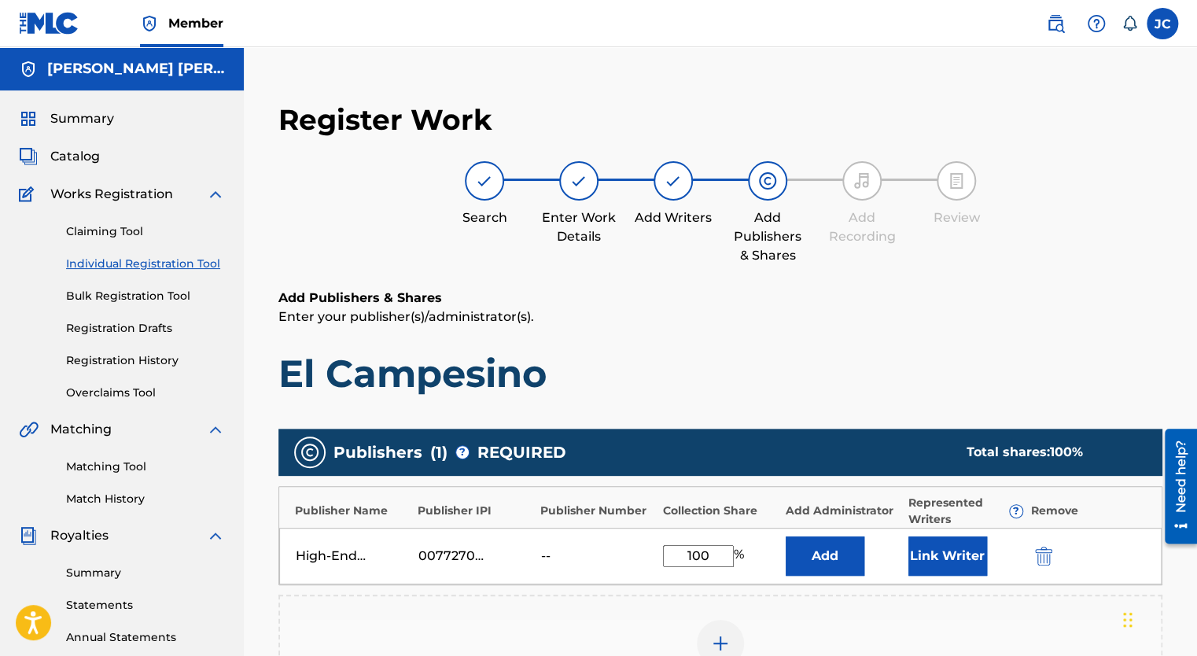
type input "100"
click at [928, 559] on button "Link Writer" at bounding box center [948, 555] width 79 height 39
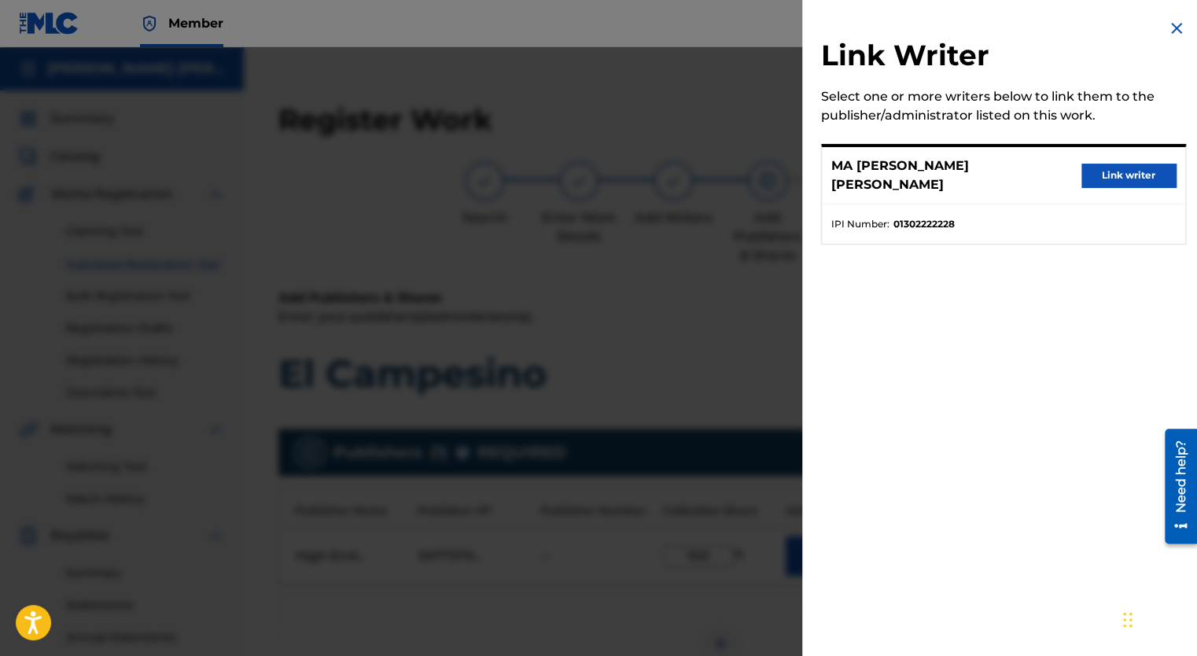
click at [1093, 174] on button "Link writer" at bounding box center [1129, 176] width 94 height 24
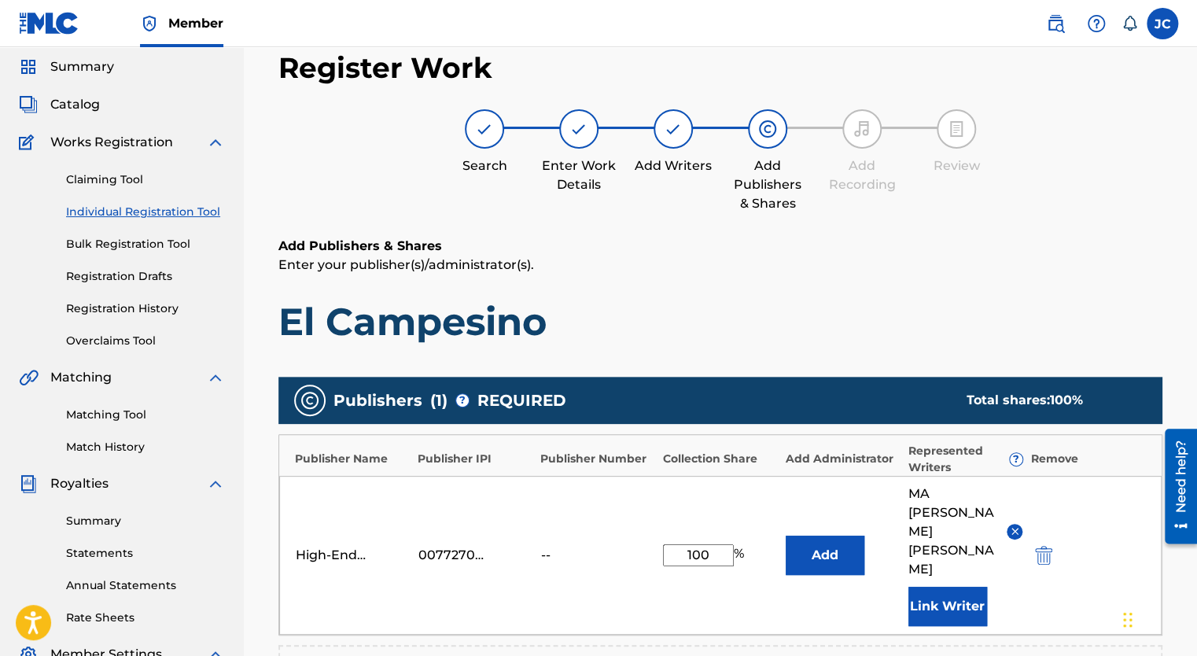
scroll to position [157, 0]
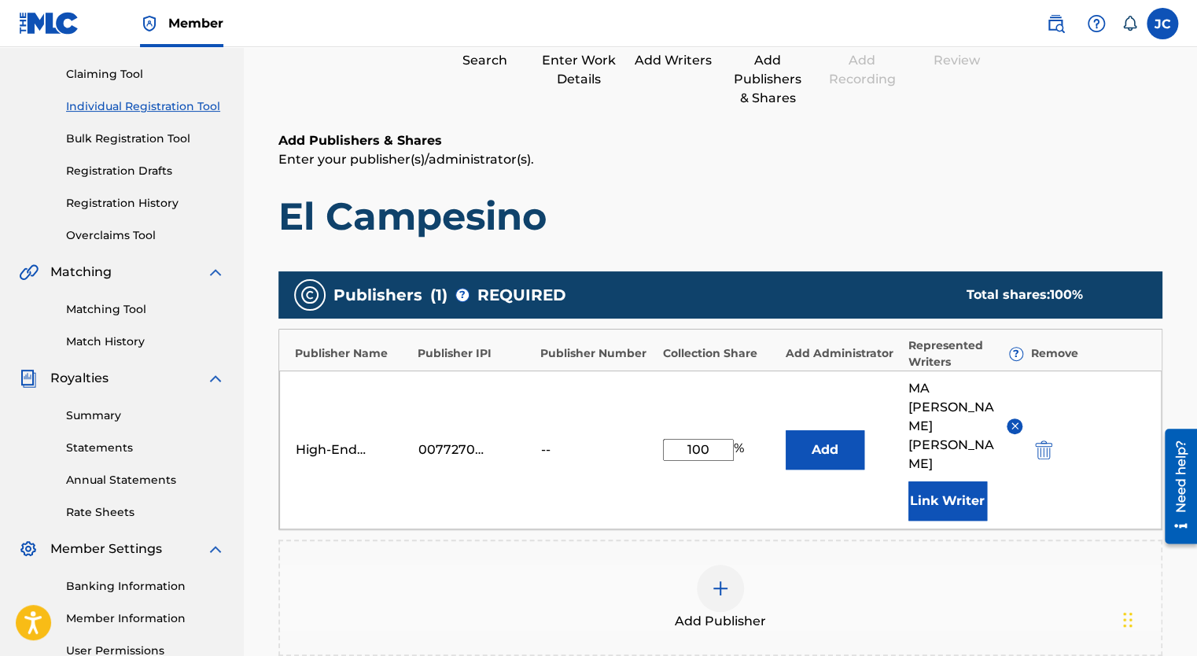
click at [814, 430] on button "Add" at bounding box center [825, 449] width 79 height 39
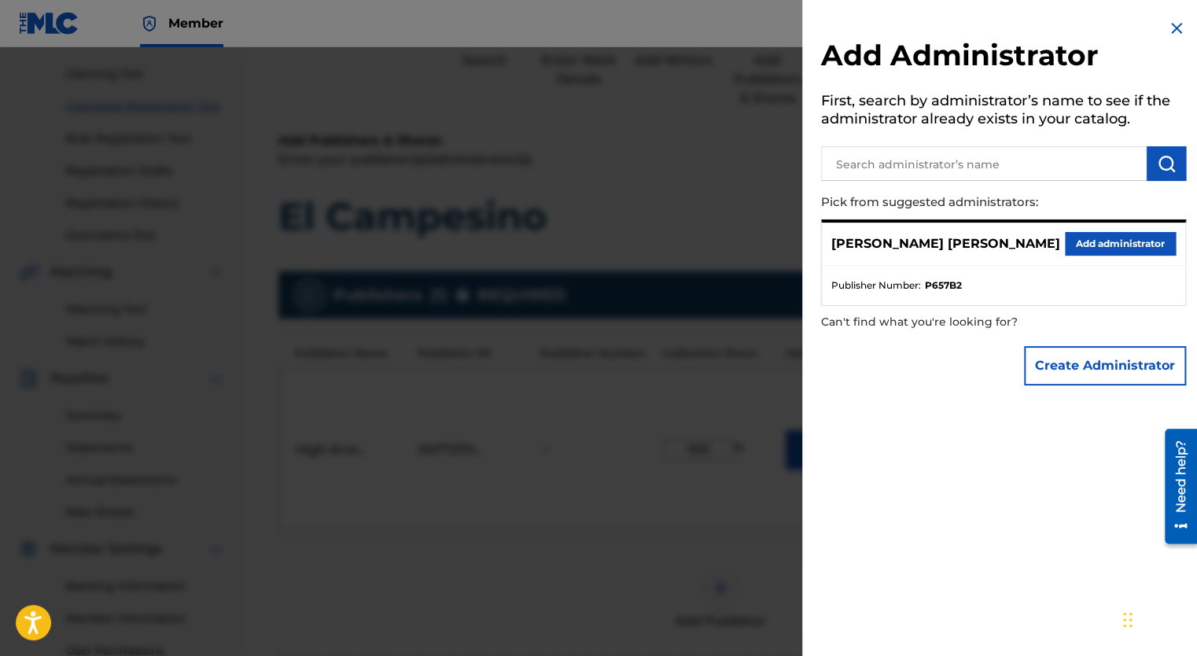
click at [1067, 239] on button "Add administrator" at bounding box center [1120, 244] width 111 height 24
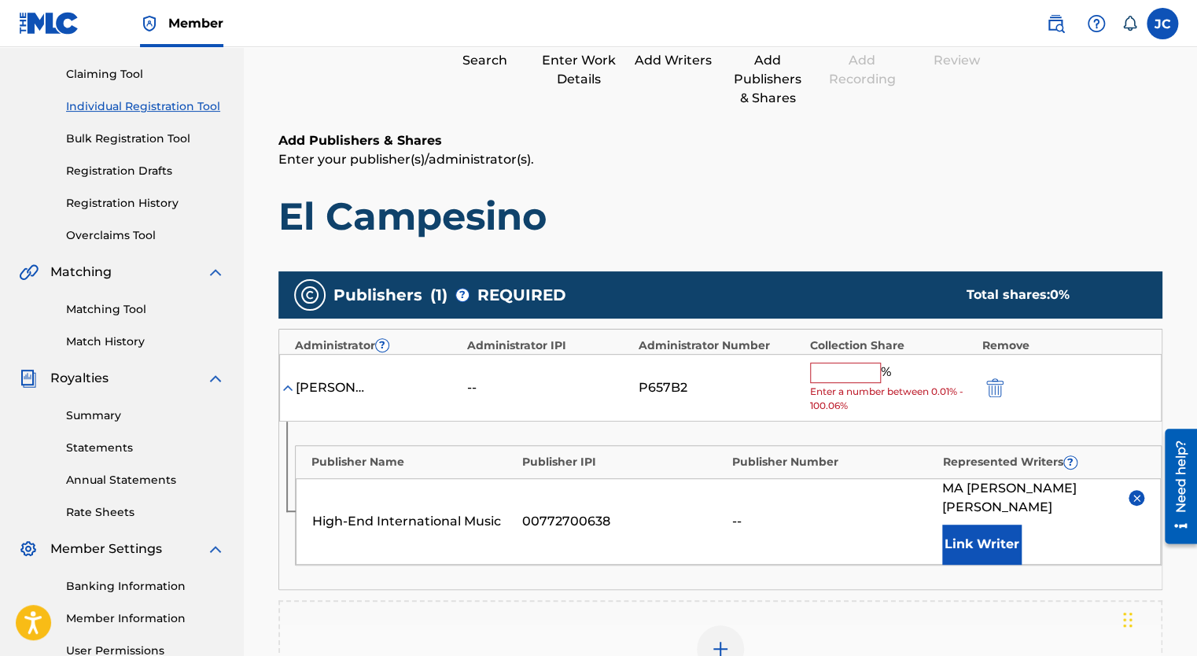
click at [842, 369] on input "text" at bounding box center [845, 373] width 71 height 20
click at [991, 382] on img "submit" at bounding box center [994, 387] width 17 height 19
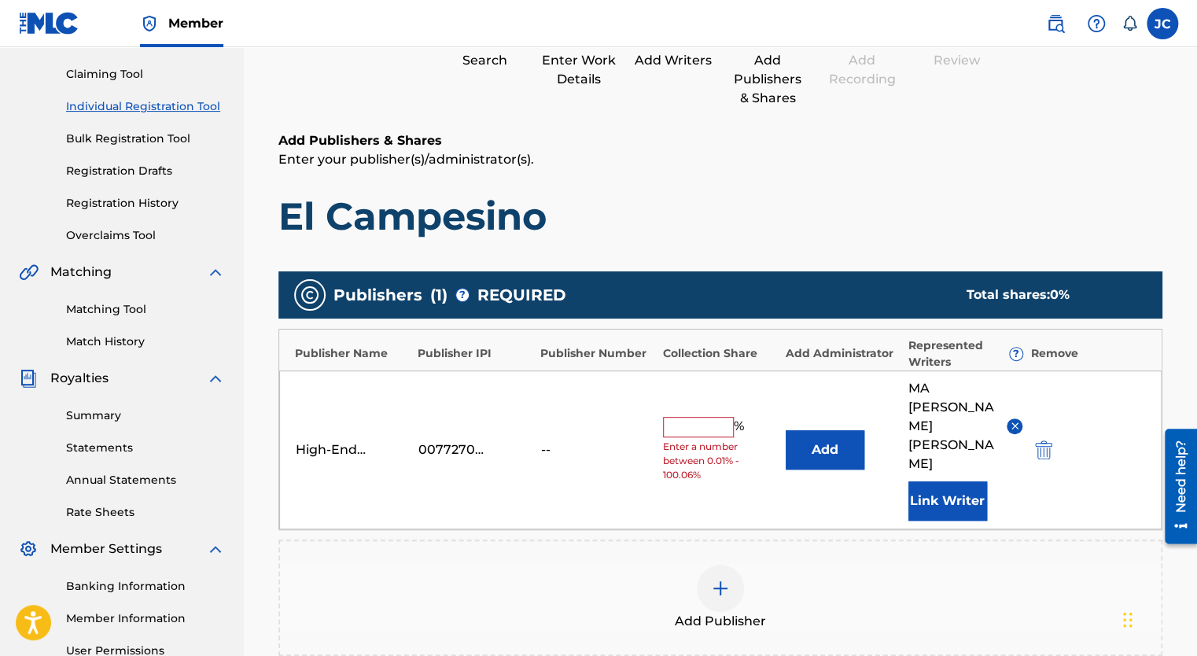
click at [694, 424] on input "text" at bounding box center [698, 427] width 71 height 20
type input "100"
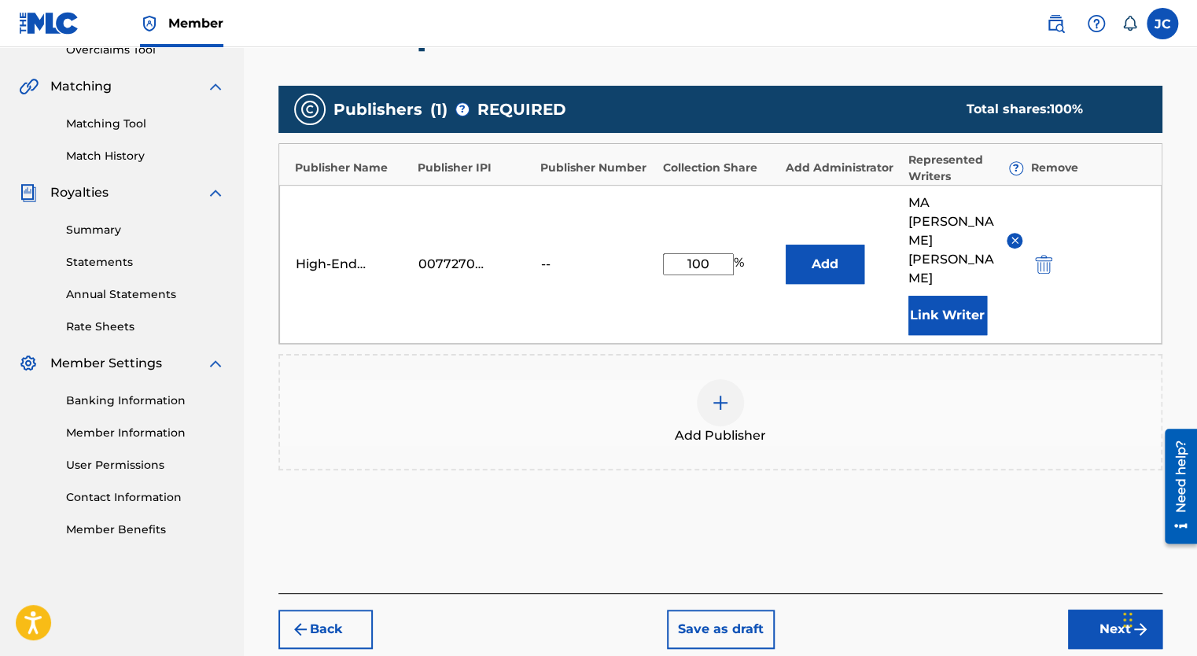
scroll to position [393, 0]
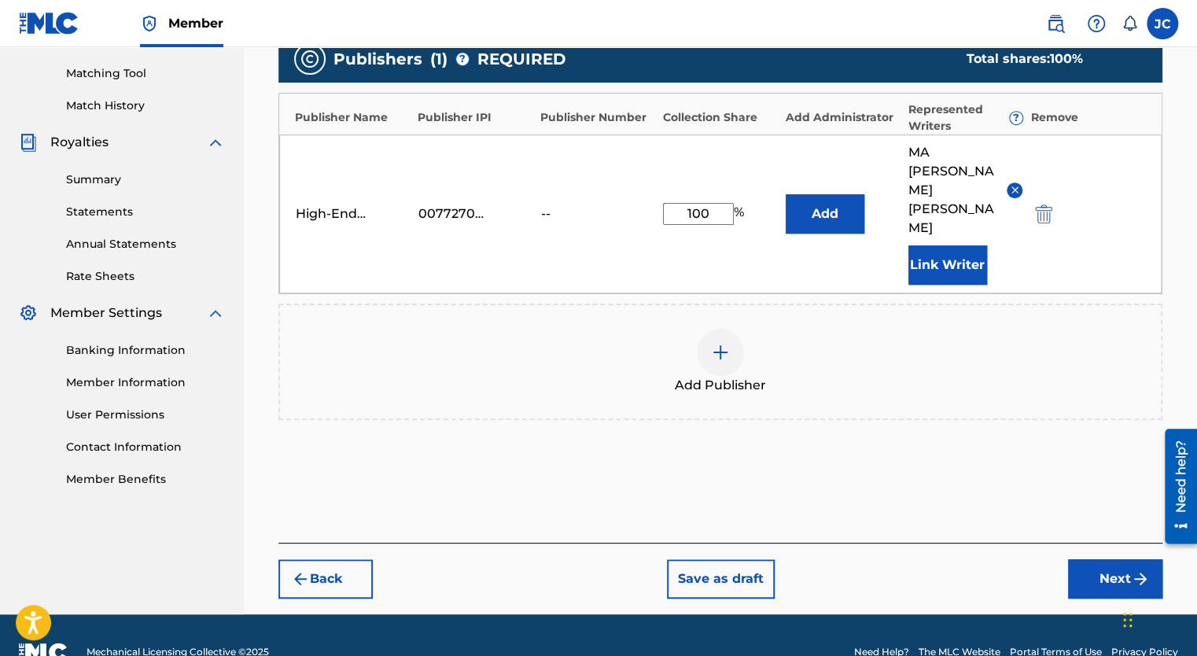
click at [1099, 567] on button "Next" at bounding box center [1115, 578] width 94 height 39
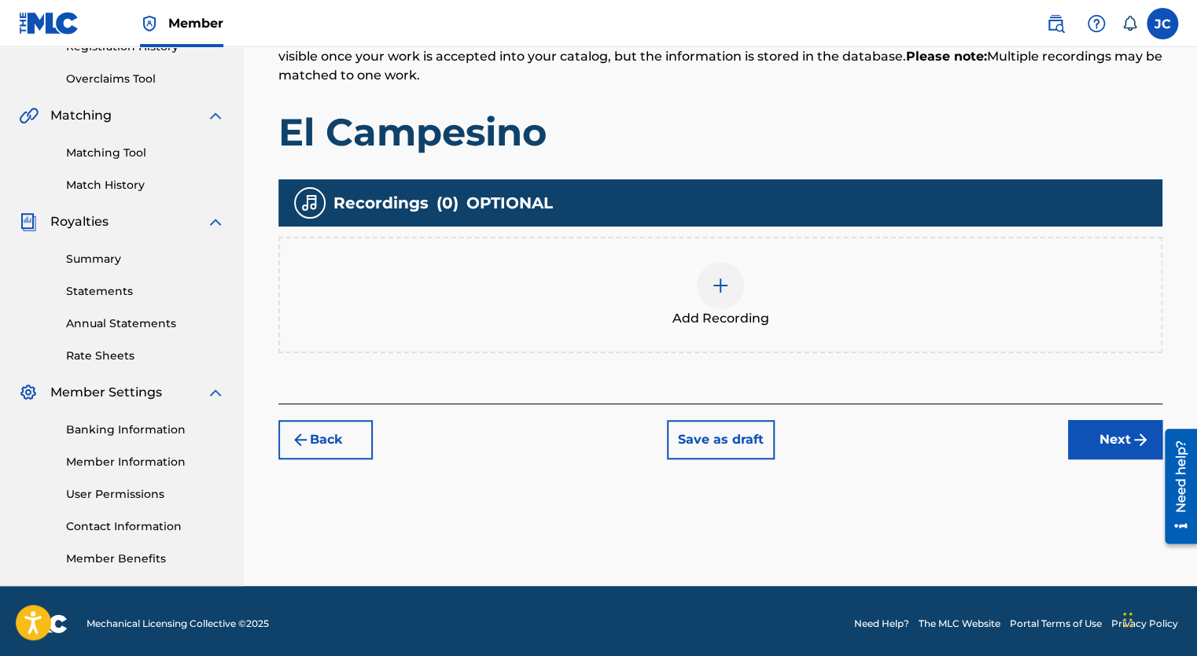
scroll to position [319, 0]
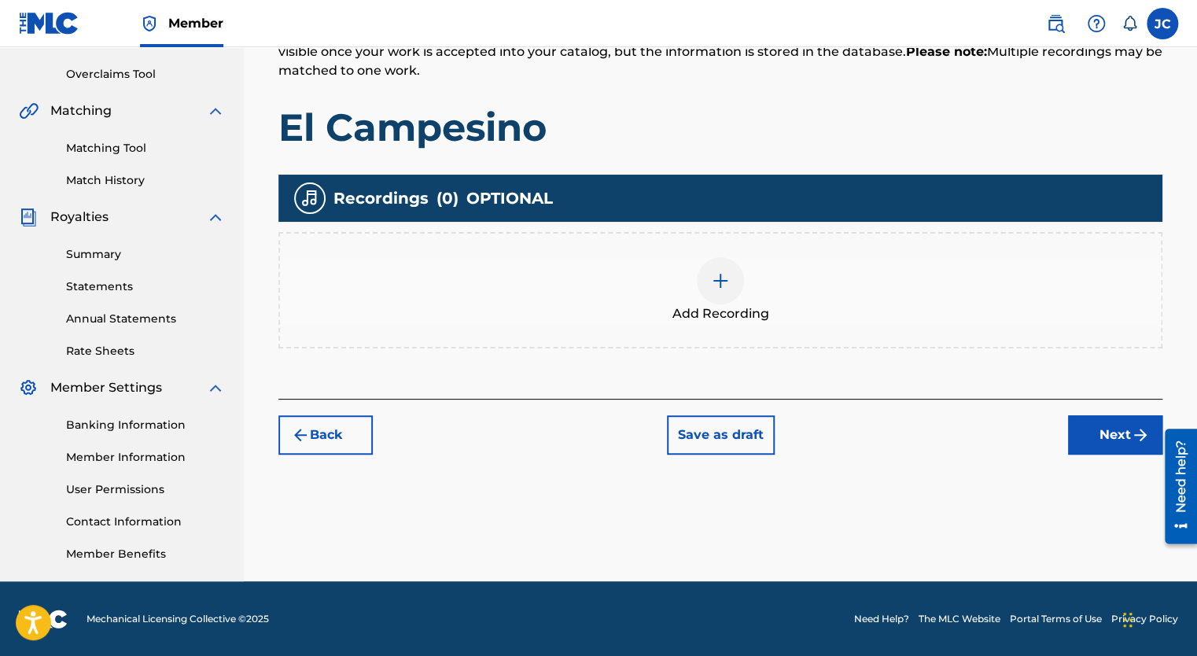
click at [728, 282] on img at bounding box center [720, 280] width 19 height 19
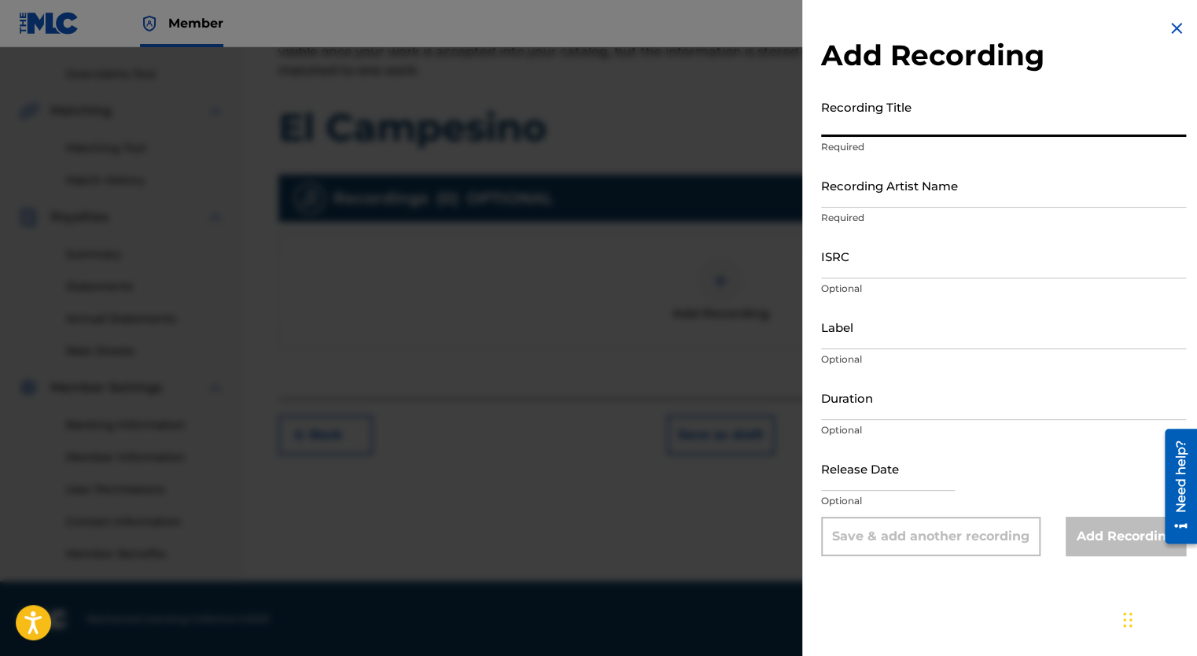
click at [895, 124] on input "Recording Title" at bounding box center [1003, 114] width 365 height 45
type input "El Campesino"
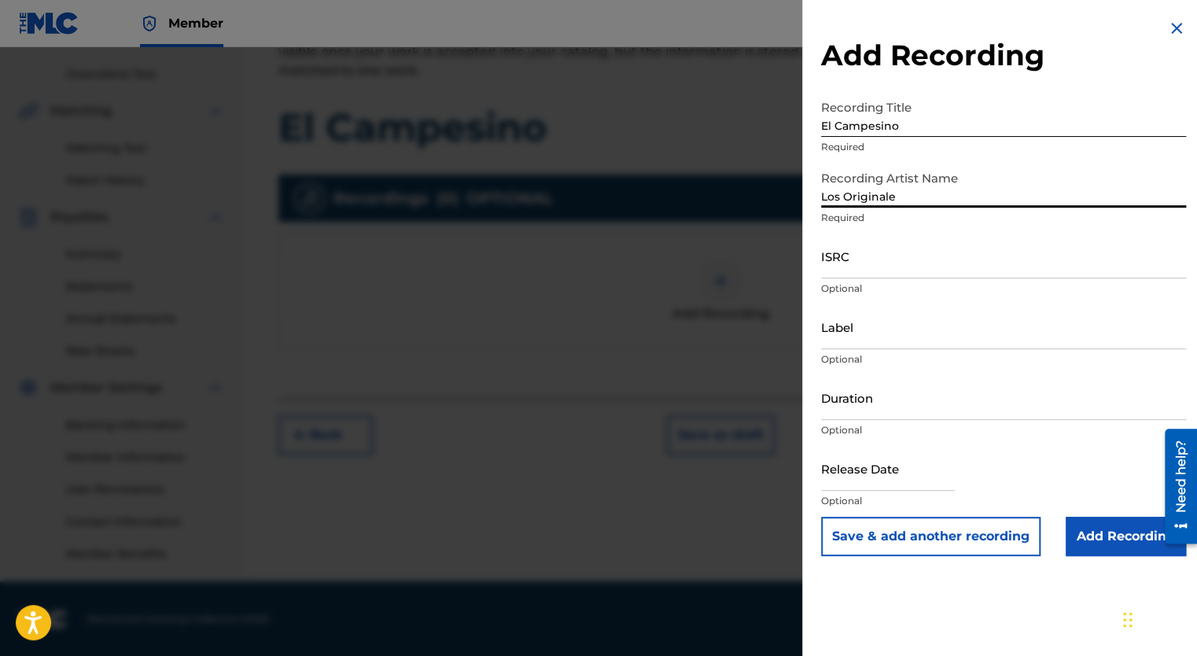
type input "Los Originales De San [PERSON_NAME]"
click at [869, 336] on input "Label" at bounding box center [1003, 326] width 365 height 45
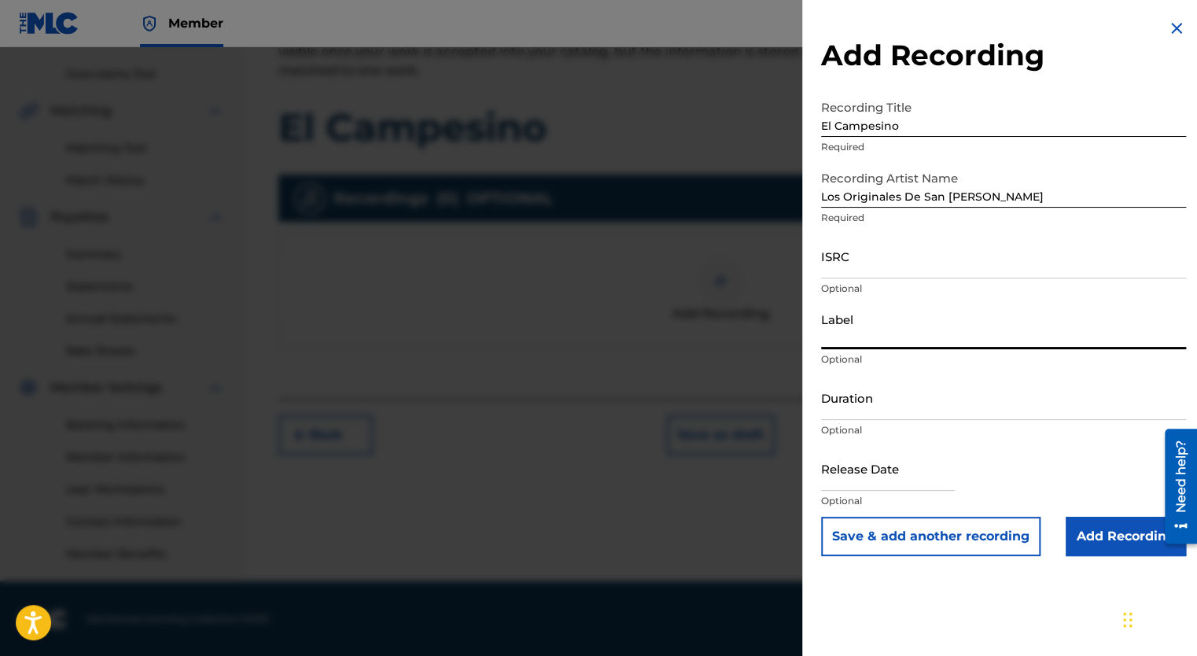
click at [986, 302] on div "ISRC Optional" at bounding box center [1003, 269] width 365 height 71
click at [872, 395] on input "Duration" at bounding box center [1003, 397] width 365 height 45
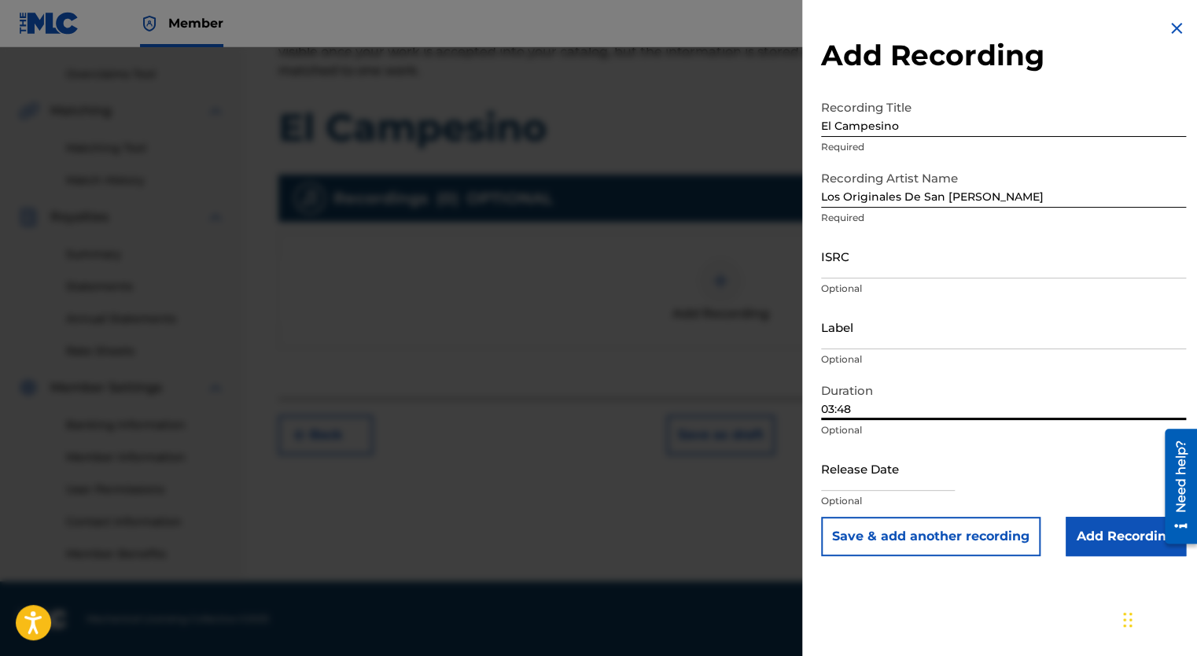
type input "03:48"
select select "7"
select select "2025"
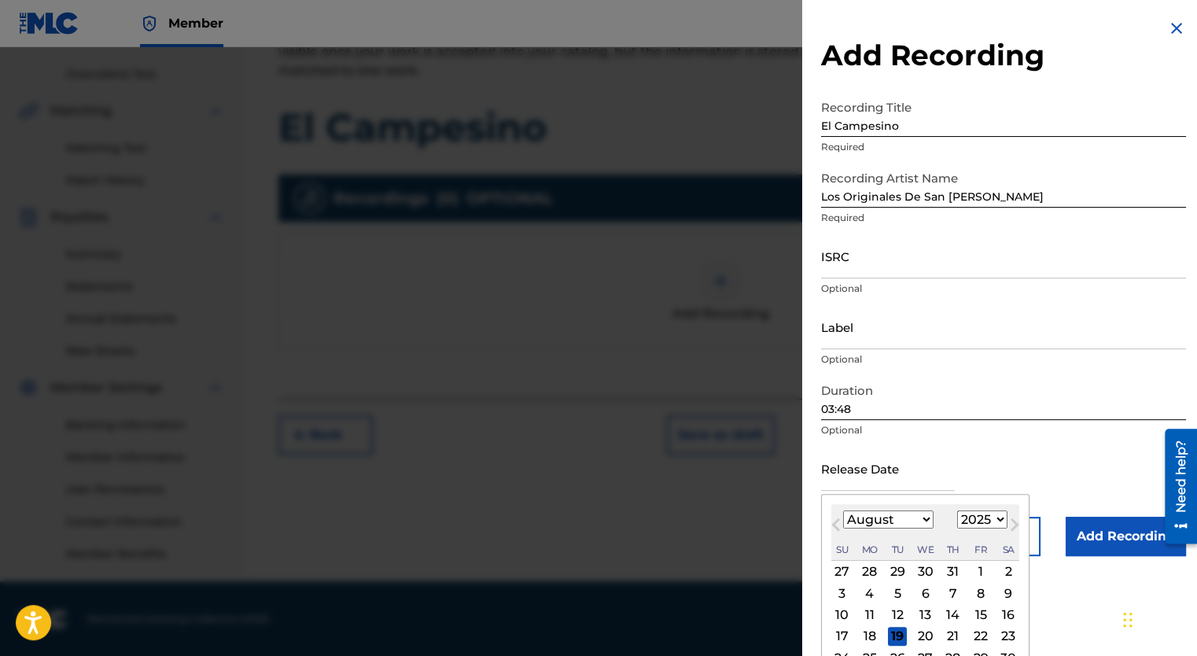
click at [881, 483] on input "text" at bounding box center [888, 468] width 134 height 45
click at [938, 455] on input "text" at bounding box center [888, 468] width 134 height 45
click at [935, 439] on div "Duration 03:48 Optional" at bounding box center [1003, 410] width 365 height 71
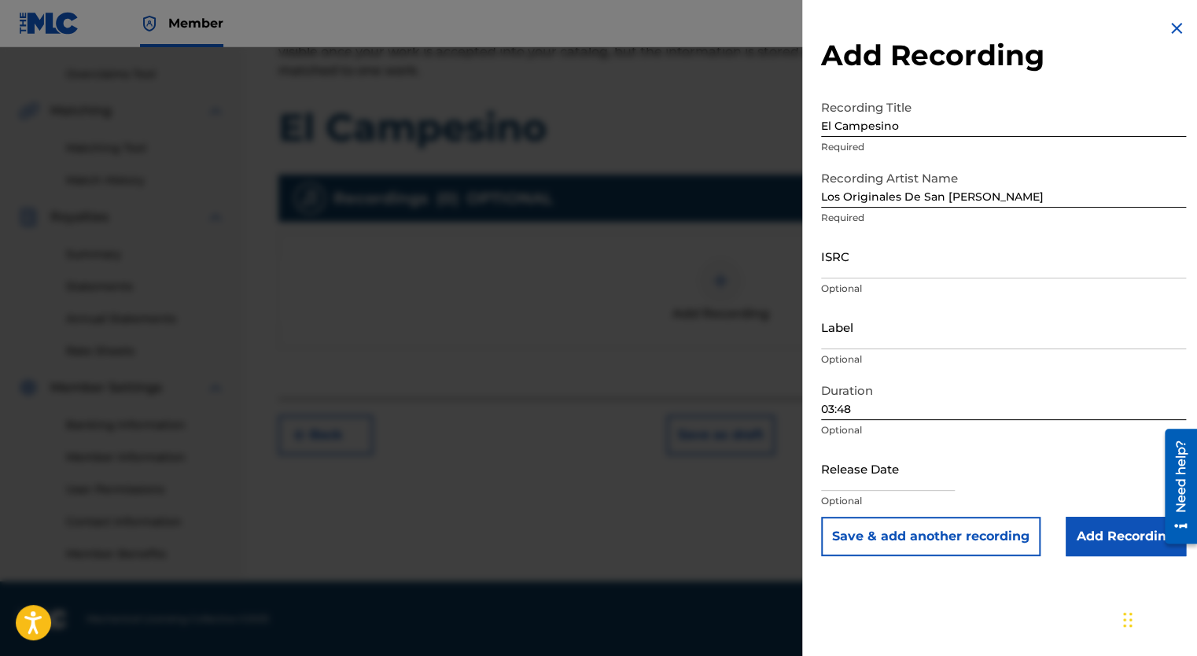
click at [1115, 530] on input "Add Recording" at bounding box center [1126, 536] width 120 height 39
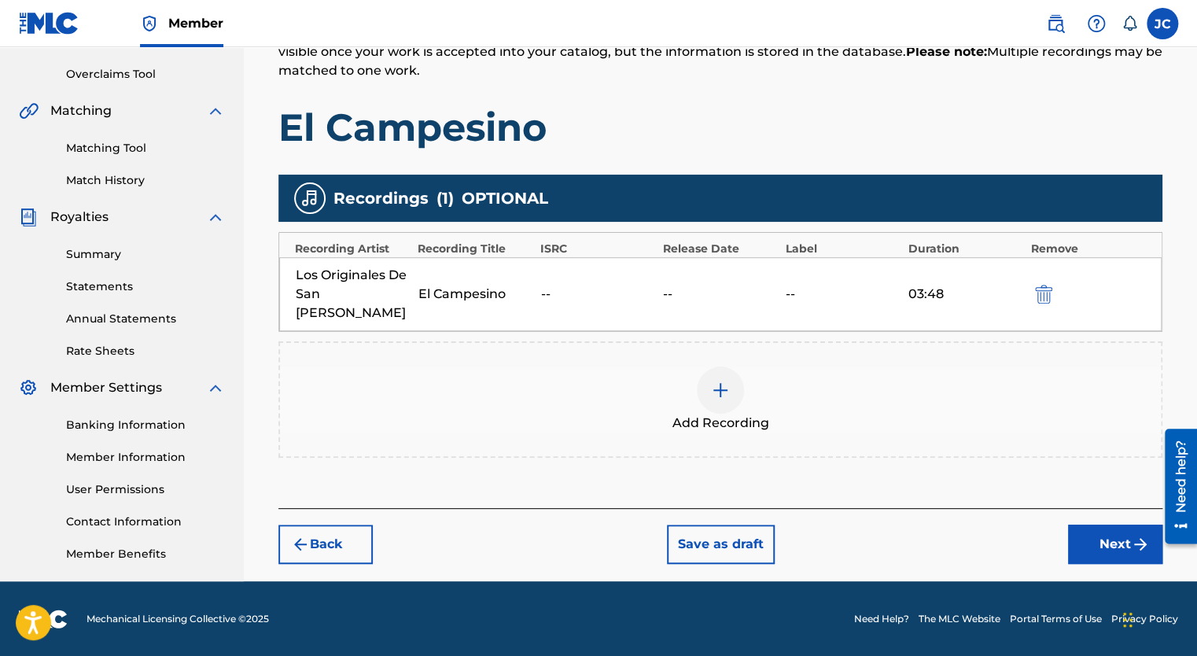
click at [720, 381] on img at bounding box center [720, 390] width 19 height 19
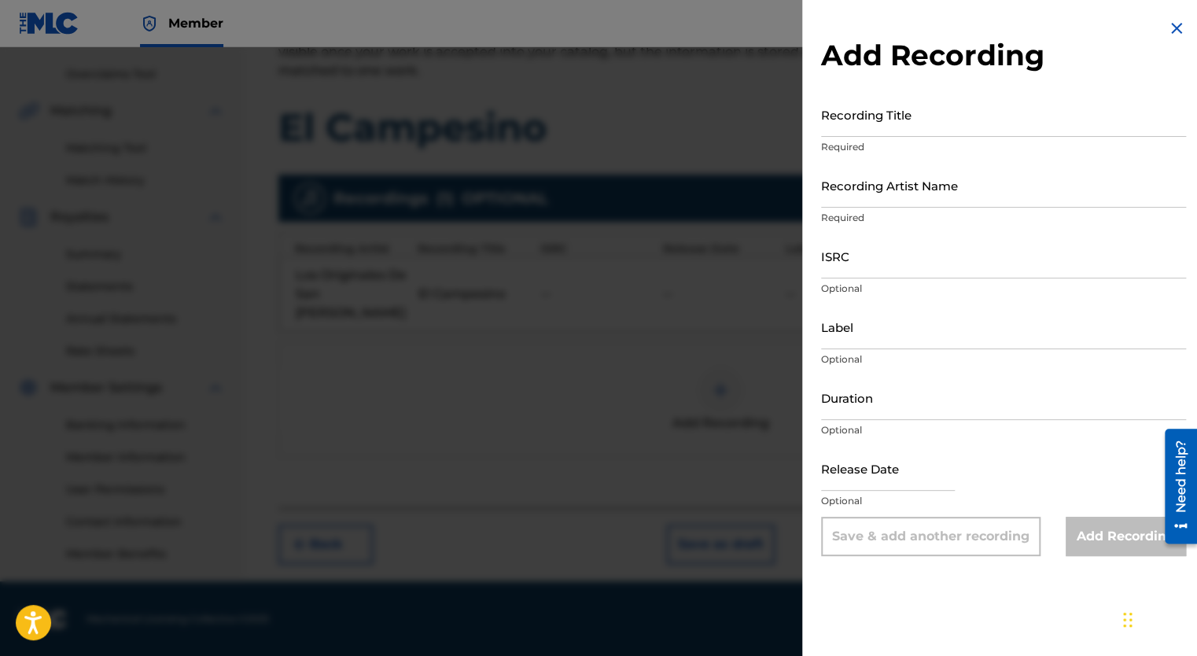
click at [1171, 30] on img at bounding box center [1176, 28] width 19 height 19
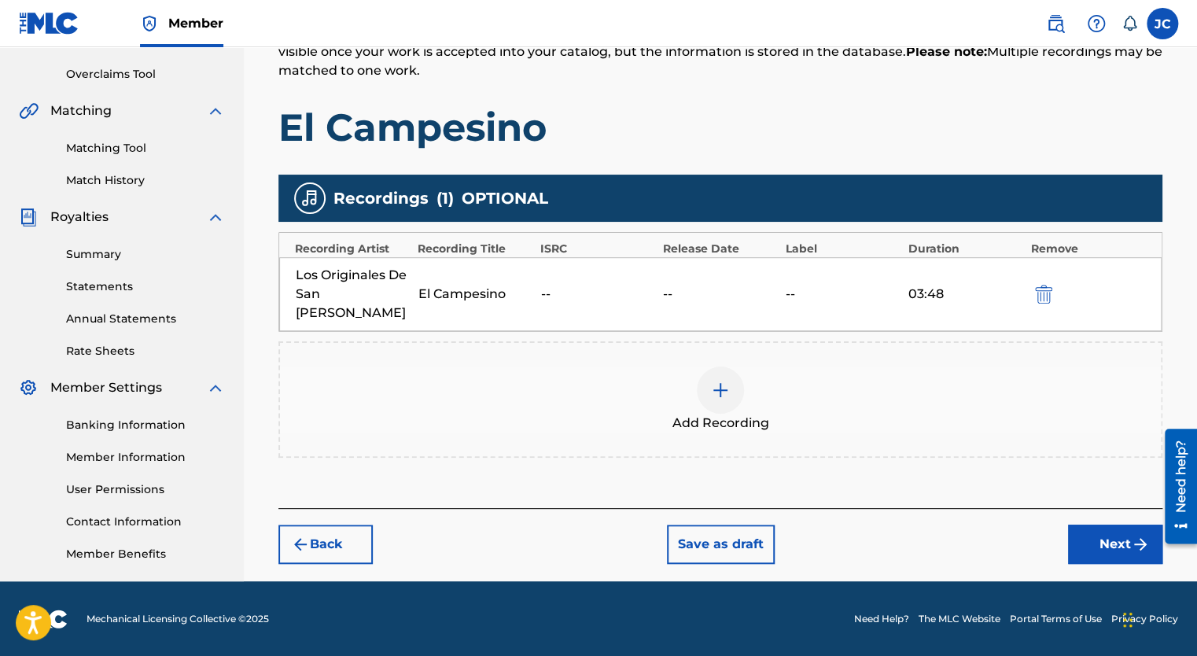
click at [1048, 285] on img "submit" at bounding box center [1043, 294] width 17 height 19
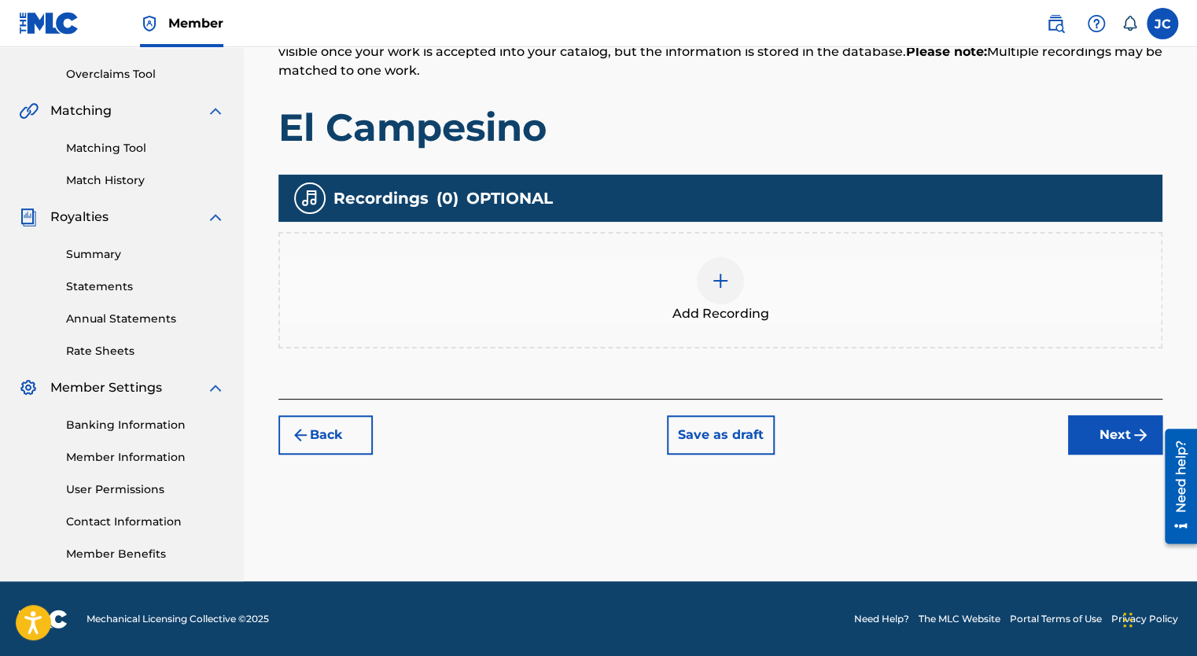
click at [714, 277] on img at bounding box center [720, 280] width 19 height 19
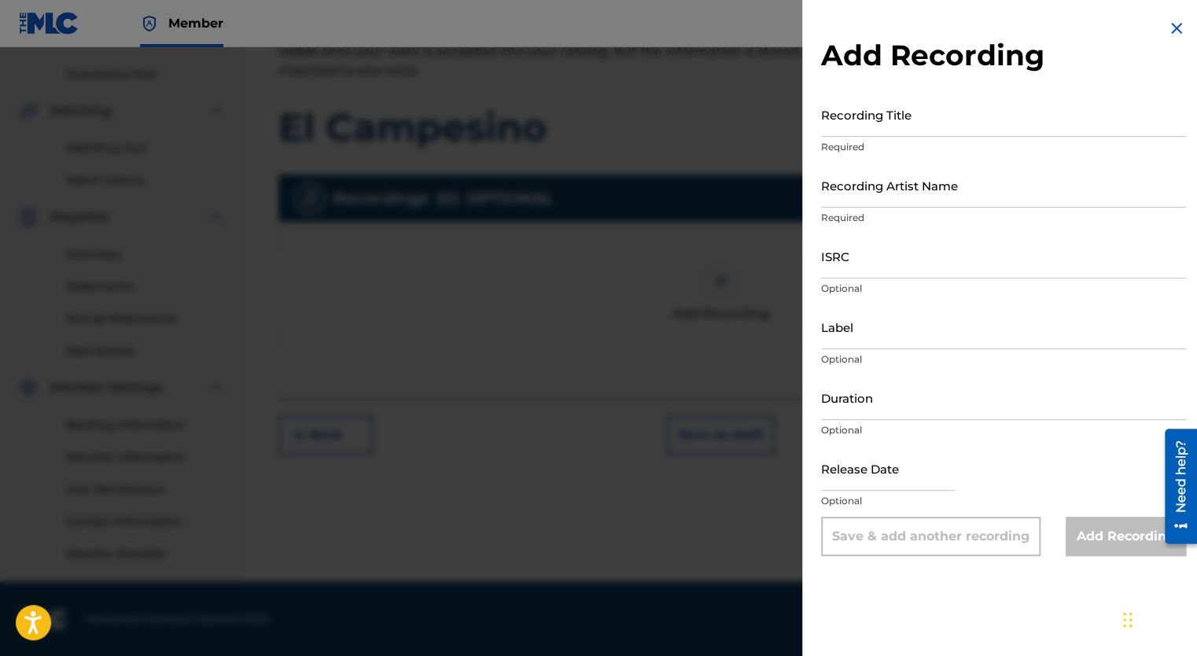
select select "7"
select select "2025"
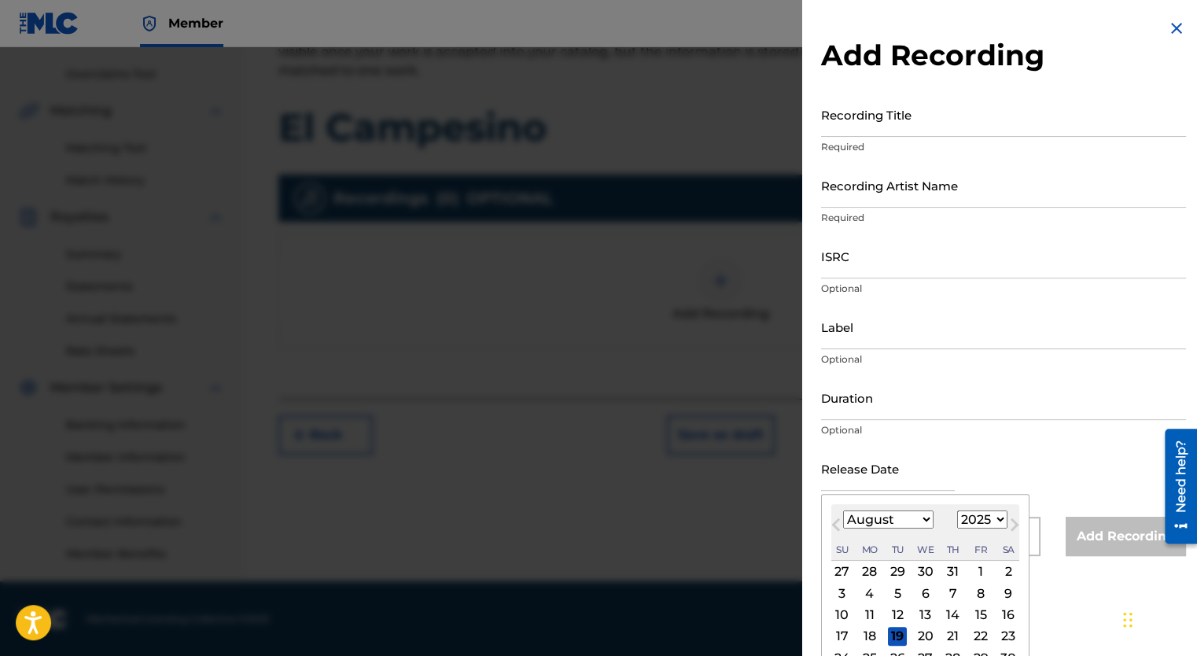
click at [887, 477] on input "text" at bounding box center [888, 468] width 134 height 45
click at [925, 525] on select "January February March April May June July August September October November De…" at bounding box center [888, 520] width 90 height 18
select select "4"
click at [843, 511] on select "January February March April May June July August September October November De…" at bounding box center [888, 520] width 90 height 18
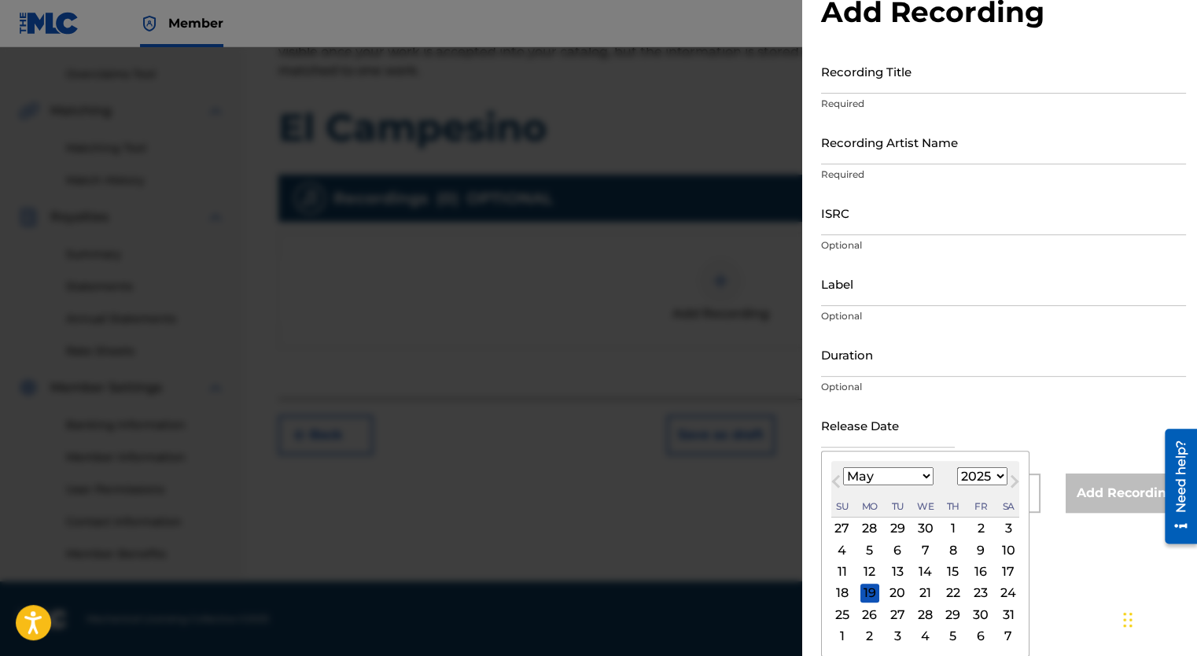
click at [1001, 614] on div "31" at bounding box center [1008, 614] width 19 height 19
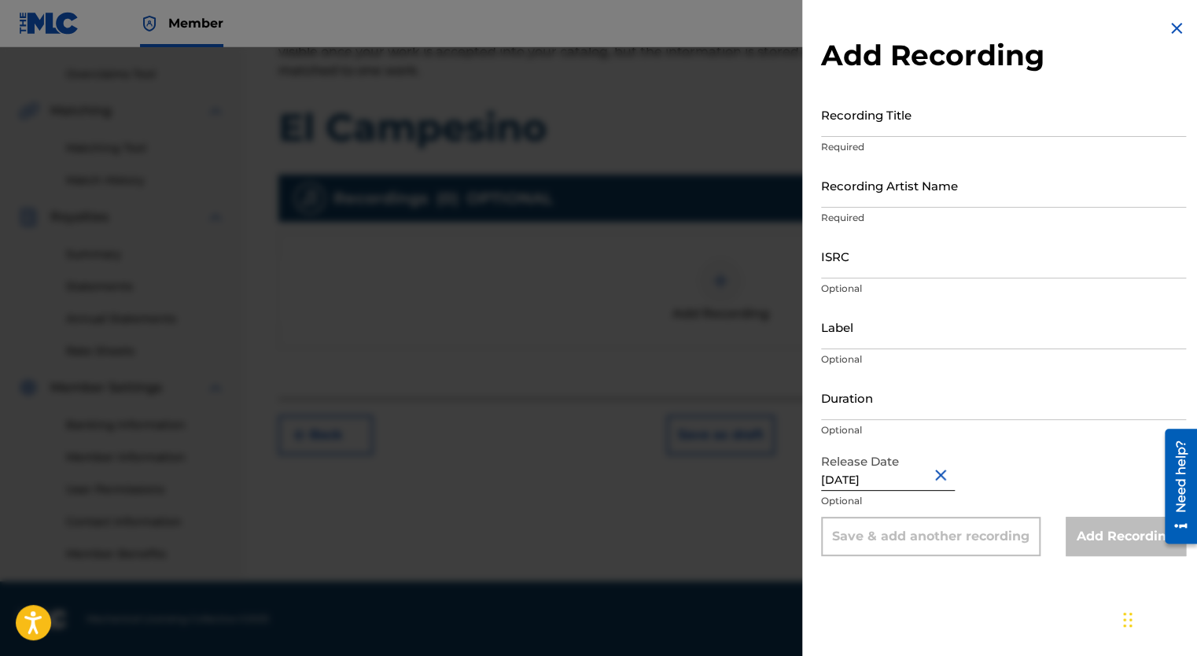
scroll to position [0, 0]
type input "[DATE]"
click at [857, 131] on input "Recording Title" at bounding box center [1003, 114] width 365 height 45
type input "El Campesino"
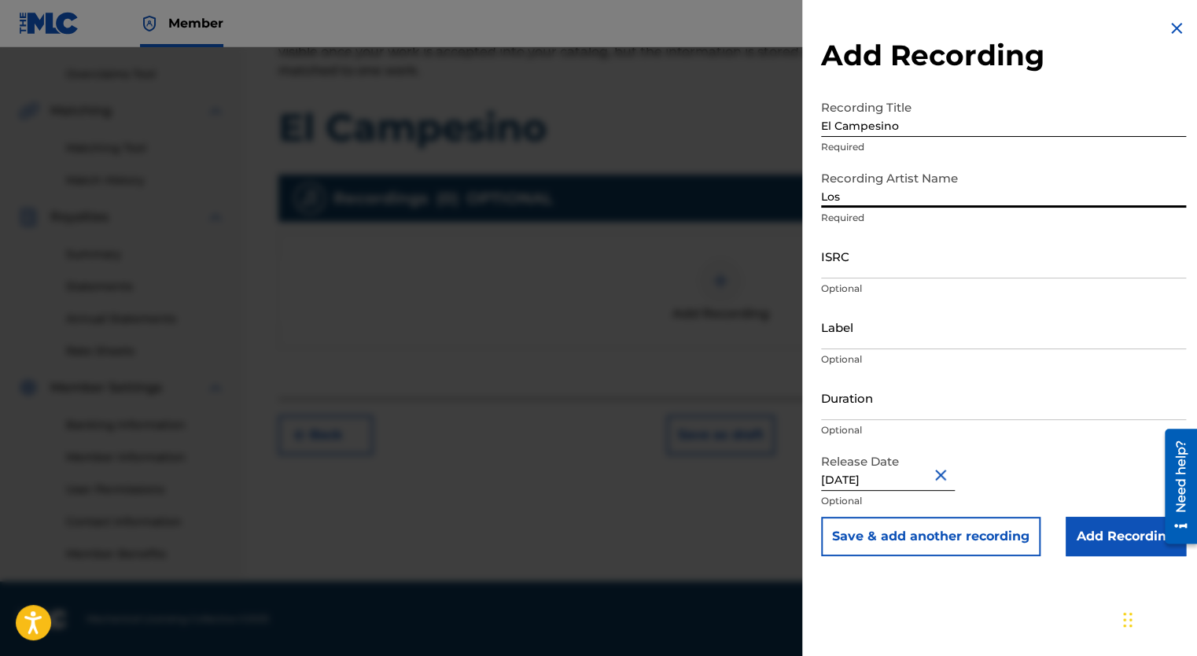
type input "Los Originales De San [PERSON_NAME]"
type input "03:48"
click at [881, 265] on input "ISRC" at bounding box center [1003, 256] width 365 height 45
click at [896, 341] on input "Label" at bounding box center [1003, 326] width 365 height 45
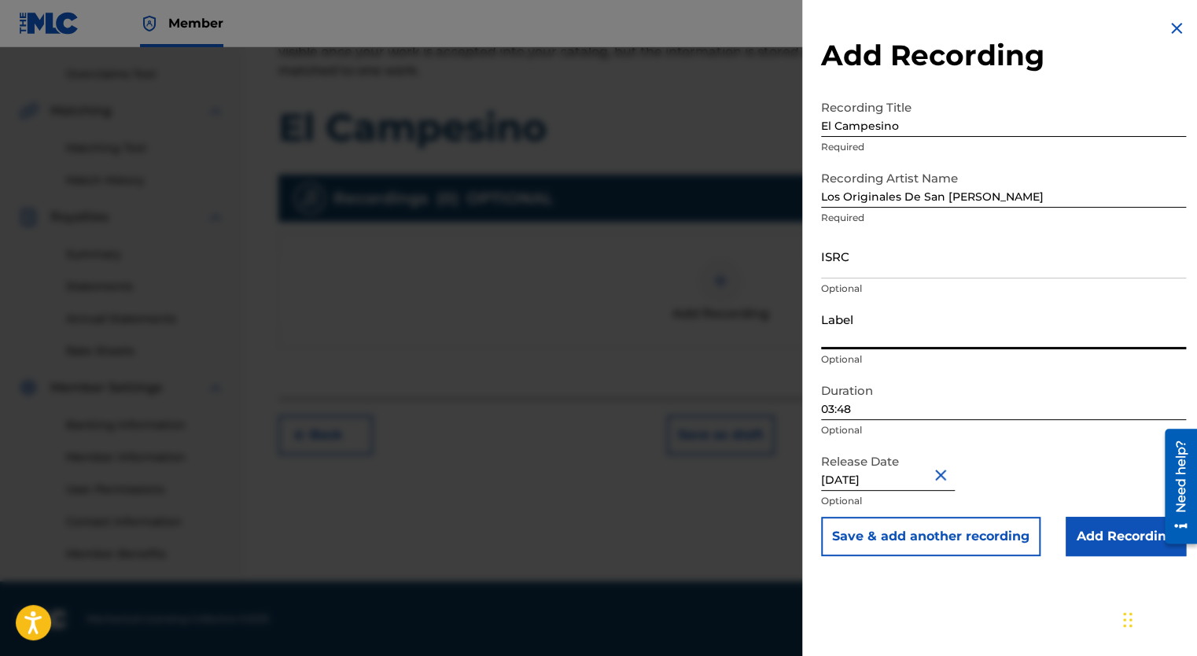
click at [1111, 527] on input "Add Recording" at bounding box center [1126, 536] width 120 height 39
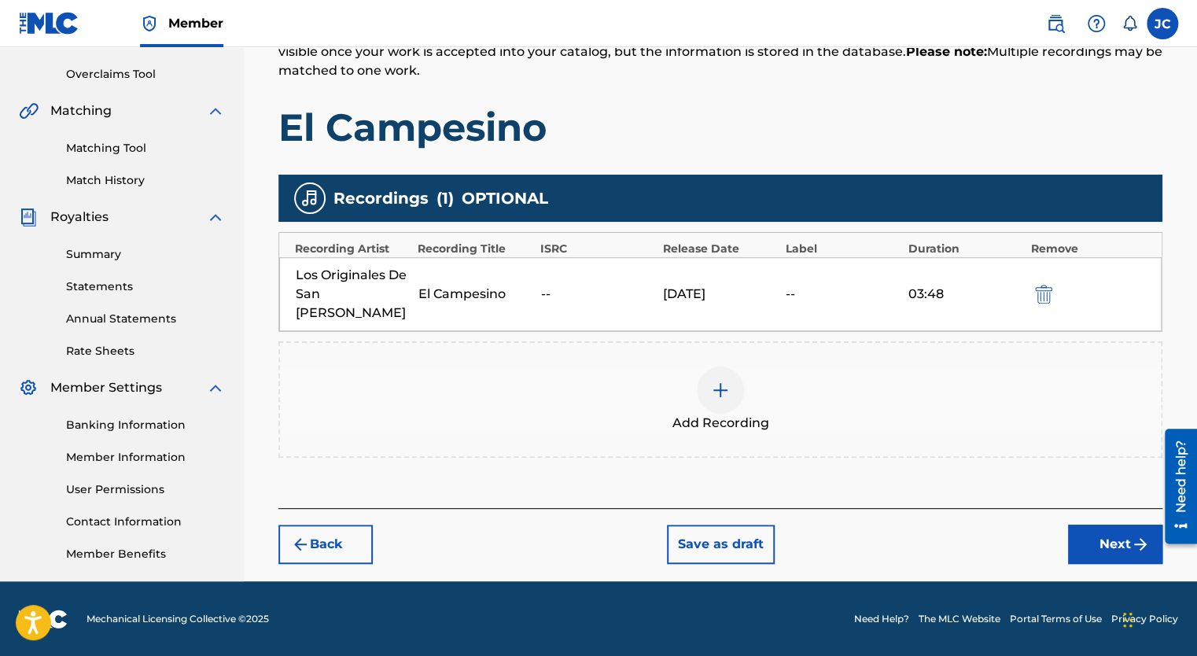
click at [1123, 533] on button "Next" at bounding box center [1115, 544] width 94 height 39
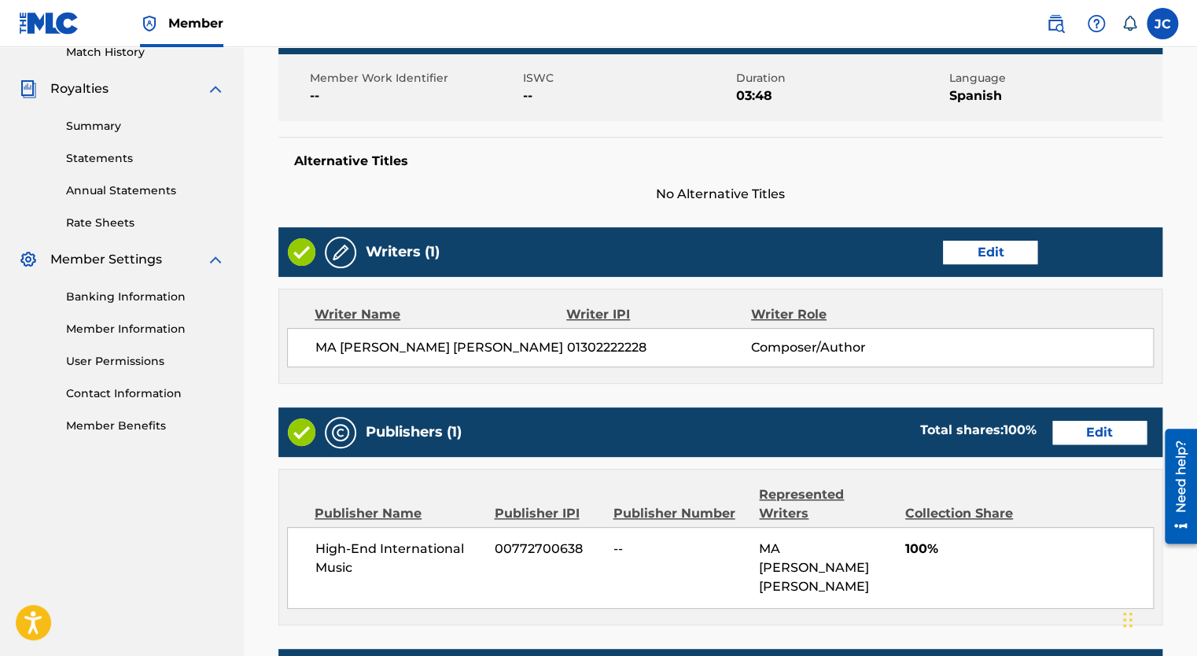
scroll to position [445, 0]
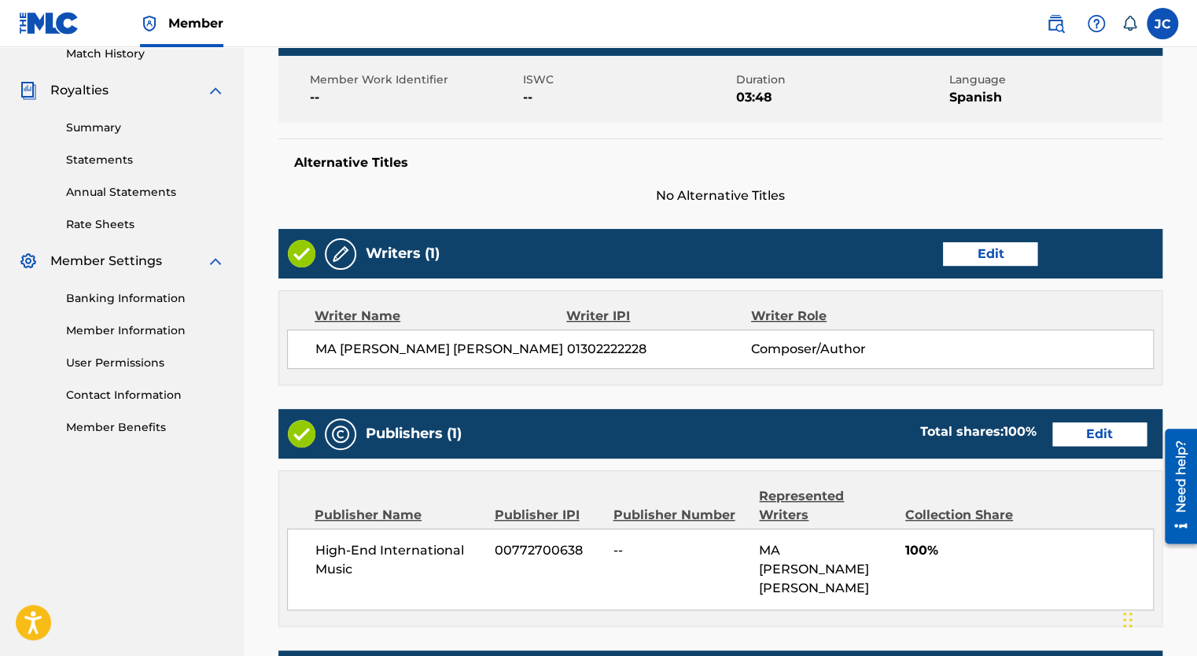
click at [1001, 260] on button "Edit" at bounding box center [990, 254] width 94 height 24
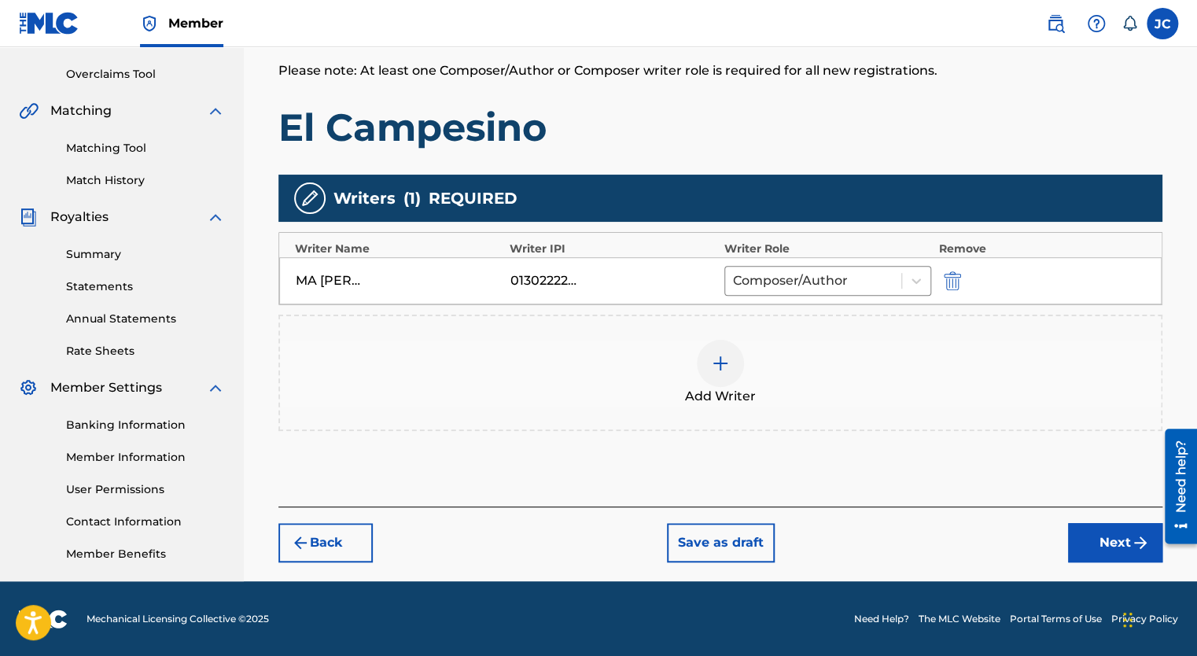
click at [1113, 537] on button "Next" at bounding box center [1115, 542] width 94 height 39
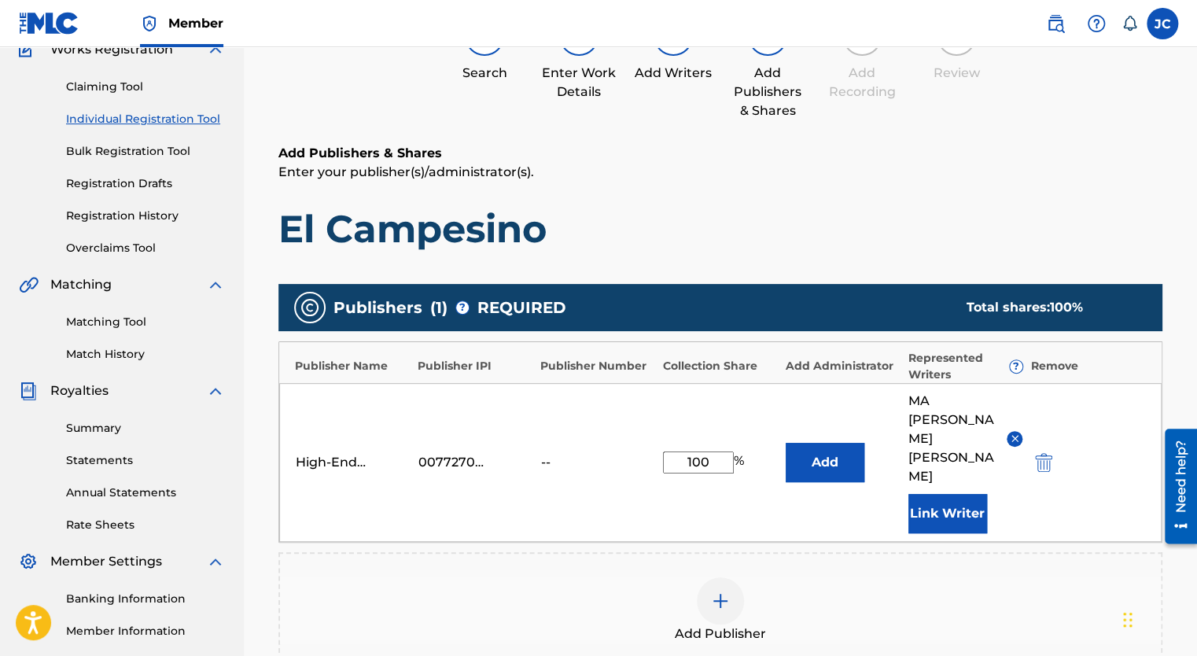
scroll to position [228, 0]
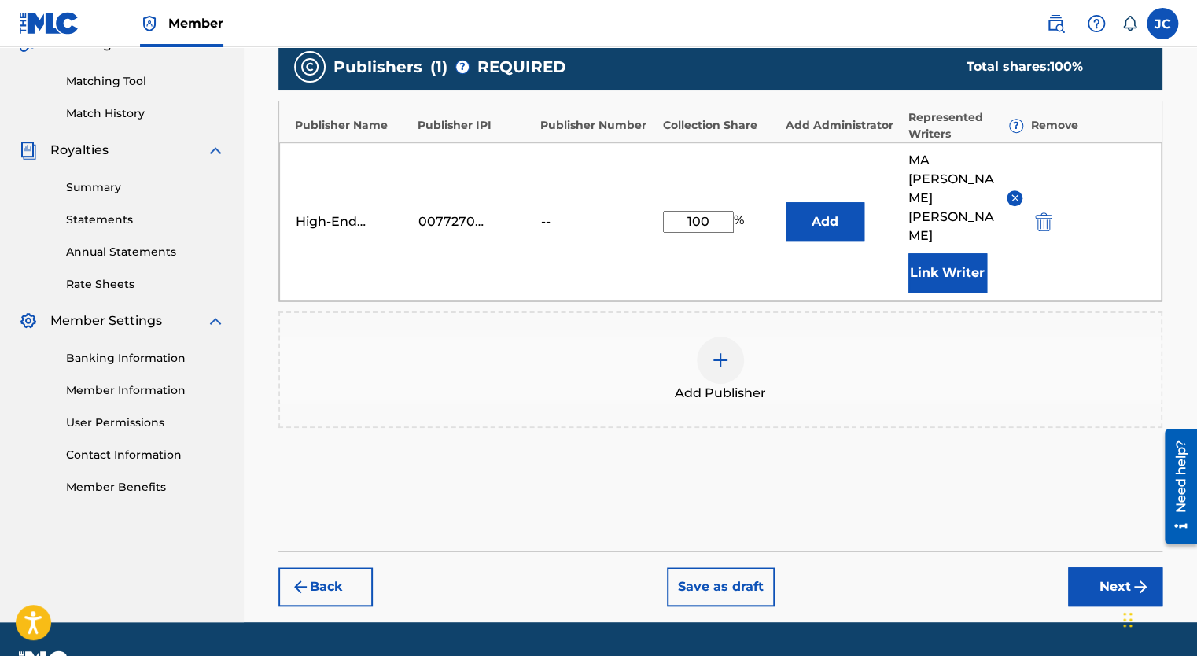
click at [1089, 567] on button "Next" at bounding box center [1115, 586] width 94 height 39
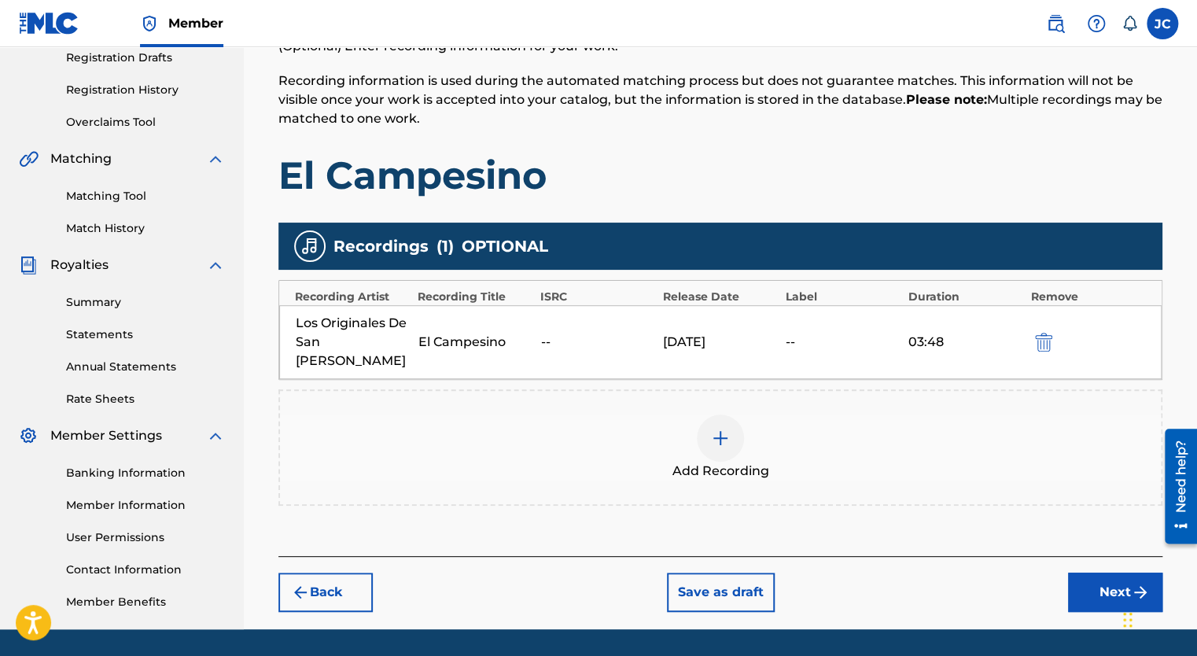
scroll to position [307, 0]
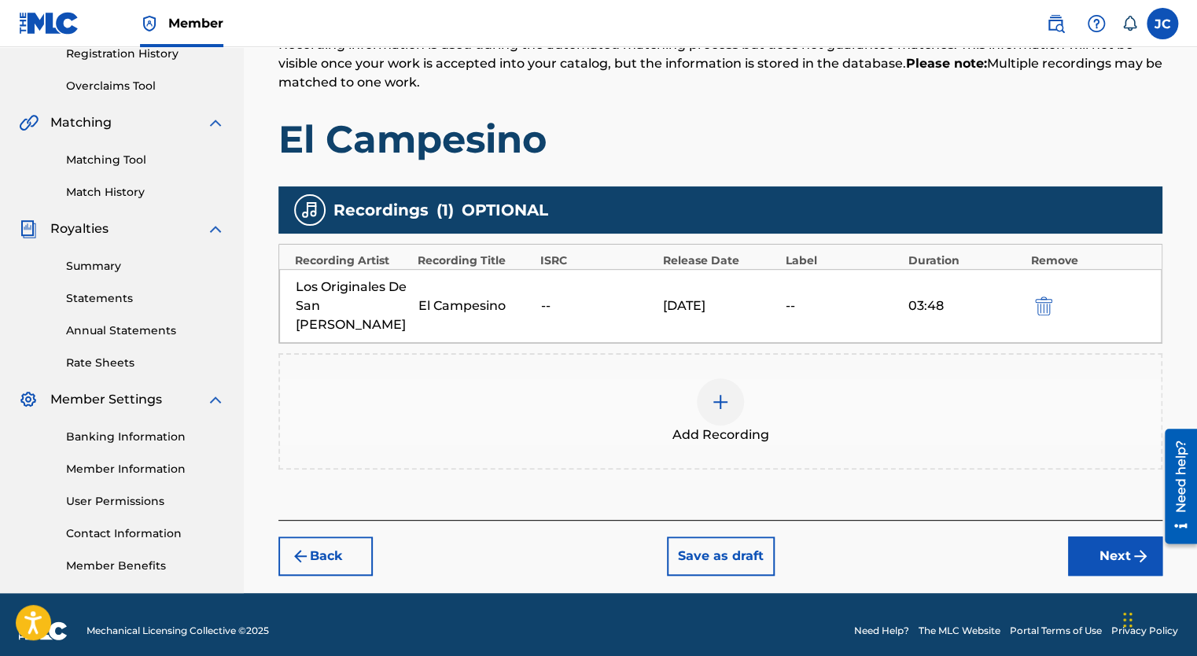
click at [1095, 540] on button "Next" at bounding box center [1115, 555] width 94 height 39
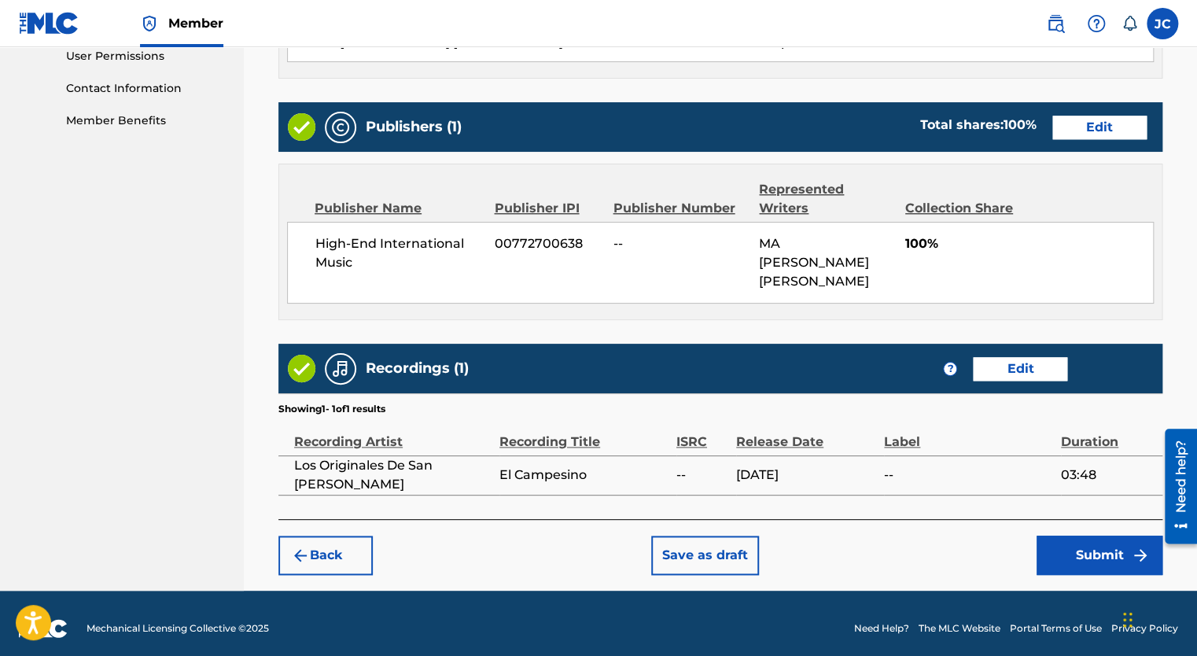
scroll to position [760, 0]
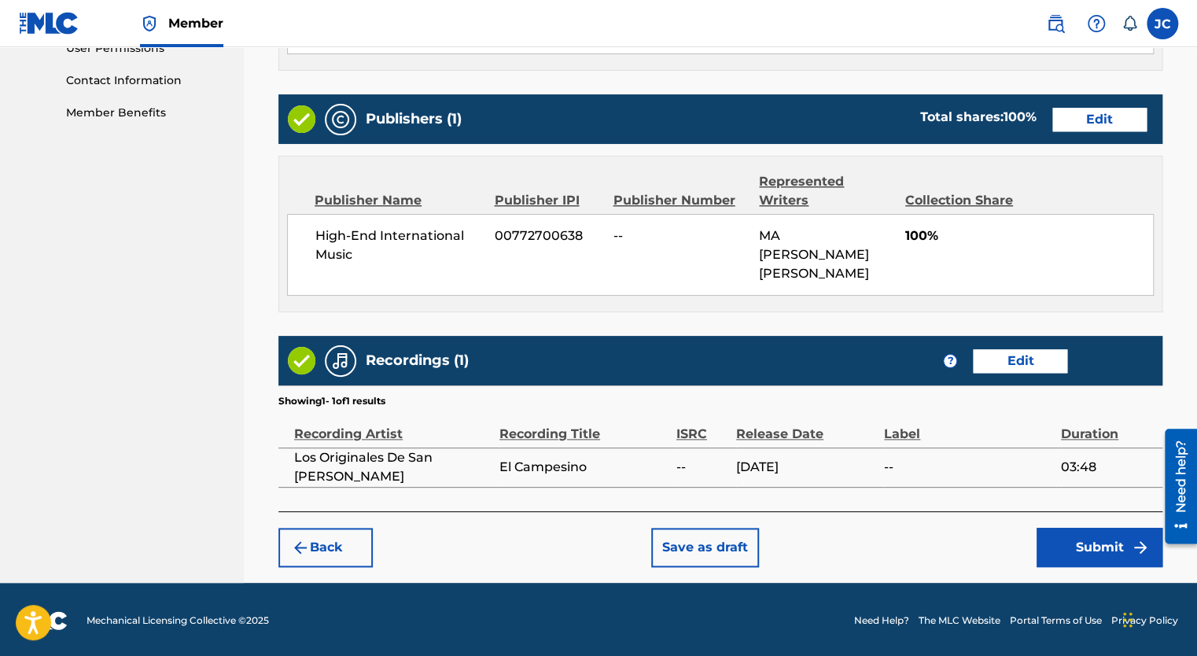
click at [1104, 552] on button "Submit" at bounding box center [1100, 547] width 126 height 39
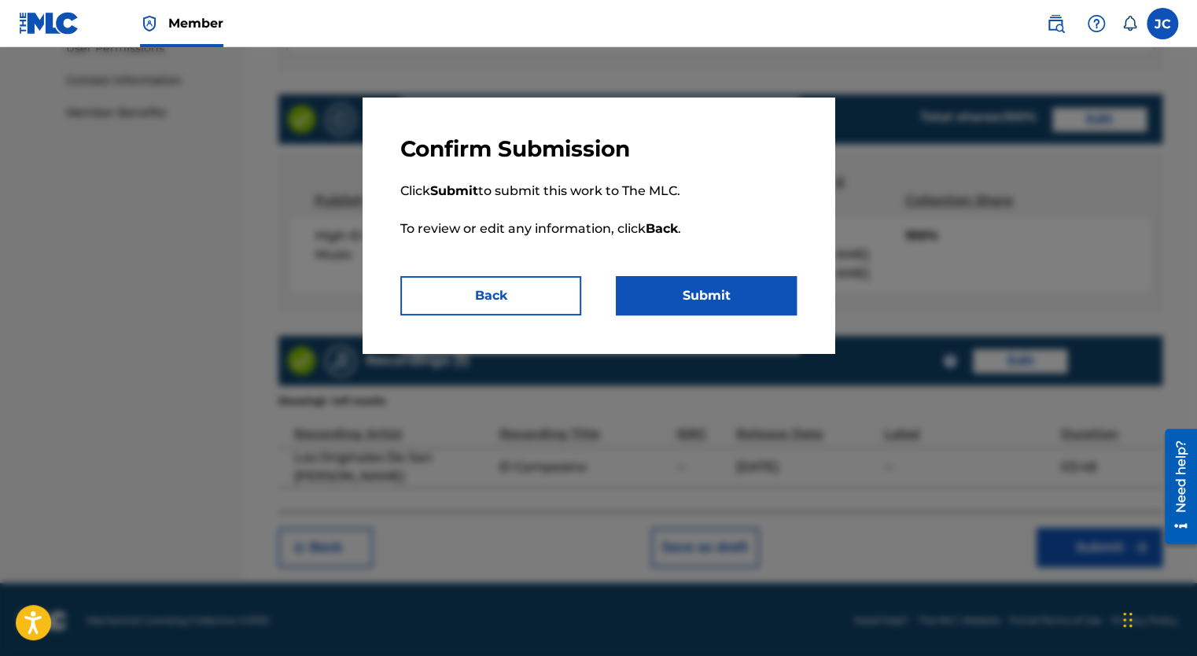
click at [667, 296] on button "Submit" at bounding box center [706, 295] width 181 height 39
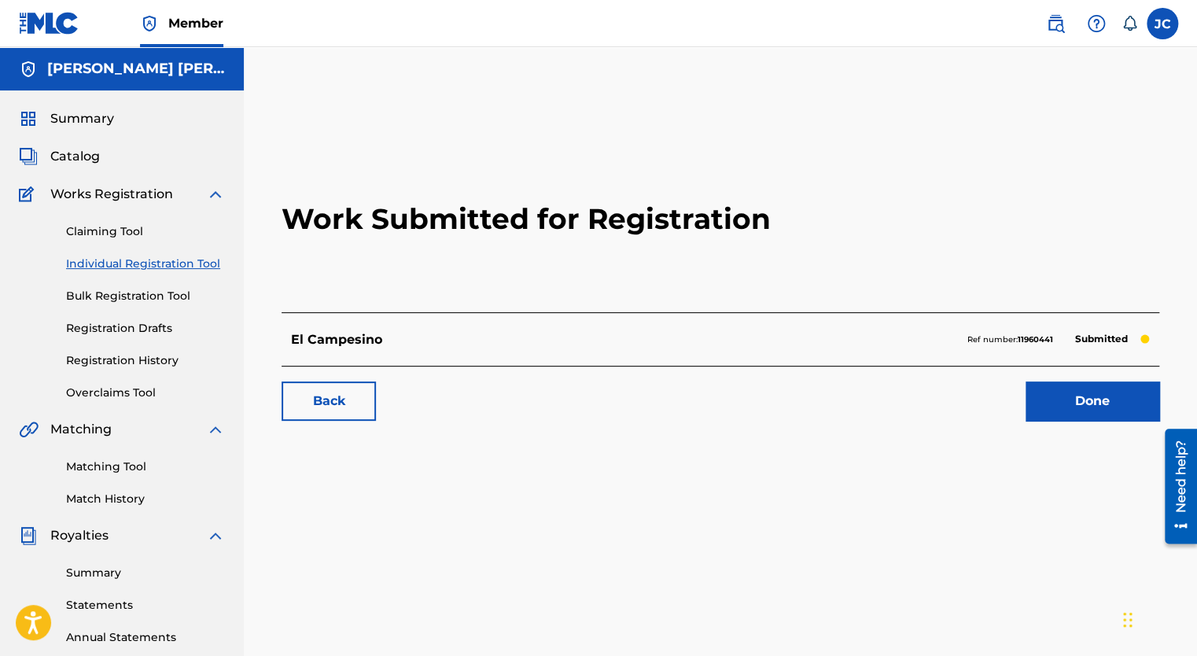
click at [1101, 393] on link "Done" at bounding box center [1093, 401] width 134 height 39
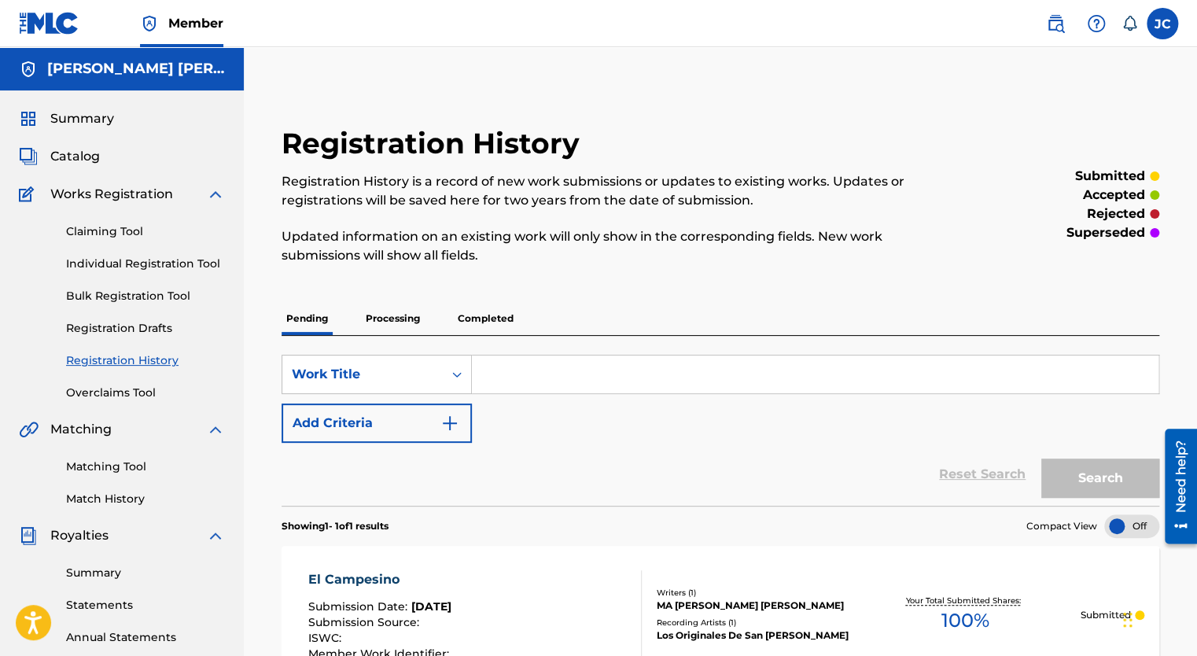
click at [501, 385] on input "Search Form" at bounding box center [815, 375] width 687 height 38
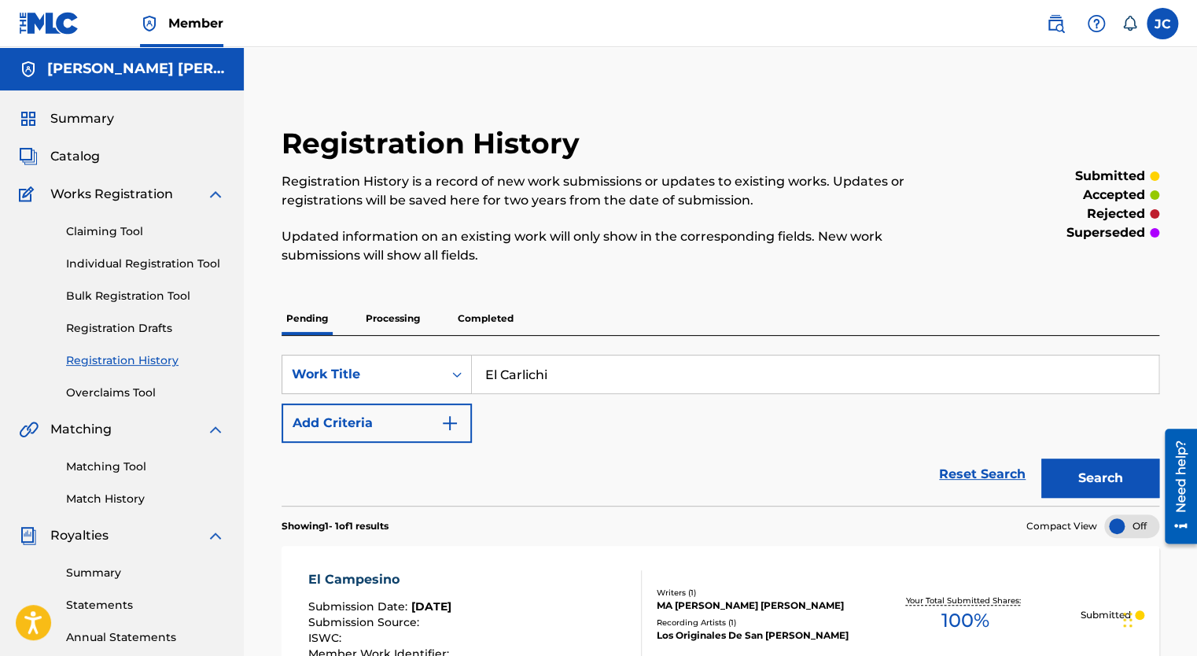
type input "El Carlichi"
click at [1042, 459] on button "Search" at bounding box center [1101, 478] width 118 height 39
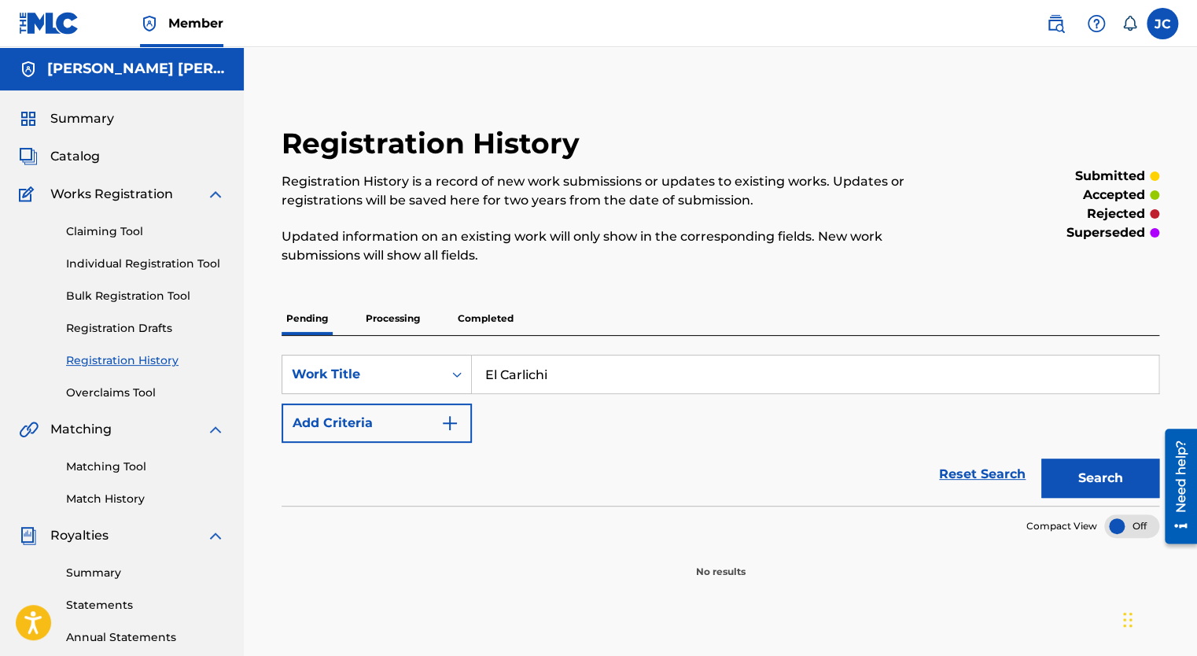
click at [42, 30] on img at bounding box center [49, 23] width 61 height 23
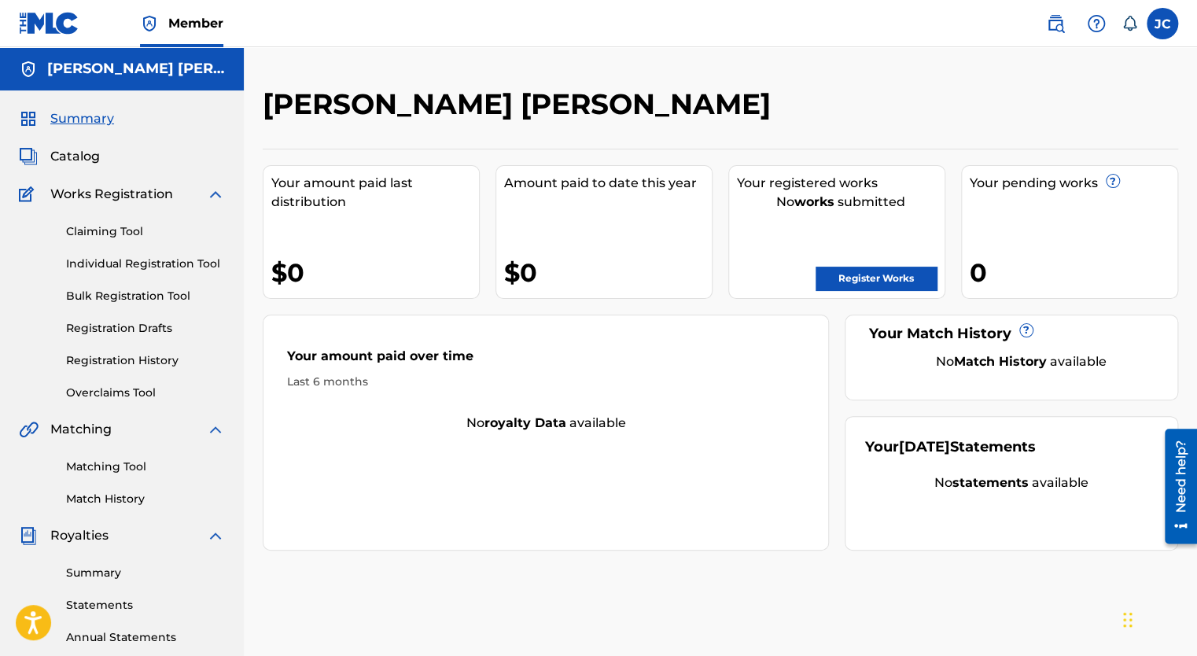
click at [884, 280] on link "Register Works" at bounding box center [876, 279] width 121 height 24
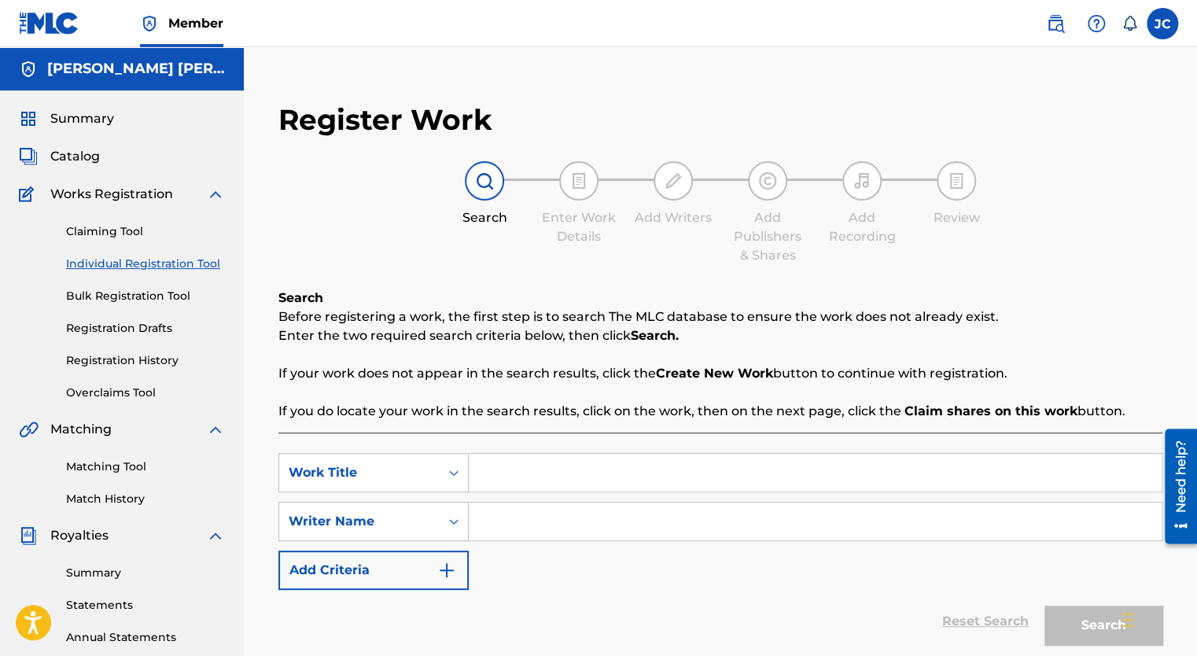
click at [629, 464] on input "Search Form" at bounding box center [815, 473] width 693 height 38
type input "El Carlichi"
click at [524, 530] on input "Search Form" at bounding box center [815, 522] width 693 height 38
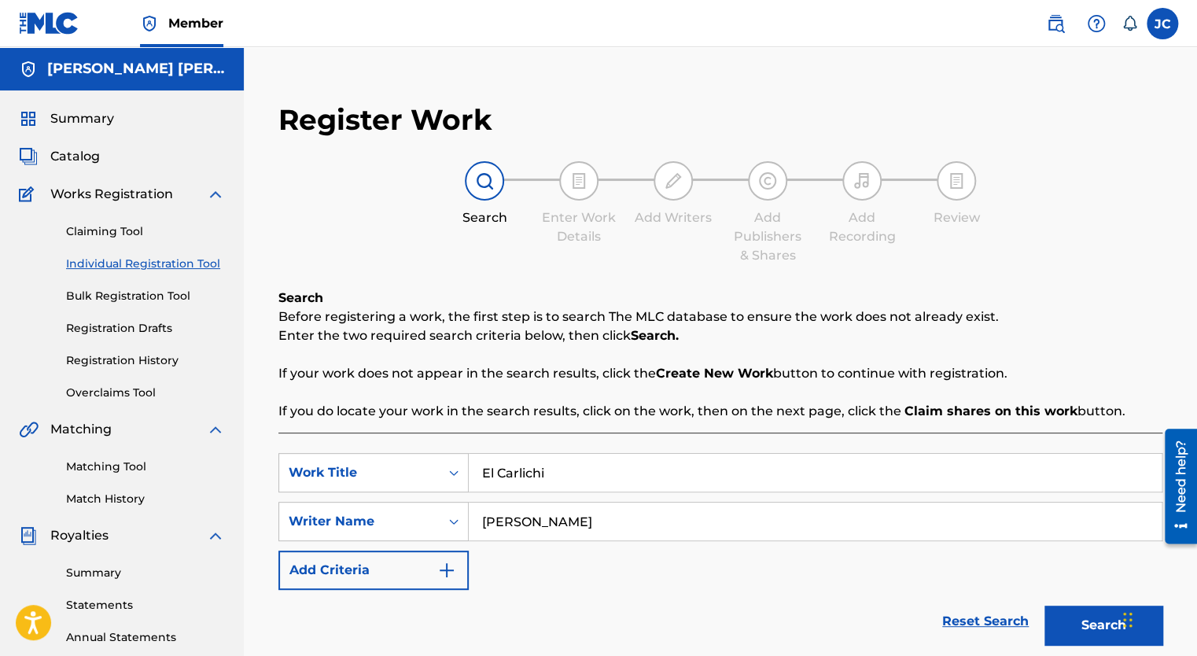
type input "[PERSON_NAME]"
click at [1045, 606] on button "Search" at bounding box center [1104, 625] width 118 height 39
click at [1086, 617] on button "Search" at bounding box center [1104, 625] width 118 height 39
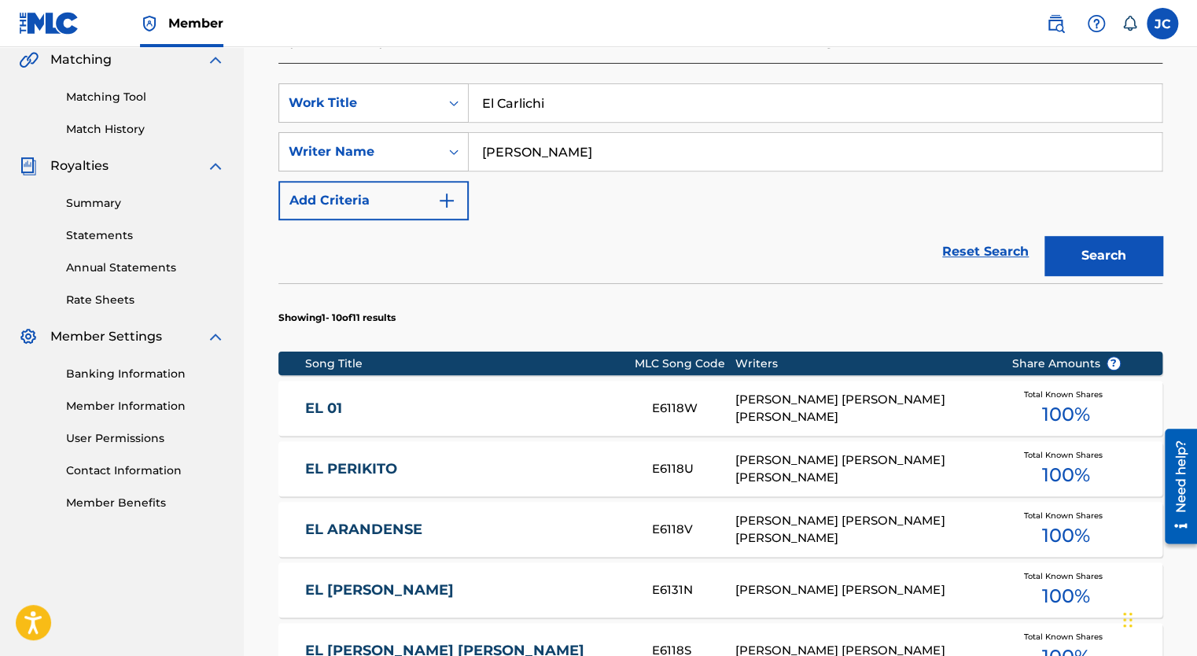
scroll to position [985, 0]
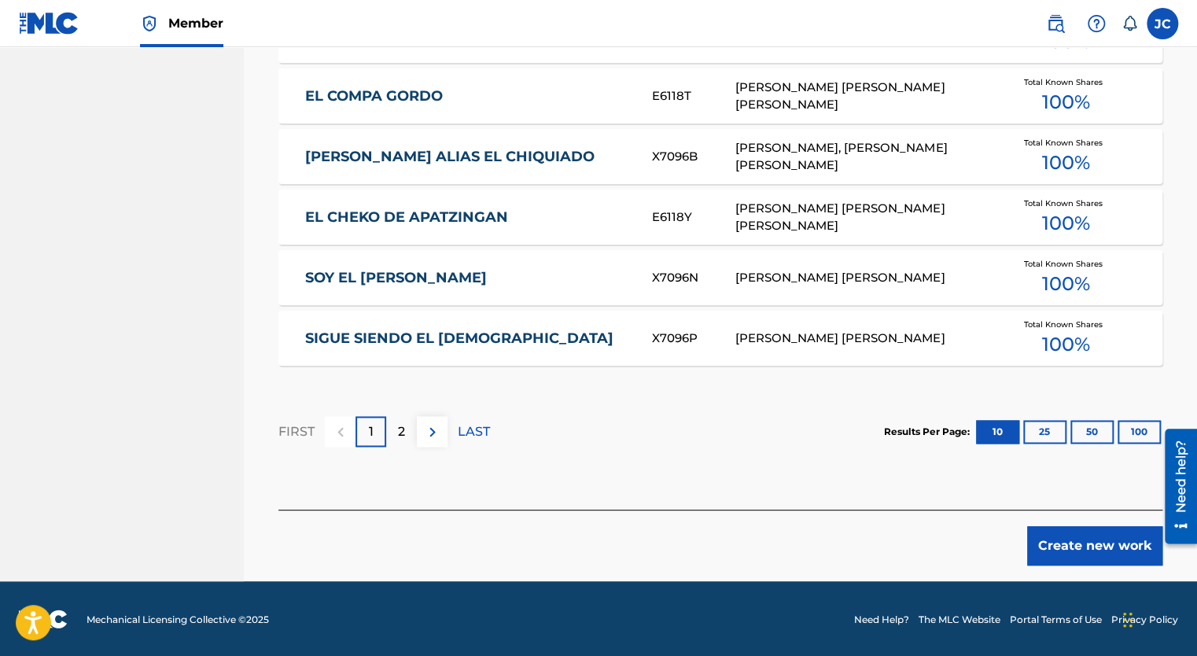
click at [1095, 547] on button "Create new work" at bounding box center [1094, 545] width 135 height 39
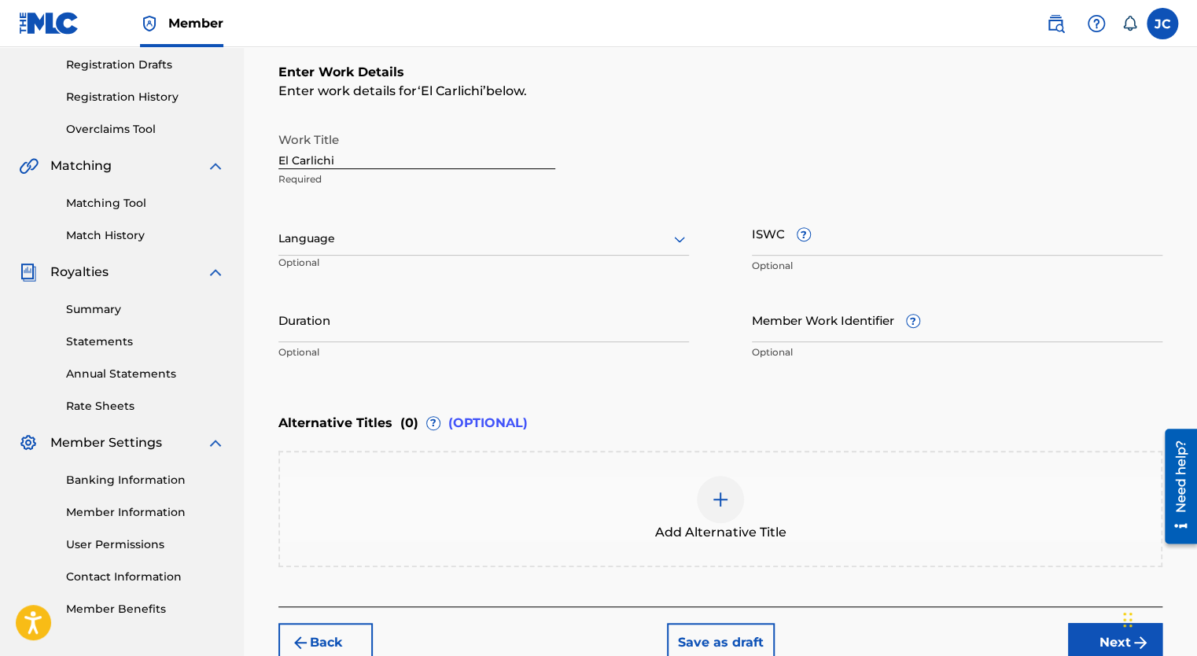
scroll to position [123, 0]
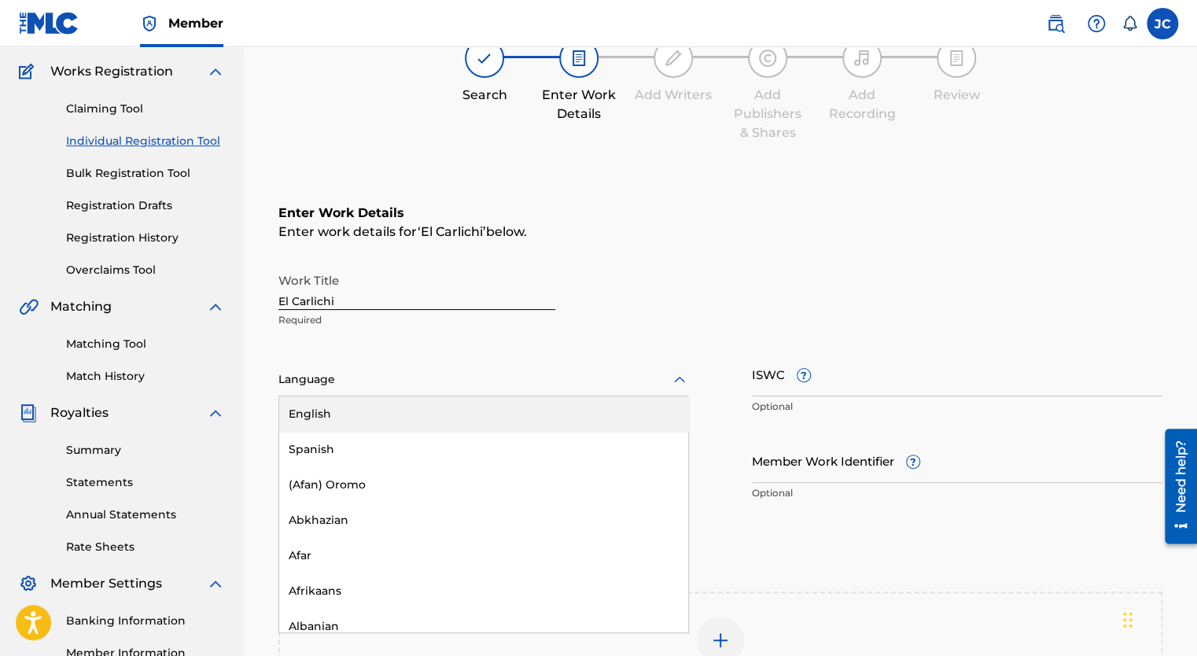
click at [393, 381] on div at bounding box center [483, 380] width 411 height 20
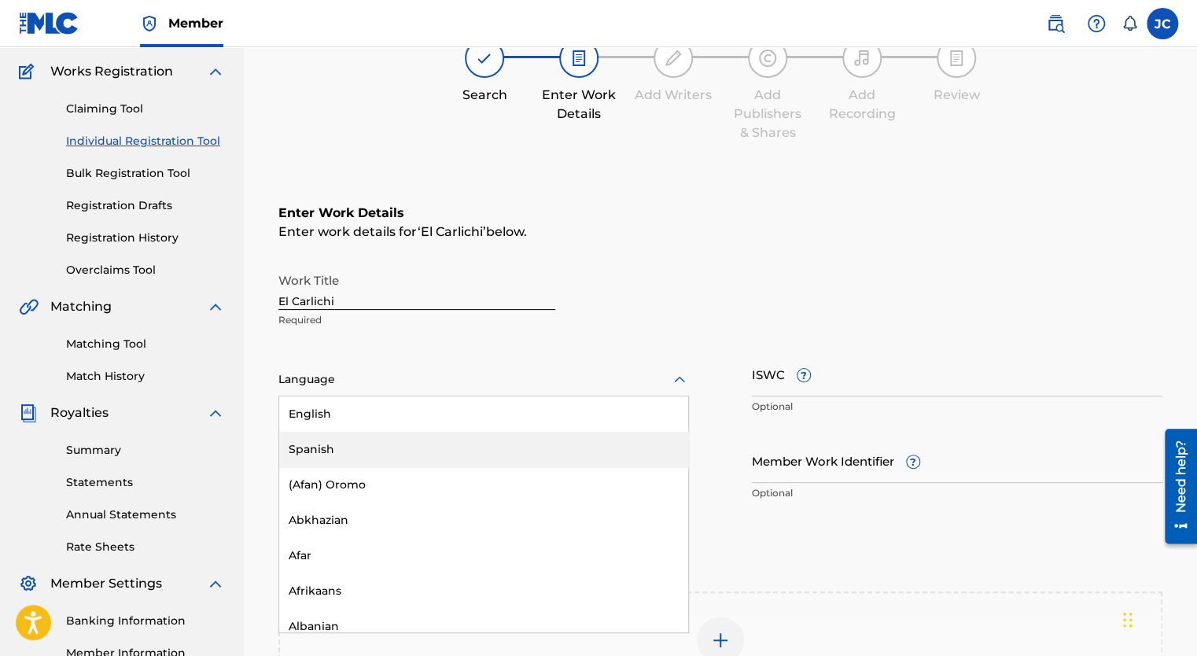
click at [324, 454] on div "Spanish" at bounding box center [483, 449] width 409 height 35
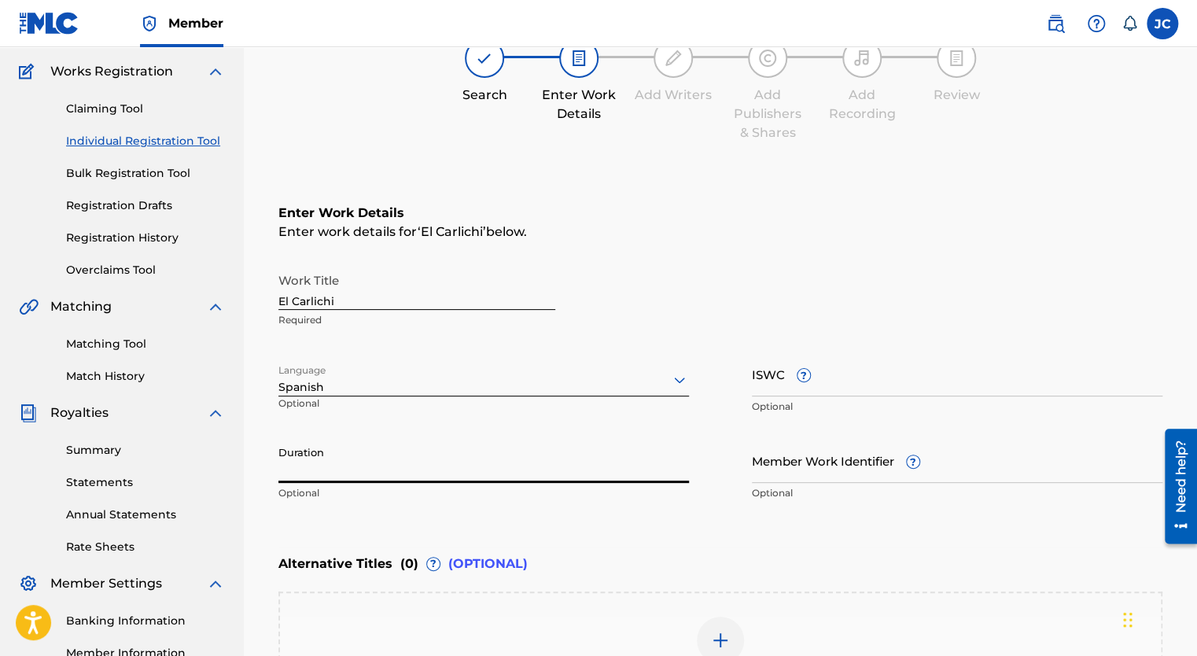
click at [368, 477] on input "Duration" at bounding box center [483, 460] width 411 height 45
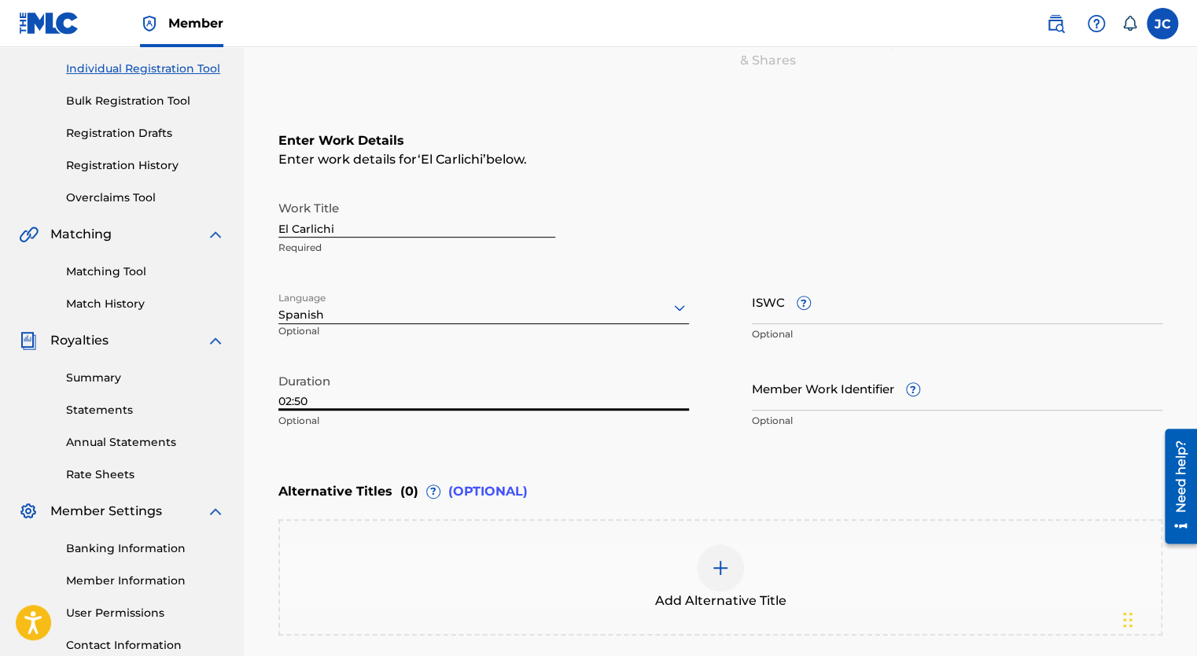
scroll to position [280, 0]
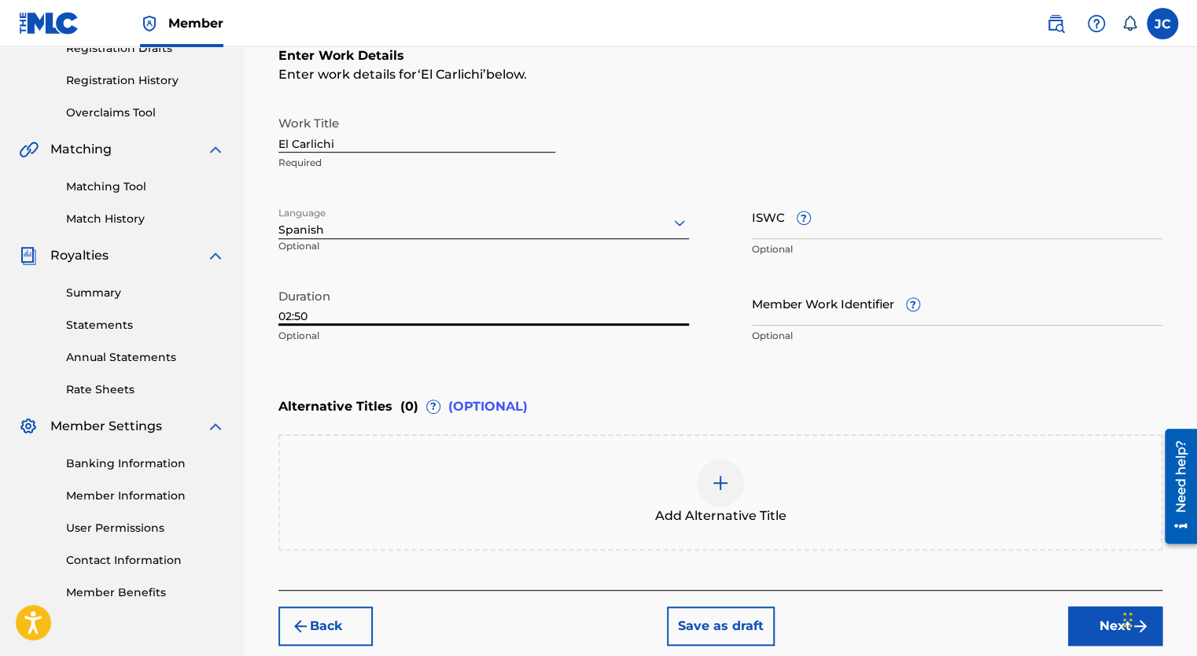
type input "02:50"
click at [1083, 627] on button "Next" at bounding box center [1115, 625] width 94 height 39
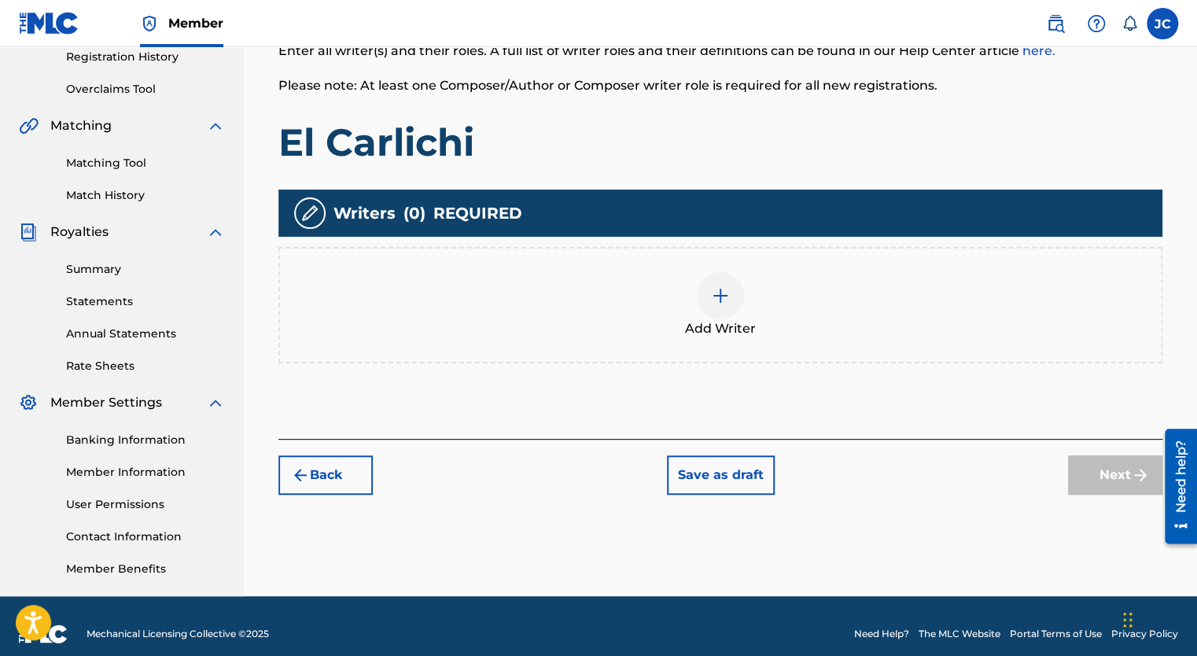
scroll to position [307, 0]
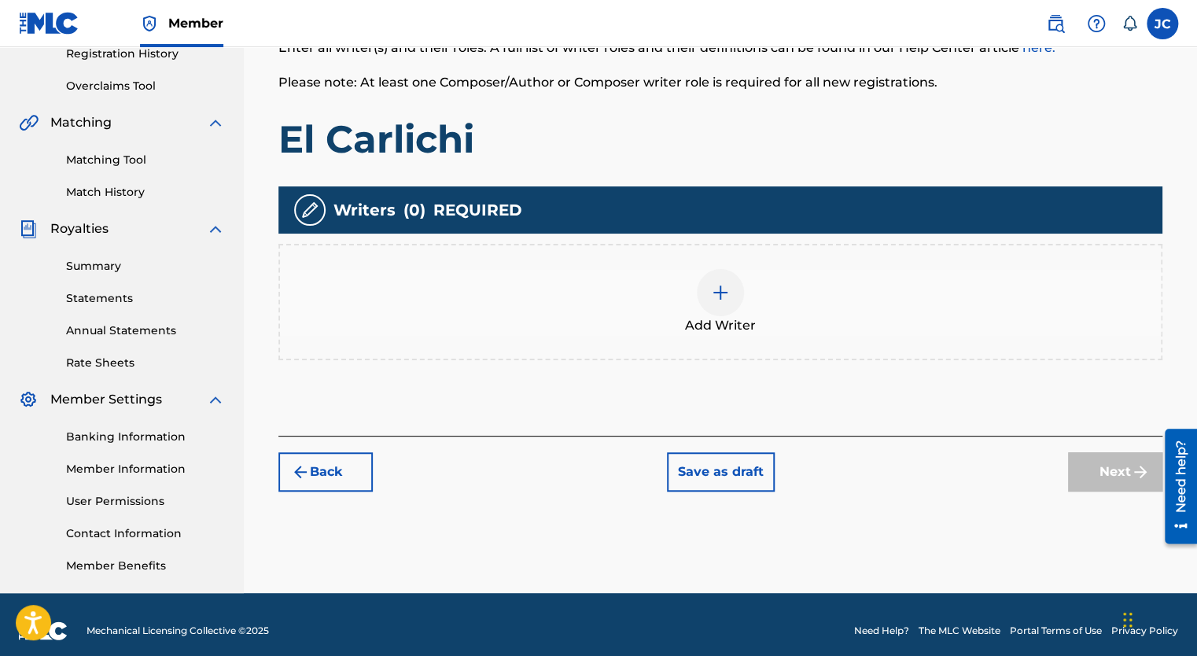
click at [717, 290] on img at bounding box center [720, 292] width 19 height 19
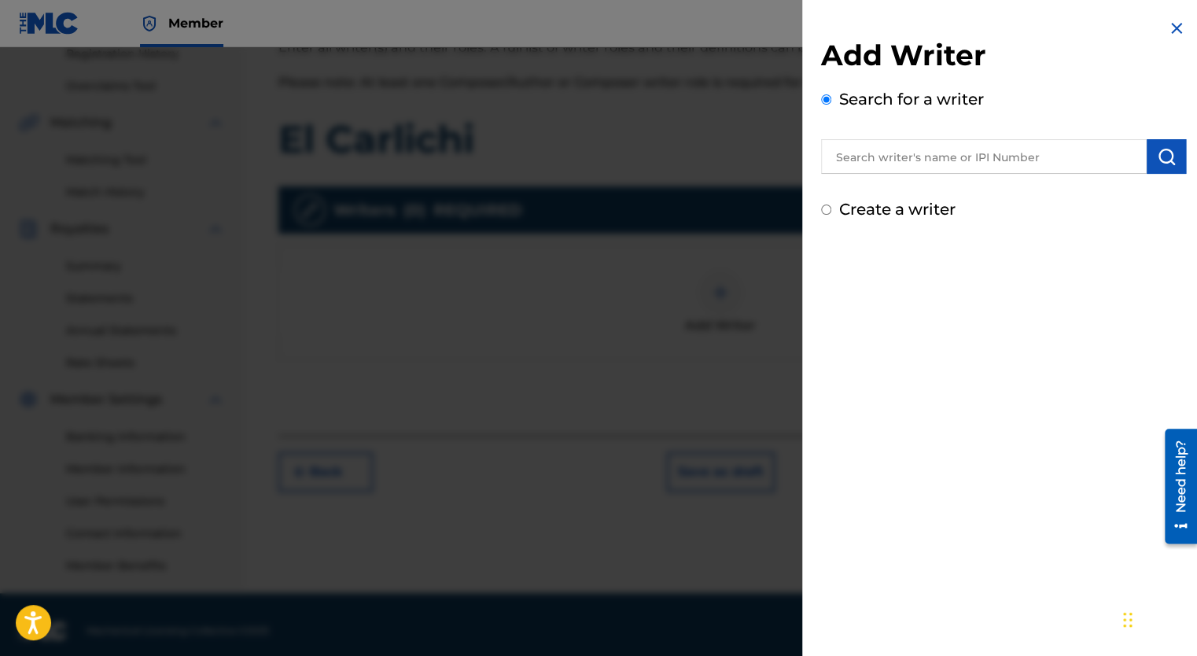
click at [907, 164] on input "text" at bounding box center [984, 156] width 326 height 35
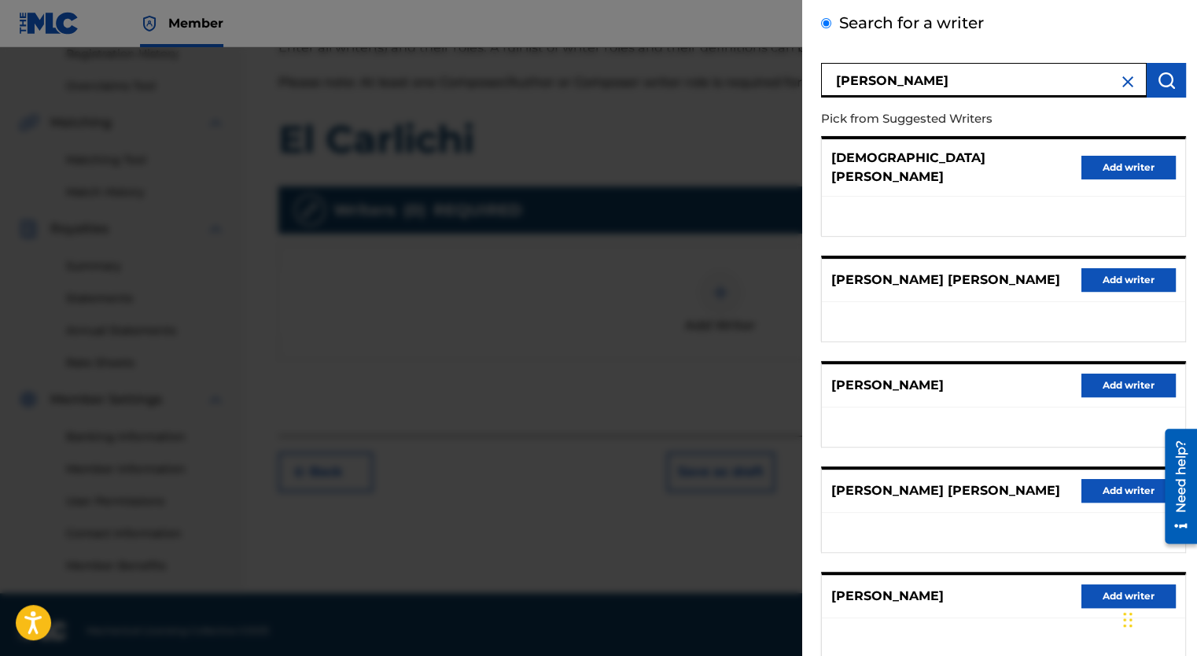
scroll to position [0, 0]
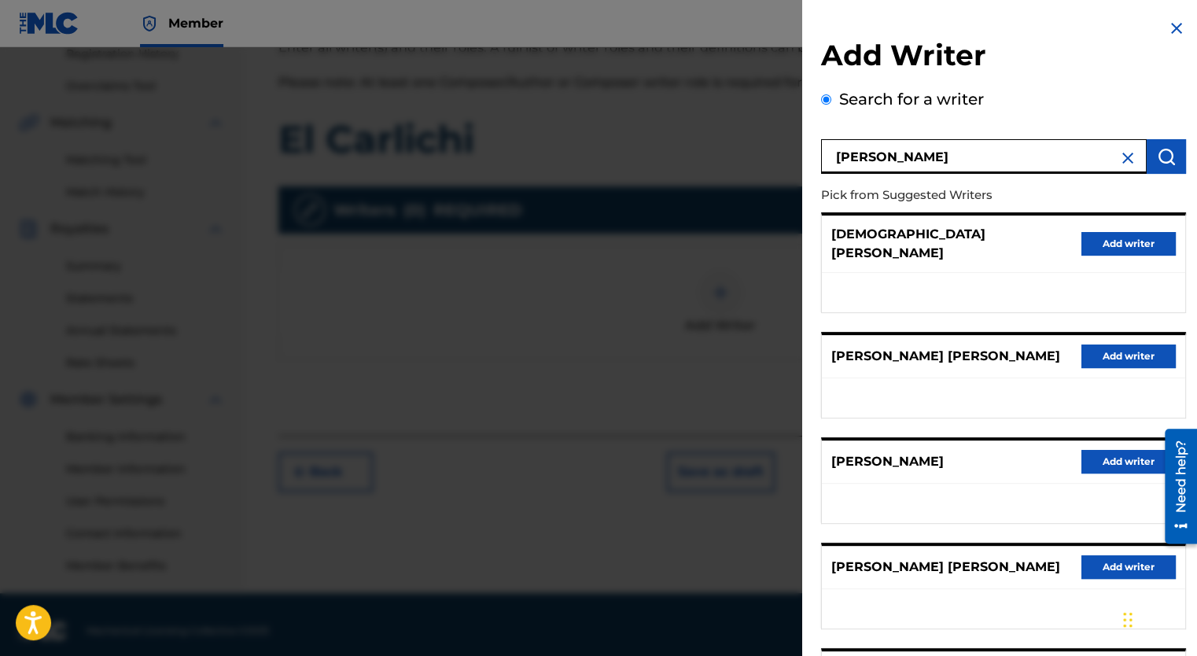
drag, startPoint x: 959, startPoint y: 158, endPoint x: 773, endPoint y: 137, distance: 186.9
click at [773, 137] on div "Add Writer Search for a writer [PERSON_NAME] from Suggested Writers [DEMOGRAPHI…" at bounding box center [598, 351] width 1197 height 609
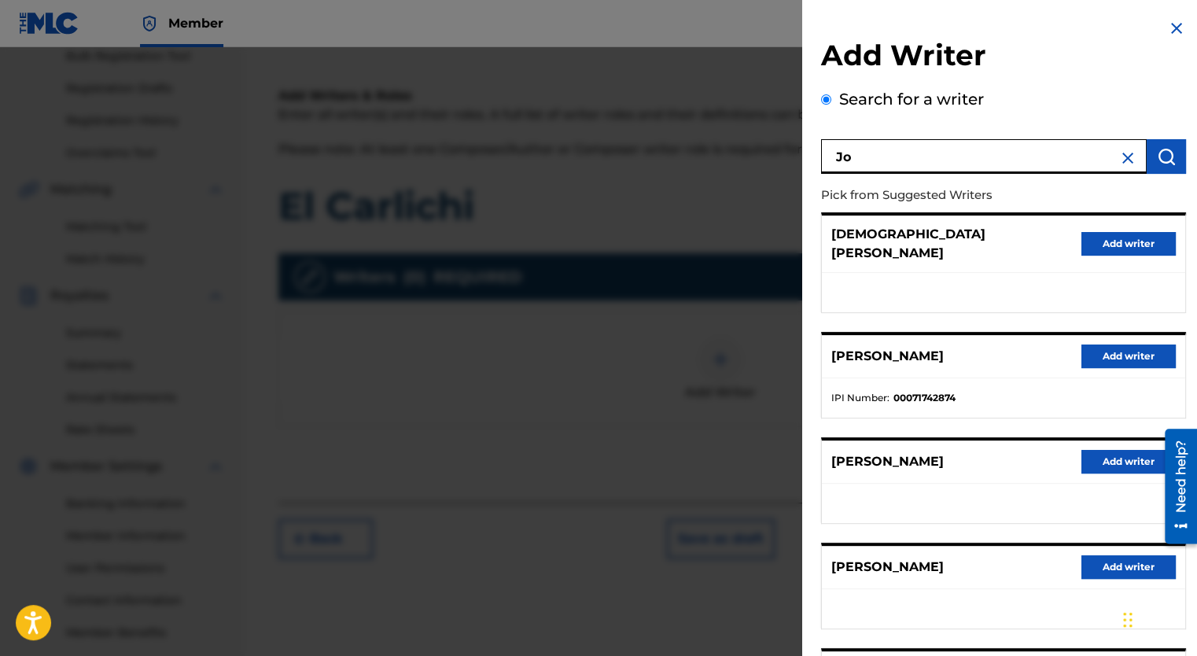
type input "J"
type input "[PERSON_NAME] [PERSON_NAME]"
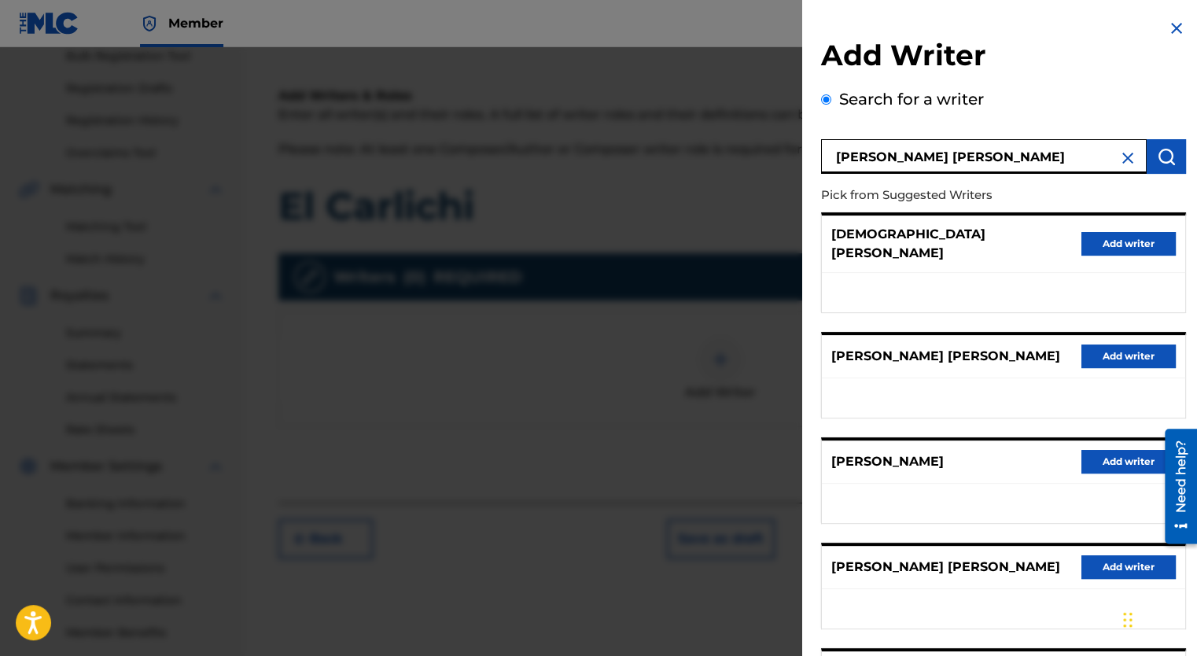
click at [905, 156] on input "[PERSON_NAME] [PERSON_NAME]" at bounding box center [984, 156] width 326 height 35
click at [935, 158] on input "[PERSON_NAME] [PERSON_NAME]" at bounding box center [984, 156] width 326 height 35
click at [873, 162] on input "[PERSON_NAME] [PERSON_NAME]" at bounding box center [984, 156] width 326 height 35
click at [904, 158] on input "[PERSON_NAME] [PERSON_NAME]" at bounding box center [984, 156] width 326 height 35
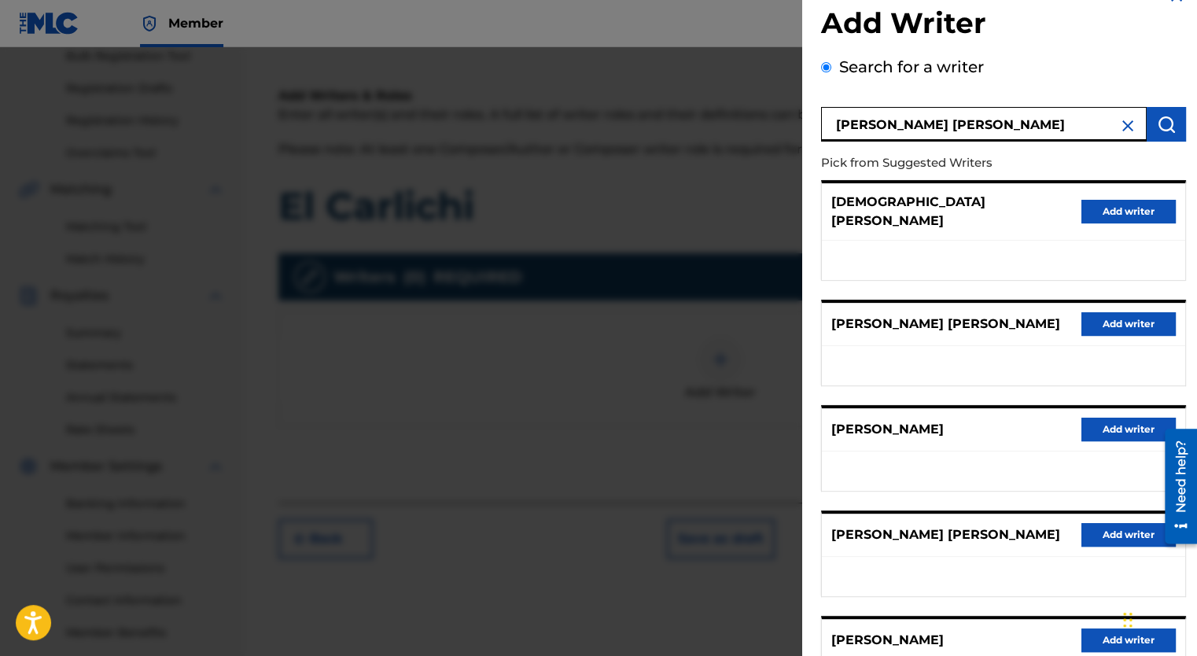
scroll to position [4, 0]
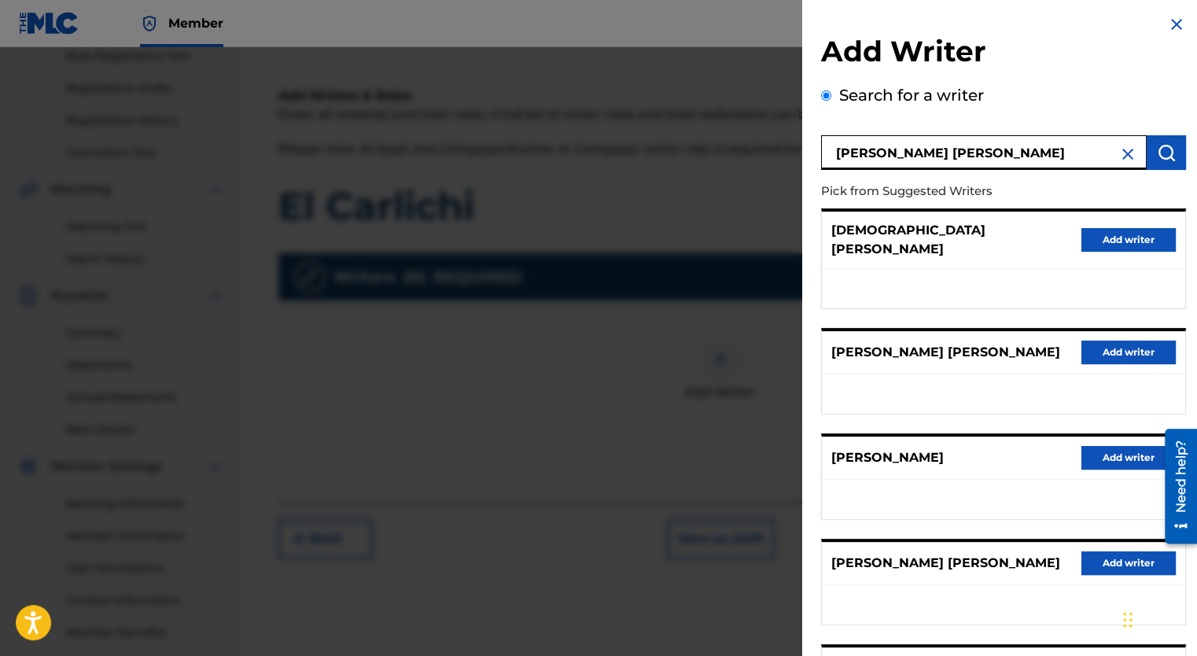
click at [1123, 158] on img at bounding box center [1128, 154] width 19 height 19
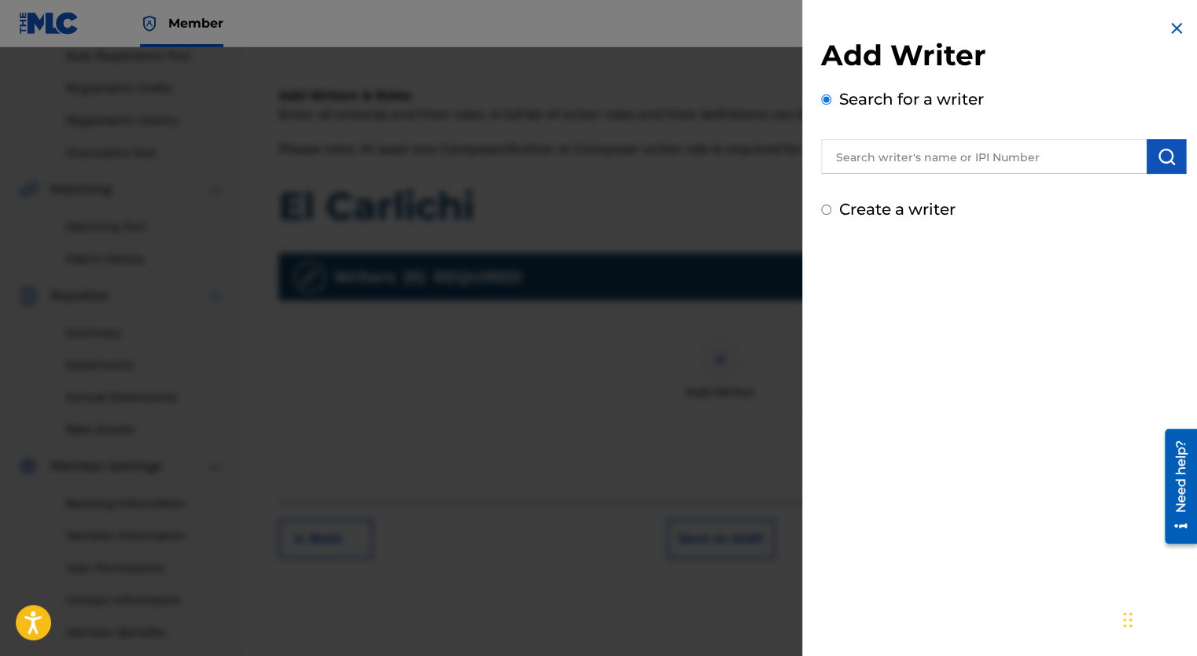
scroll to position [0, 0]
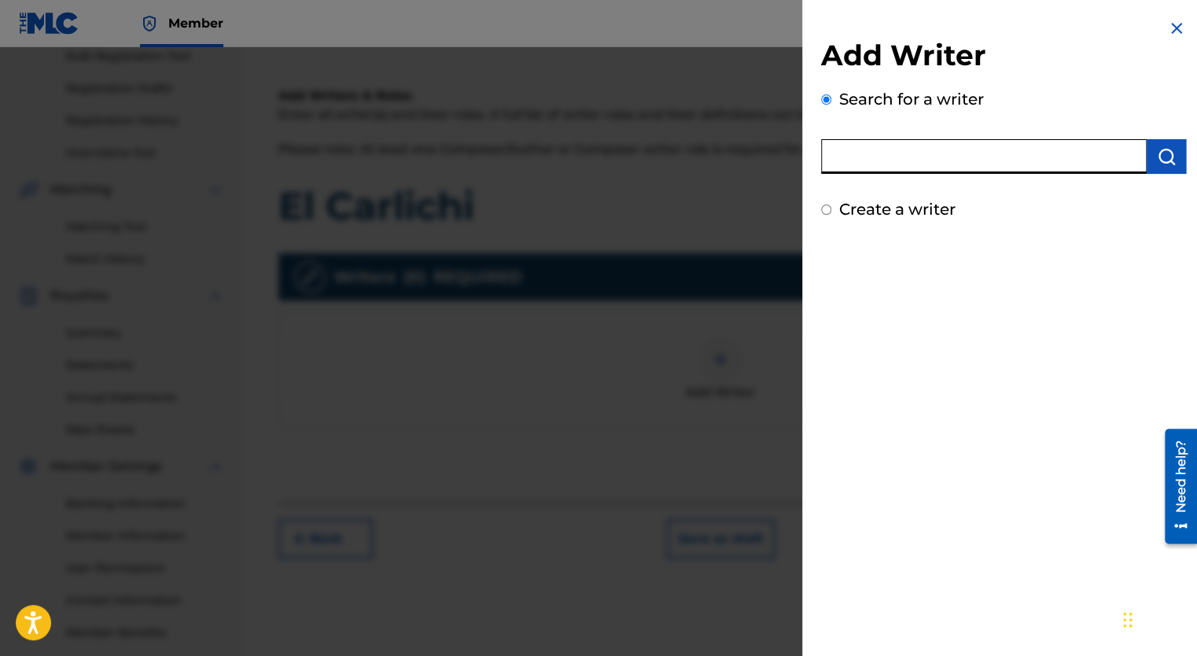
click at [902, 156] on input "text" at bounding box center [984, 156] width 326 height 35
type input "J"
type input "[PERSON_NAME] [PERSON_NAME] Jr"
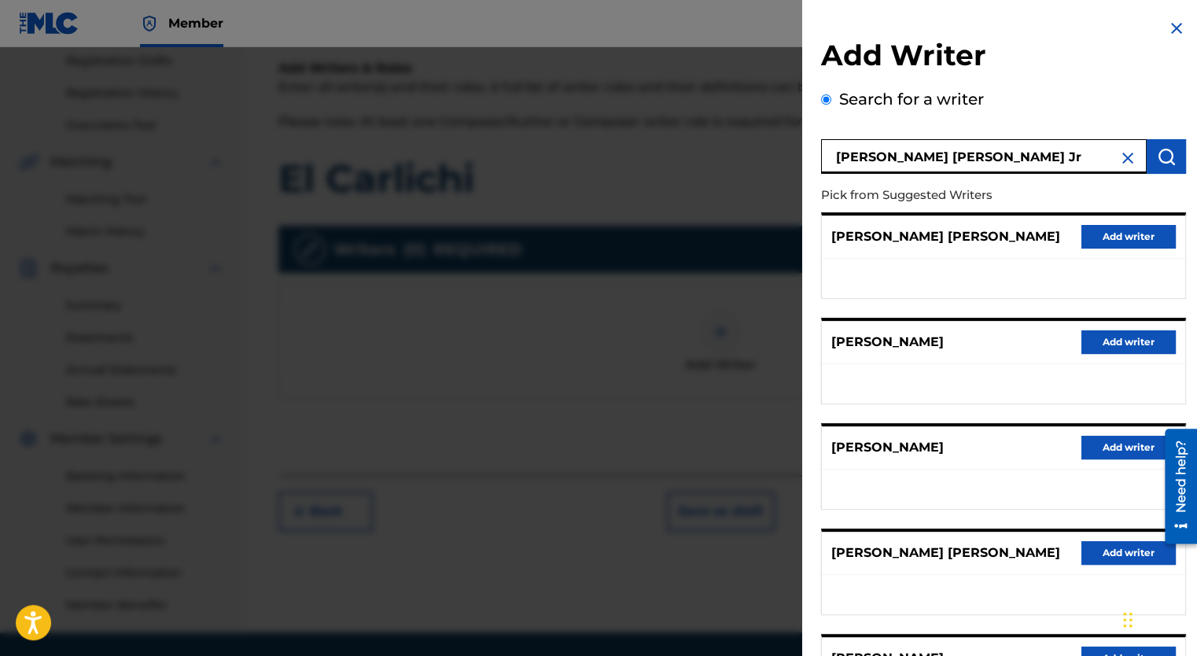
scroll to position [240, 0]
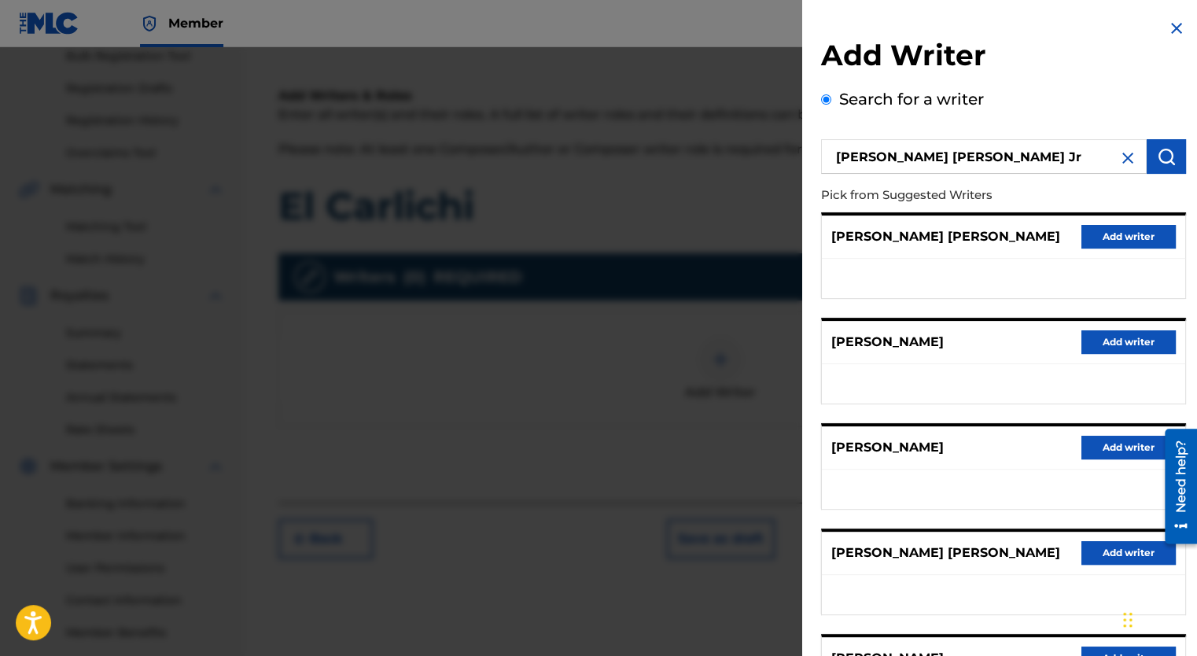
click at [1123, 159] on img at bounding box center [1128, 158] width 19 height 19
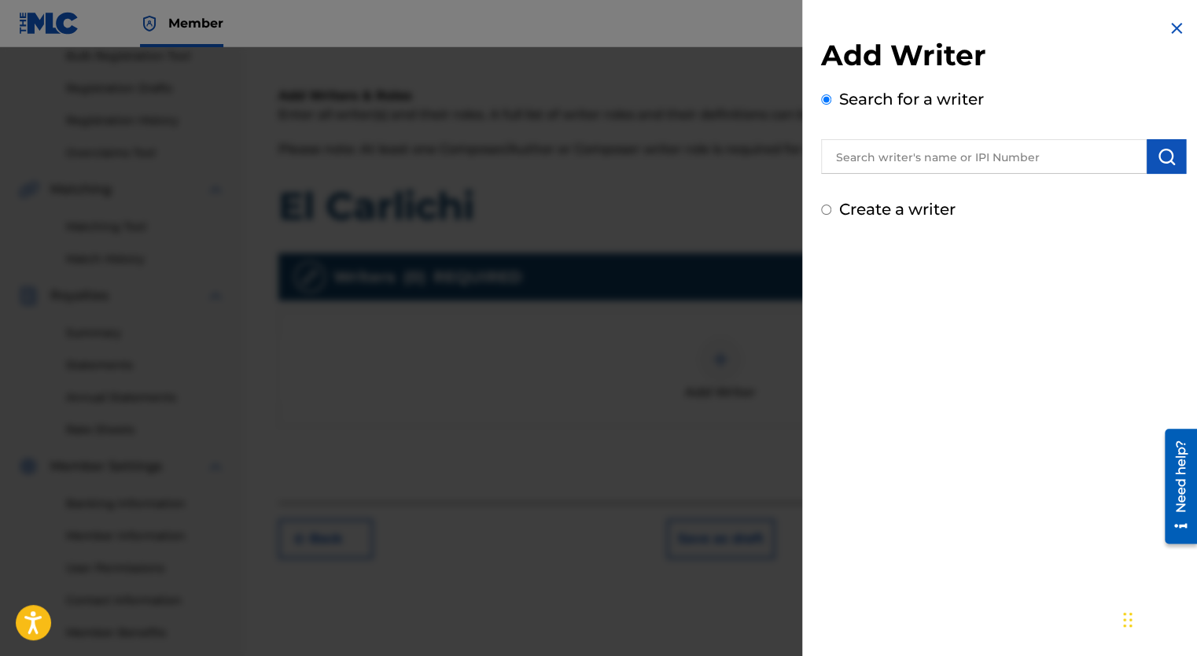
click at [824, 208] on input "Create a writer" at bounding box center [826, 210] width 10 height 10
radio input "false"
radio input "true"
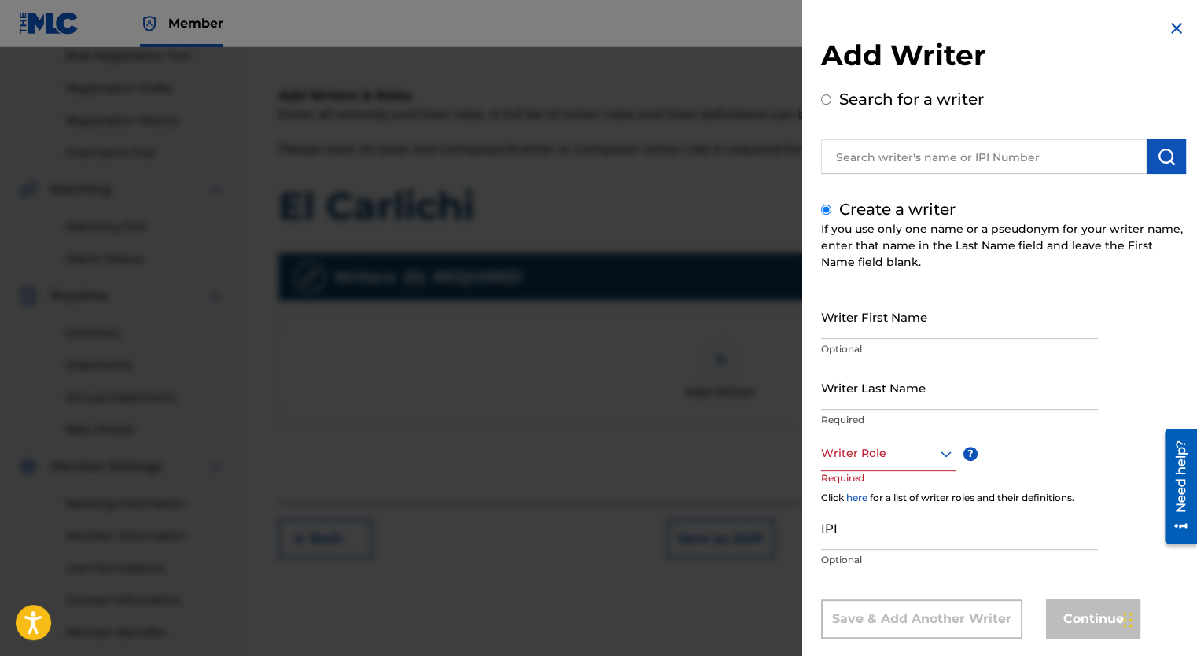
click at [864, 331] on input "Writer First Name" at bounding box center [959, 316] width 277 height 45
click at [841, 545] on input "IPI" at bounding box center [959, 527] width 277 height 45
paste input "00665759199"
type input "00665759199"
click at [858, 329] on input "Writer First Name" at bounding box center [959, 316] width 277 height 45
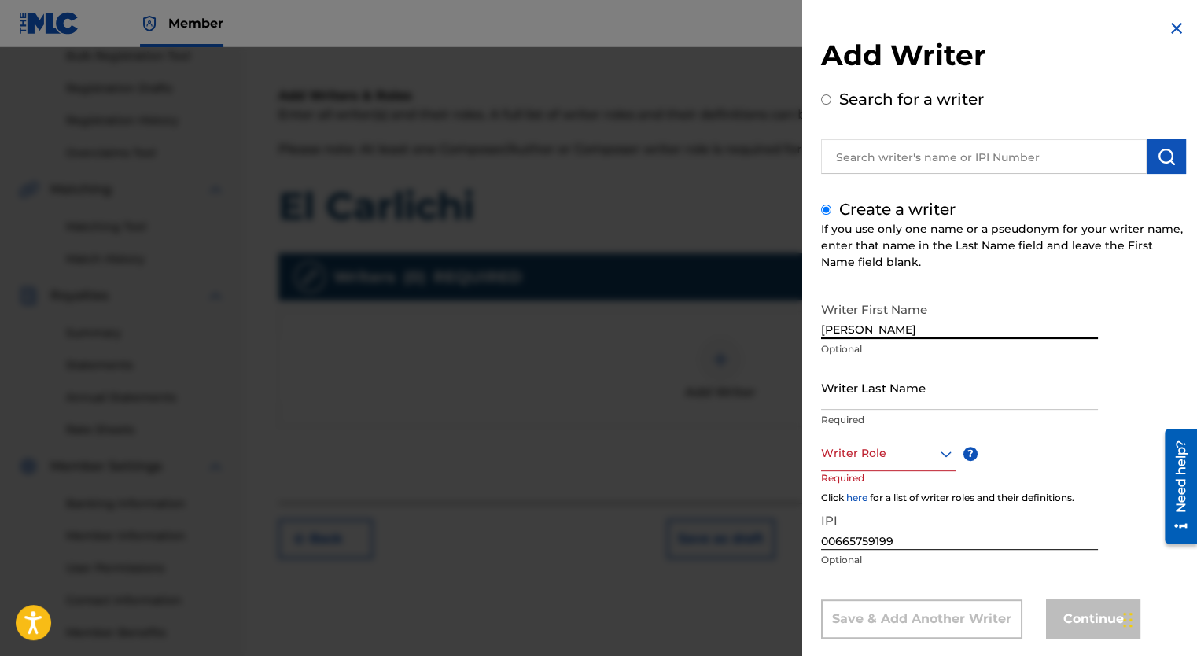
type input "[PERSON_NAME] [PERSON_NAME]"
drag, startPoint x: 920, startPoint y: 322, endPoint x: 666, endPoint y: 308, distance: 253.7
click at [667, 308] on div "Add Writer Search for a writer Create a writer If you use only one name or a ps…" at bounding box center [598, 351] width 1197 height 609
type input "[PERSON_NAME] [PERSON_NAME]"
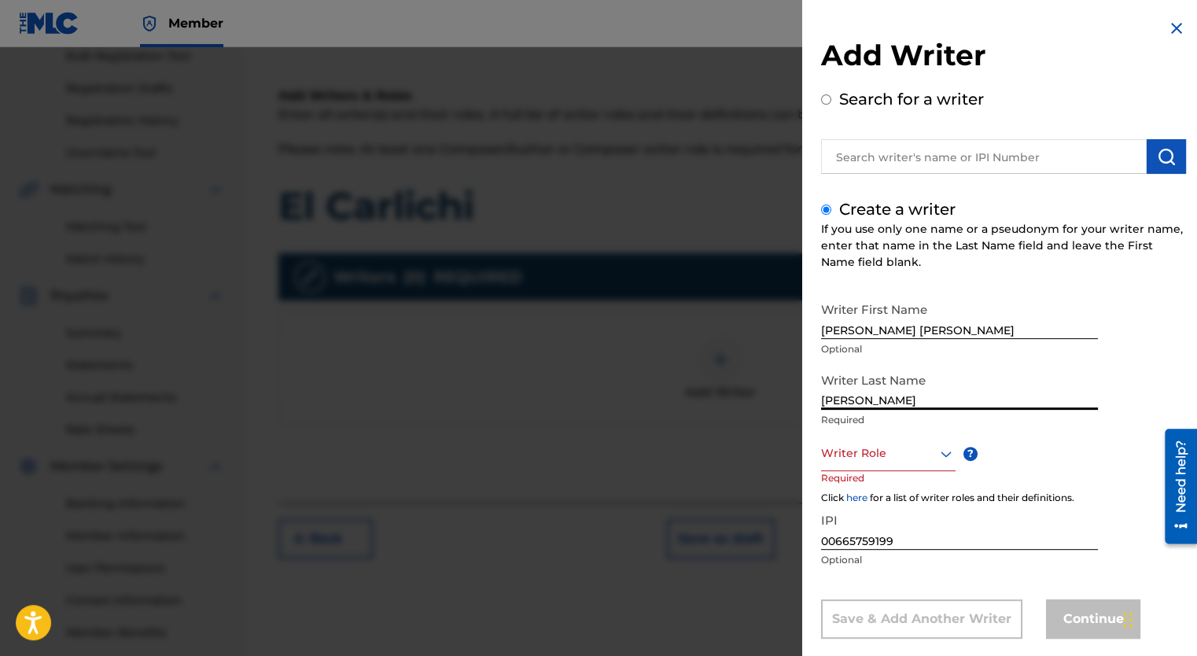
type input "[PERSON_NAME]"
click at [899, 467] on div "Writer Role" at bounding box center [888, 453] width 135 height 35
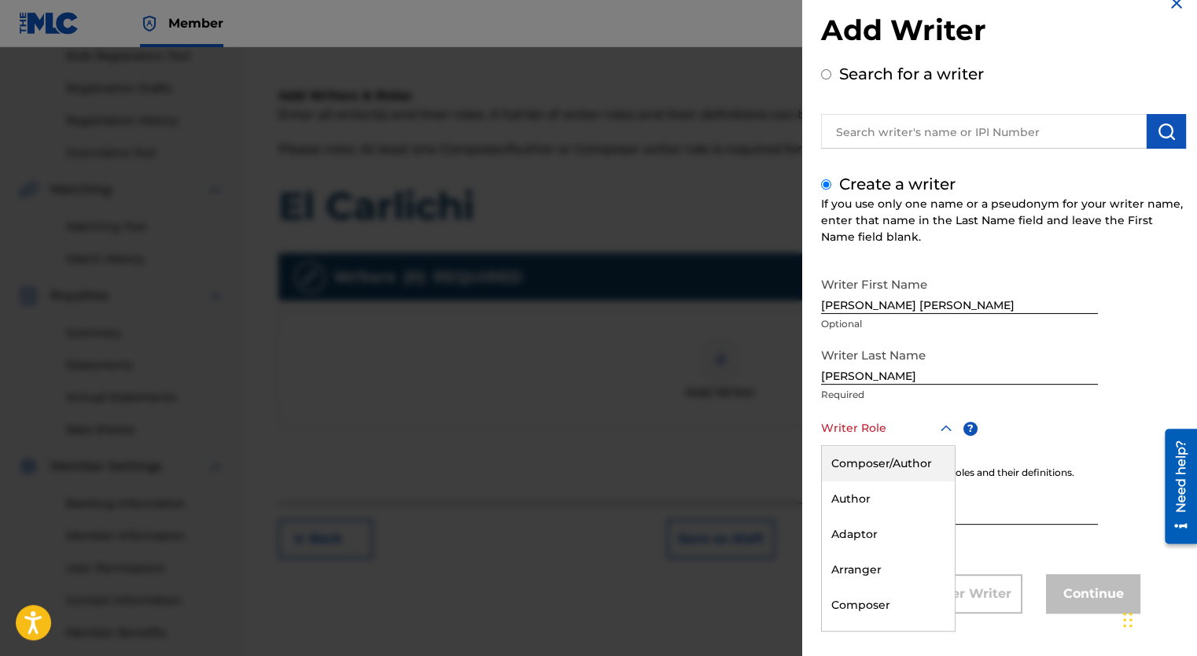
click at [890, 464] on div "Composer/Author" at bounding box center [888, 463] width 133 height 35
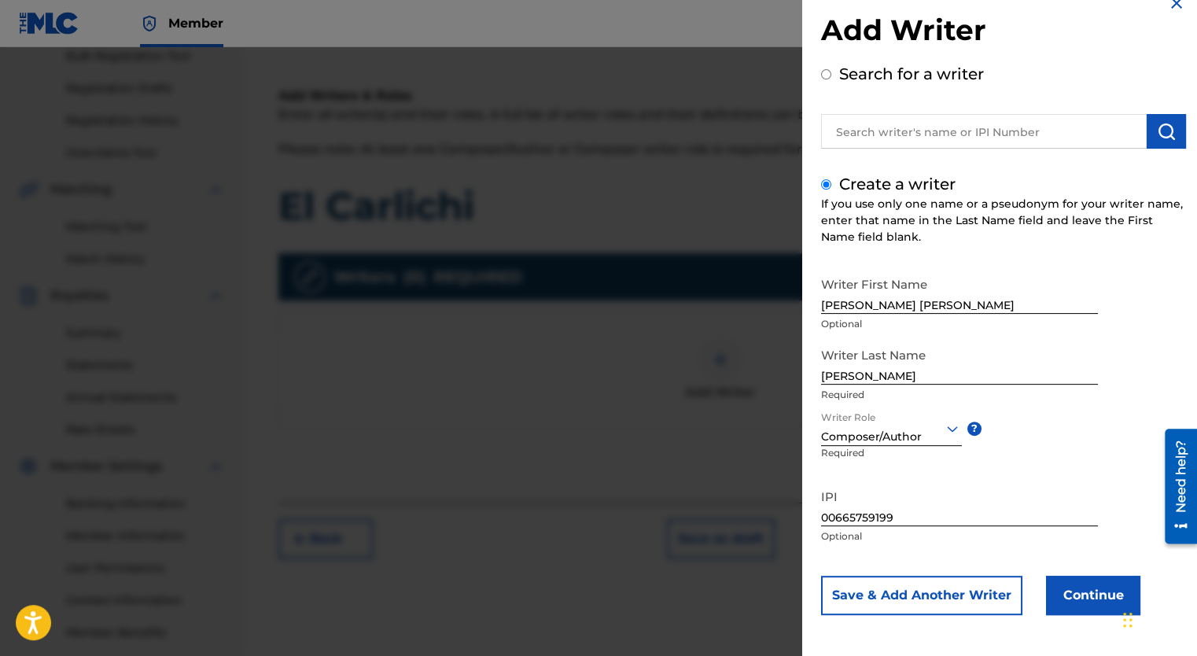
click at [1062, 595] on button "Continue" at bounding box center [1093, 595] width 94 height 39
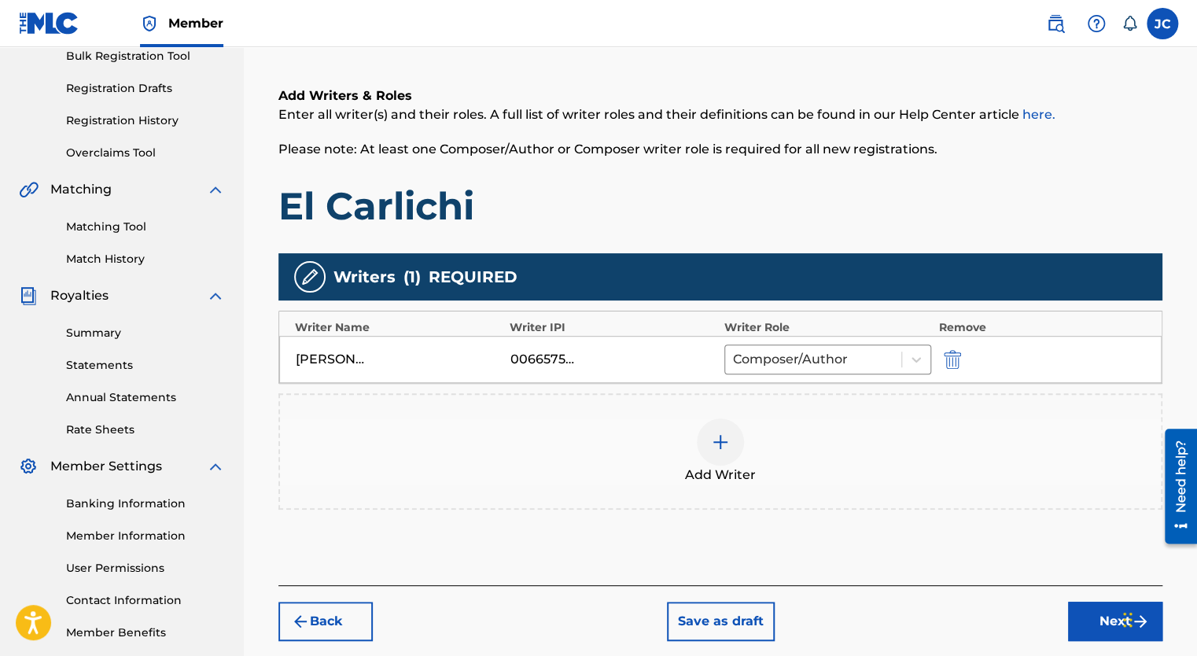
click at [1076, 609] on button "Next" at bounding box center [1115, 621] width 94 height 39
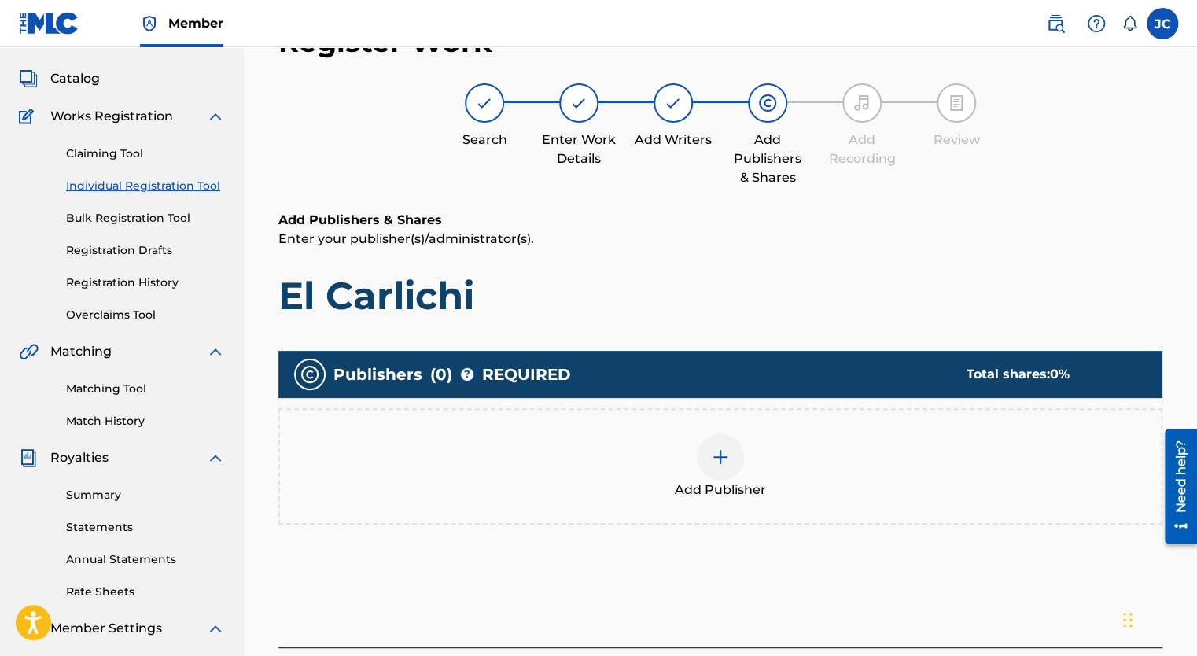
scroll to position [71, 0]
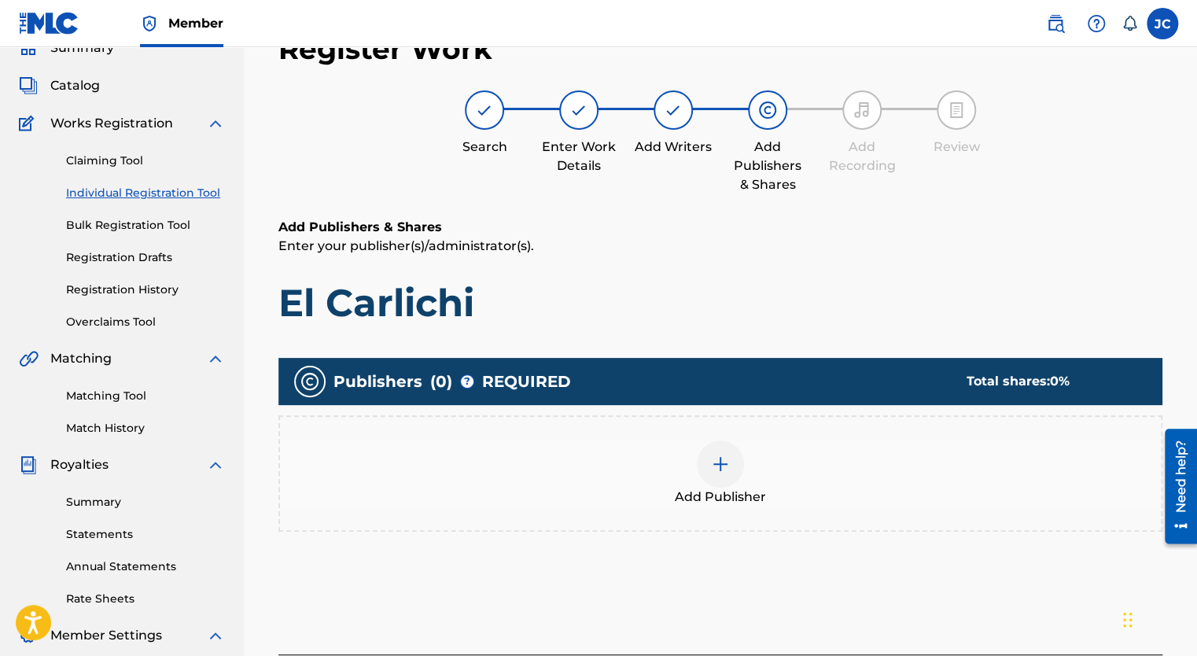
click at [721, 467] on img at bounding box center [720, 464] width 19 height 19
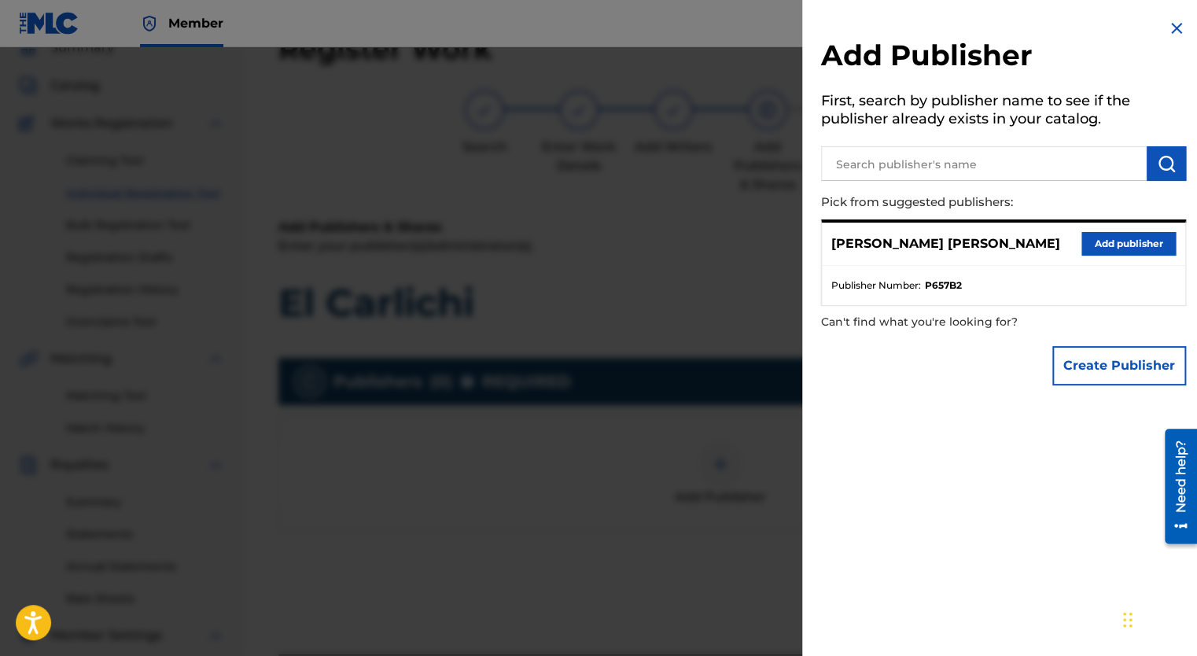
click at [996, 161] on input "text" at bounding box center [984, 163] width 326 height 35
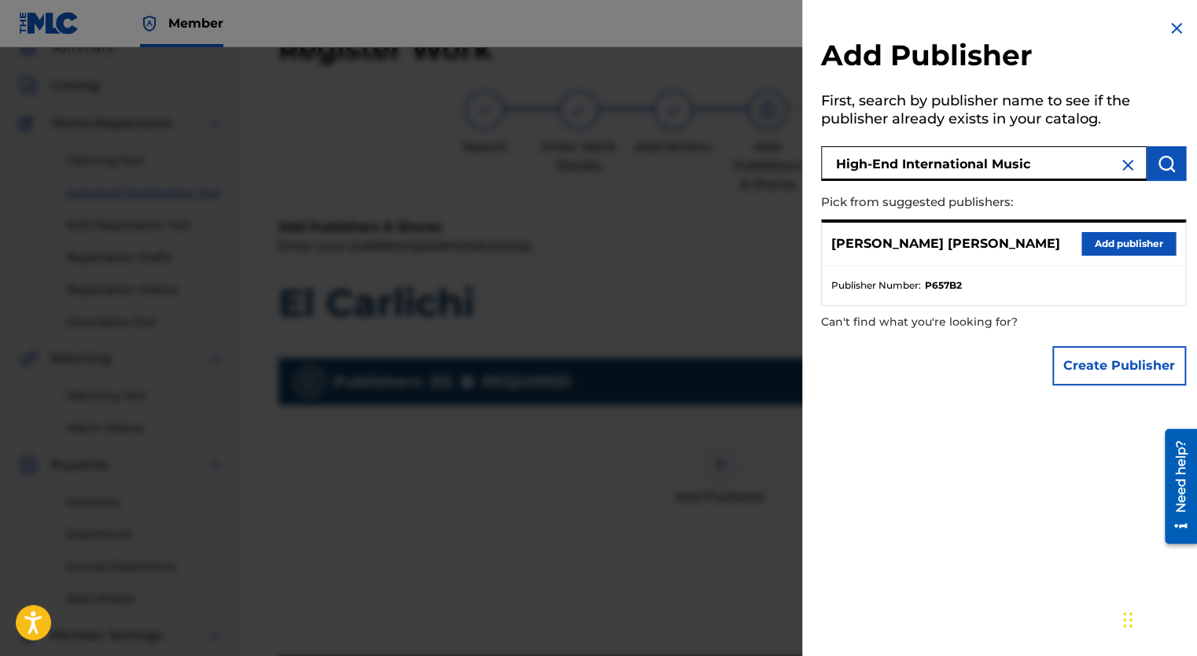
type input "High-End International Music"
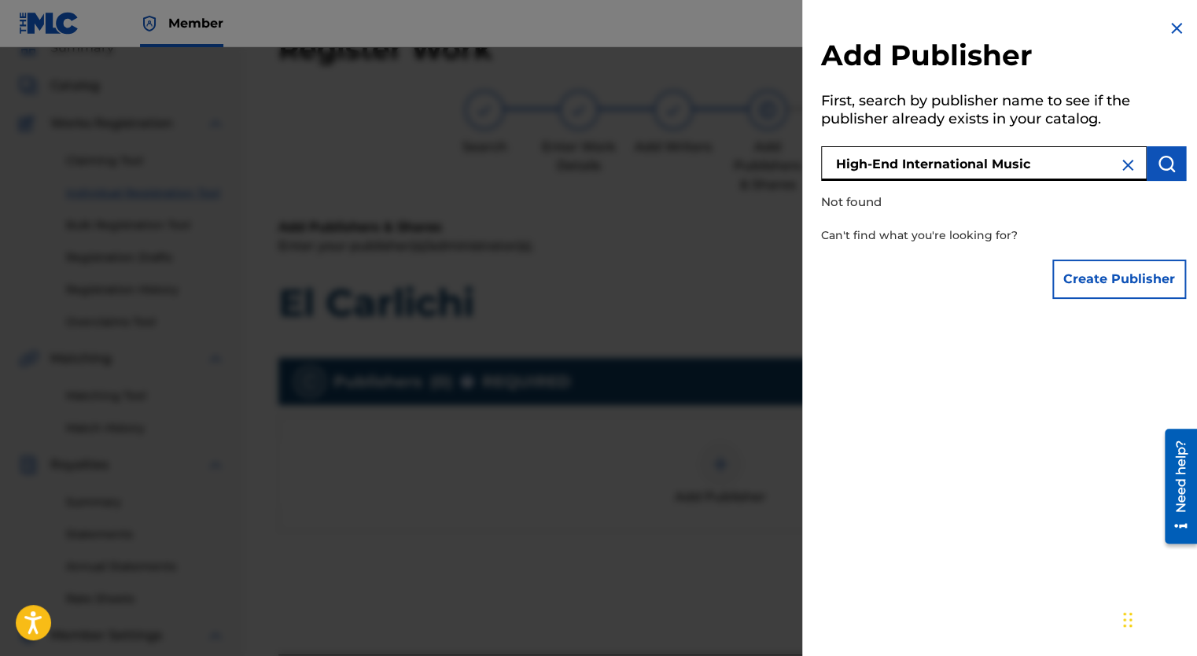
click at [1167, 157] on img "submit" at bounding box center [1166, 163] width 19 height 19
drag, startPoint x: 1049, startPoint y: 161, endPoint x: 622, endPoint y: 128, distance: 428.4
click at [622, 128] on div "Add Publisher First, search by publisher name to see if the publisher already e…" at bounding box center [598, 351] width 1197 height 609
click at [1095, 282] on button "Create Publisher" at bounding box center [1120, 279] width 134 height 39
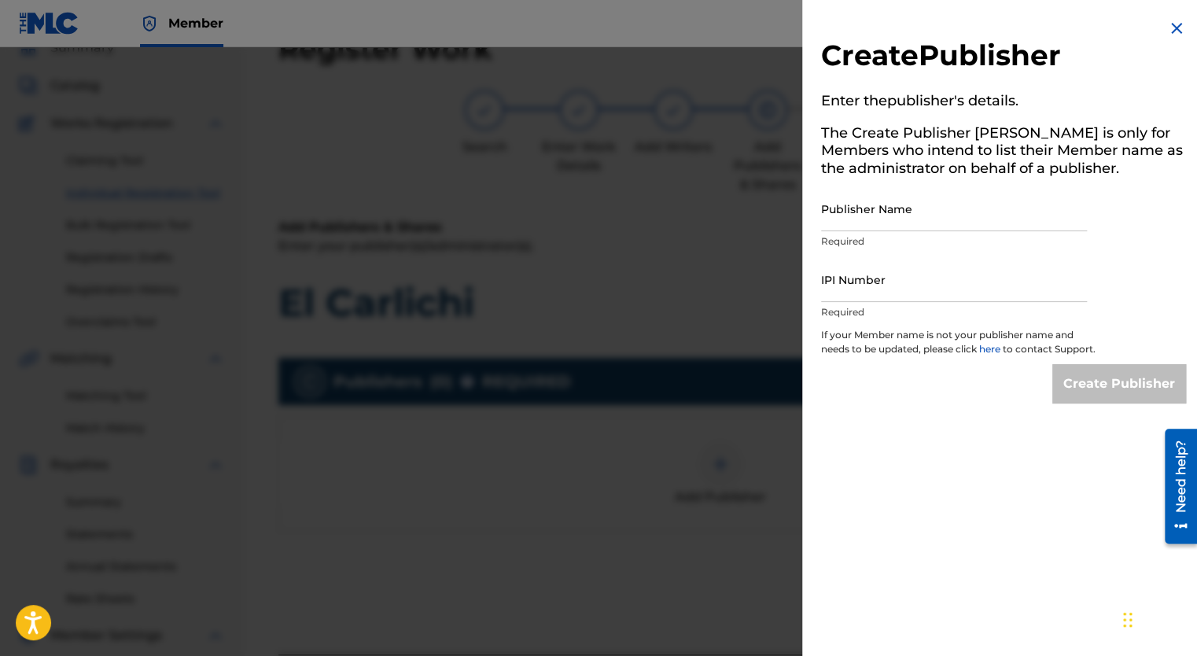
click at [859, 217] on input "Publisher Name" at bounding box center [954, 208] width 266 height 45
type input "High-End International Music"
type input "00772700638"
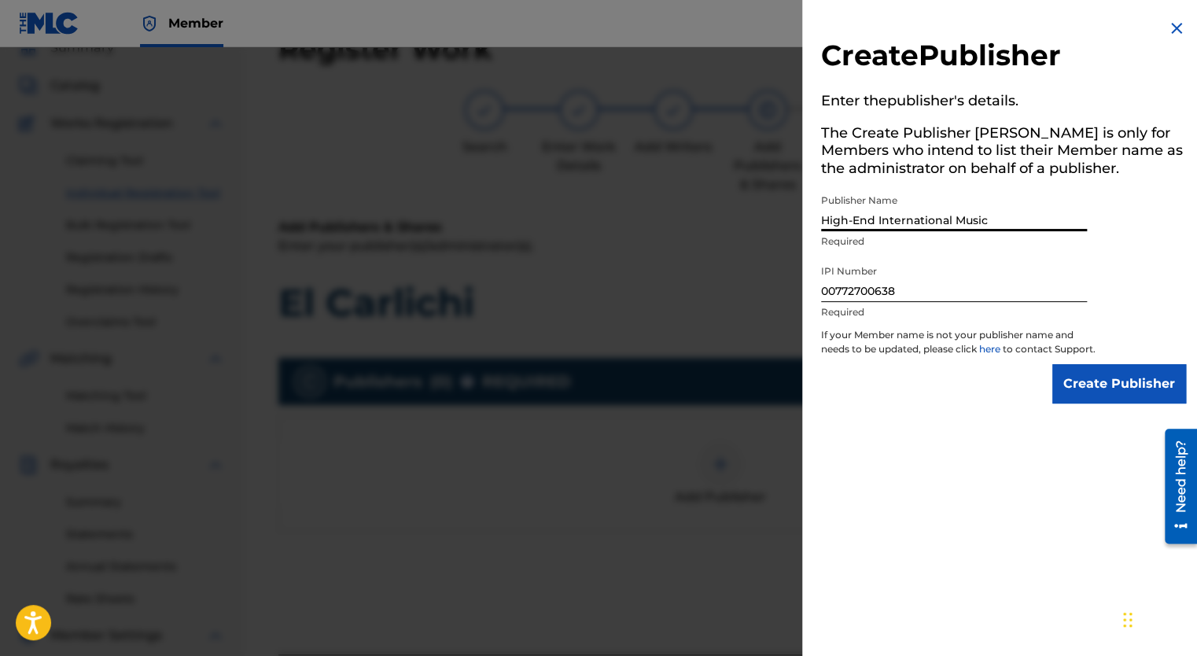
click at [1089, 404] on input "Create Publisher" at bounding box center [1120, 383] width 134 height 39
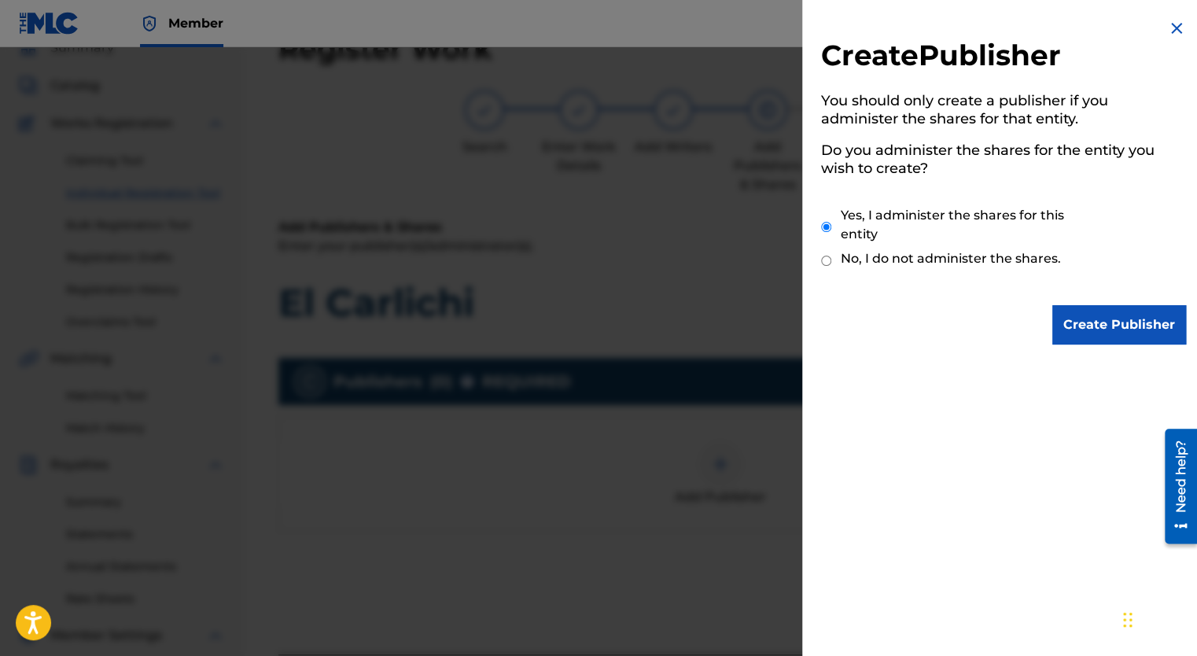
click at [1109, 329] on input "Create Publisher" at bounding box center [1120, 324] width 134 height 39
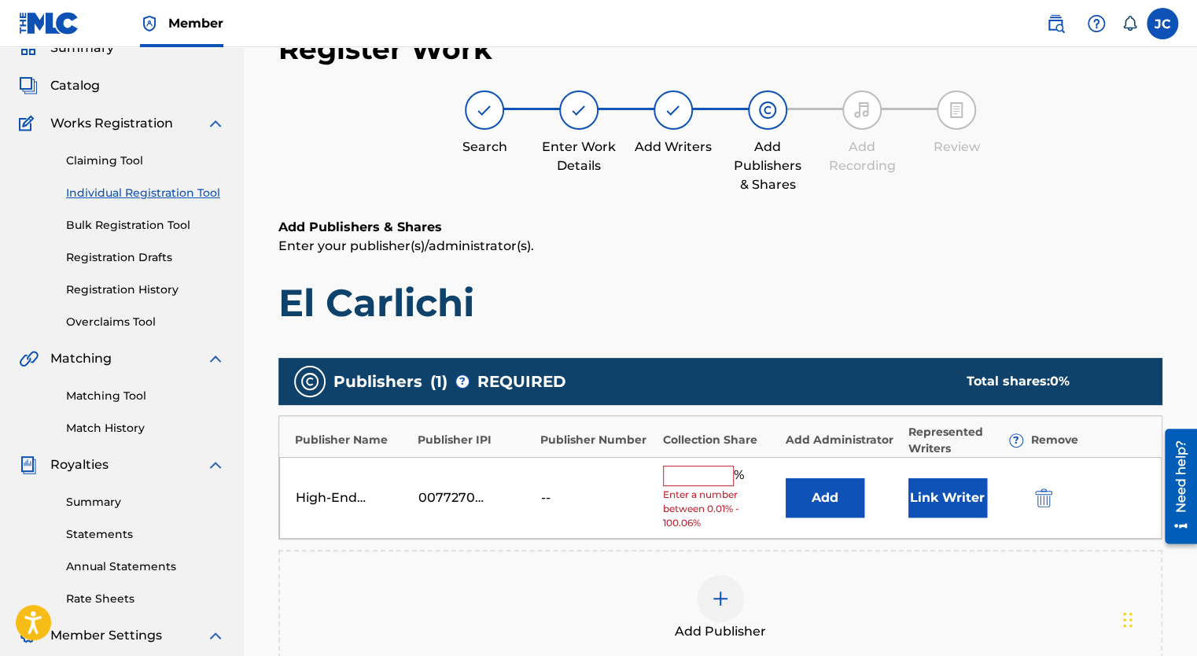
click at [710, 474] on input "text" at bounding box center [698, 476] width 71 height 20
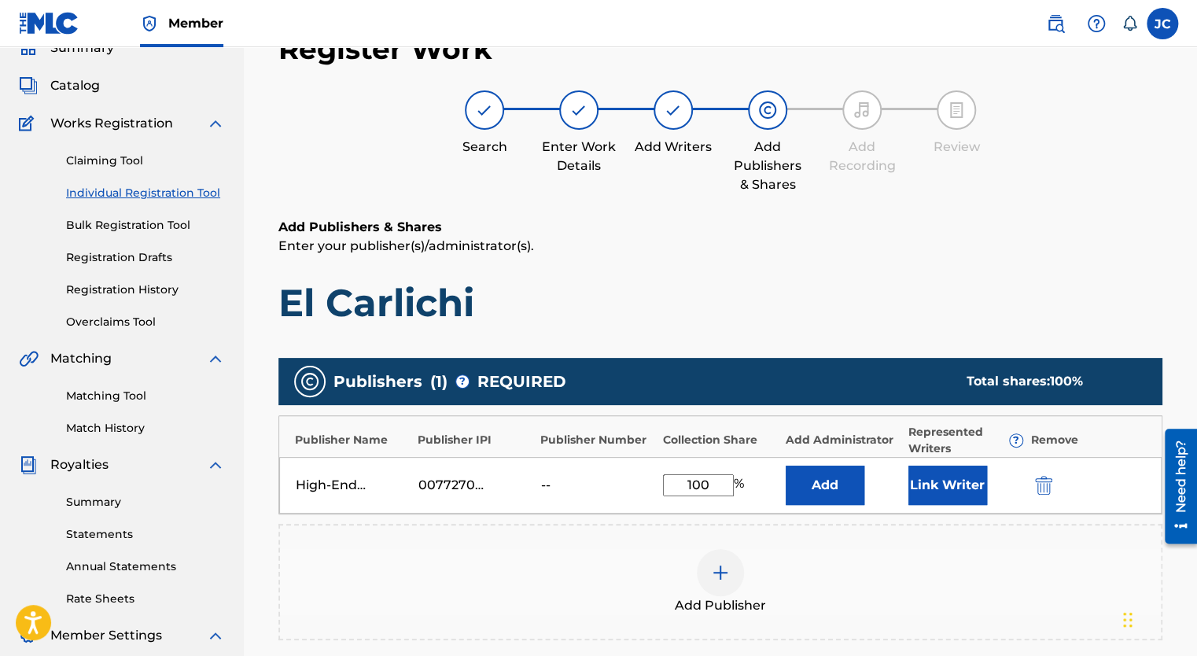
type input "100"
click at [930, 481] on button "Link Writer" at bounding box center [948, 485] width 79 height 39
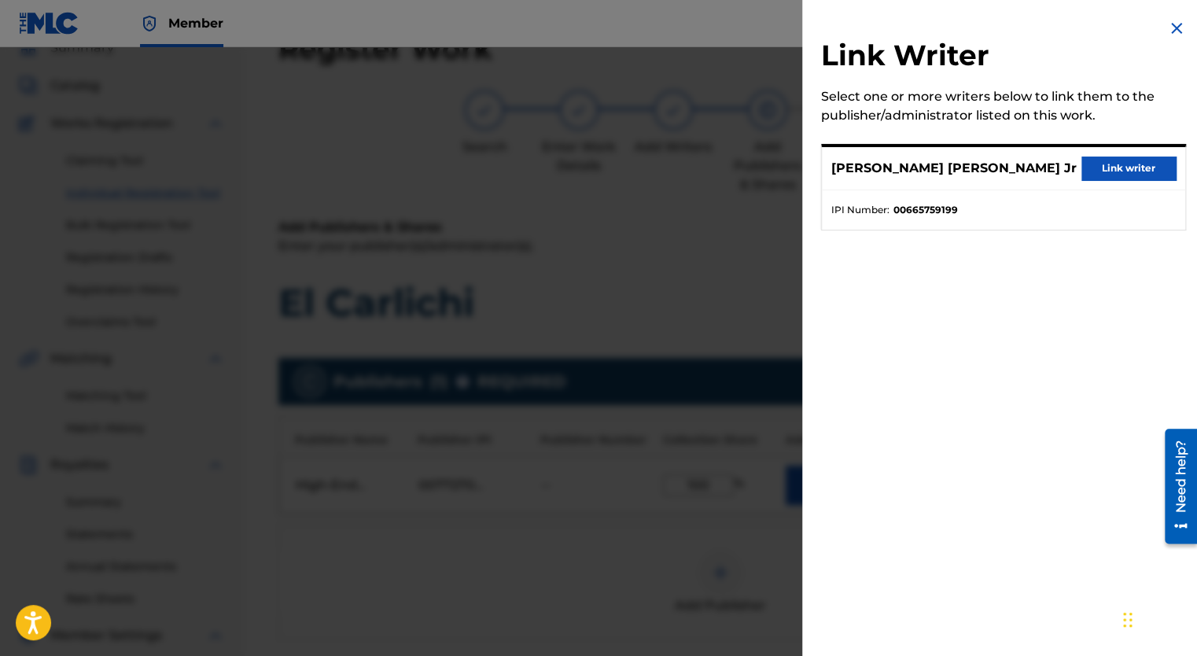
click at [1120, 165] on button "Link writer" at bounding box center [1129, 169] width 94 height 24
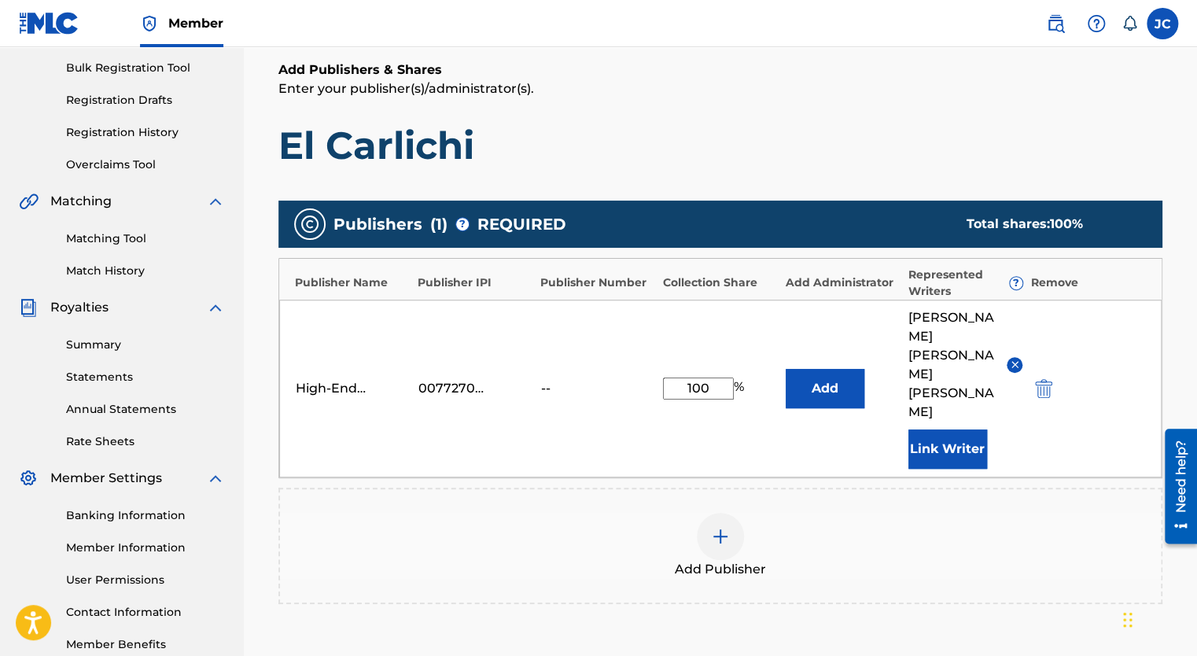
scroll to position [368, 0]
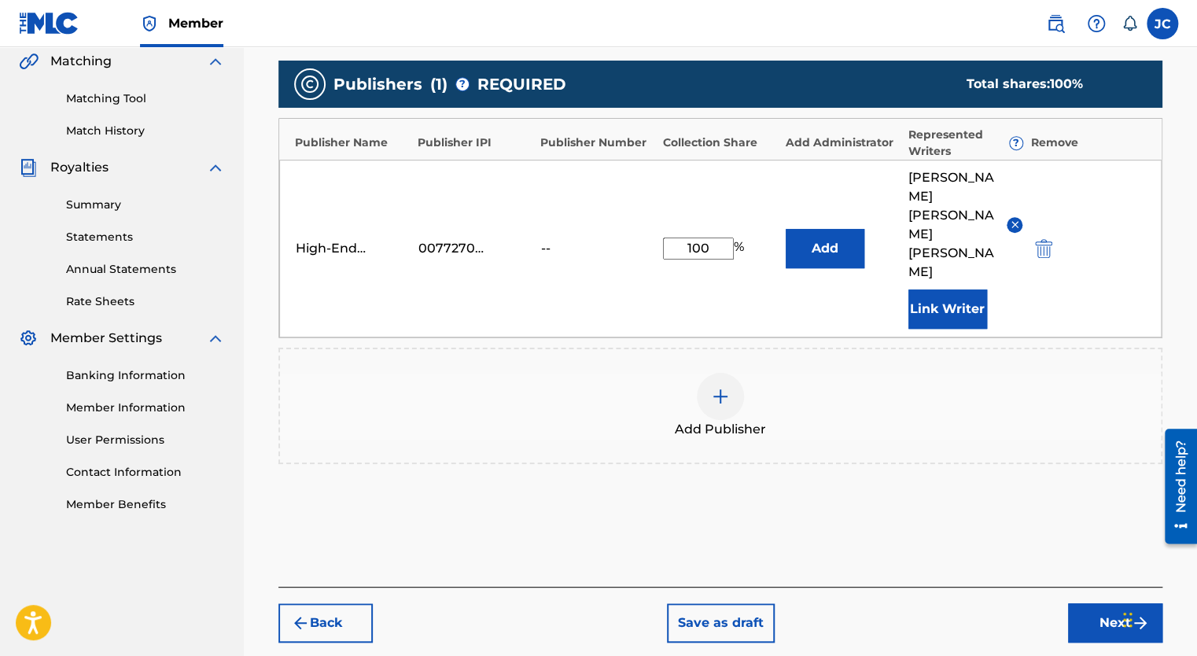
click at [1098, 603] on button "Next" at bounding box center [1115, 622] width 94 height 39
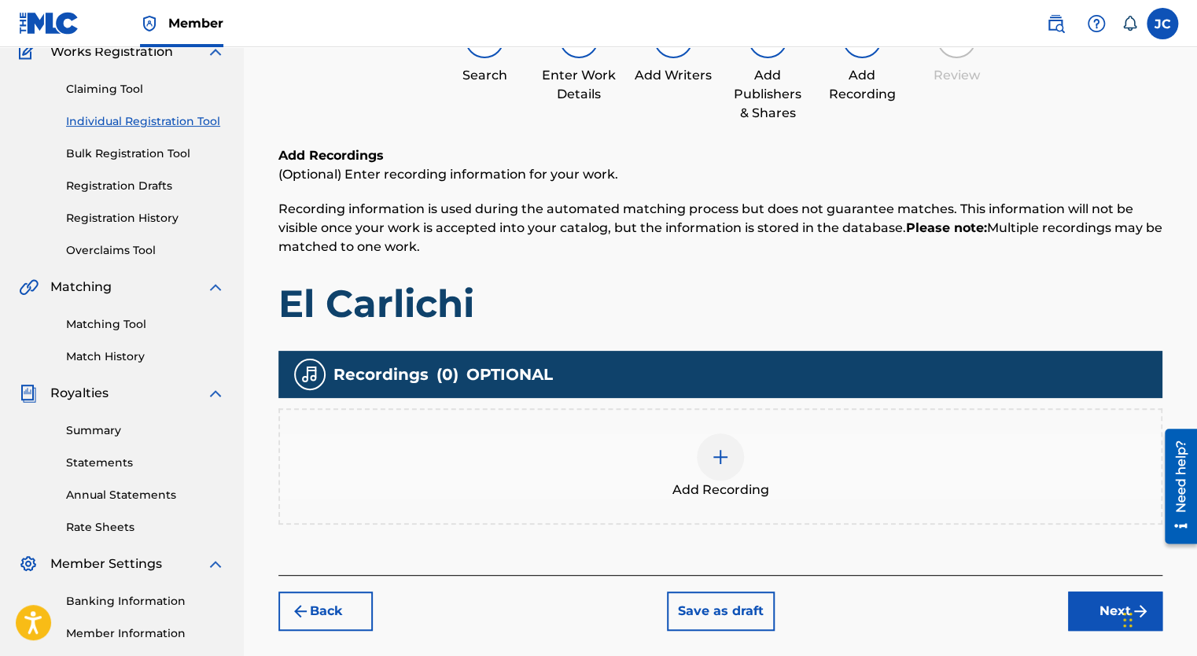
scroll to position [228, 0]
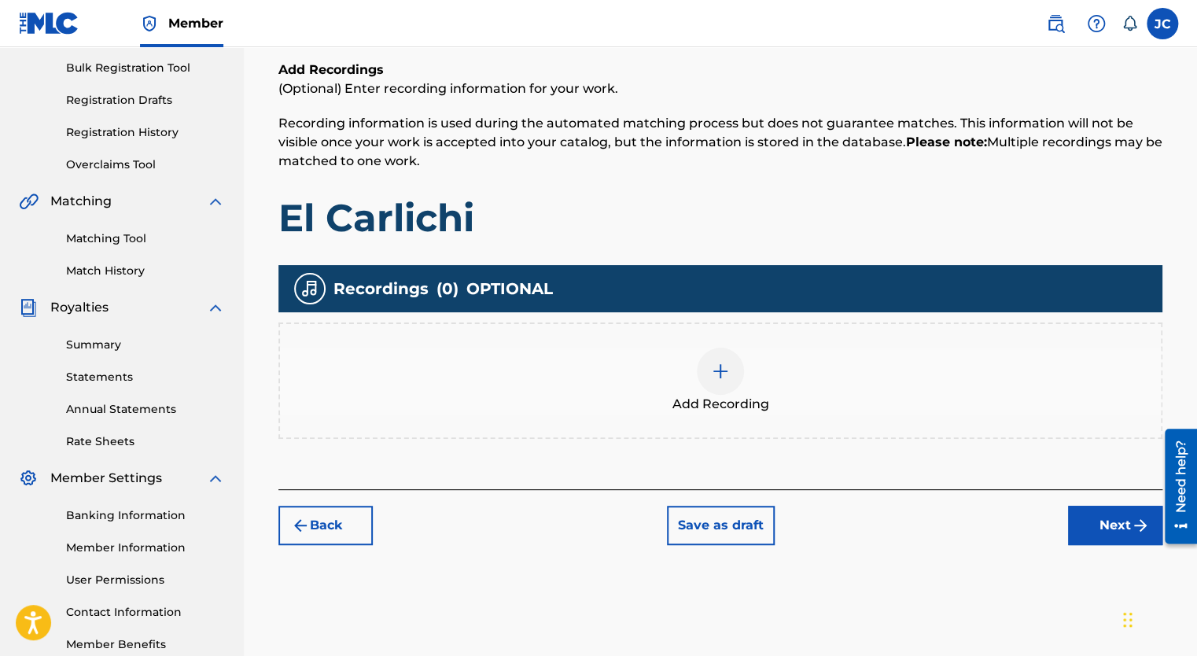
click at [728, 377] on img at bounding box center [720, 371] width 19 height 19
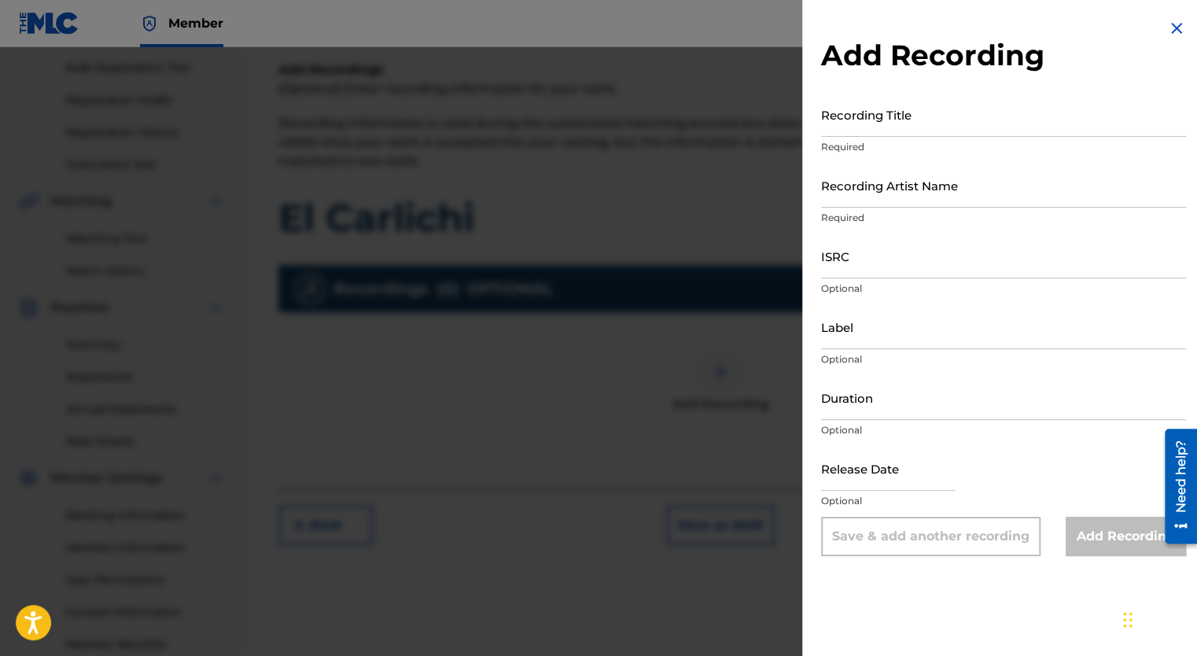
click at [872, 134] on input "Recording Title" at bounding box center [1003, 114] width 365 height 45
type input "El Carlichi"
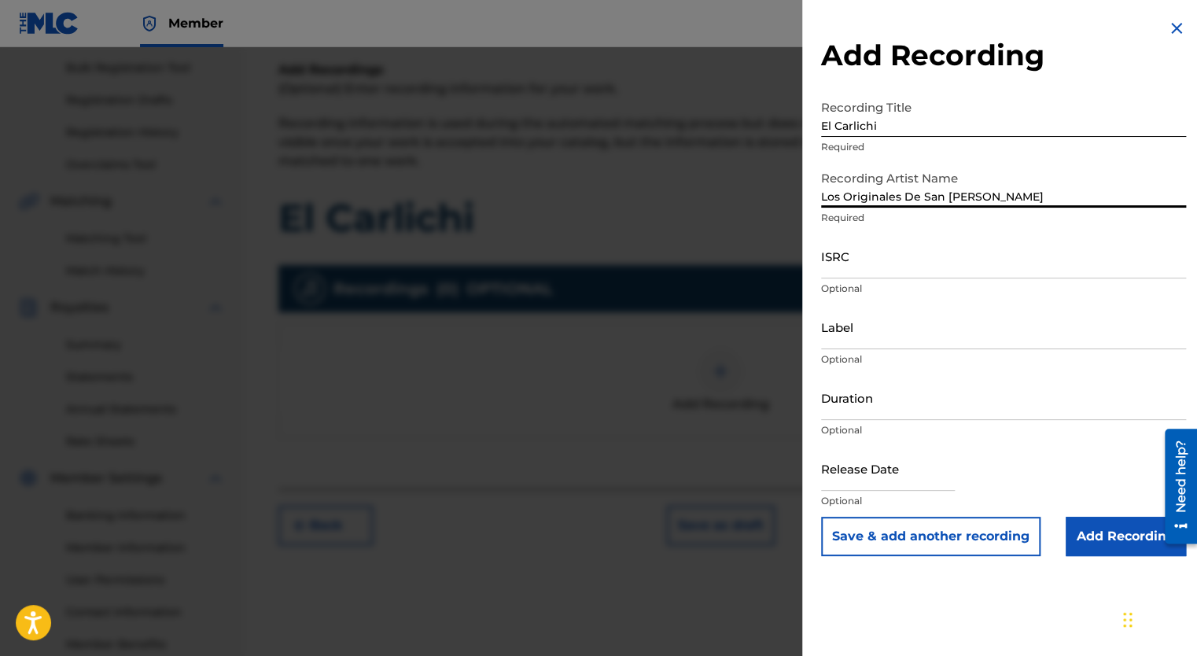
type input "Los Originales De San [PERSON_NAME]"
click at [881, 417] on input "Duration" at bounding box center [1003, 397] width 365 height 45
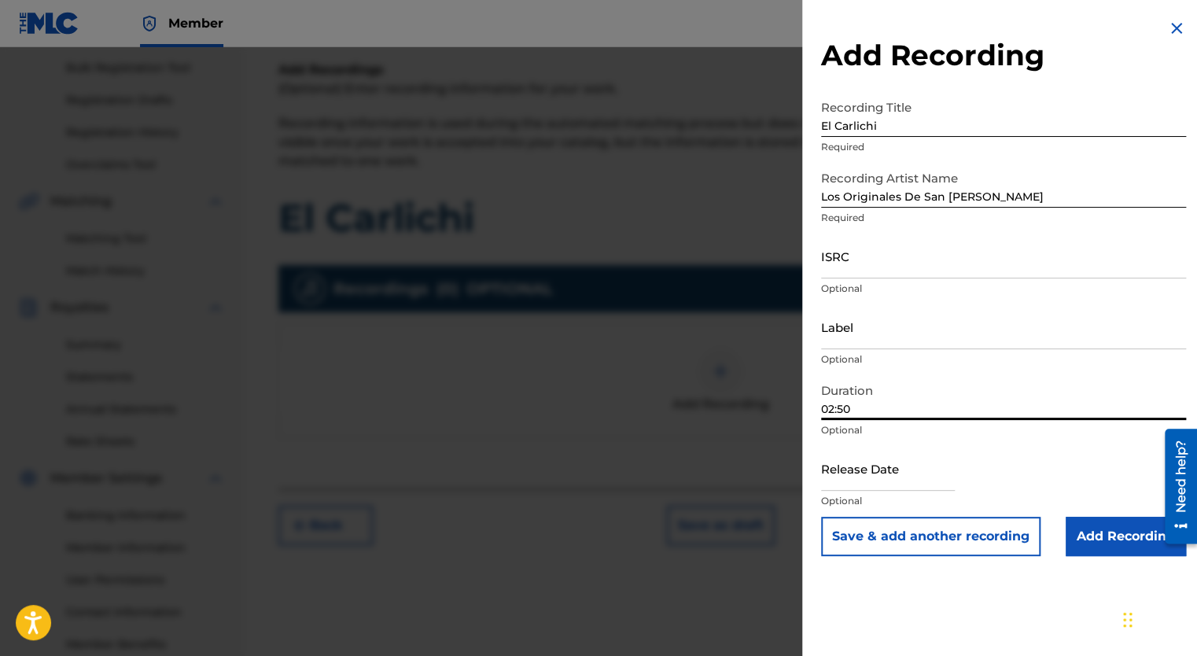
type input "02:50"
select select "7"
select select "2025"
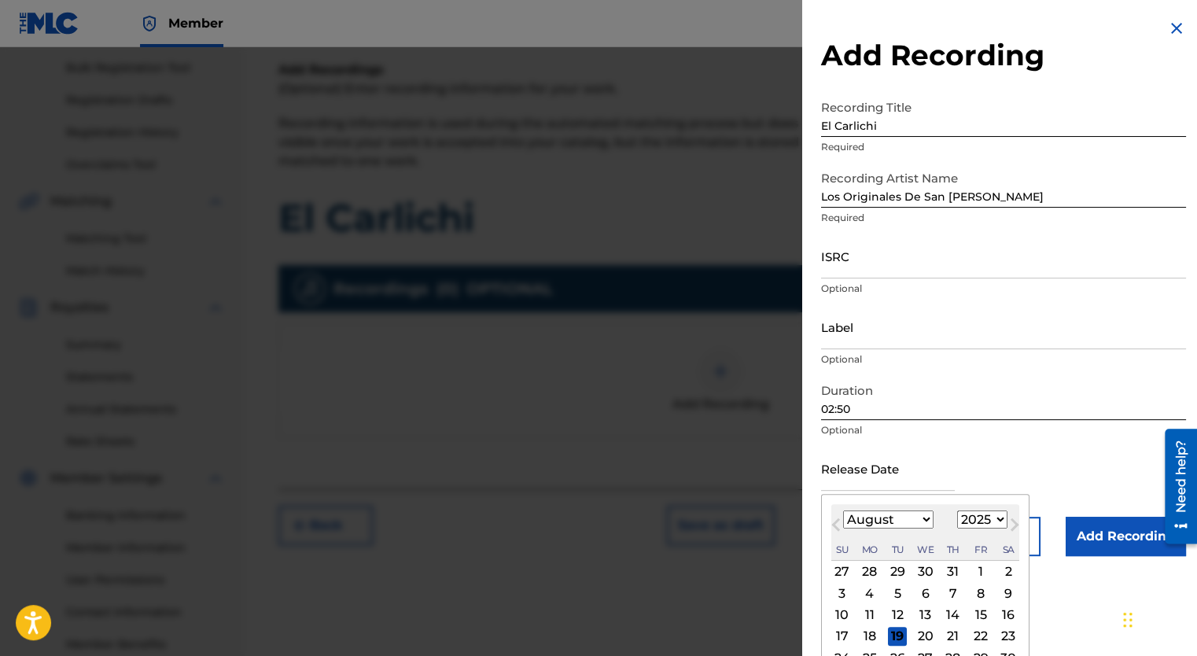
click at [929, 482] on input "text" at bounding box center [888, 468] width 134 height 45
click at [834, 529] on button "Previous Month" at bounding box center [836, 527] width 25 height 25
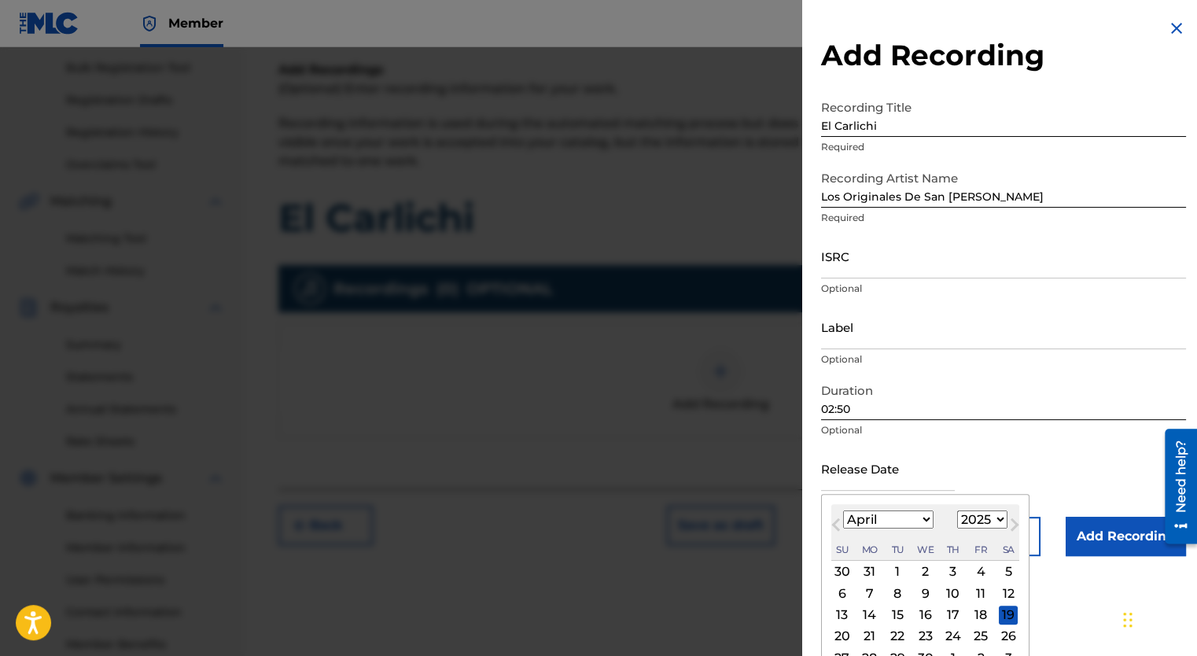
click at [834, 529] on button "Previous Month" at bounding box center [836, 527] width 25 height 25
select select "1"
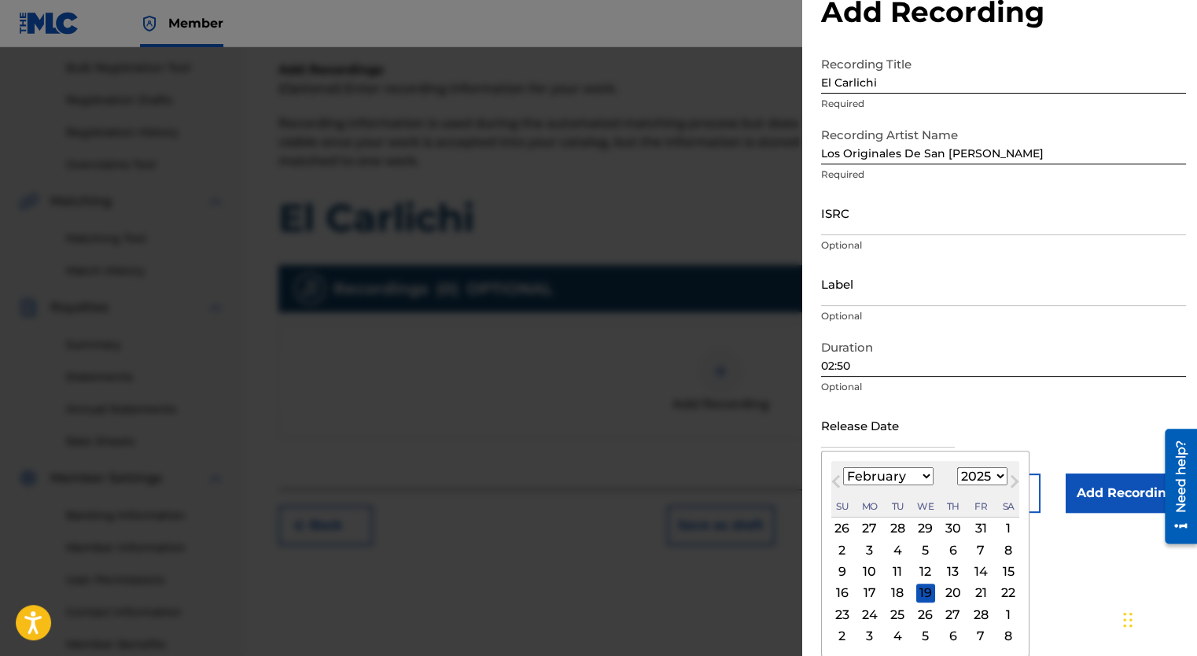
click at [872, 612] on div "24" at bounding box center [870, 614] width 19 height 19
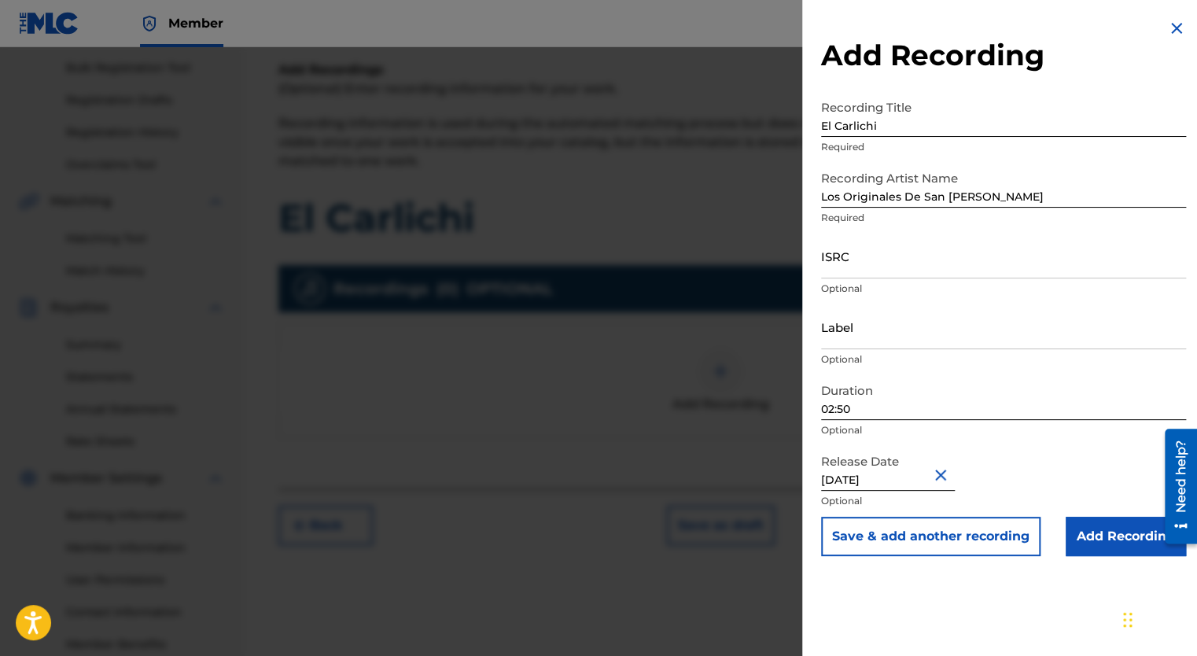
scroll to position [0, 0]
type input "[DATE]"
click at [1086, 536] on input "Add Recording" at bounding box center [1126, 536] width 120 height 39
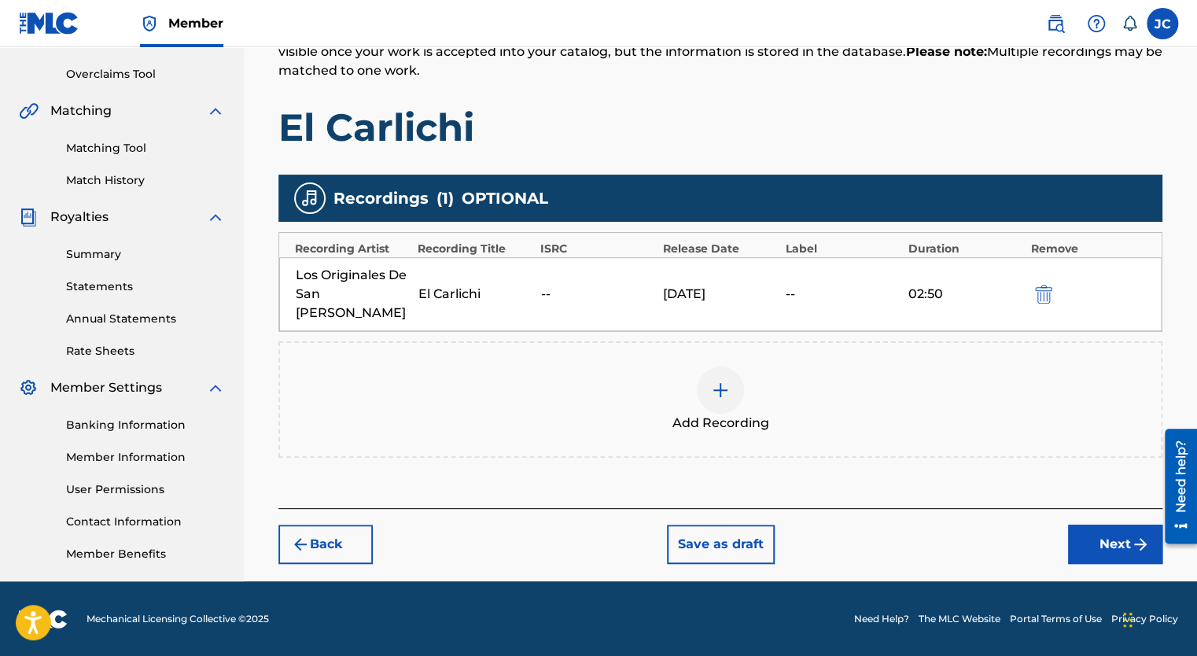
click at [1104, 525] on button "Next" at bounding box center [1115, 544] width 94 height 39
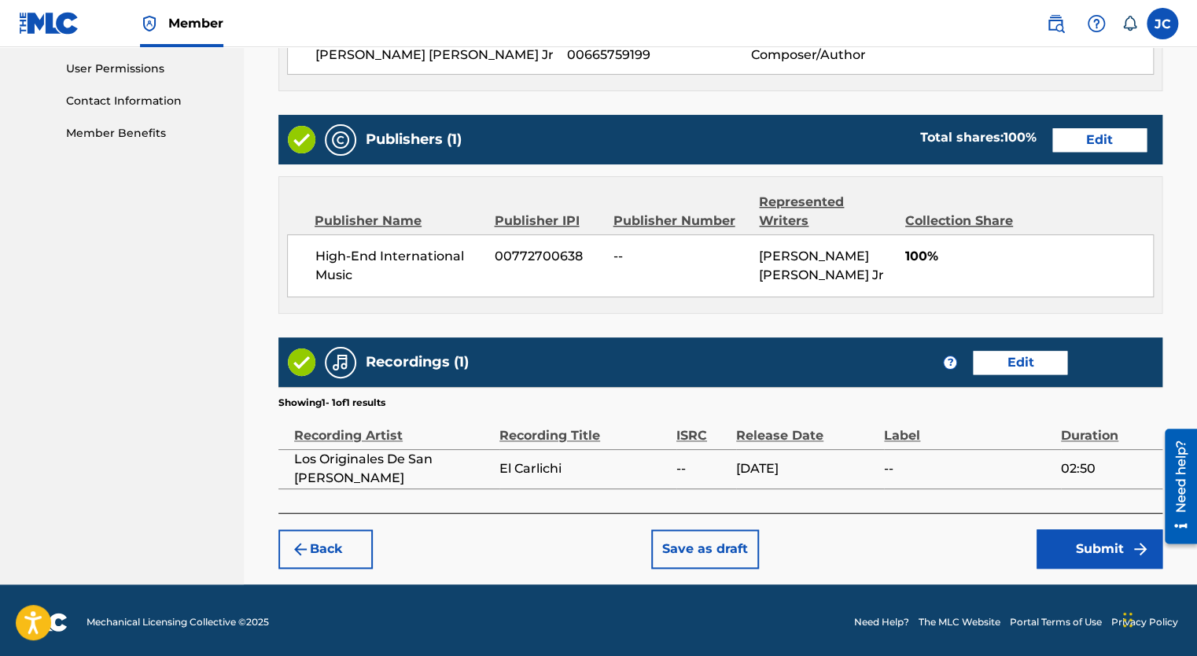
scroll to position [741, 0]
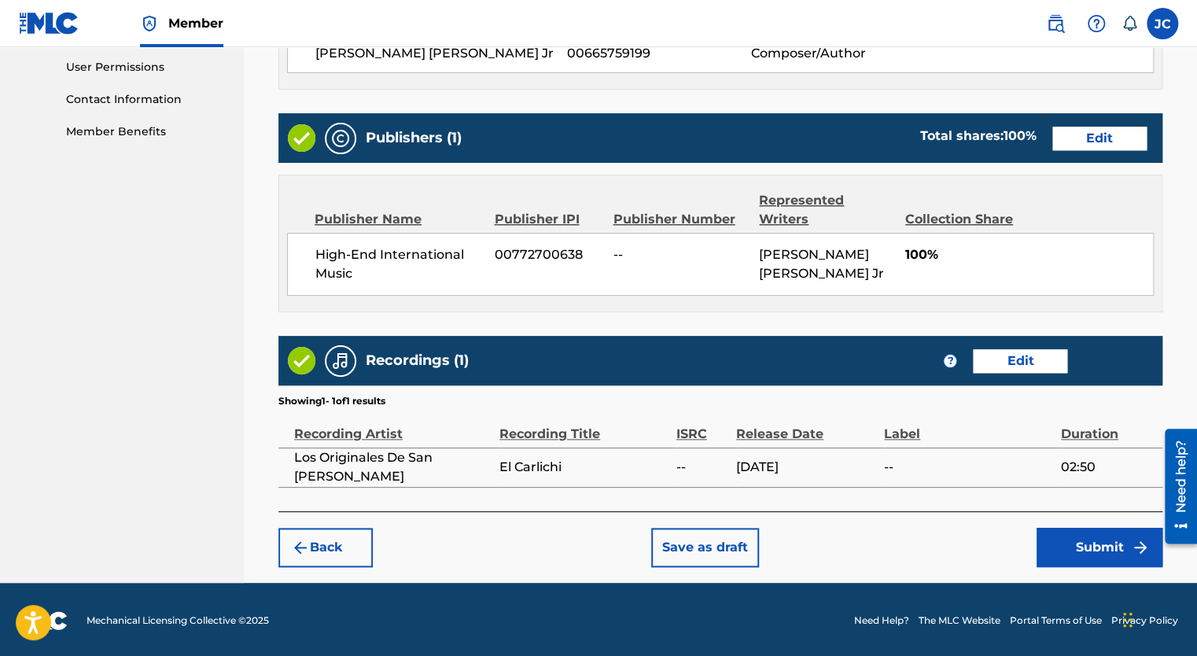
click at [1100, 544] on button "Submit" at bounding box center [1100, 547] width 126 height 39
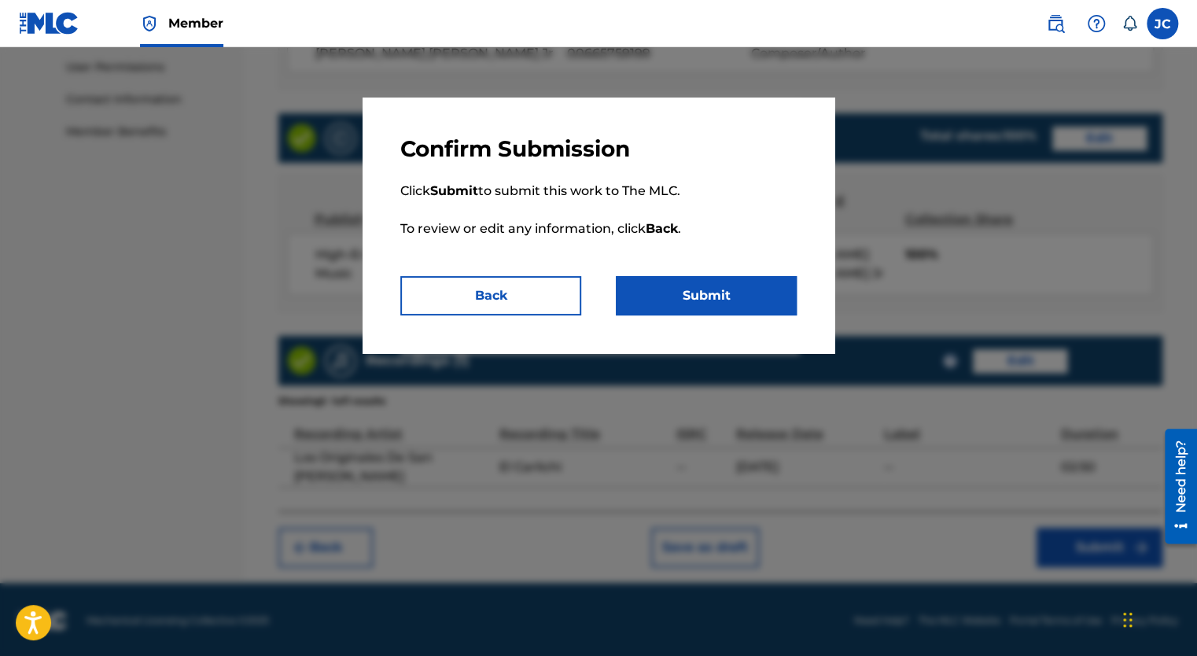
click at [732, 291] on button "Submit" at bounding box center [706, 295] width 181 height 39
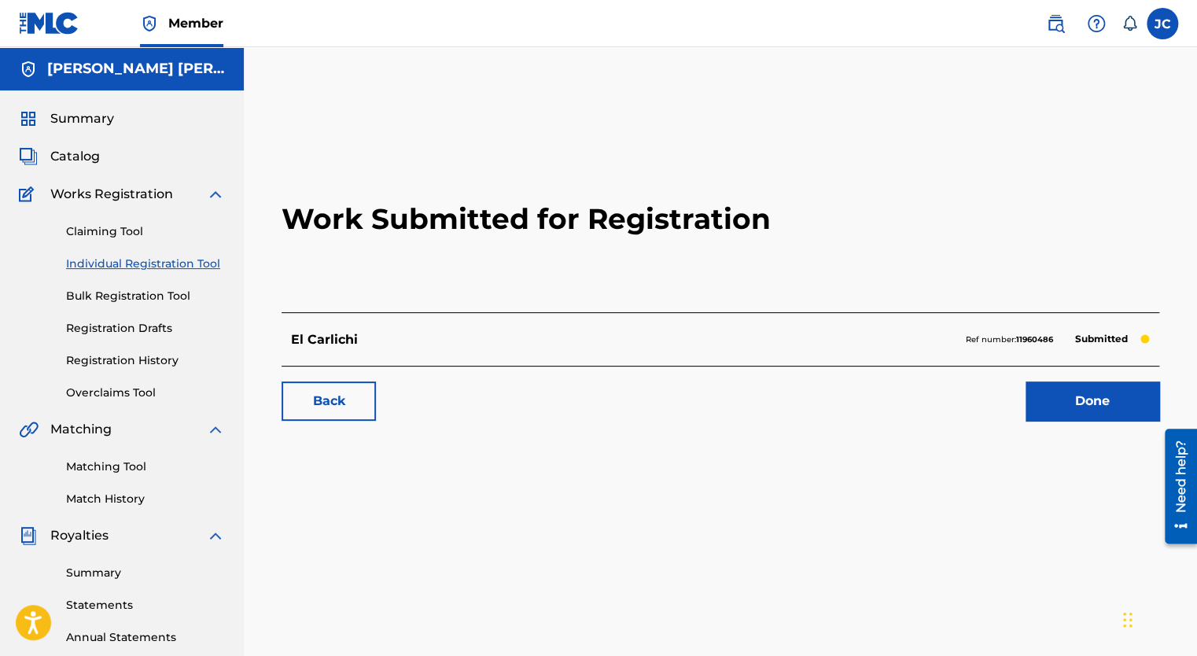
click at [1093, 398] on link "Done" at bounding box center [1093, 401] width 134 height 39
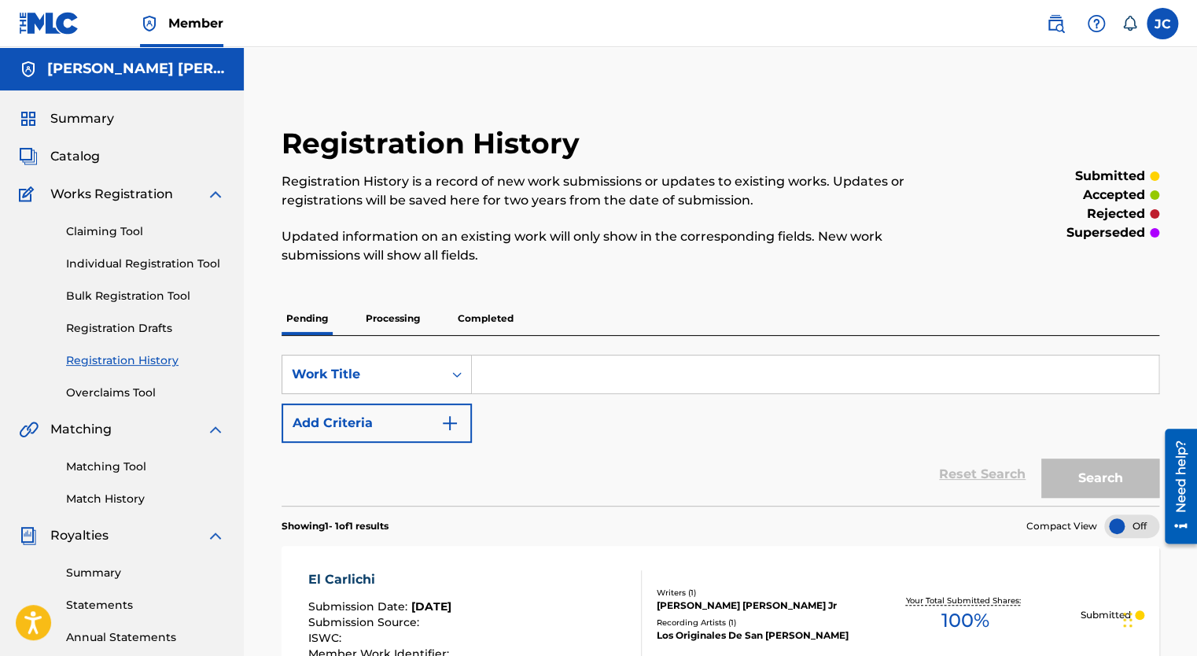
click at [400, 316] on p "Processing" at bounding box center [393, 318] width 64 height 33
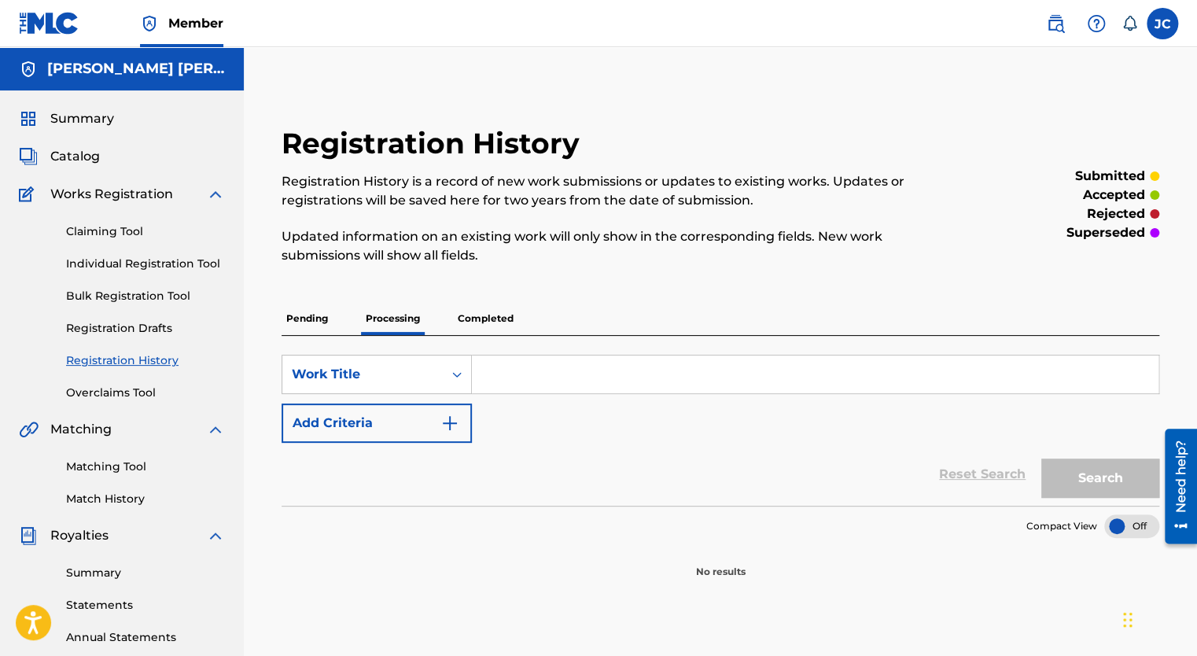
click at [210, 195] on img at bounding box center [215, 194] width 19 height 19
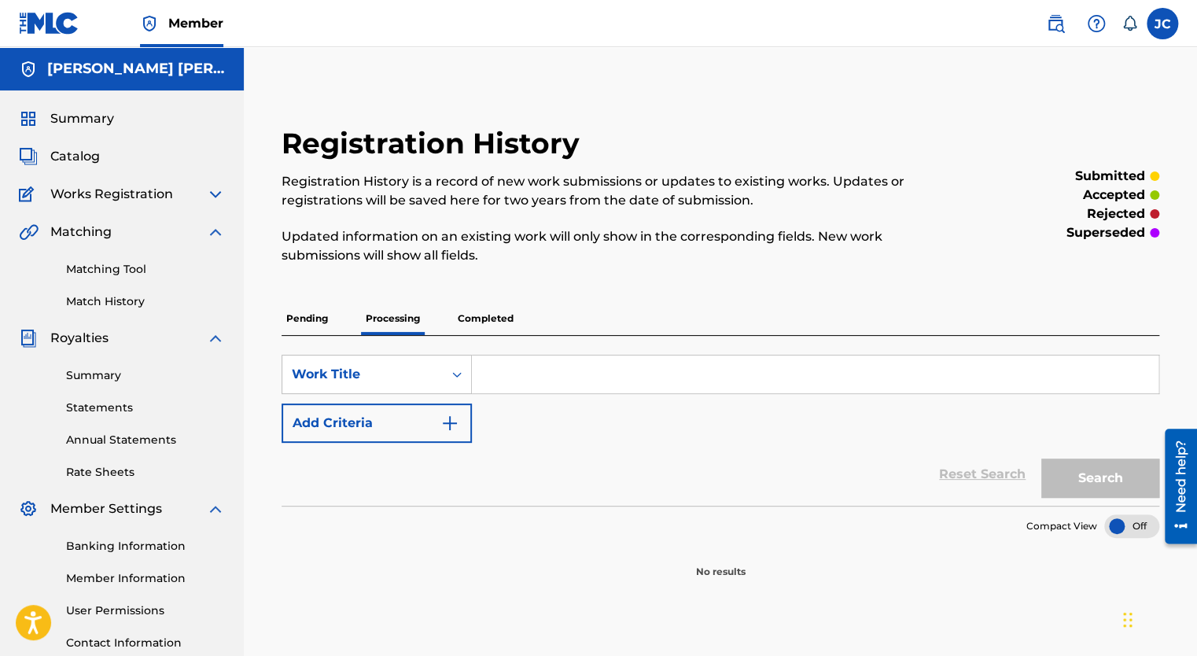
click at [213, 232] on img at bounding box center [215, 232] width 19 height 19
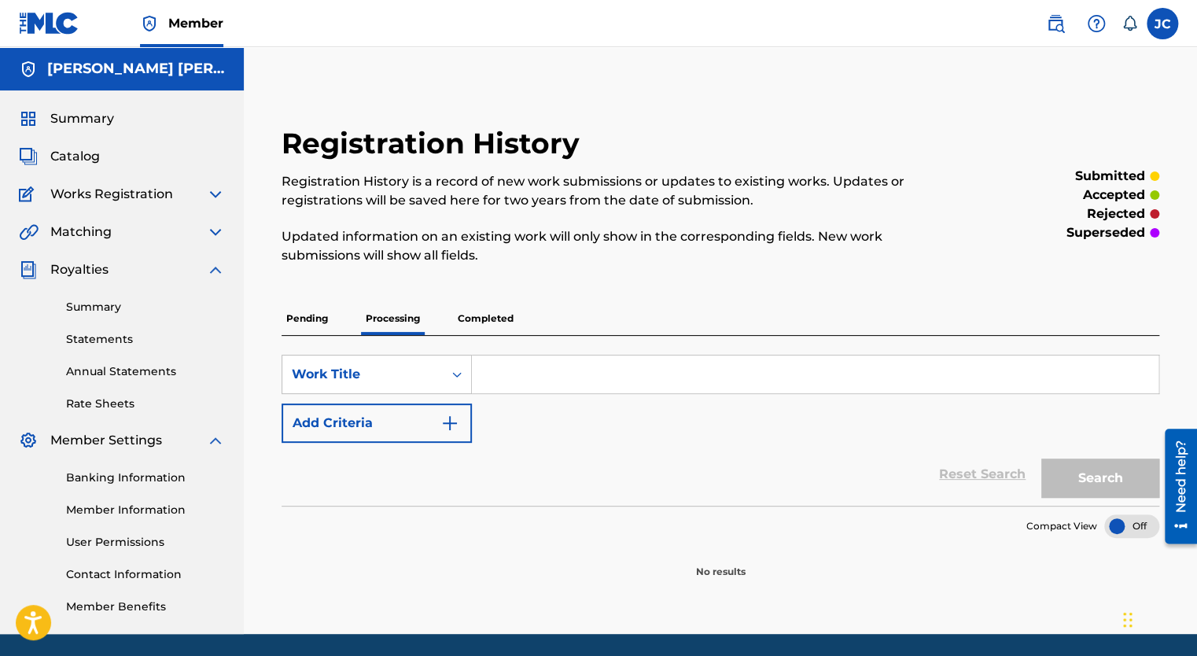
click at [216, 271] on img at bounding box center [215, 269] width 19 height 19
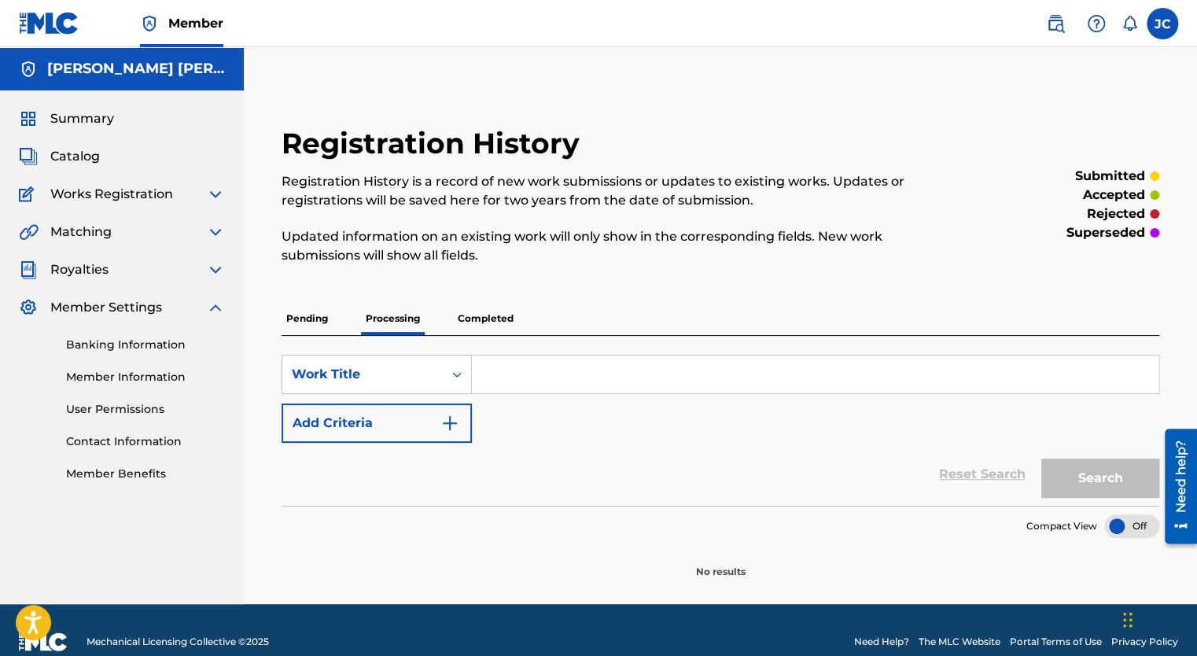
click at [217, 313] on img at bounding box center [215, 307] width 19 height 19
click at [76, 123] on span "Summary" at bounding box center [82, 118] width 64 height 19
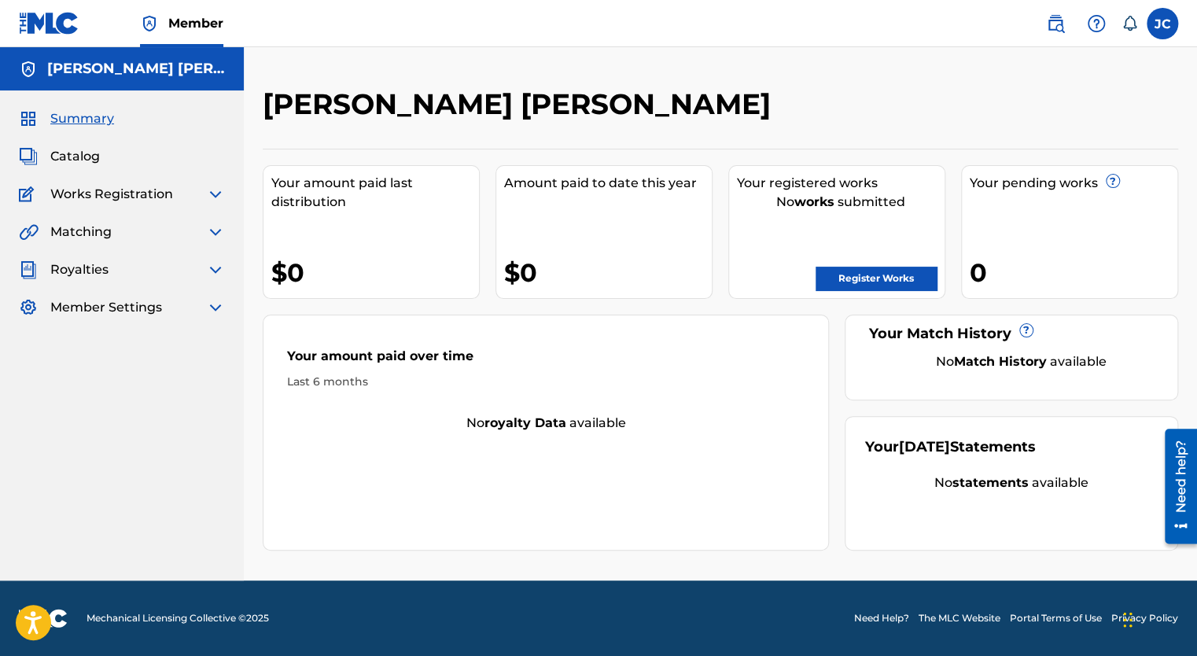
click at [219, 309] on img at bounding box center [215, 307] width 19 height 19
click at [142, 376] on link "Member Information" at bounding box center [145, 377] width 159 height 17
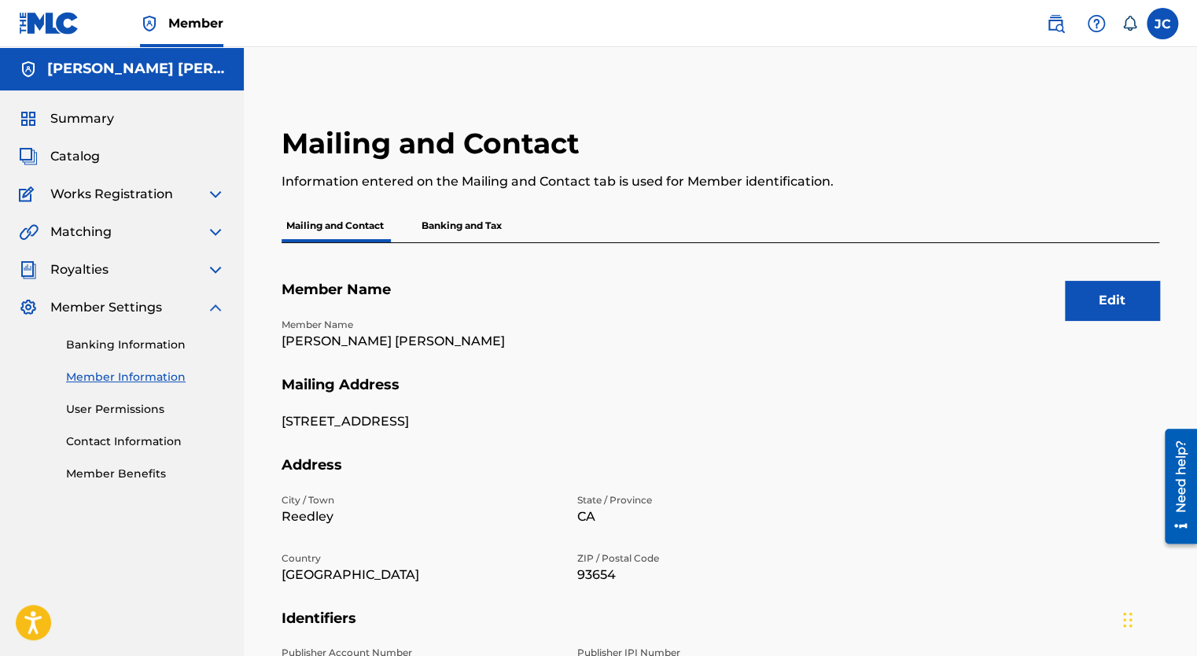
click at [116, 441] on link "Contact Information" at bounding box center [145, 441] width 159 height 17
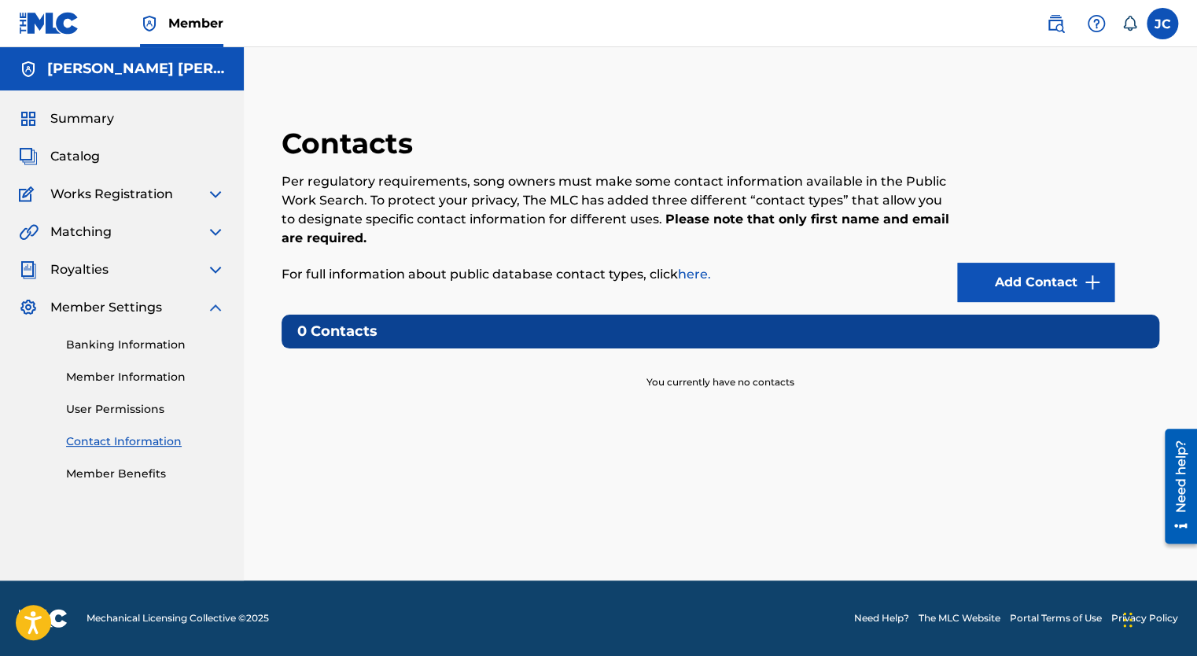
click at [87, 471] on link "Member Benefits" at bounding box center [145, 474] width 159 height 17
click at [206, 193] on img at bounding box center [215, 194] width 19 height 19
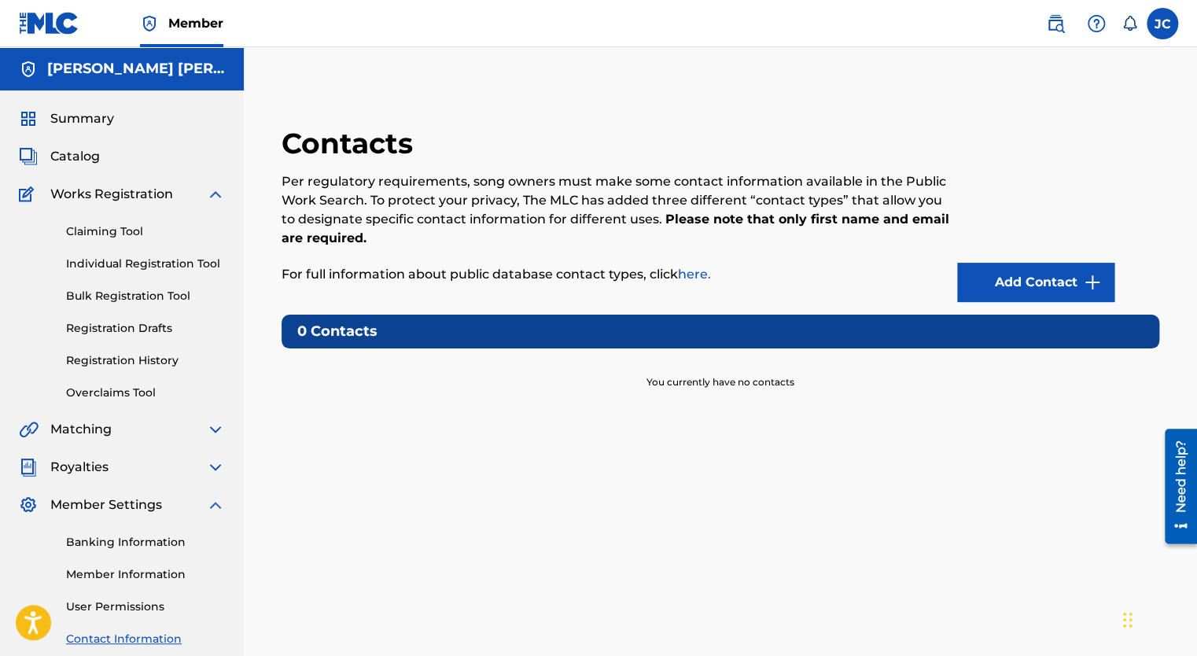
click at [136, 358] on link "Registration History" at bounding box center [145, 360] width 159 height 17
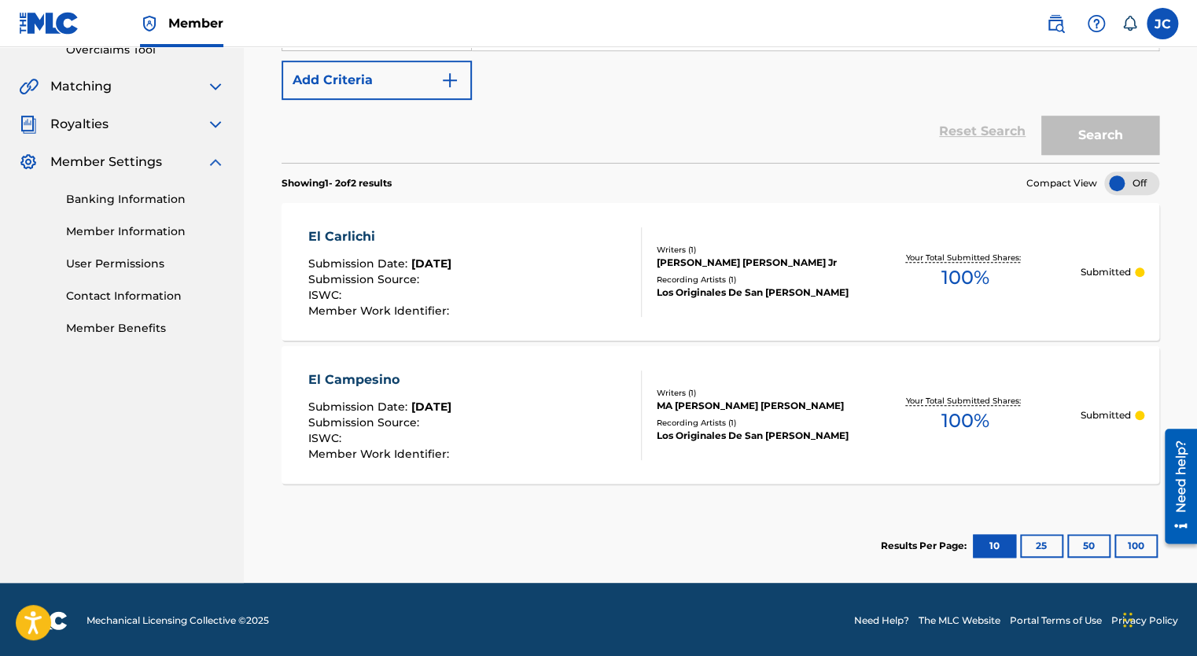
scroll to position [345, 0]
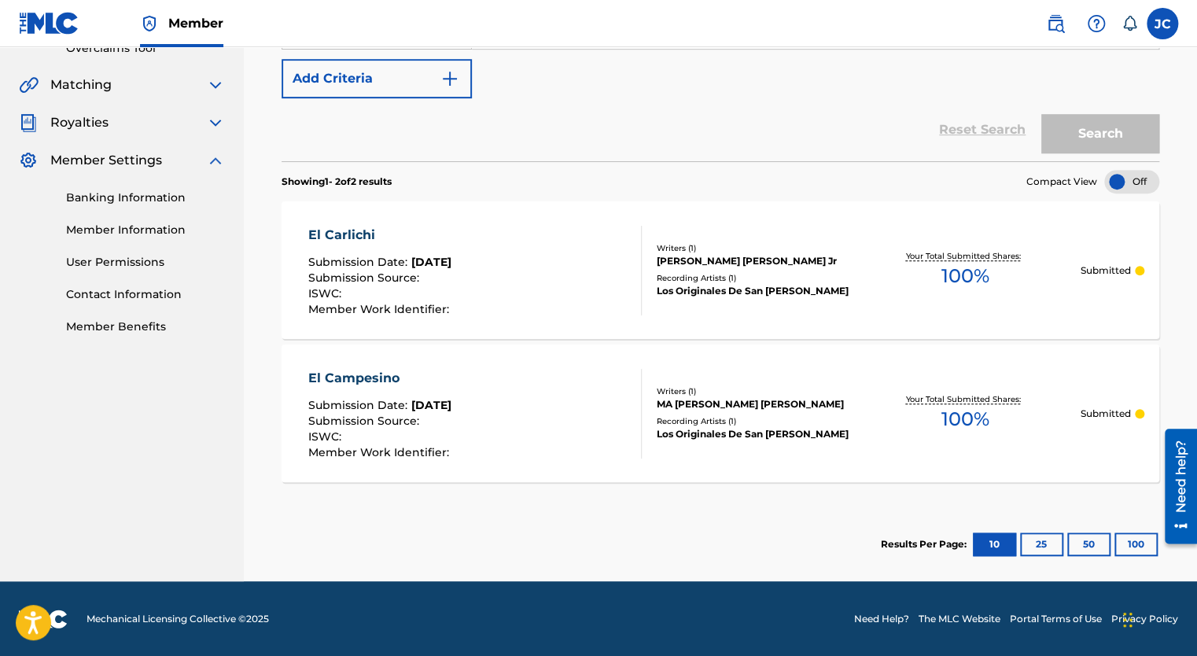
click at [442, 515] on section "Results Per Page: 10 25 50 100" at bounding box center [721, 544] width 878 height 74
